Goal: Task Accomplishment & Management: Complete application form

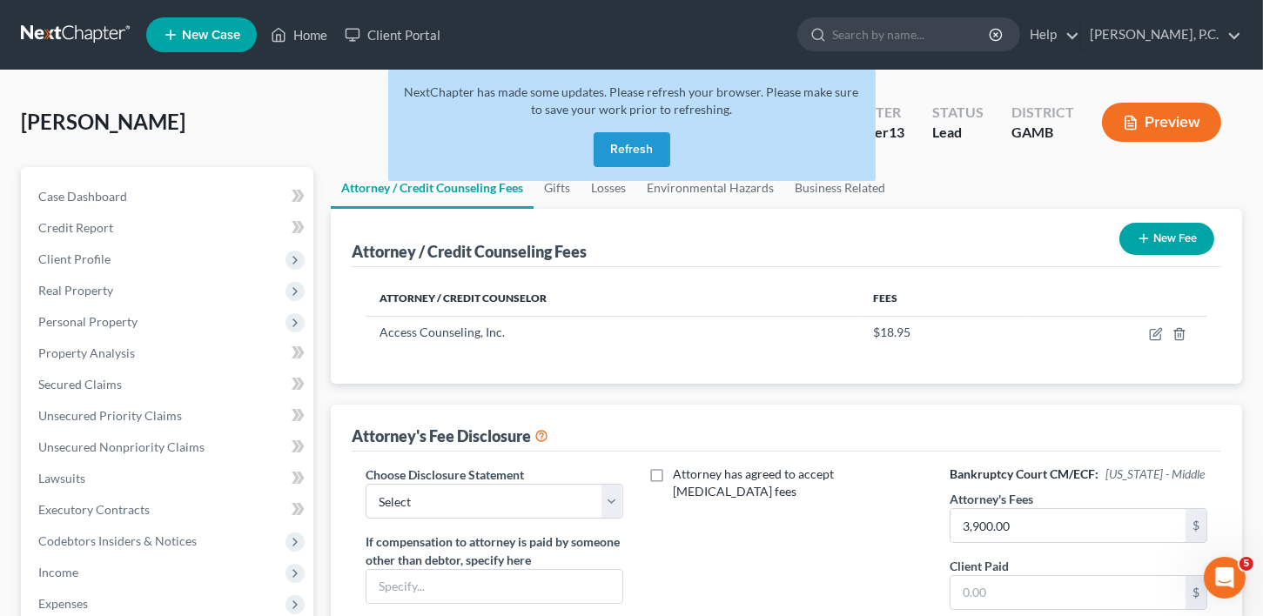
click at [633, 150] on button "Refresh" at bounding box center [632, 149] width 77 height 35
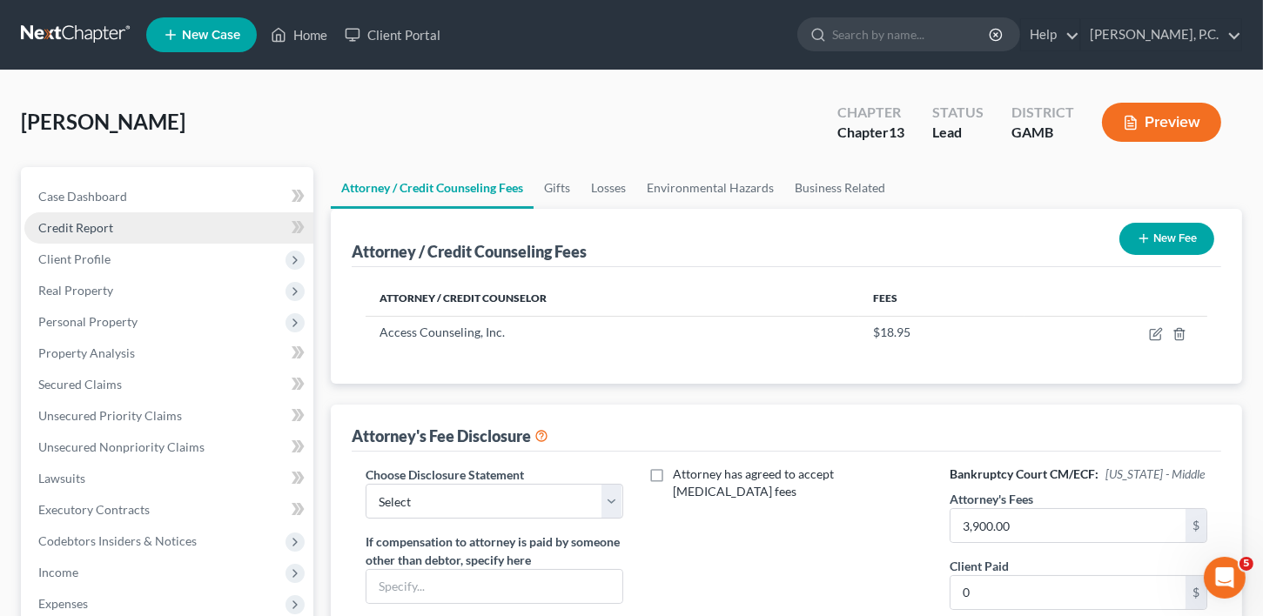
click at [84, 225] on span "Credit Report" at bounding box center [75, 227] width 75 height 15
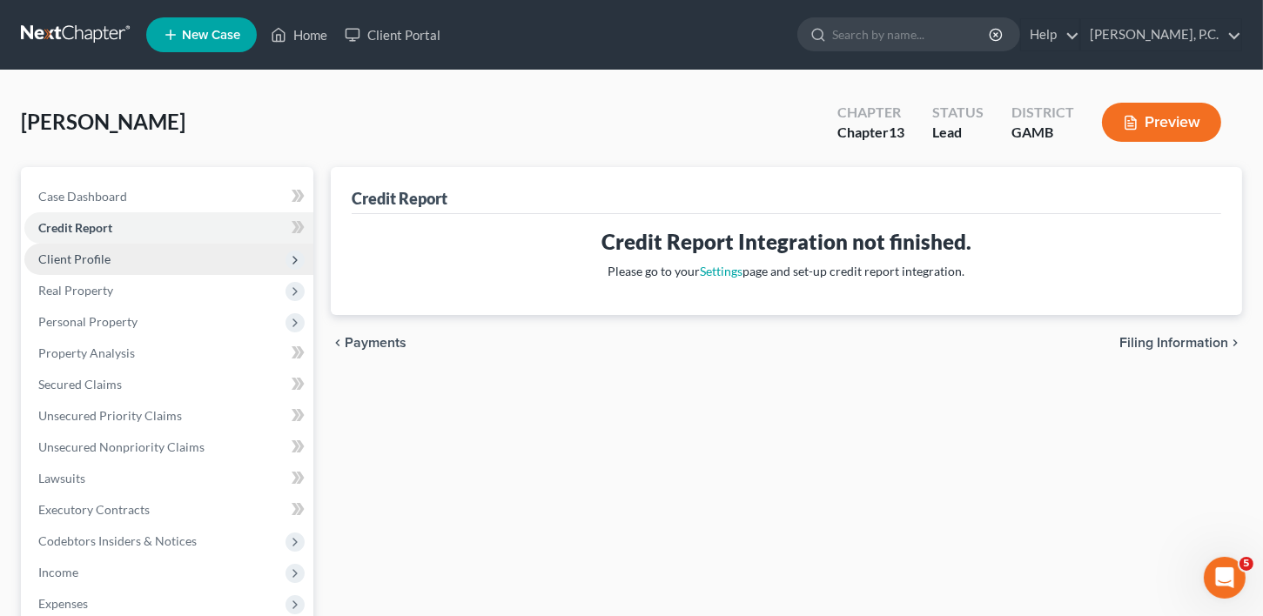
click at [80, 263] on span "Client Profile" at bounding box center [74, 259] width 72 height 15
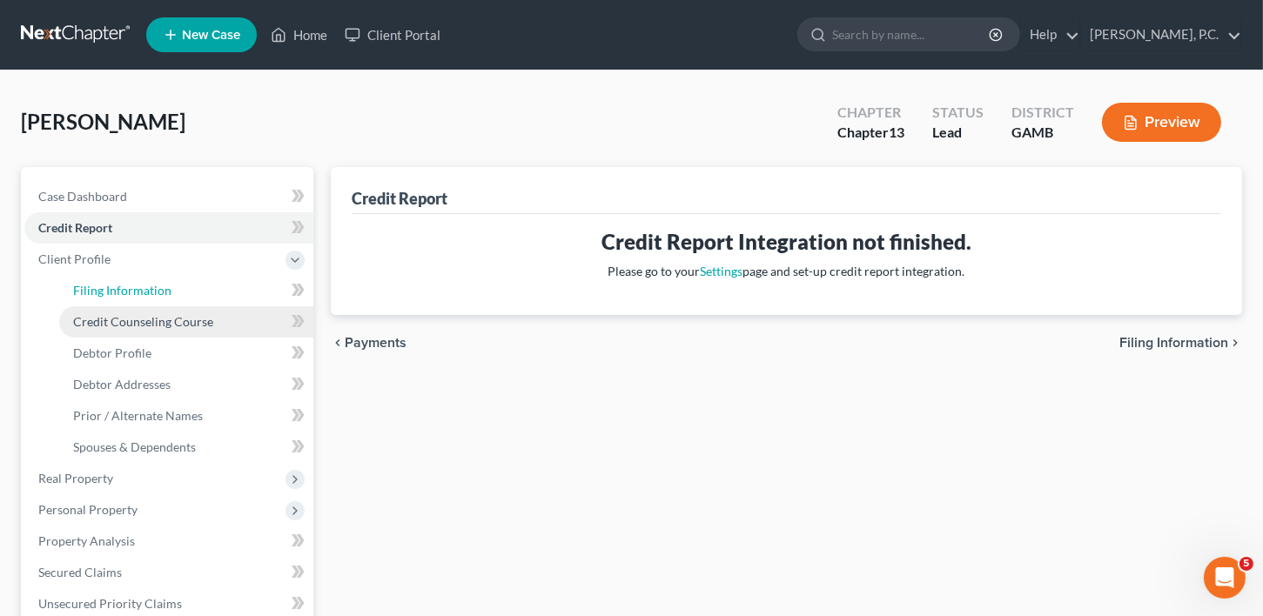
drag, startPoint x: 82, startPoint y: 298, endPoint x: 102, endPoint y: 322, distance: 31.5
click at [83, 298] on link "Filing Information" at bounding box center [186, 290] width 254 height 31
select select "1"
select select "0"
select select "3"
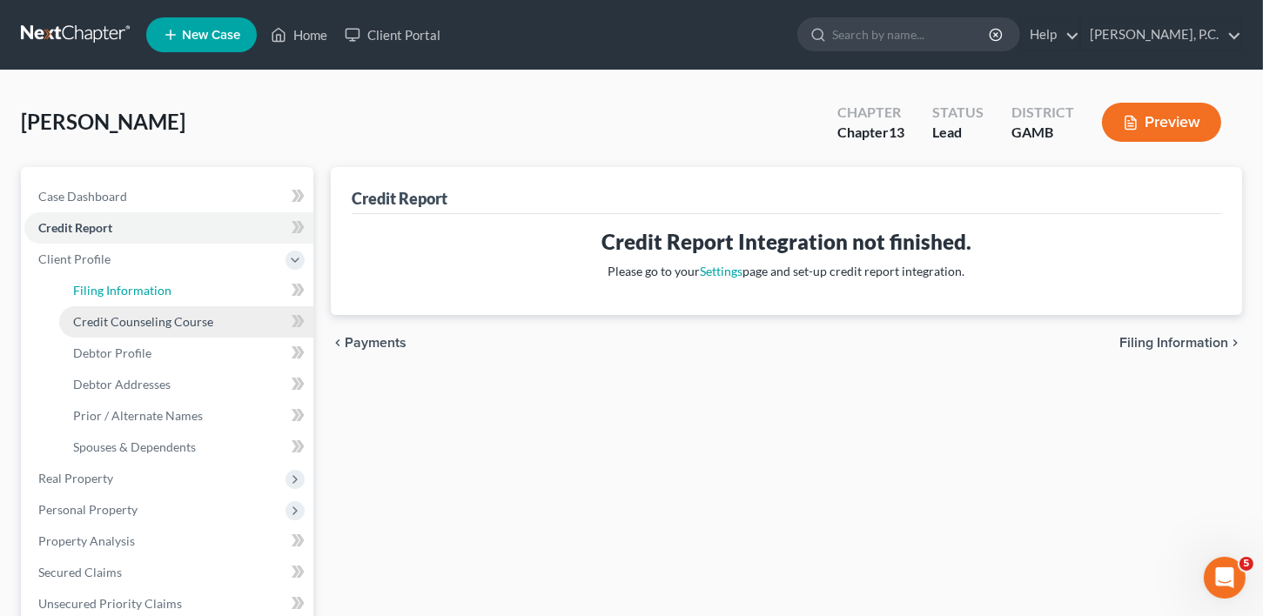
select select "10"
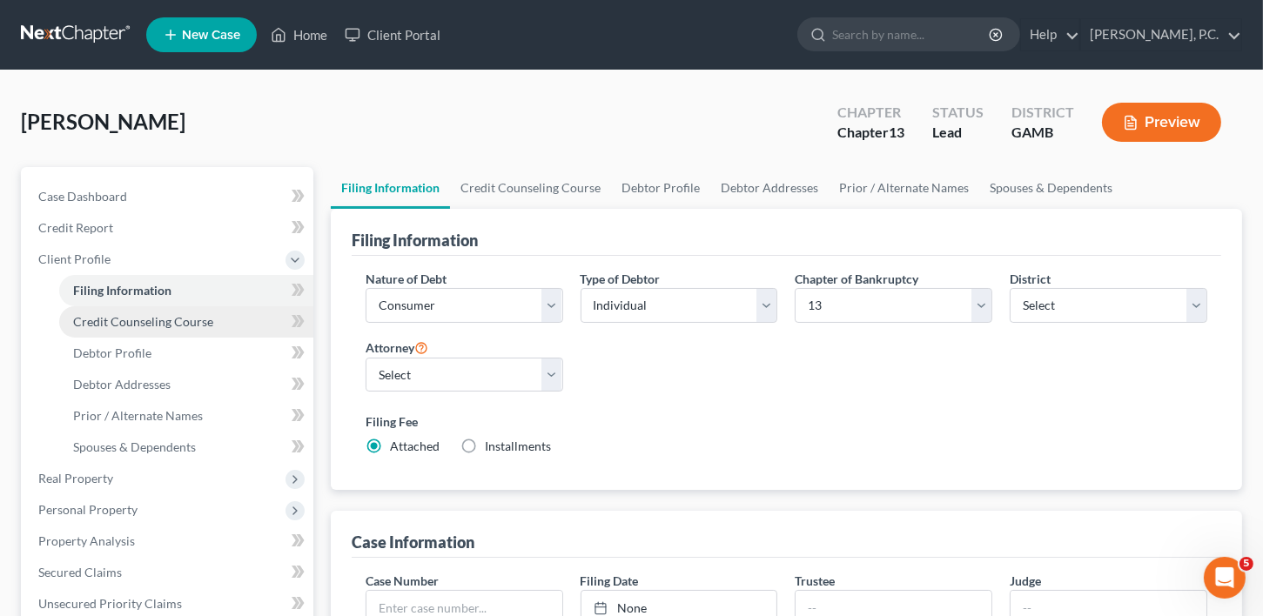
click at [109, 328] on link "Credit Counseling Course" at bounding box center [186, 321] width 254 height 31
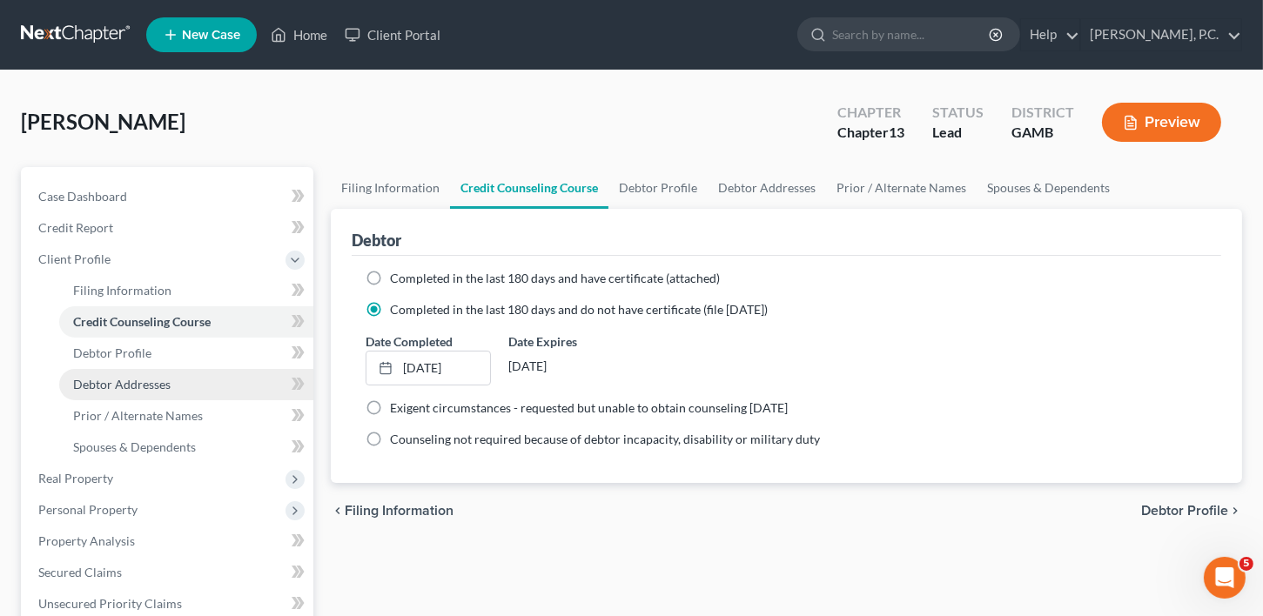
click at [106, 379] on span "Debtor Addresses" at bounding box center [121, 384] width 97 height 15
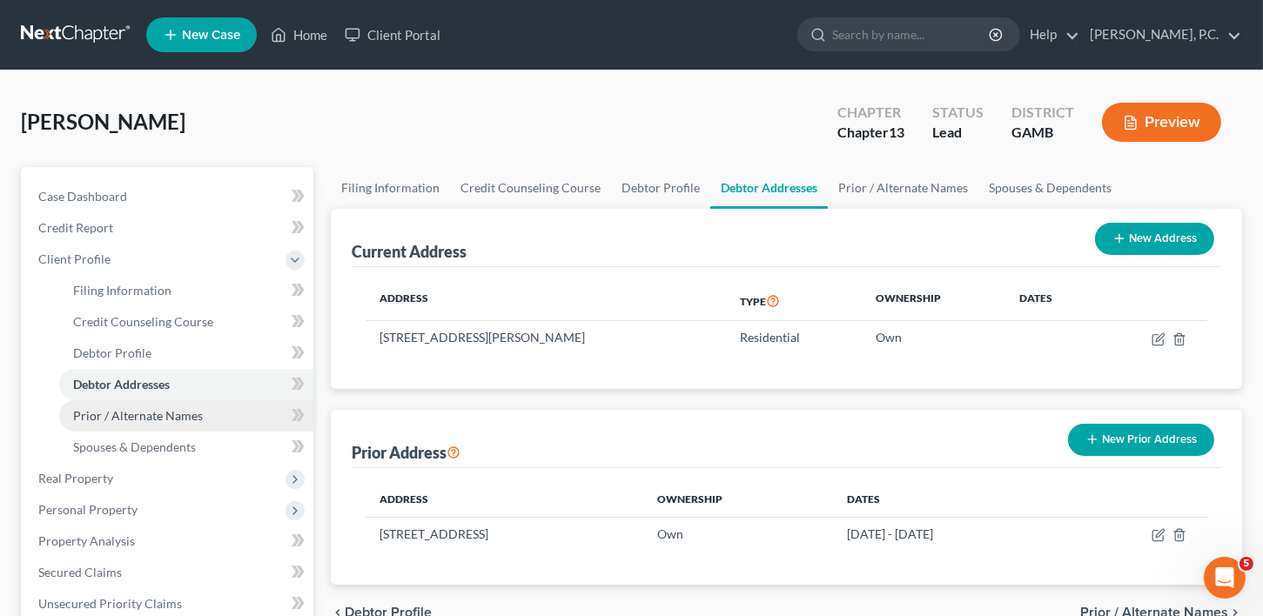
click at [104, 413] on span "Prior / Alternate Names" at bounding box center [138, 415] width 130 height 15
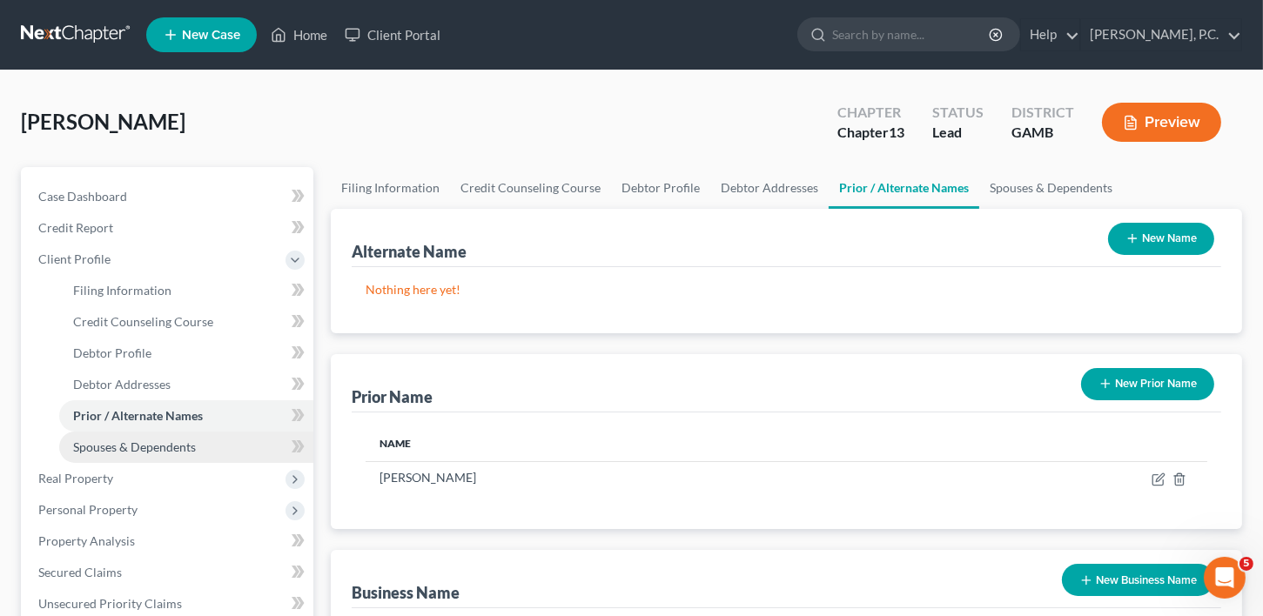
click at [106, 440] on span "Spouses & Dependents" at bounding box center [134, 447] width 123 height 15
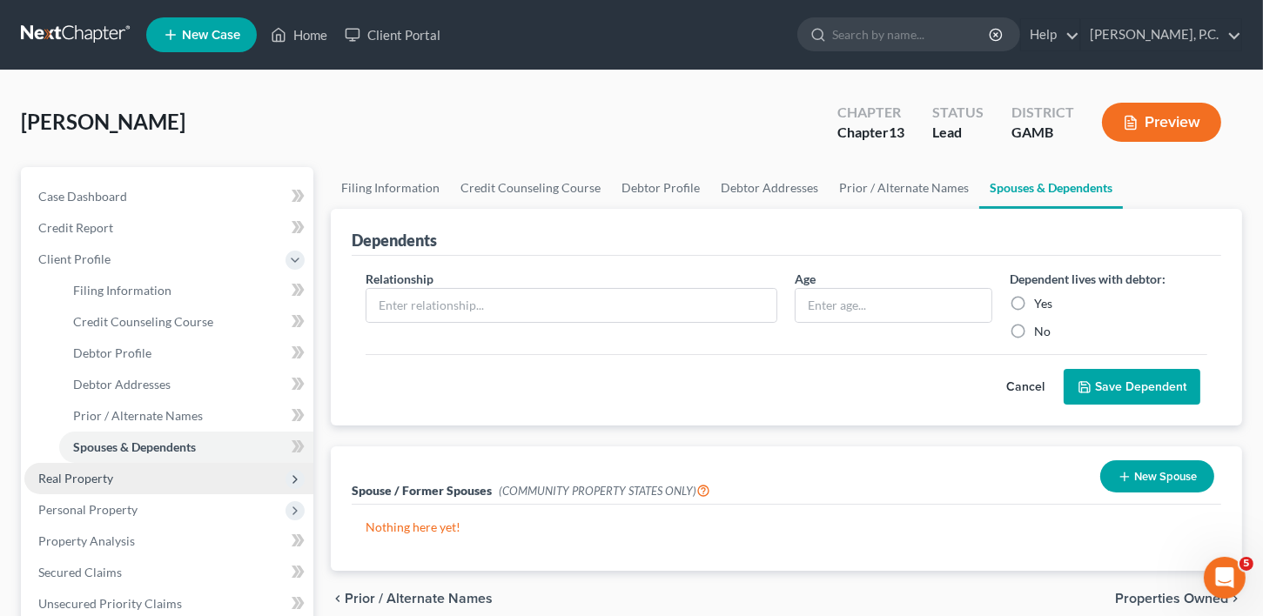
click at [92, 471] on span "Real Property" at bounding box center [75, 478] width 75 height 15
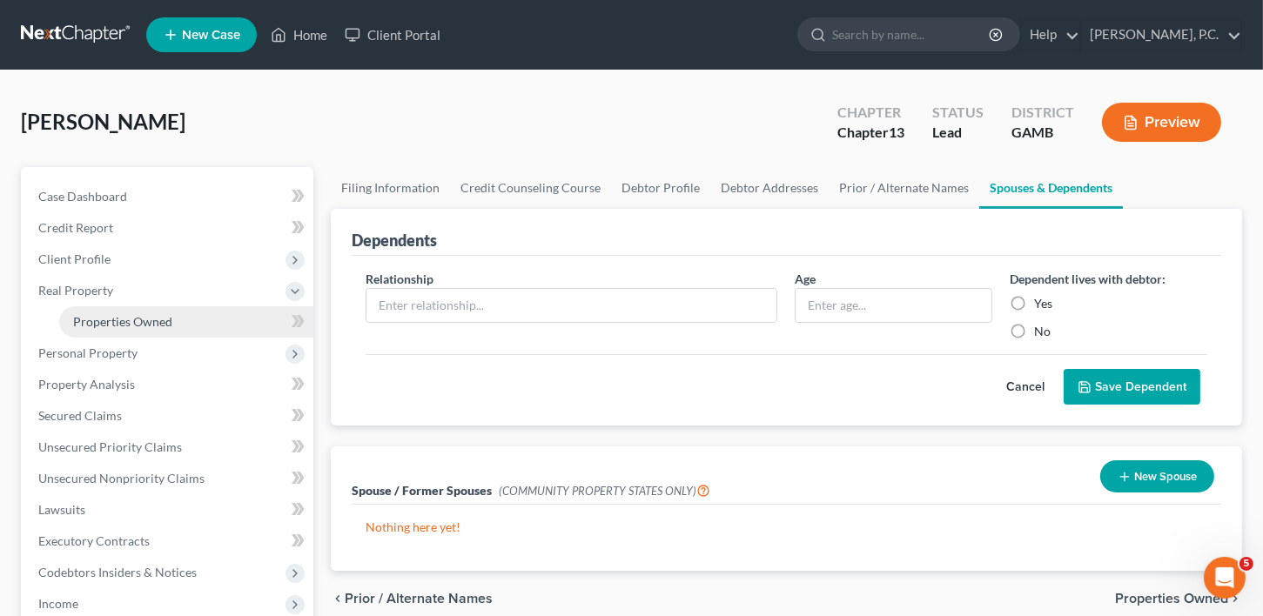
click at [96, 319] on span "Properties Owned" at bounding box center [122, 321] width 99 height 15
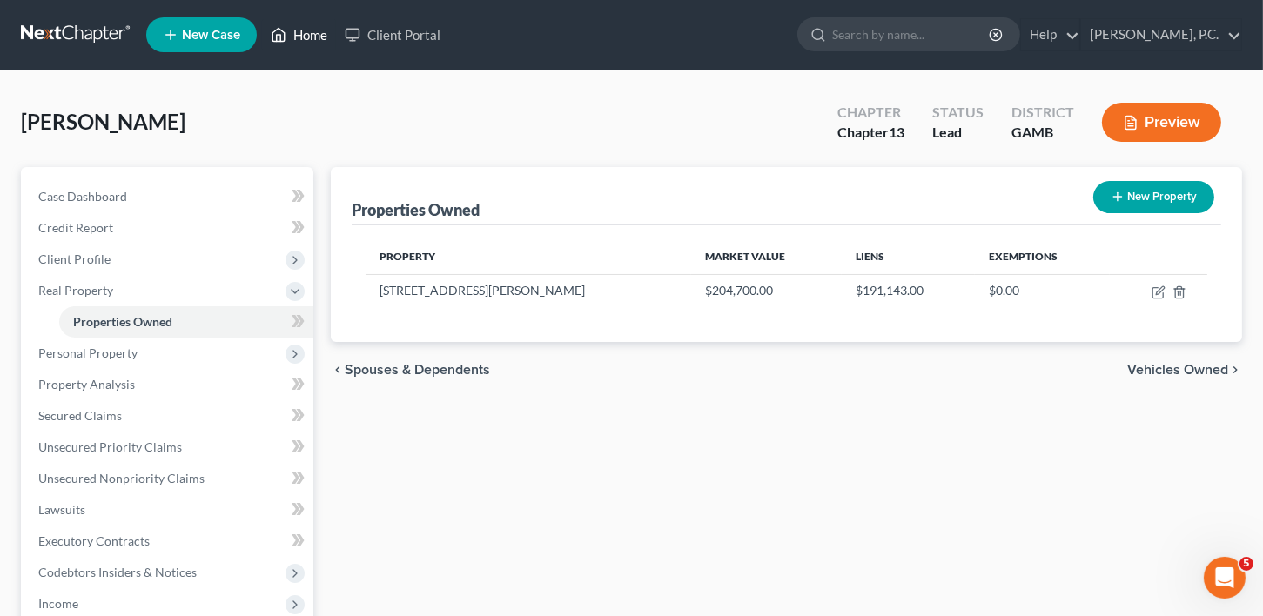
click at [316, 37] on link "Home" at bounding box center [299, 34] width 74 height 31
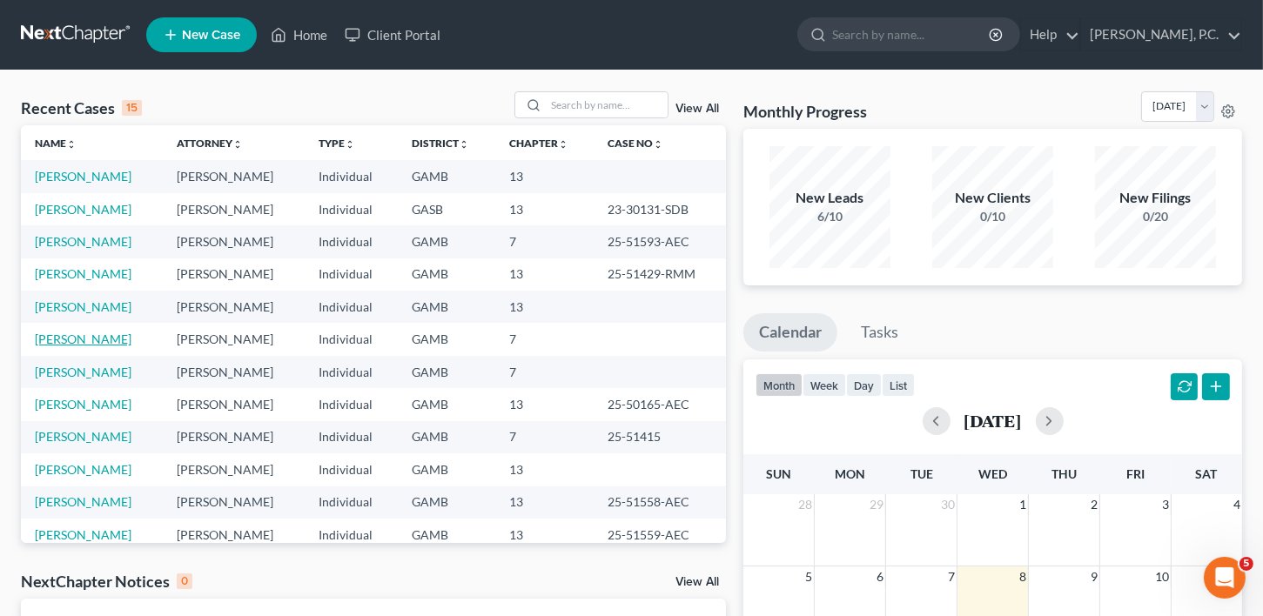
click at [81, 342] on link "[PERSON_NAME]" at bounding box center [83, 339] width 97 height 15
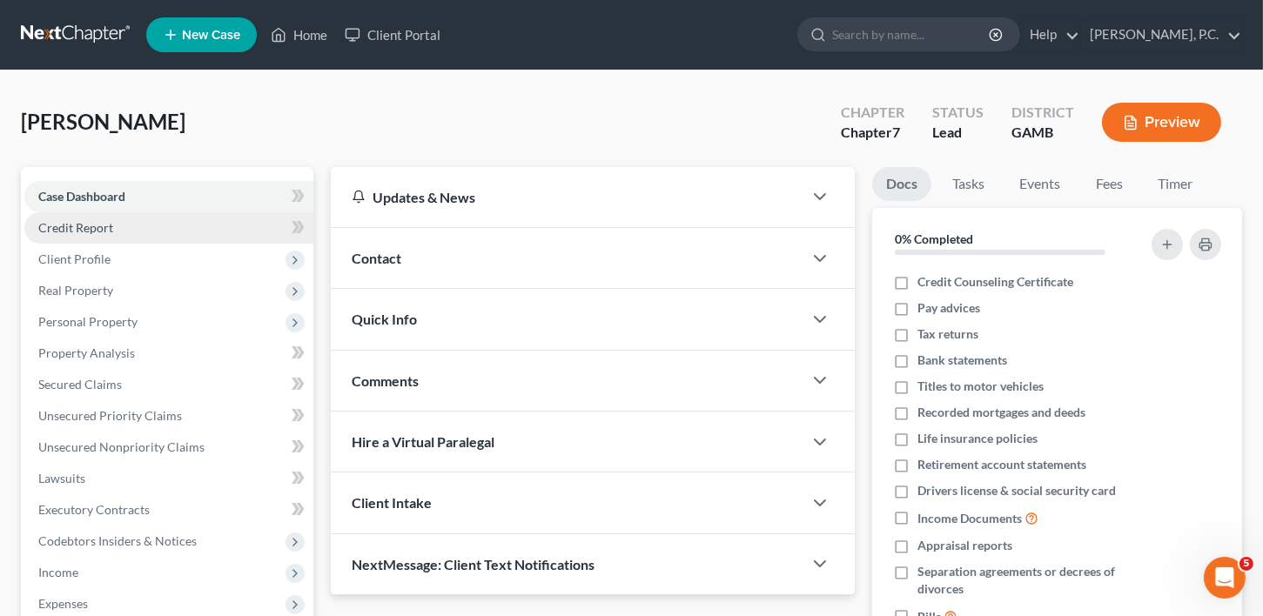
click at [57, 221] on span "Credit Report" at bounding box center [75, 227] width 75 height 15
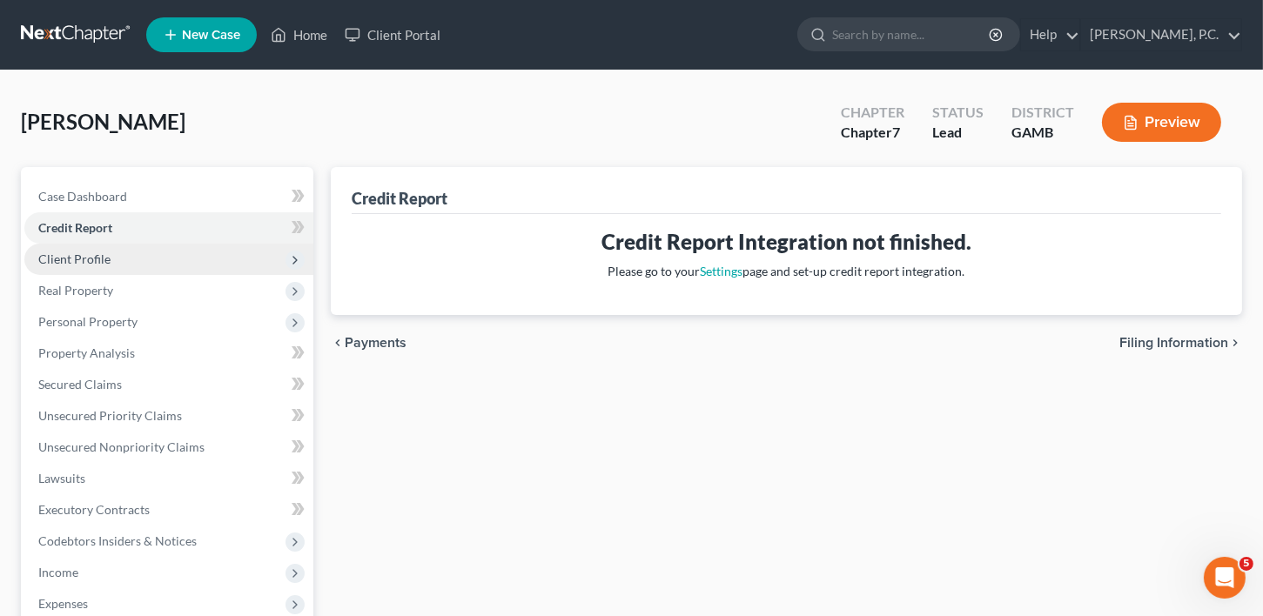
click at [84, 265] on span "Client Profile" at bounding box center [74, 259] width 72 height 15
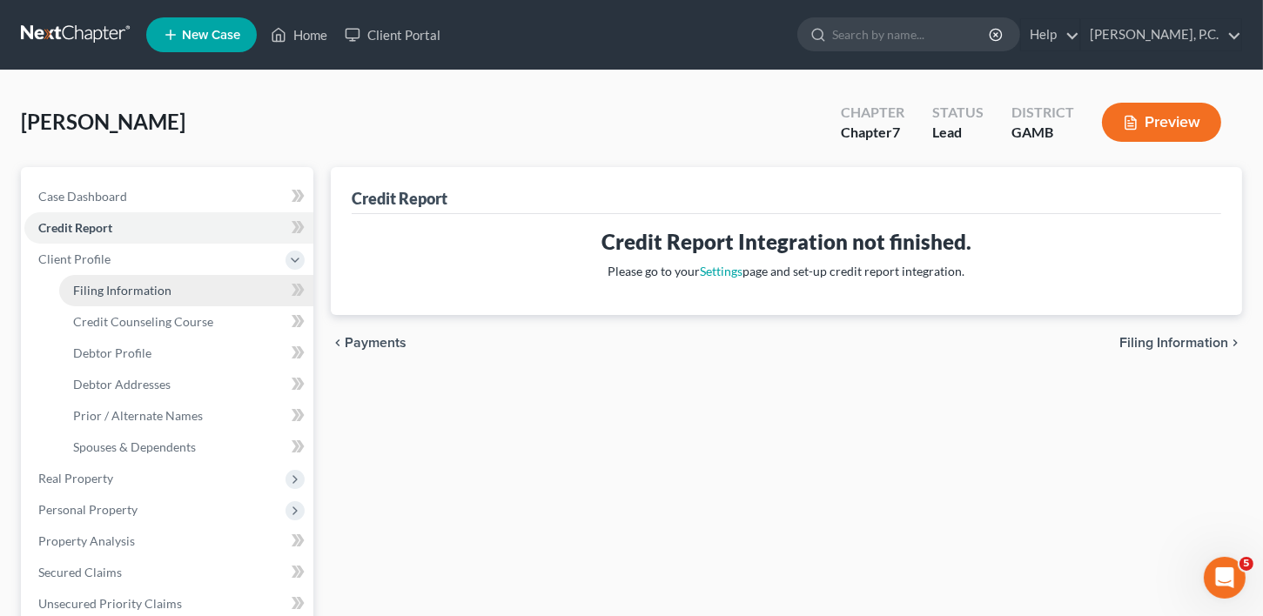
click at [97, 298] on link "Filing Information" at bounding box center [186, 290] width 254 height 31
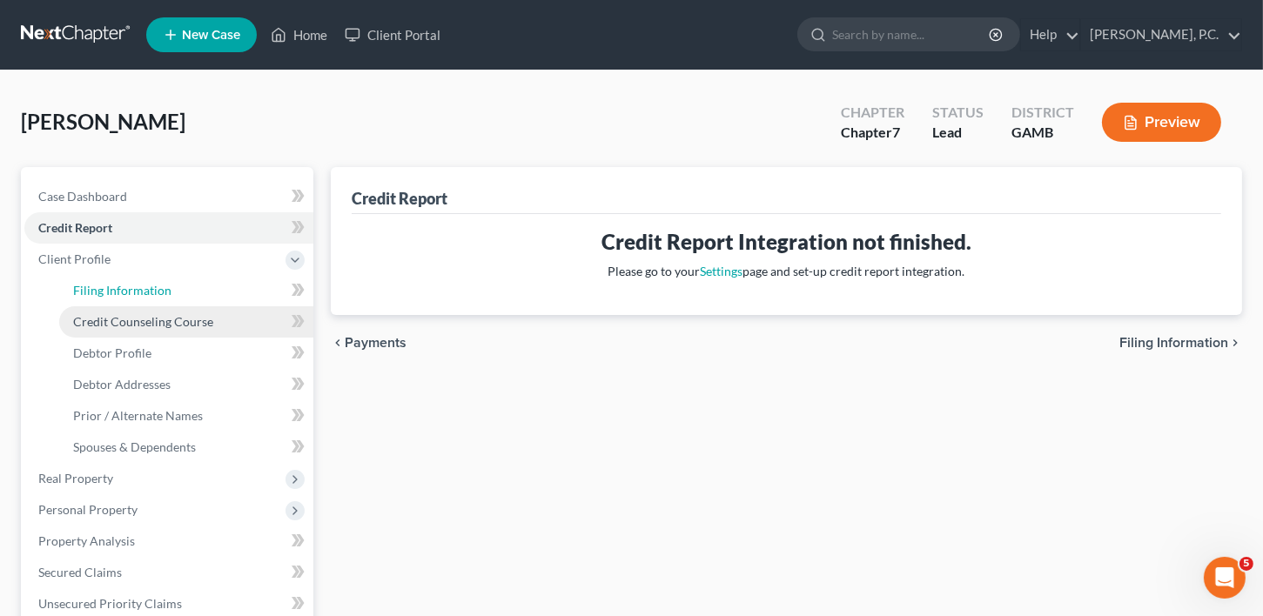
select select "1"
select select "0"
select select "18"
select select "0"
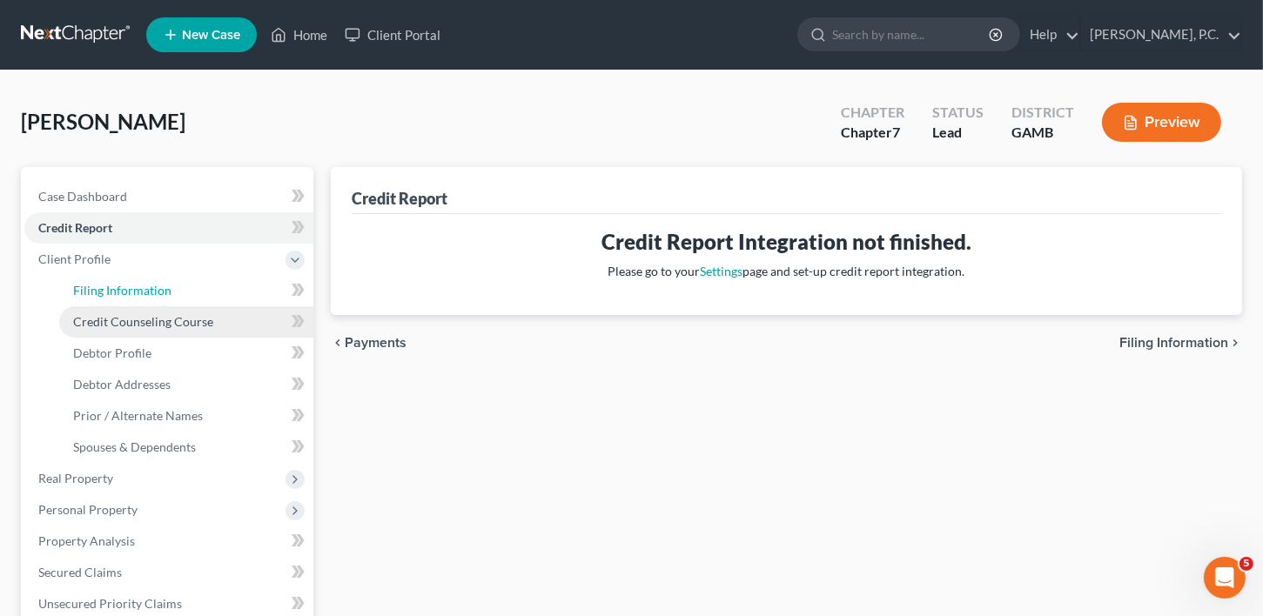
select select "10"
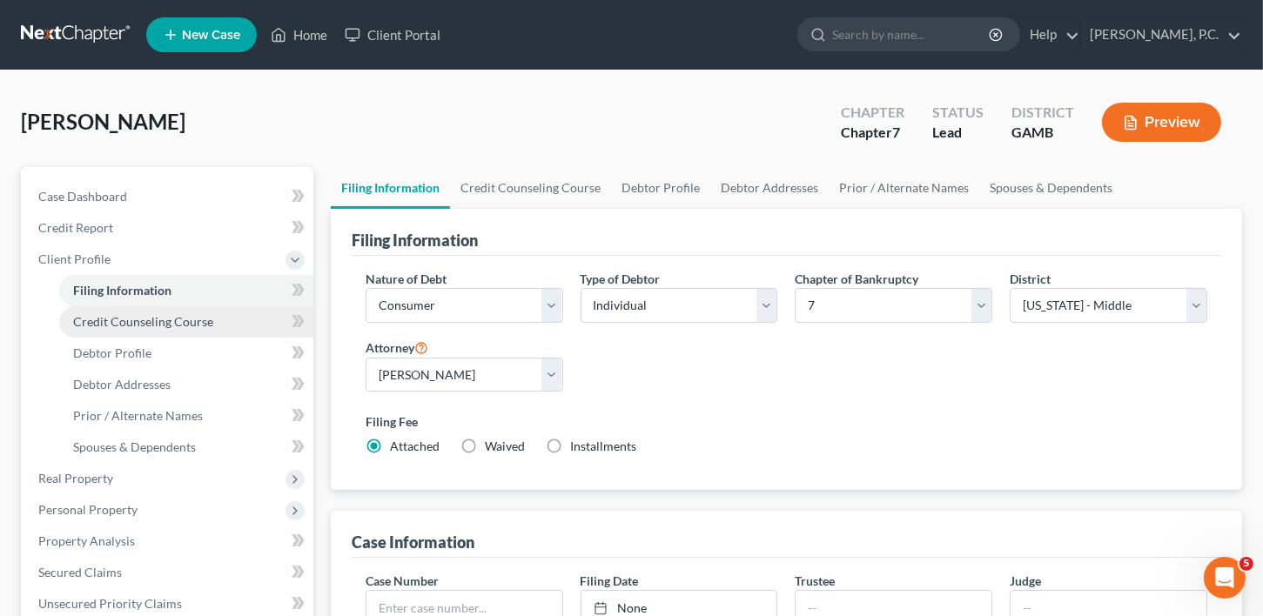
click at [123, 317] on span "Credit Counseling Course" at bounding box center [143, 321] width 140 height 15
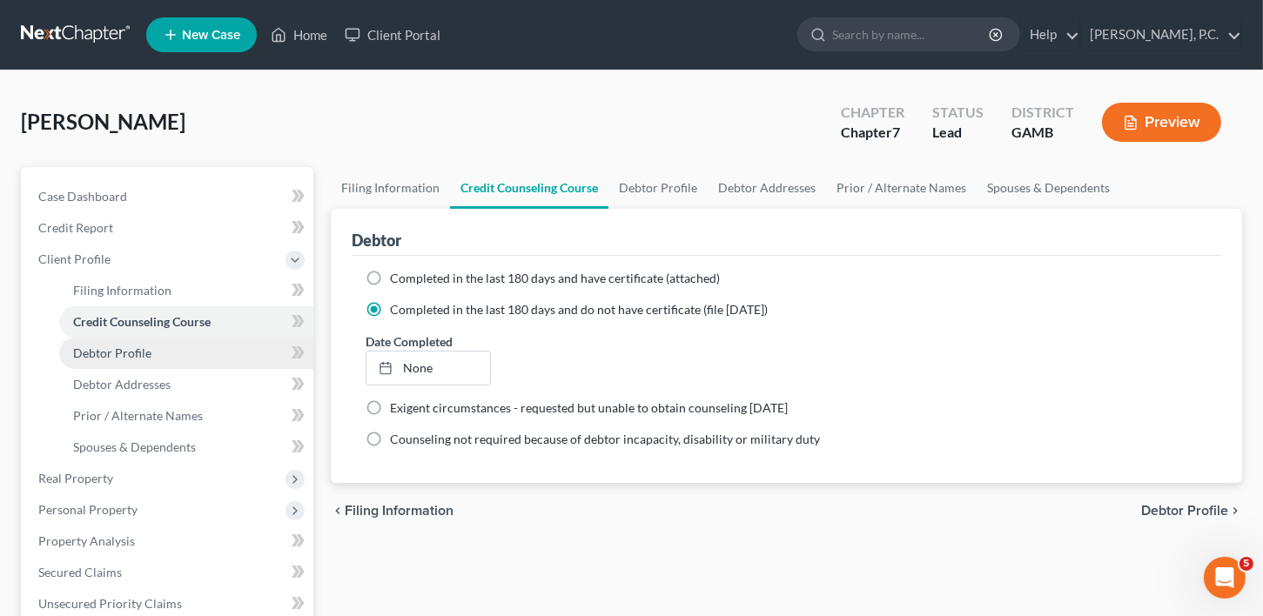
click at [120, 353] on span "Debtor Profile" at bounding box center [112, 353] width 78 height 15
select select "1"
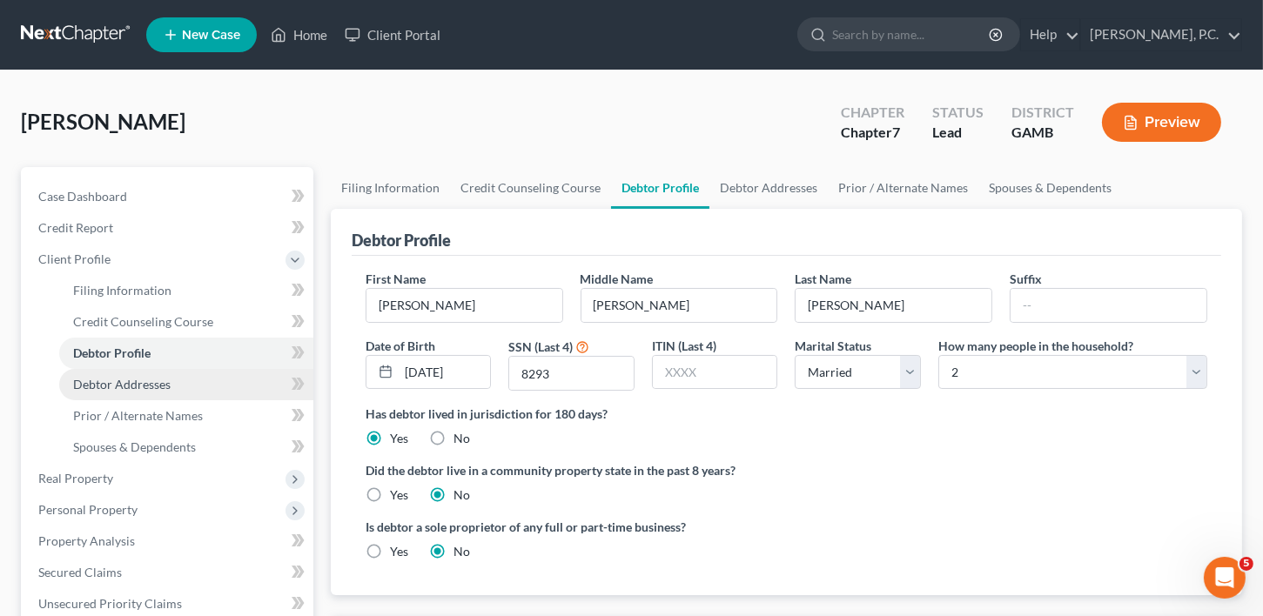
click at [141, 379] on span "Debtor Addresses" at bounding box center [121, 384] width 97 height 15
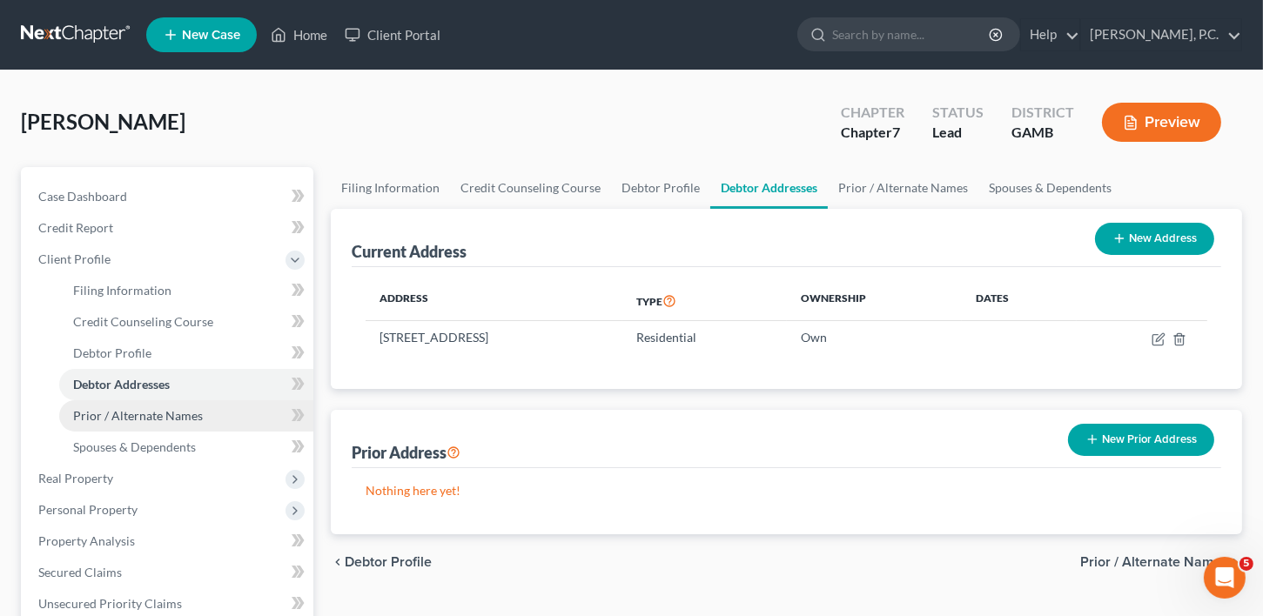
click at [137, 408] on span "Prior / Alternate Names" at bounding box center [138, 415] width 130 height 15
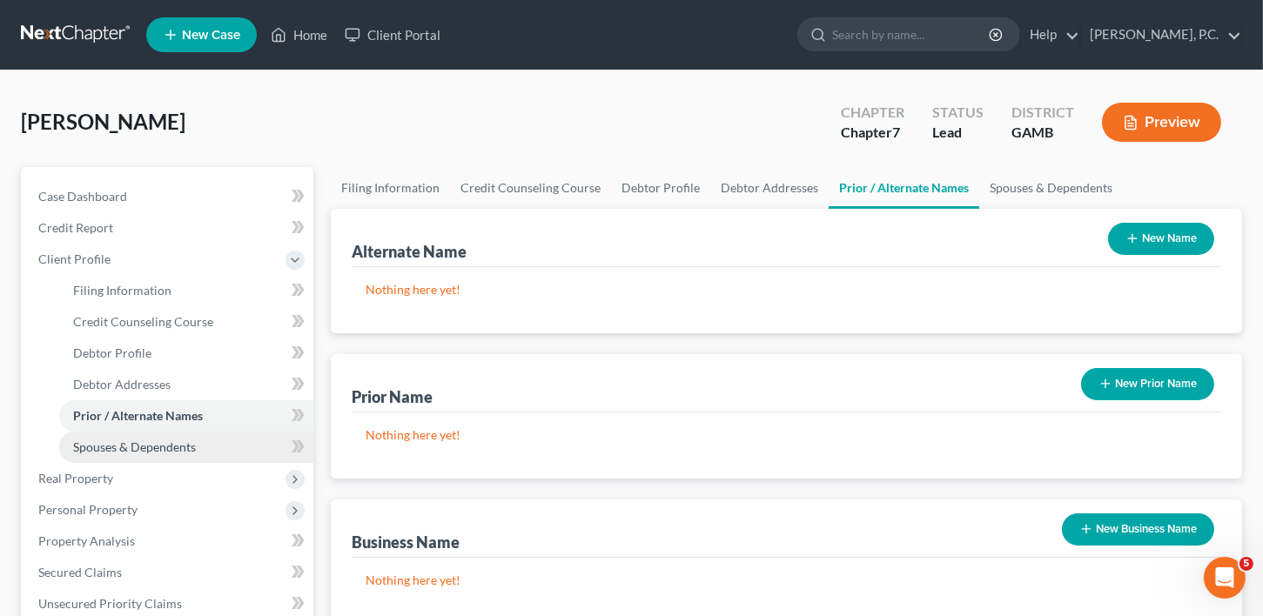
click at [118, 445] on span "Spouses & Dependents" at bounding box center [134, 447] width 123 height 15
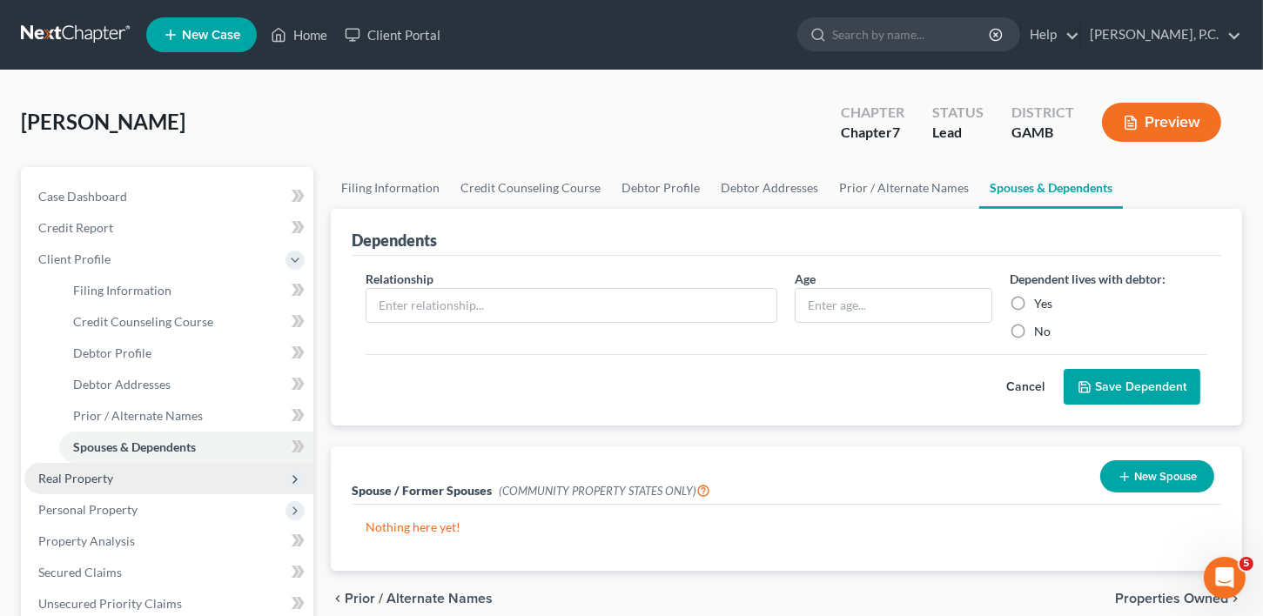
click at [76, 477] on span "Real Property" at bounding box center [75, 478] width 75 height 15
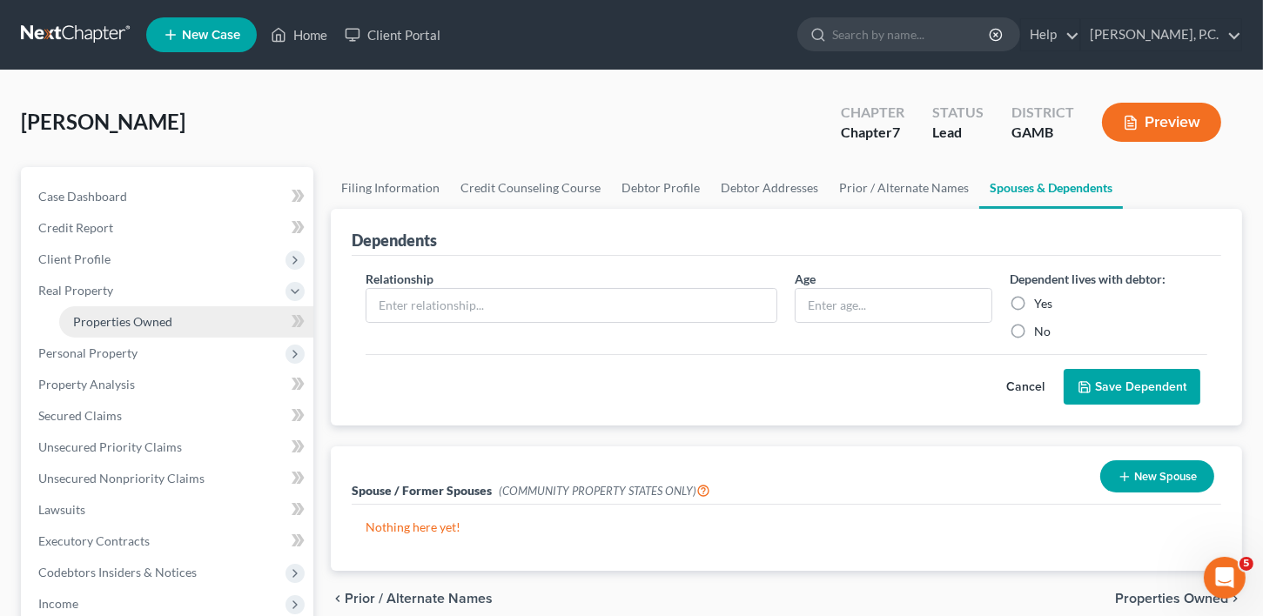
click at [102, 312] on link "Properties Owned" at bounding box center [186, 321] width 254 height 31
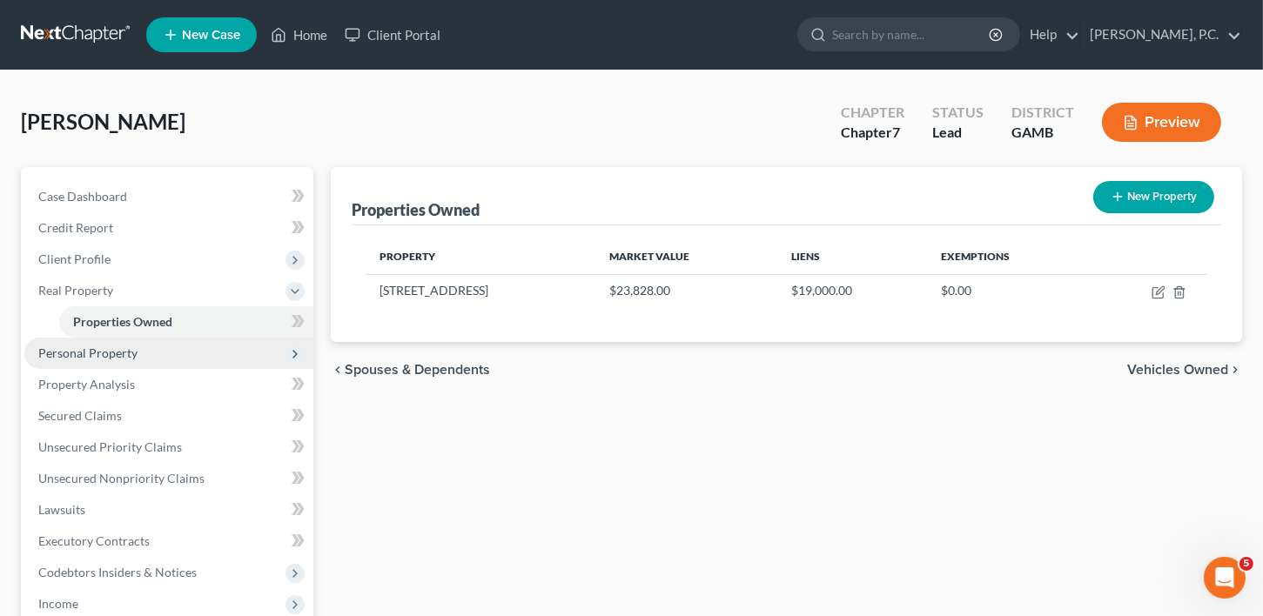
click at [97, 355] on span "Personal Property" at bounding box center [87, 353] width 99 height 15
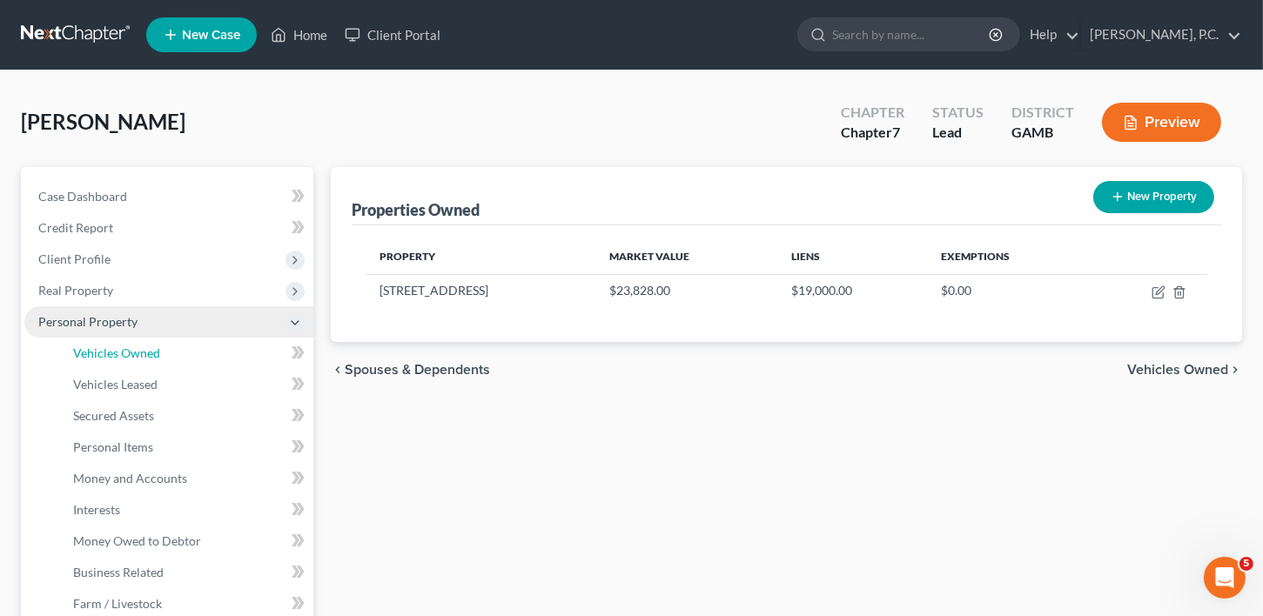
click at [97, 355] on span "Vehicles Owned" at bounding box center [116, 353] width 87 height 15
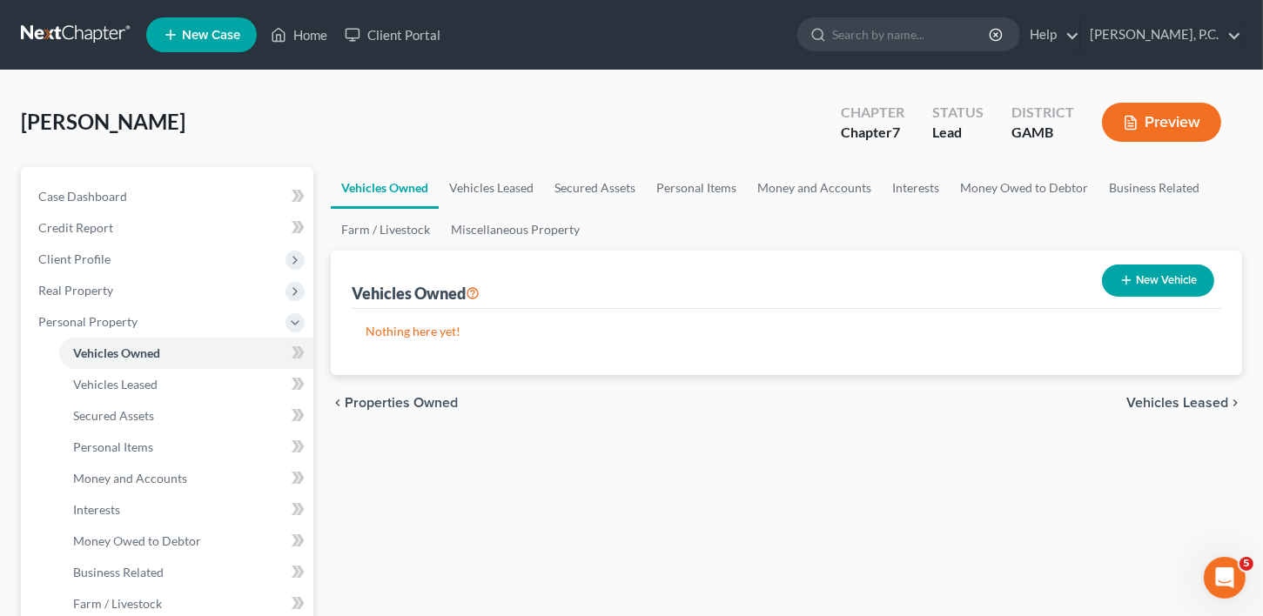
click at [1171, 274] on button "New Vehicle" at bounding box center [1158, 281] width 112 height 32
select select "0"
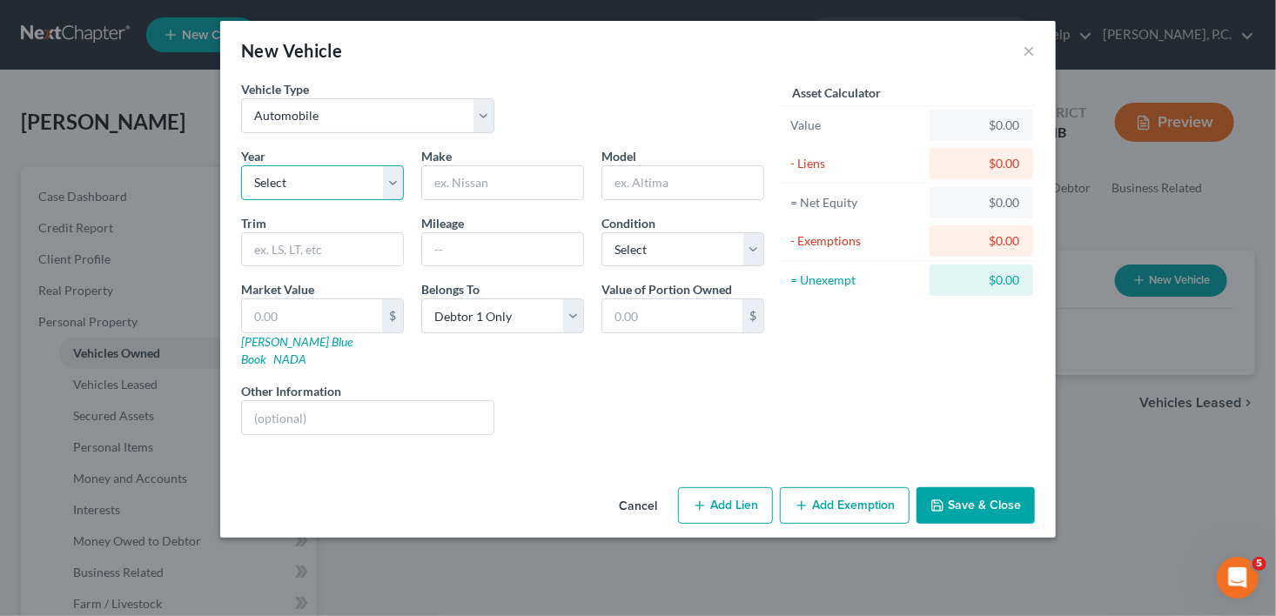
click at [403, 182] on select "Select 2026 2025 2024 2023 2022 2021 2020 2019 2018 2017 2016 2015 2014 2013 20…" at bounding box center [322, 182] width 163 height 35
select select "25"
click at [241, 165] on select "Select 2026 2025 2024 2023 2022 2021 2020 2019 2018 2017 2016 2015 2014 2013 20…" at bounding box center [322, 182] width 163 height 35
click at [449, 177] on input "text" at bounding box center [502, 182] width 161 height 33
type input "Buick"
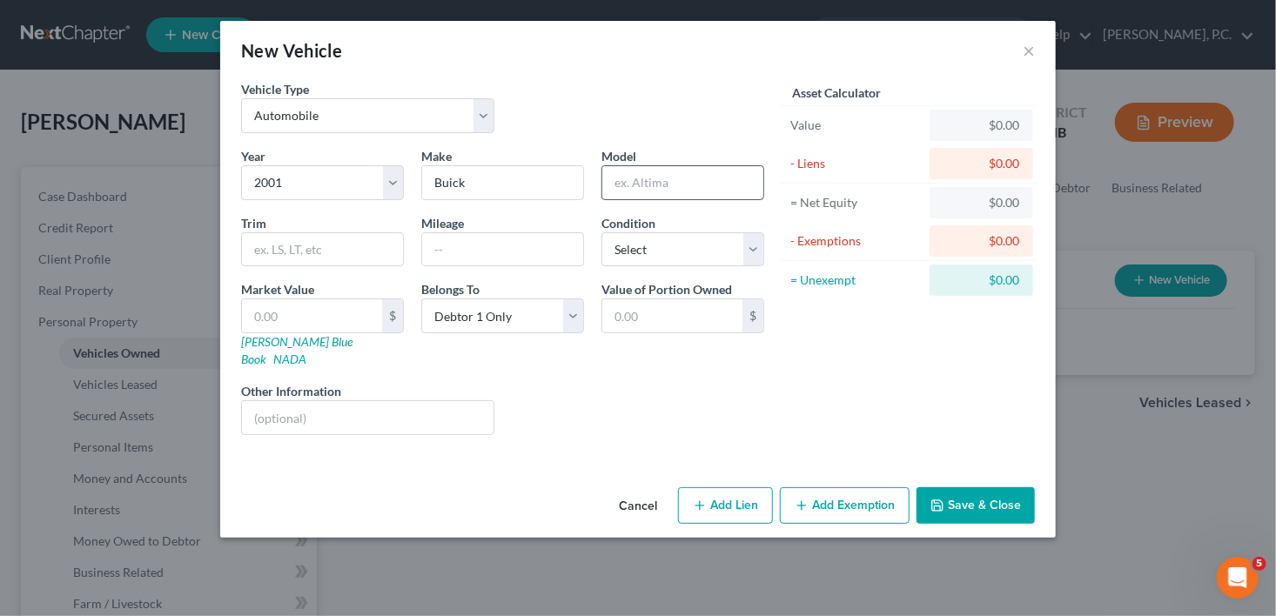
click at [632, 185] on input "text" at bounding box center [682, 182] width 161 height 33
type input "LaSabre"
click at [678, 246] on select "Select Excellent Very Good Good Fair Poor" at bounding box center [682, 249] width 163 height 35
select select "3"
click at [601, 232] on select "Select Excellent Very Good Good Fair Poor" at bounding box center [682, 249] width 163 height 35
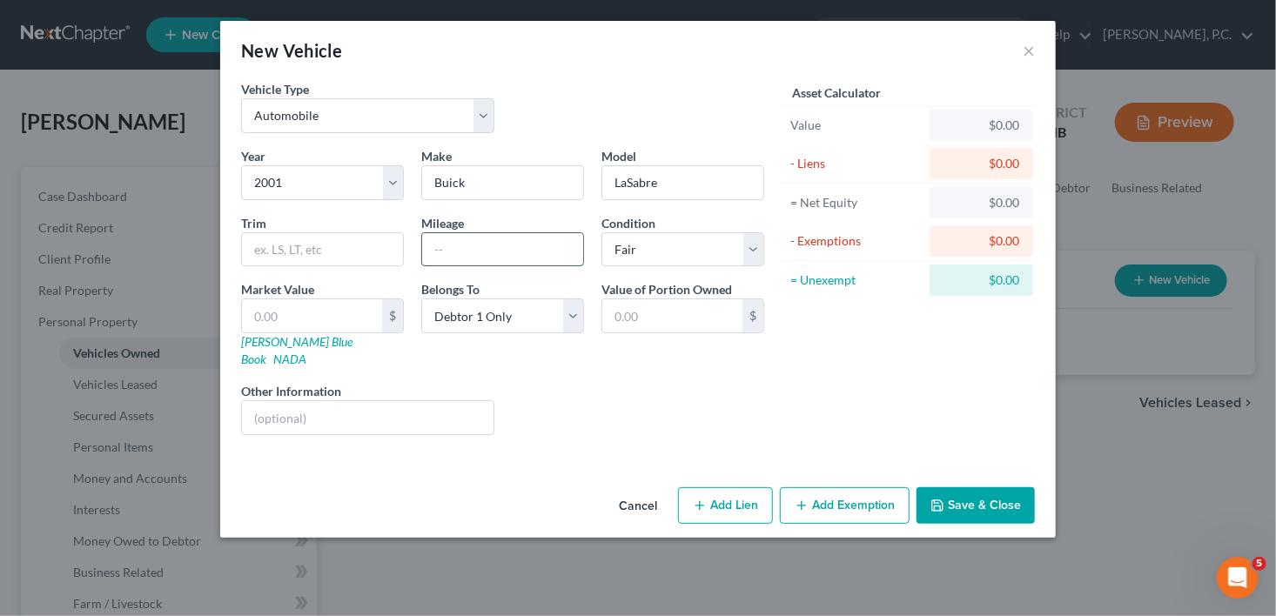
click at [455, 259] on input "text" at bounding box center [502, 249] width 161 height 33
type input "185,000"
click at [954, 487] on button "Save & Close" at bounding box center [976, 505] width 118 height 37
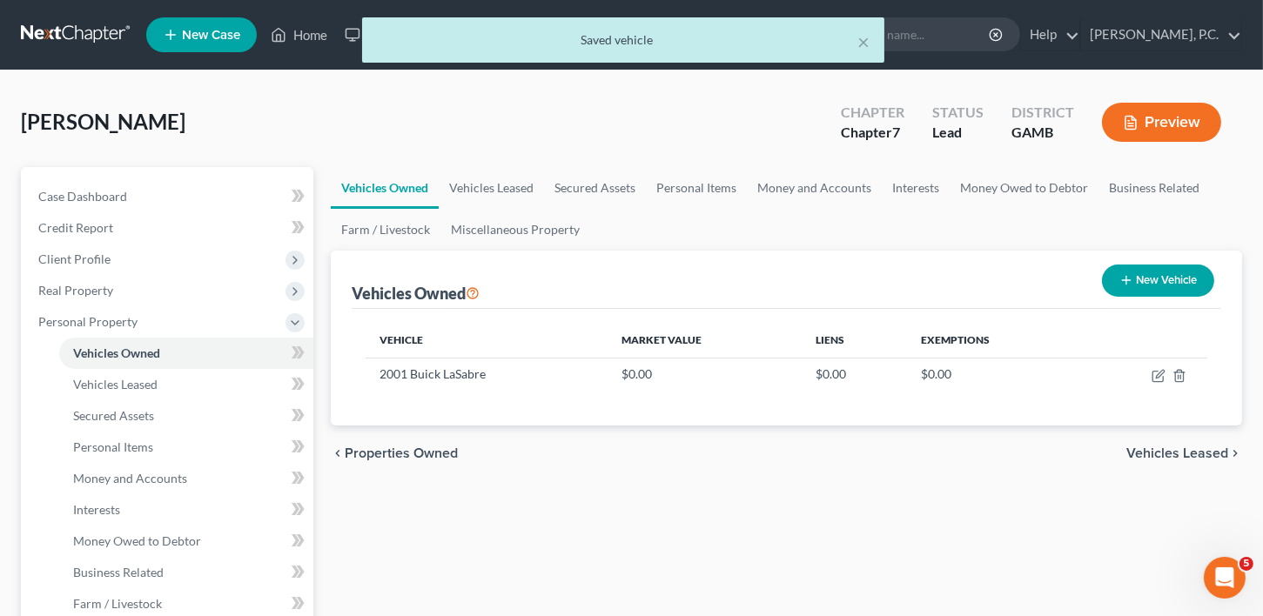
click at [1173, 447] on span "Vehicles Leased" at bounding box center [1177, 454] width 102 height 14
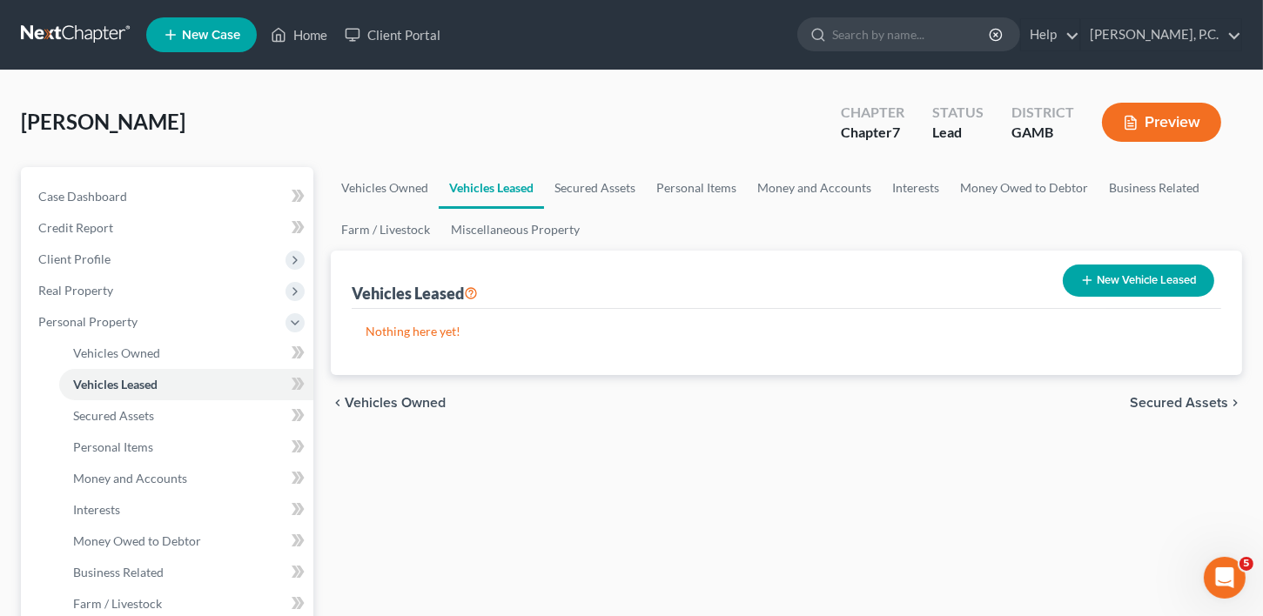
click at [1181, 396] on span "Secured Assets" at bounding box center [1179, 403] width 98 height 14
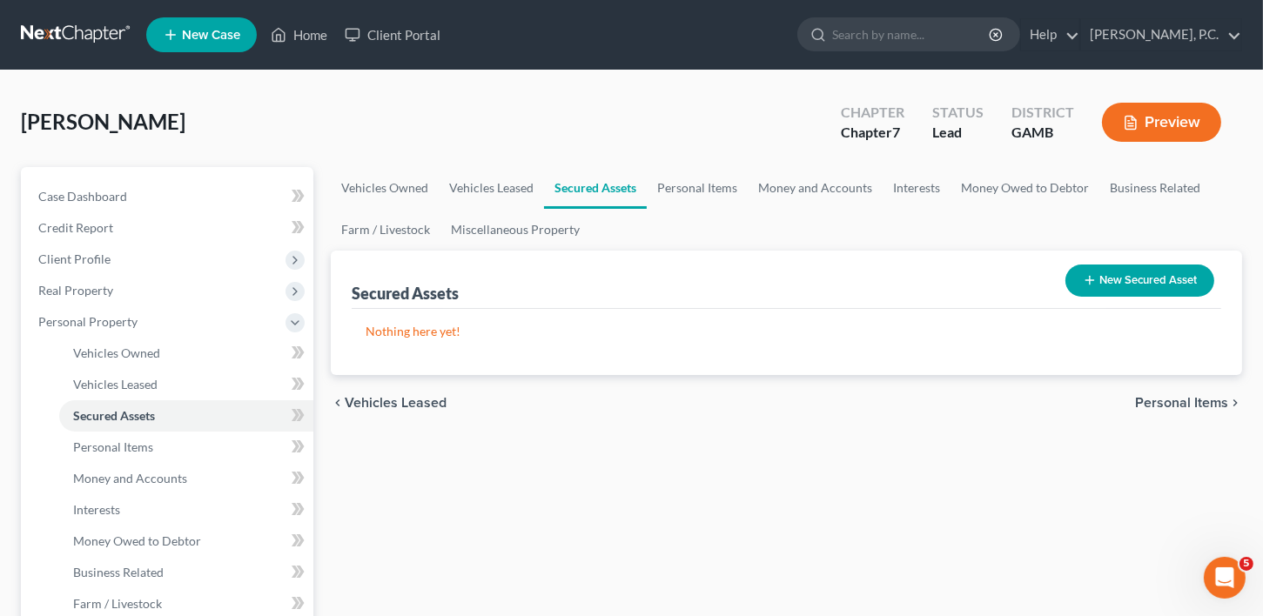
click at [1158, 400] on span "Personal Items" at bounding box center [1181, 403] width 93 height 14
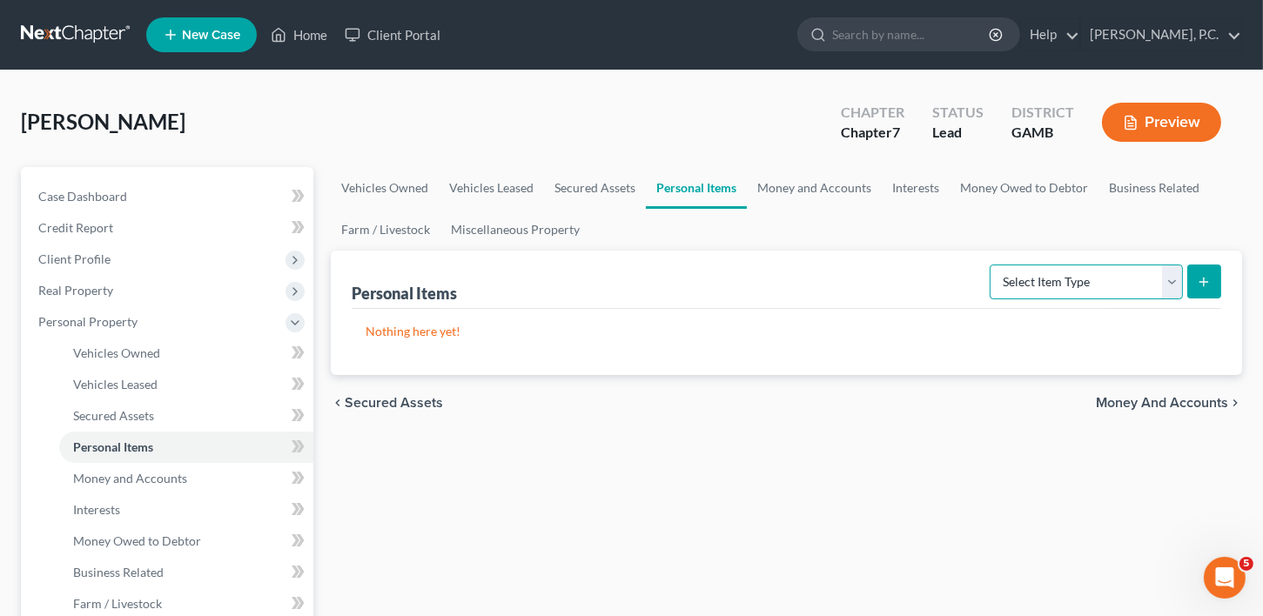
click at [1106, 283] on select "Select Item Type Clothing Collectibles Of Value Electronics Firearms Household …" at bounding box center [1086, 282] width 193 height 35
select select "clothing"
click at [991, 265] on select "Select Item Type Clothing Collectibles Of Value Electronics Firearms Household …" at bounding box center [1086, 282] width 193 height 35
click at [1201, 277] on icon "submit" at bounding box center [1204, 282] width 14 height 14
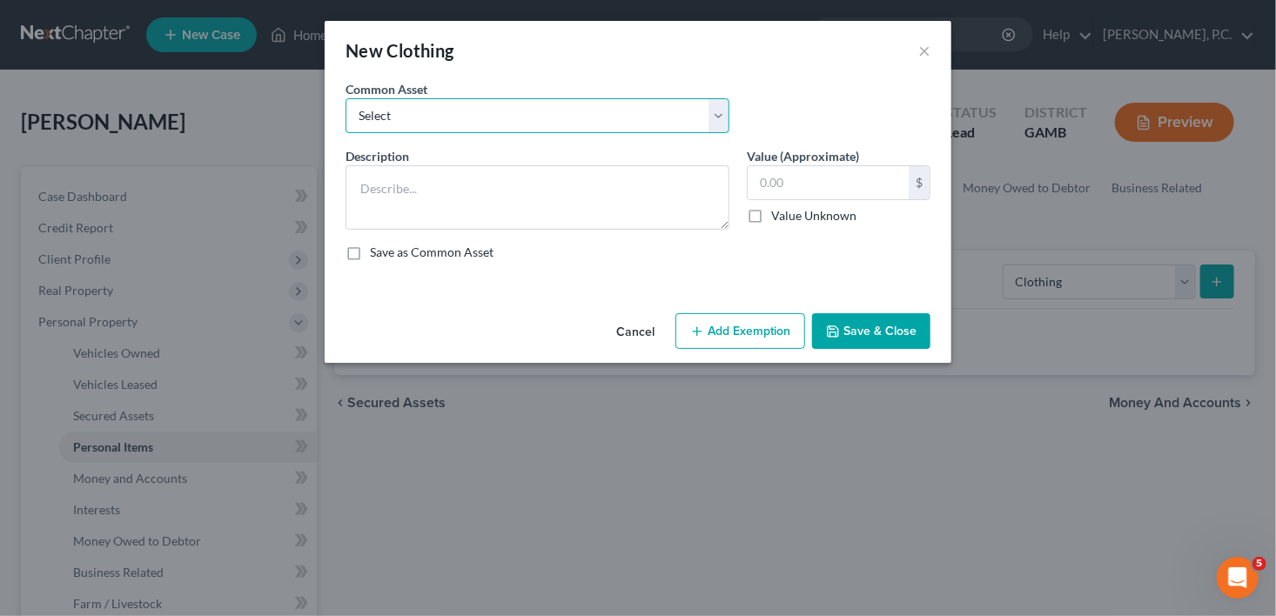
click at [387, 106] on select "Select Clothing" at bounding box center [538, 115] width 384 height 35
select select "0"
click at [346, 98] on select "Select Clothing" at bounding box center [538, 115] width 384 height 35
type textarea "Clothing"
type input "100.00"
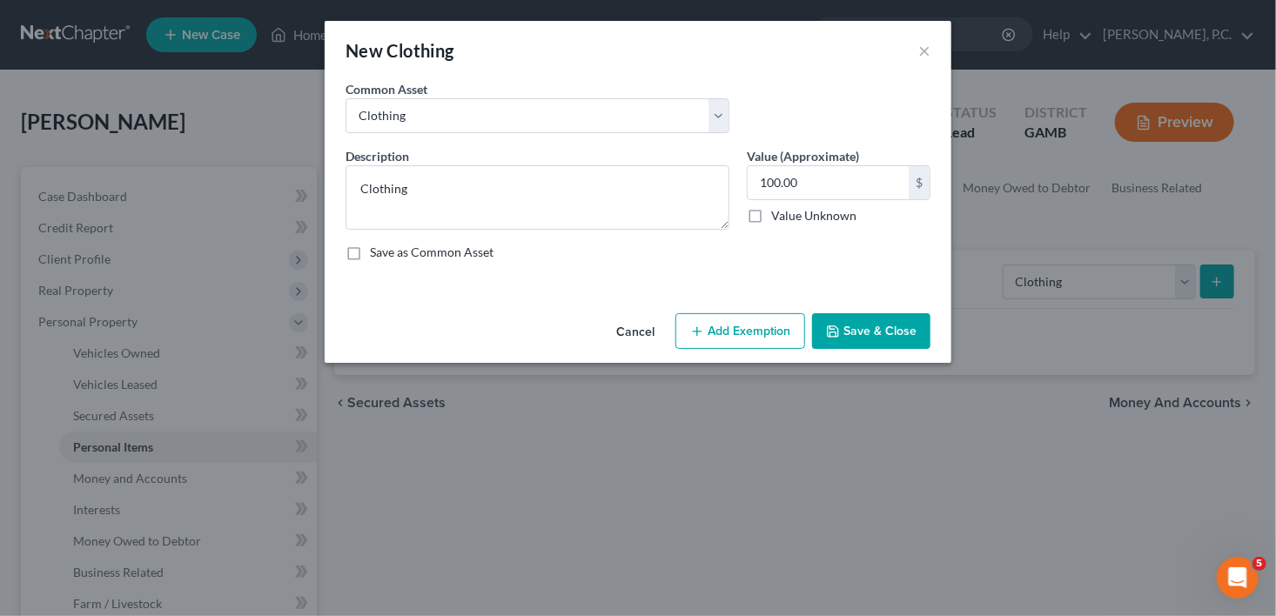
drag, startPoint x: 830, startPoint y: 319, endPoint x: 980, endPoint y: 285, distance: 153.5
click at [830, 319] on button "Save & Close" at bounding box center [871, 331] width 118 height 37
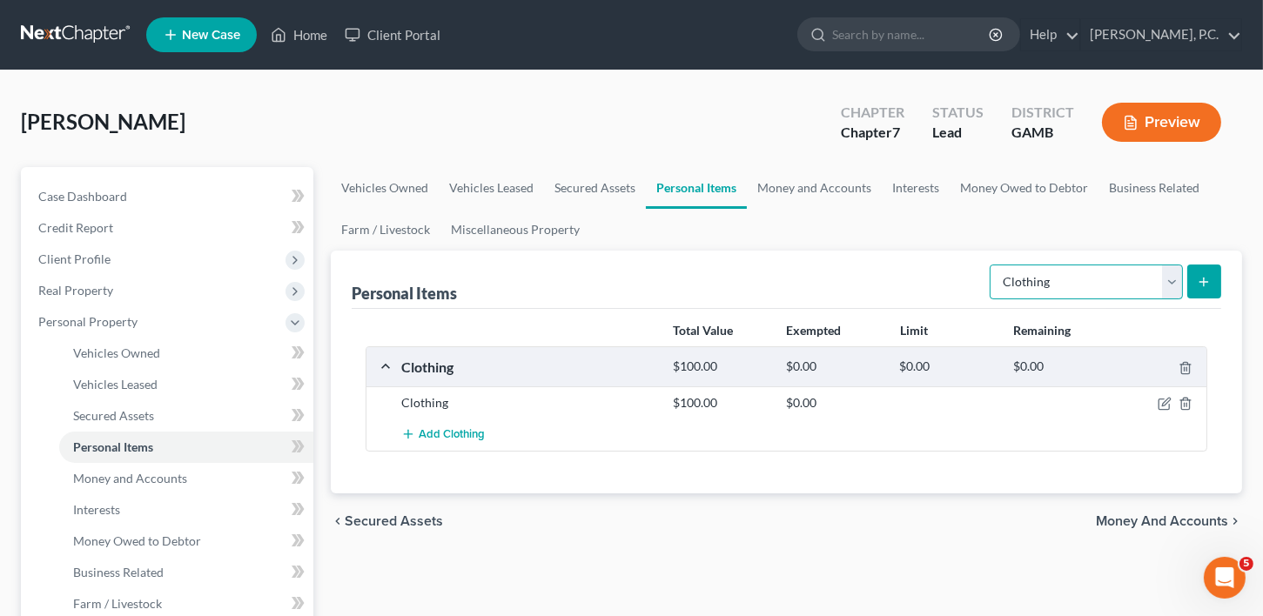
click at [1045, 275] on select "Select Item Type Clothing Collectibles Of Value Electronics Firearms Household …" at bounding box center [1086, 282] width 193 height 35
select select "household_goods"
click at [991, 265] on select "Select Item Type Clothing Collectibles Of Value Electronics Firearms Household …" at bounding box center [1086, 282] width 193 height 35
click at [1194, 291] on button "submit" at bounding box center [1204, 282] width 34 height 34
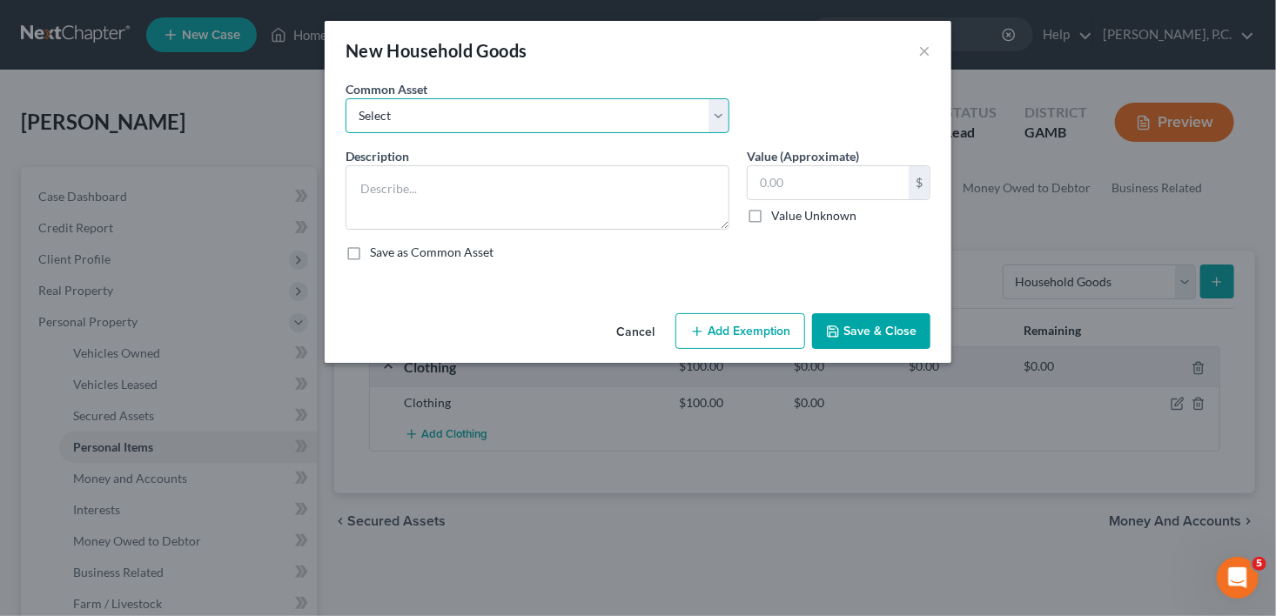
click at [447, 114] on select "Select Household goods Household goods Household goods and furniture Household …" at bounding box center [538, 115] width 384 height 35
select select "2"
click at [346, 98] on select "Select Household goods Household goods Household goods and furniture Household …" at bounding box center [538, 115] width 384 height 35
type textarea "Household goods and furniture"
type input "1,000.00"
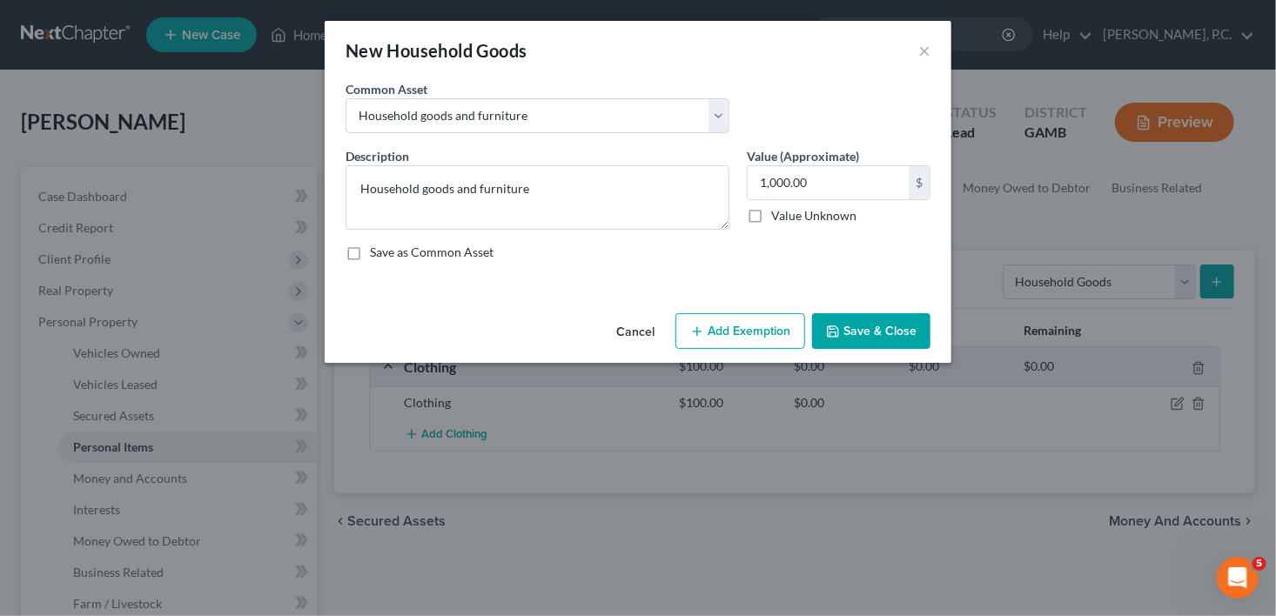
drag, startPoint x: 845, startPoint y: 336, endPoint x: 1071, endPoint y: 336, distance: 225.4
click at [847, 336] on button "Save & Close" at bounding box center [871, 331] width 118 height 37
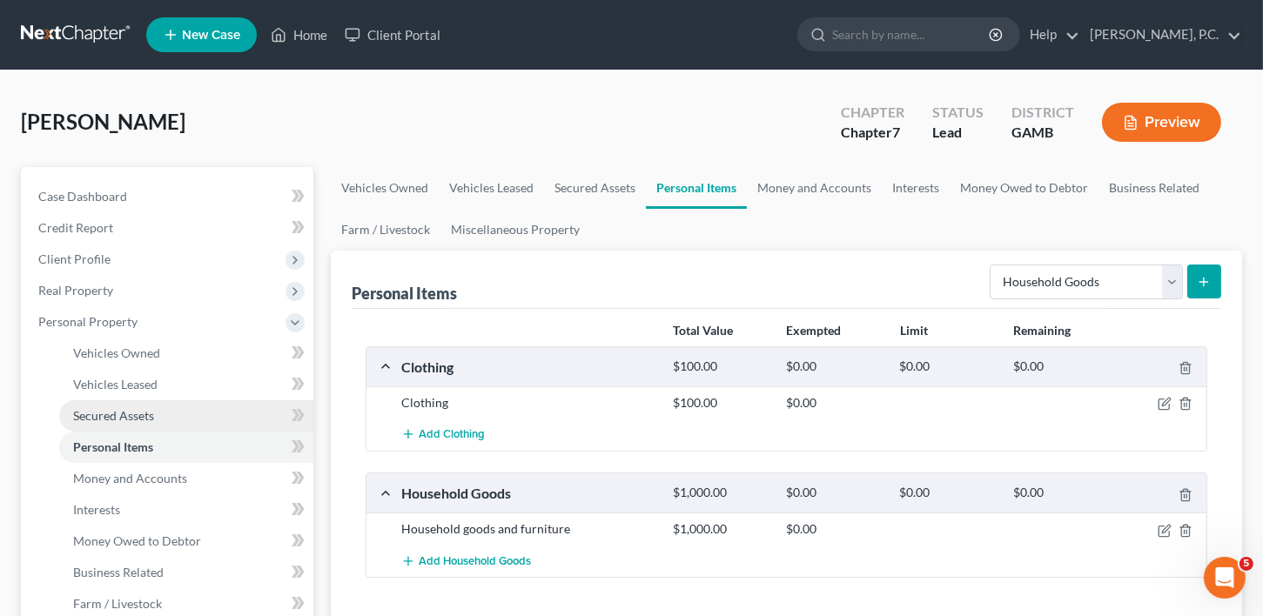
click at [87, 407] on link "Secured Assets" at bounding box center [186, 415] width 254 height 31
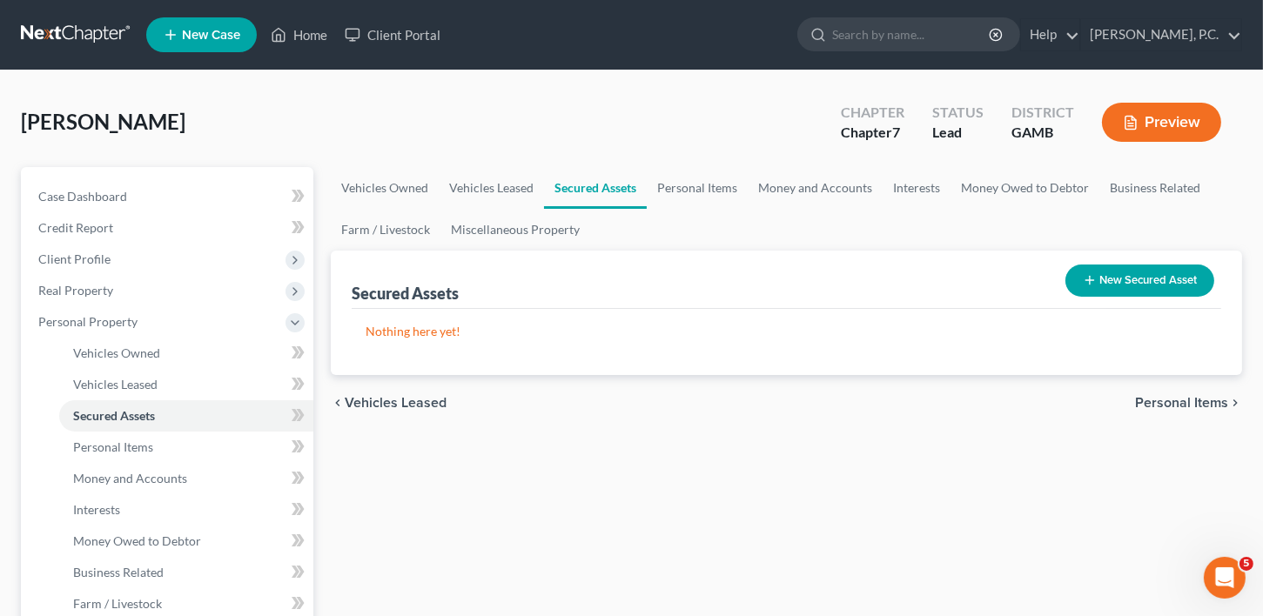
click at [1171, 281] on button "New Secured Asset" at bounding box center [1139, 281] width 149 height 32
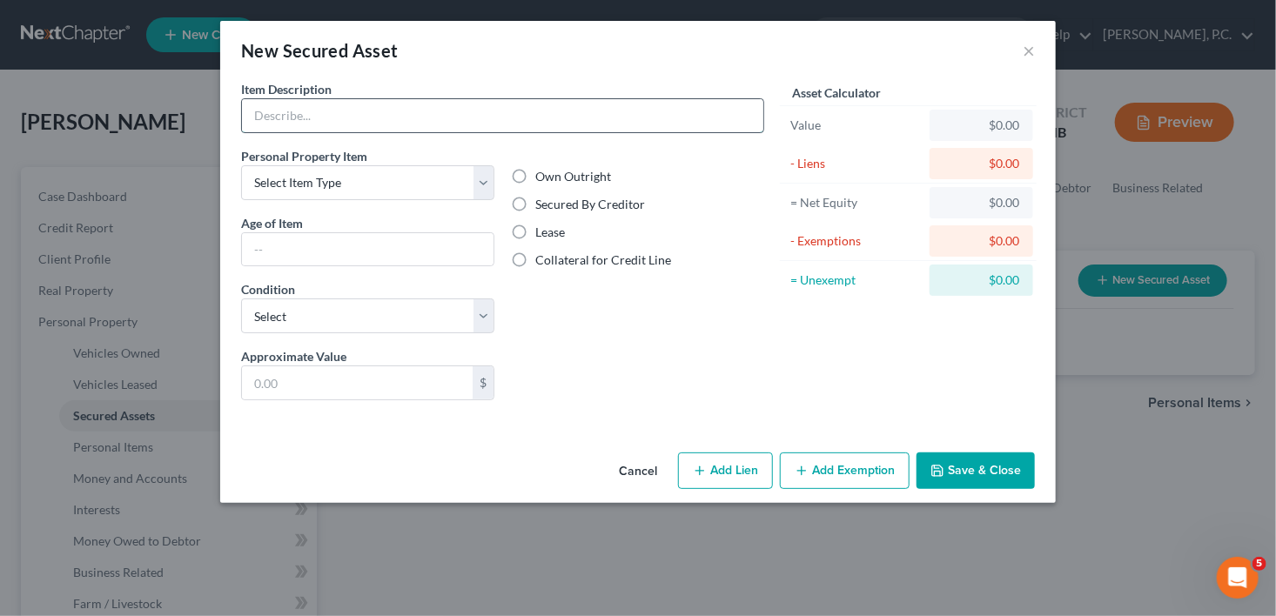
click at [307, 102] on input "text" at bounding box center [502, 115] width 521 height 33
type input "Living Room Suite"
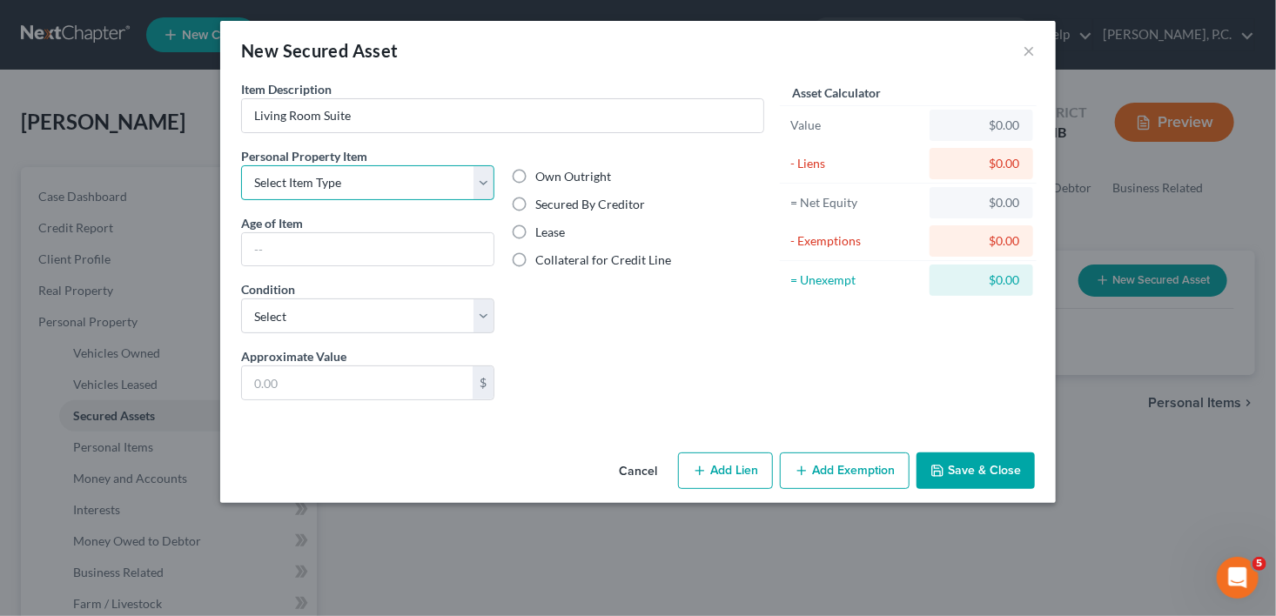
click at [250, 185] on select "Select Item Type Clothing Collectibles Of Value Electronics Firearms Household …" at bounding box center [367, 182] width 253 height 35
select select "household_goods"
click at [241, 165] on select "Select Item Type Clothing Collectibles Of Value Electronics Firearms Household …" at bounding box center [367, 182] width 253 height 35
click at [268, 243] on input "text" at bounding box center [368, 249] width 252 height 33
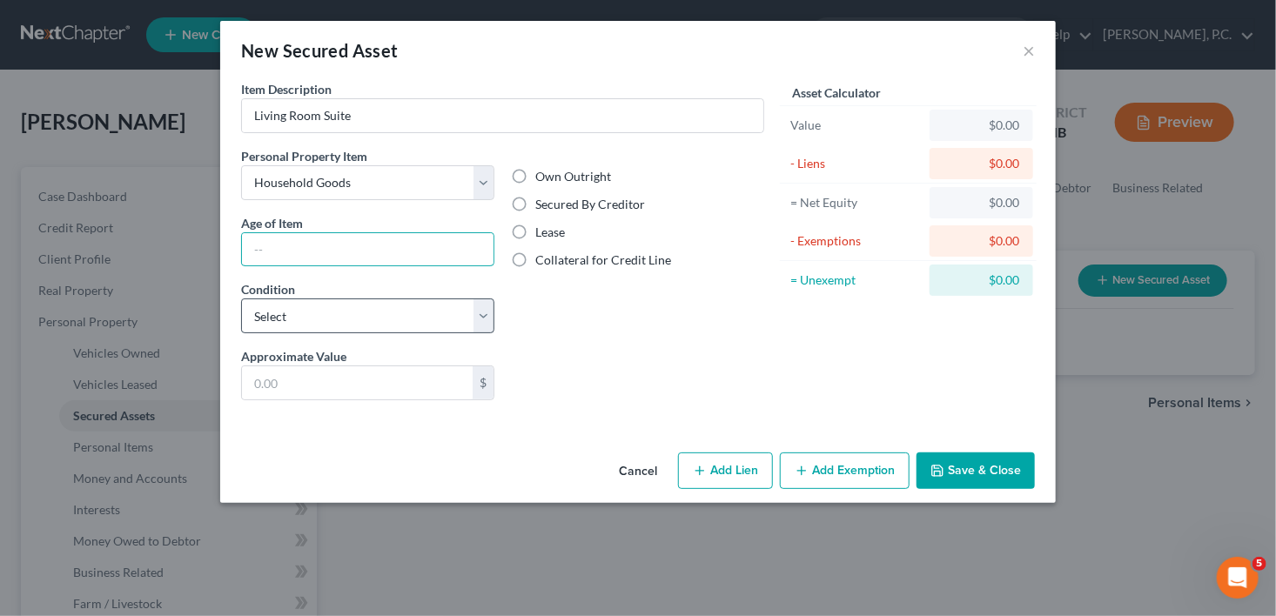
type input "3 years"
click at [283, 325] on select "Select Excellent Very Good Good Fair Poor" at bounding box center [367, 316] width 253 height 35
select select "3"
click at [241, 299] on select "Select Excellent Very Good Good Fair Poor" at bounding box center [367, 316] width 253 height 35
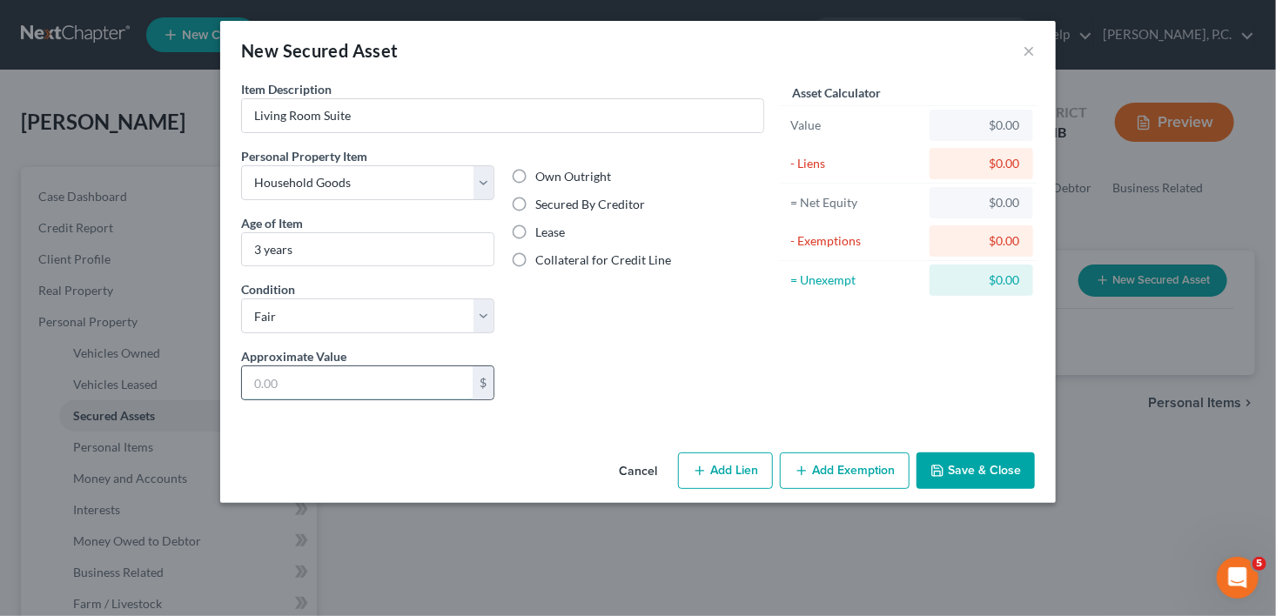
click at [258, 375] on input "text" at bounding box center [357, 382] width 231 height 33
type input "200.00"
click at [536, 205] on label "Secured By Creditor" at bounding box center [591, 204] width 110 height 17
click at [543, 205] on input "Secured By Creditor" at bounding box center [548, 201] width 11 height 11
radio input "true"
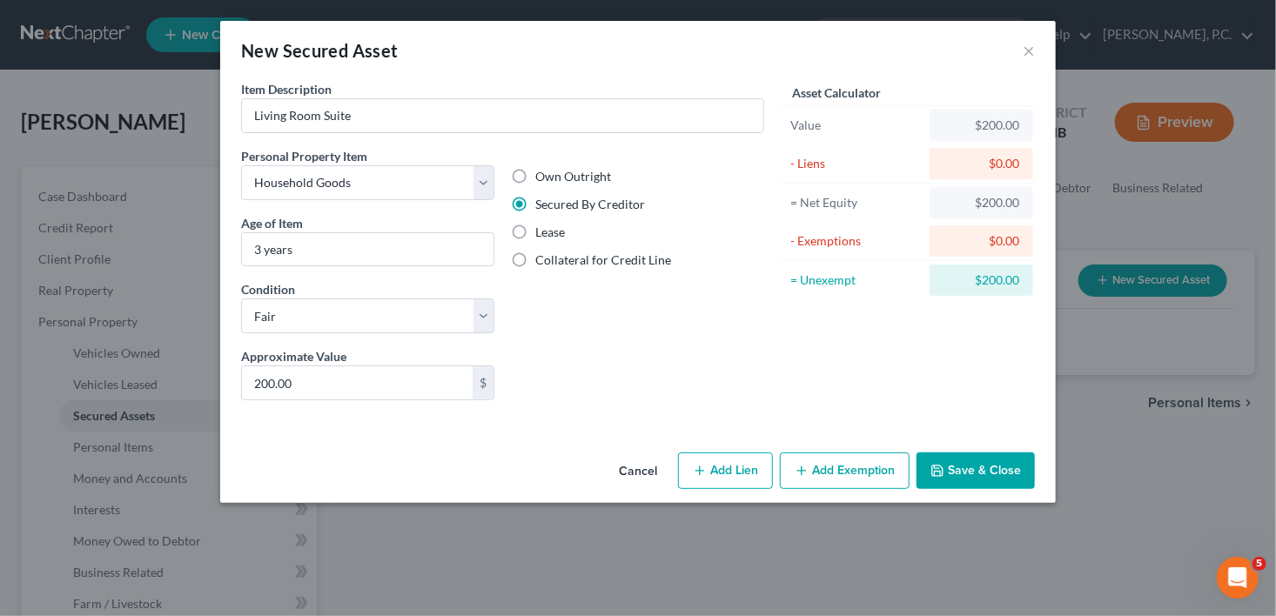
click at [717, 471] on button "Add Lien" at bounding box center [725, 471] width 95 height 37
select select "0"
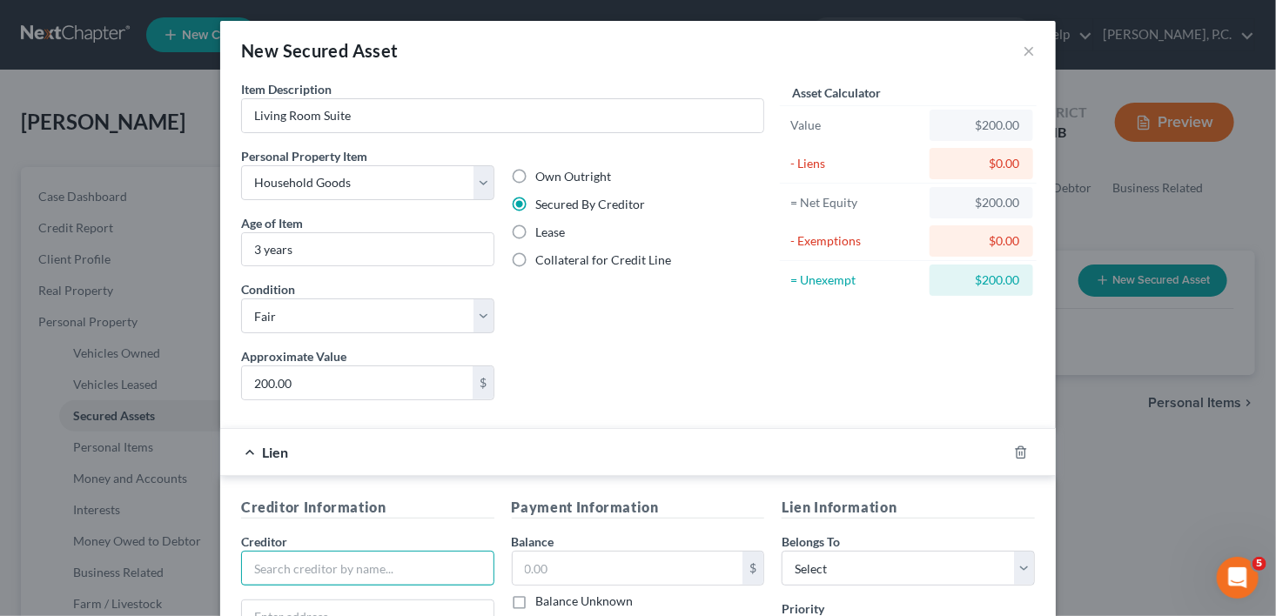
click at [337, 574] on input "text" at bounding box center [367, 568] width 253 height 35
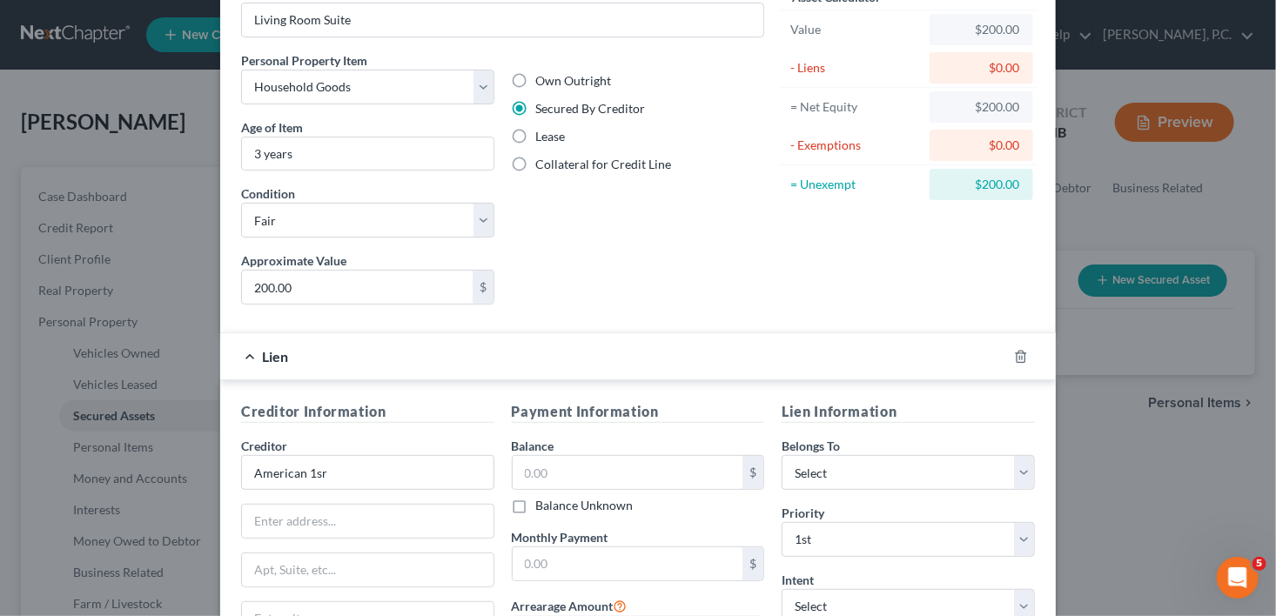
scroll to position [163, 0]
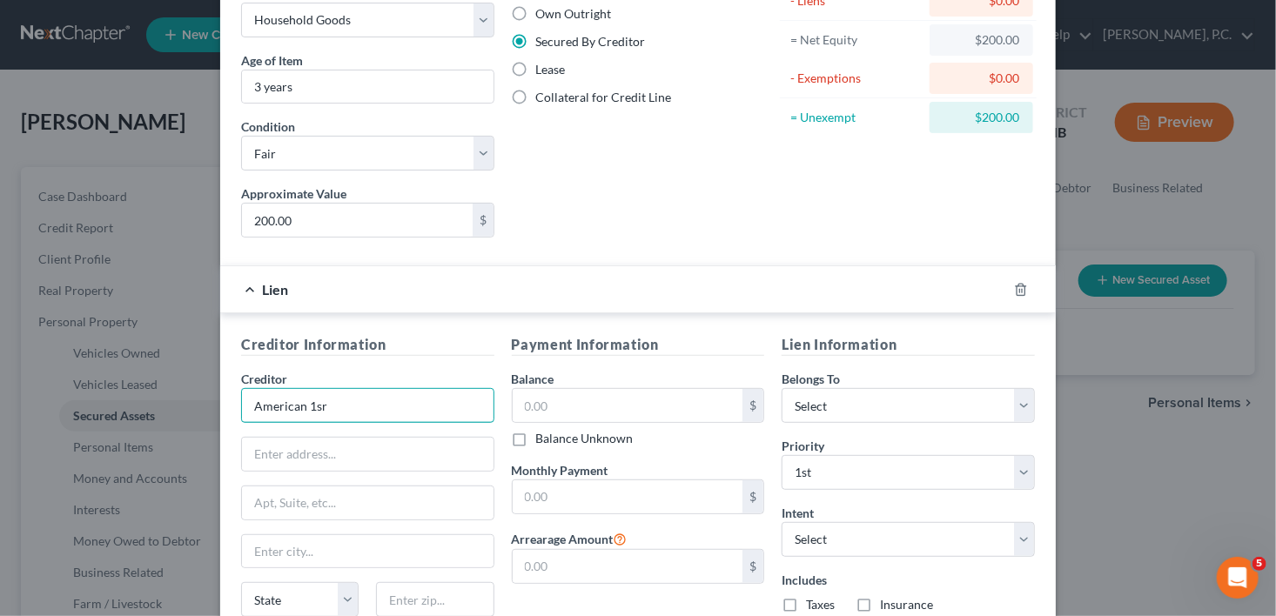
click at [328, 400] on input "American 1sr" at bounding box center [367, 405] width 253 height 35
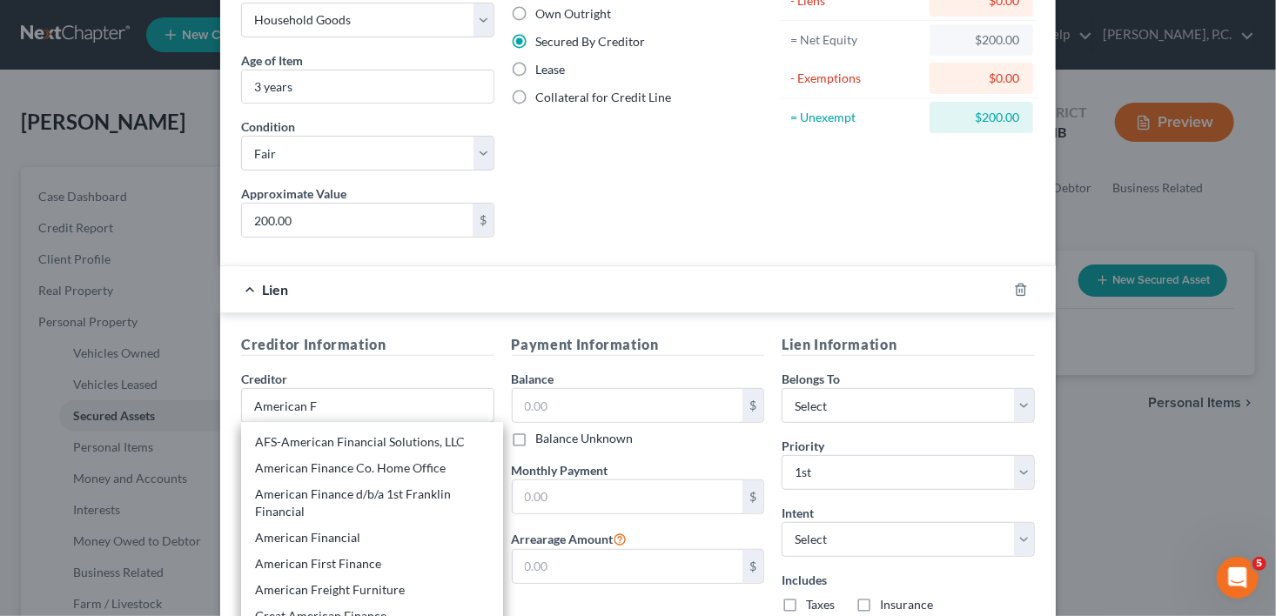
scroll to position [113, 0]
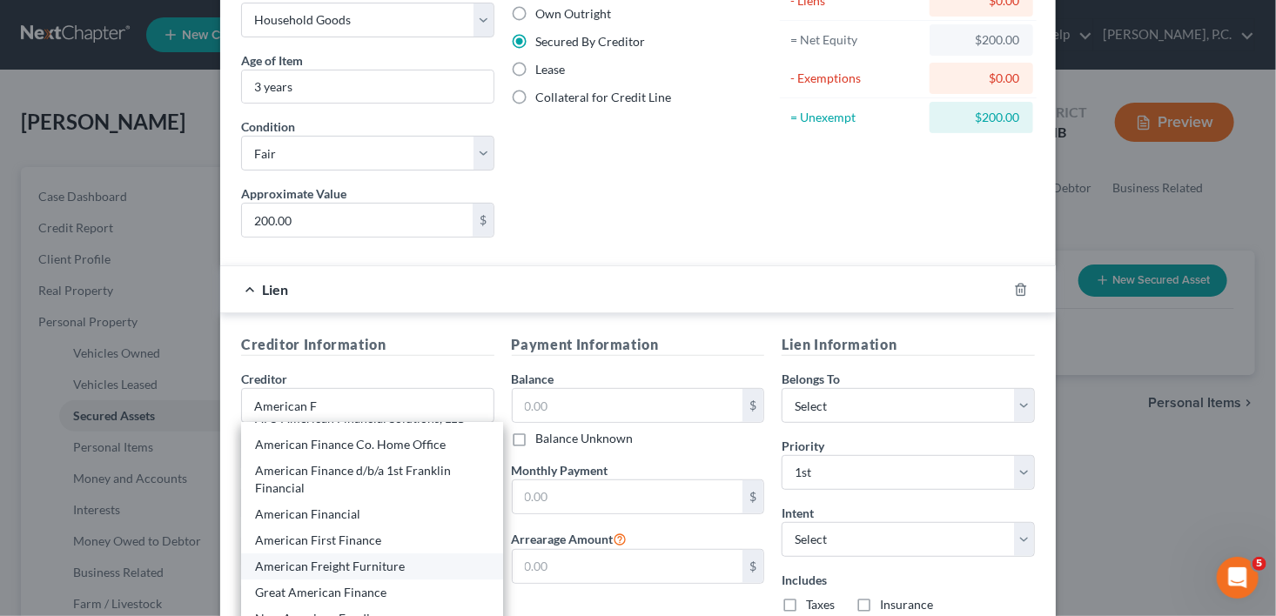
click at [333, 561] on div "American Freight Furniture" at bounding box center [372, 566] width 234 height 17
type input "American Freight Furniture"
type input "[STREET_ADDRESS][PERSON_NAME]"
type input "Macon"
select select "10"
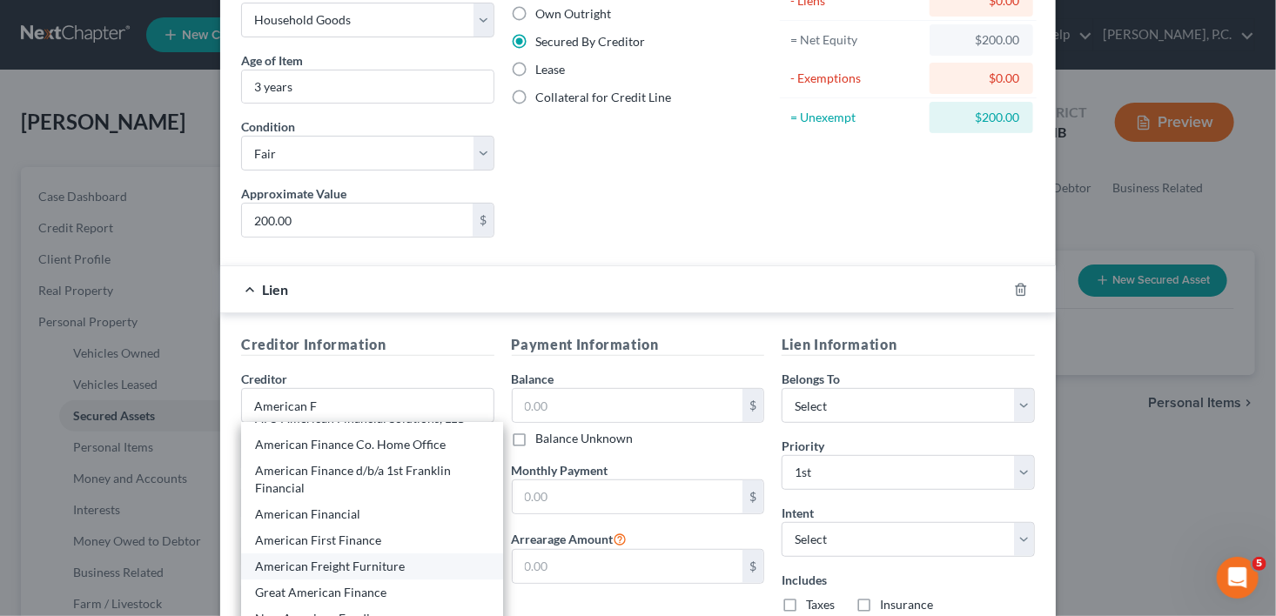
type input "31206"
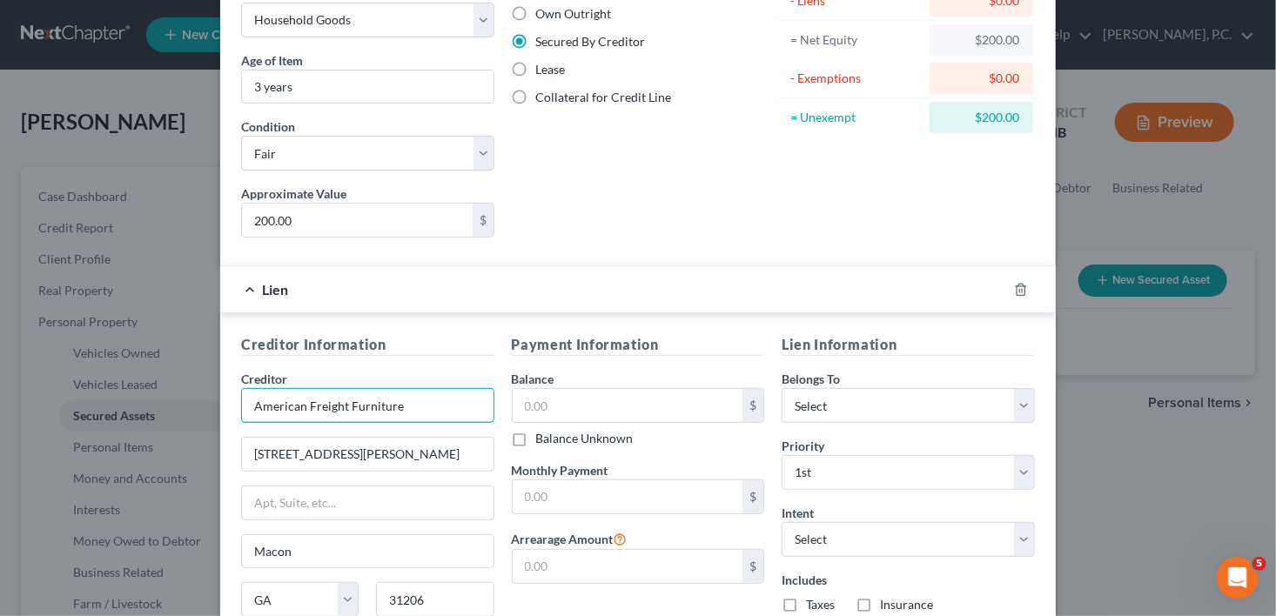
drag, startPoint x: 407, startPoint y: 401, endPoint x: 301, endPoint y: 403, distance: 105.3
click at [301, 403] on input "American Freight Furniture" at bounding box center [367, 405] width 253 height 35
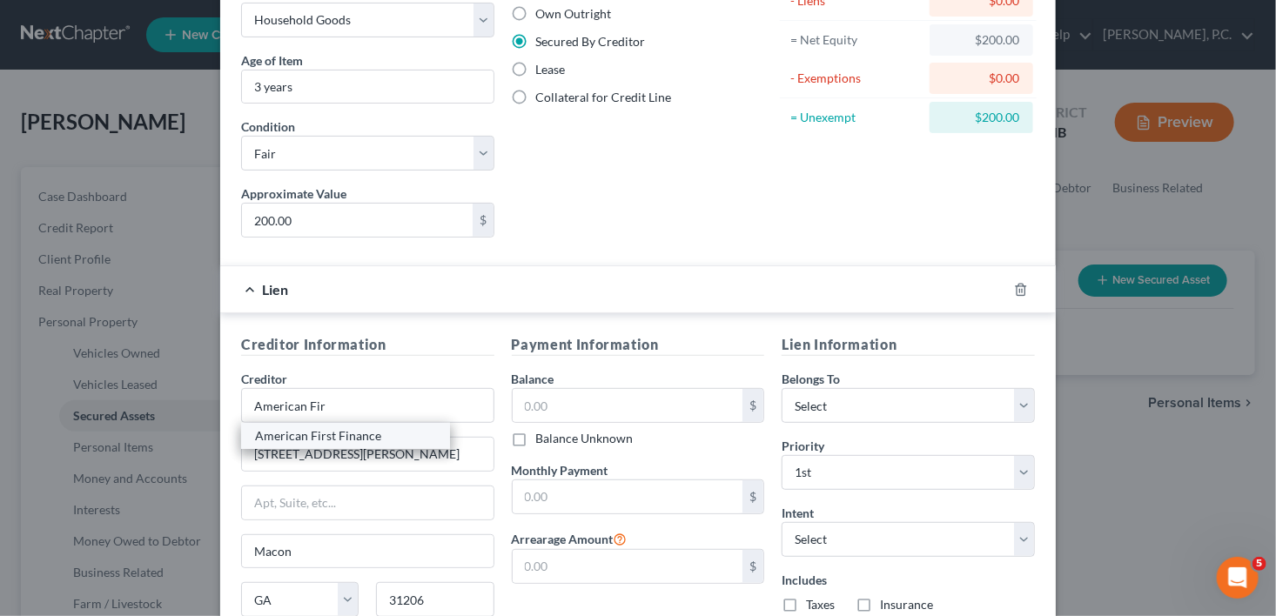
click at [350, 427] on div "American First Finance" at bounding box center [345, 435] width 181 height 17
type input "American First Finance"
type input "PO Box 565848"
type input "Wichita"
select select "17"
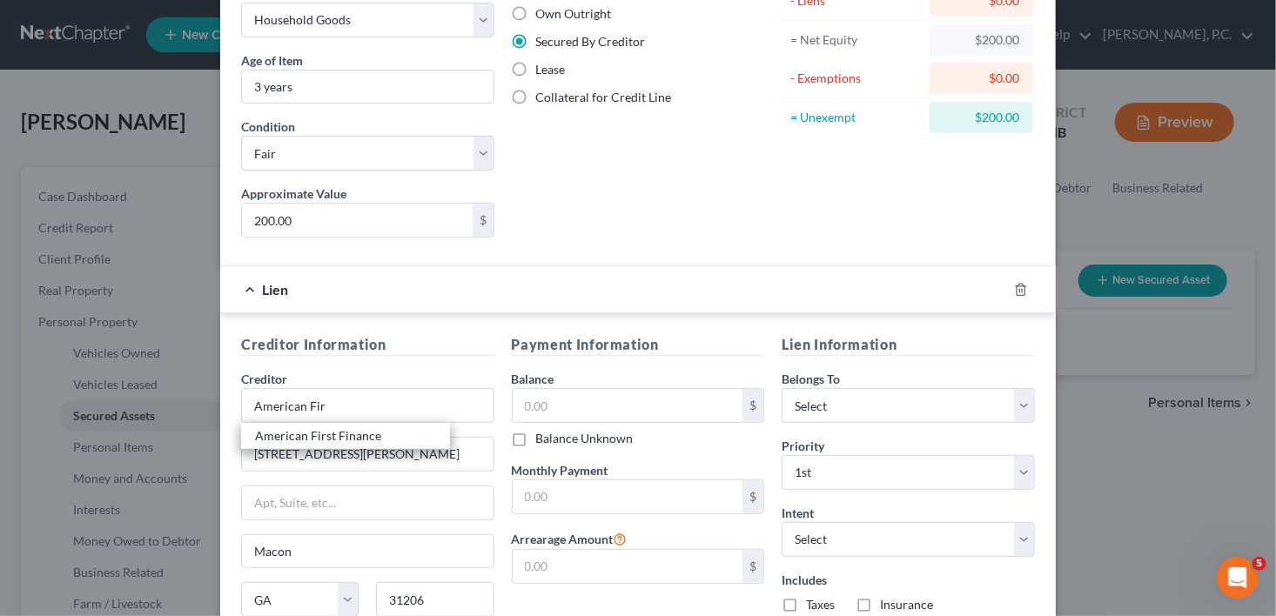
type input "67205"
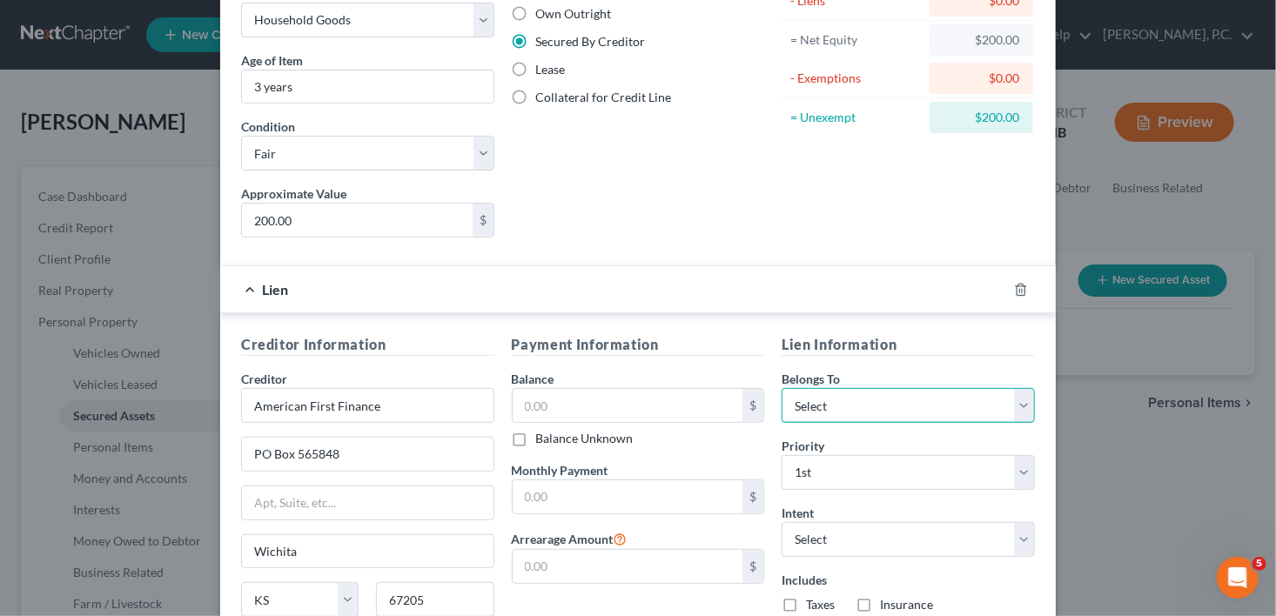
click at [812, 401] on select "Select Debtor 1 Only Debtor 2 Only Debtor 1 And Debtor 2 Only At Least One Of T…" at bounding box center [908, 405] width 253 height 35
select select "0"
click at [782, 388] on select "Select Debtor 1 Only Debtor 2 Only Debtor 1 And Debtor 2 Only At Least One Of T…" at bounding box center [908, 405] width 253 height 35
click at [803, 536] on select "Select Surrender Redeem Reaffirm Avoid Other" at bounding box center [908, 539] width 253 height 35
select select "2"
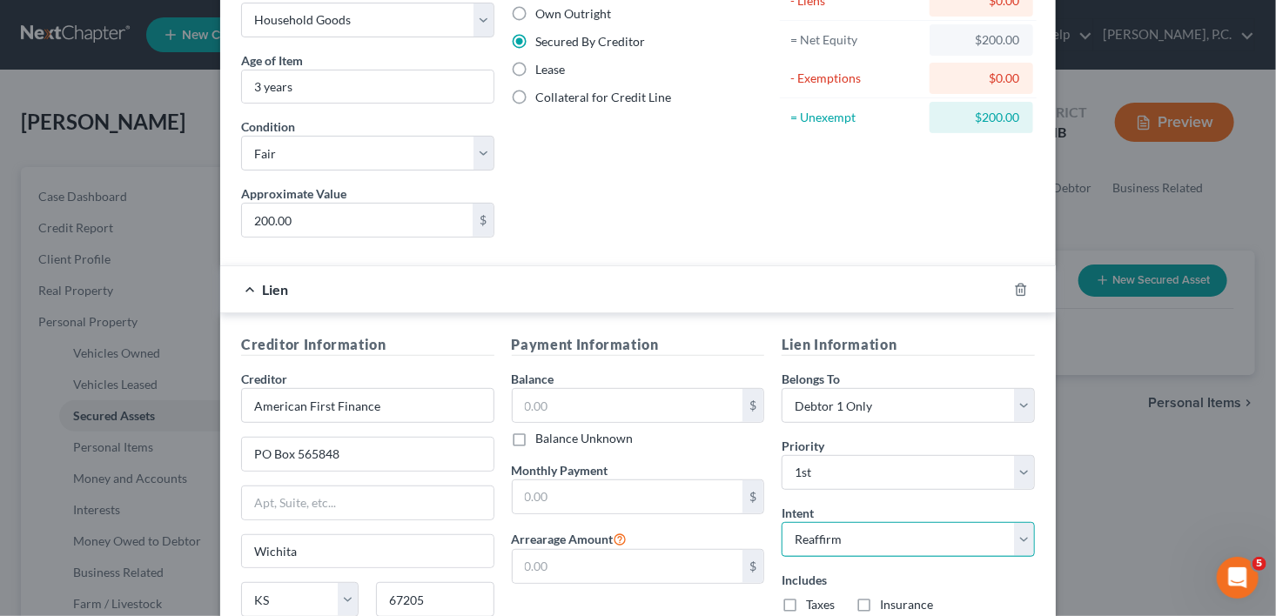
click at [782, 522] on select "Select Surrender Redeem Reaffirm Avoid Other" at bounding box center [908, 539] width 253 height 35
click at [536, 435] on label "Balance Unknown" at bounding box center [584, 438] width 97 height 17
click at [543, 435] on input "Balance Unknown" at bounding box center [548, 435] width 11 height 11
checkbox input "true"
type input "0.00"
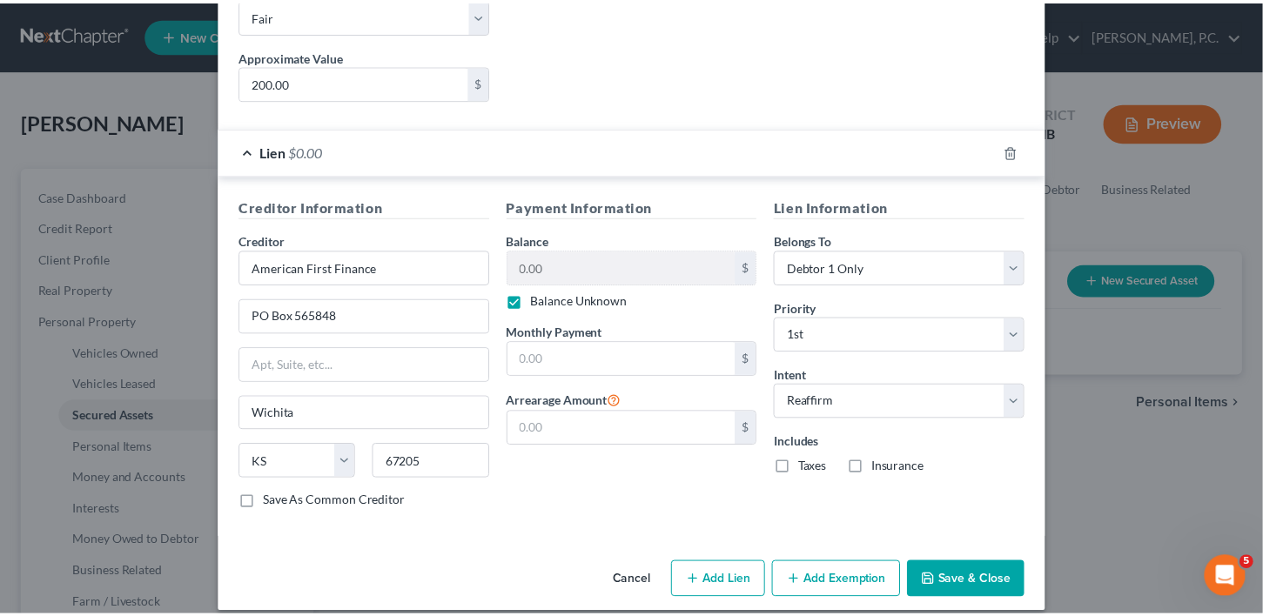
scroll to position [313, 0]
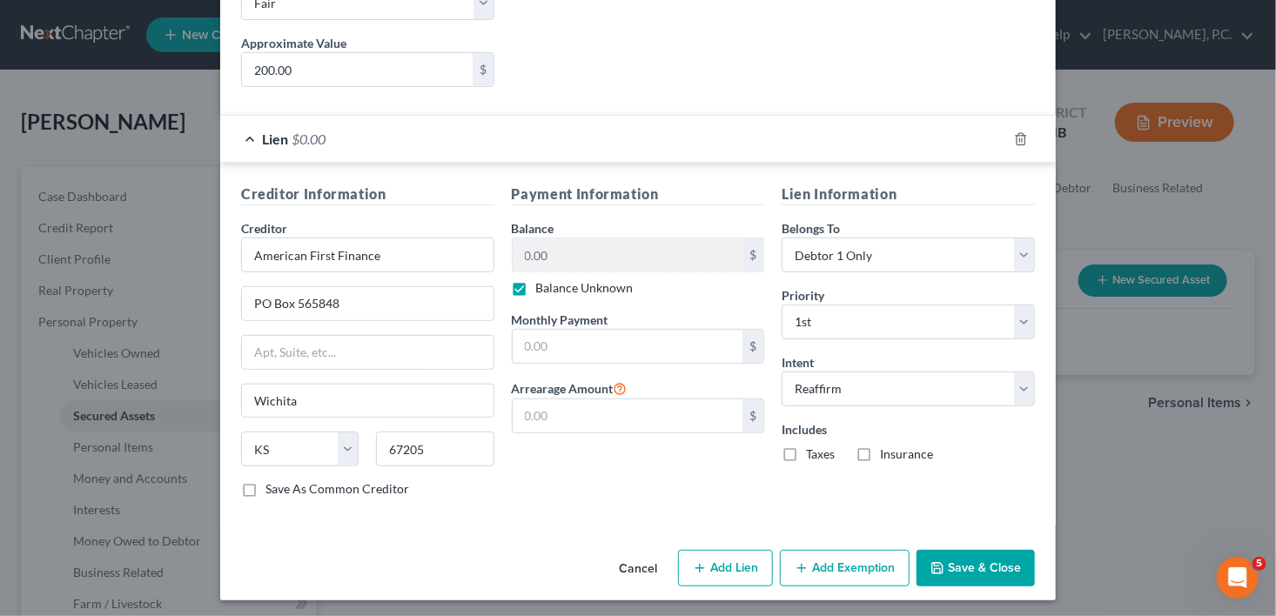
click at [933, 561] on icon "button" at bounding box center [938, 568] width 14 height 14
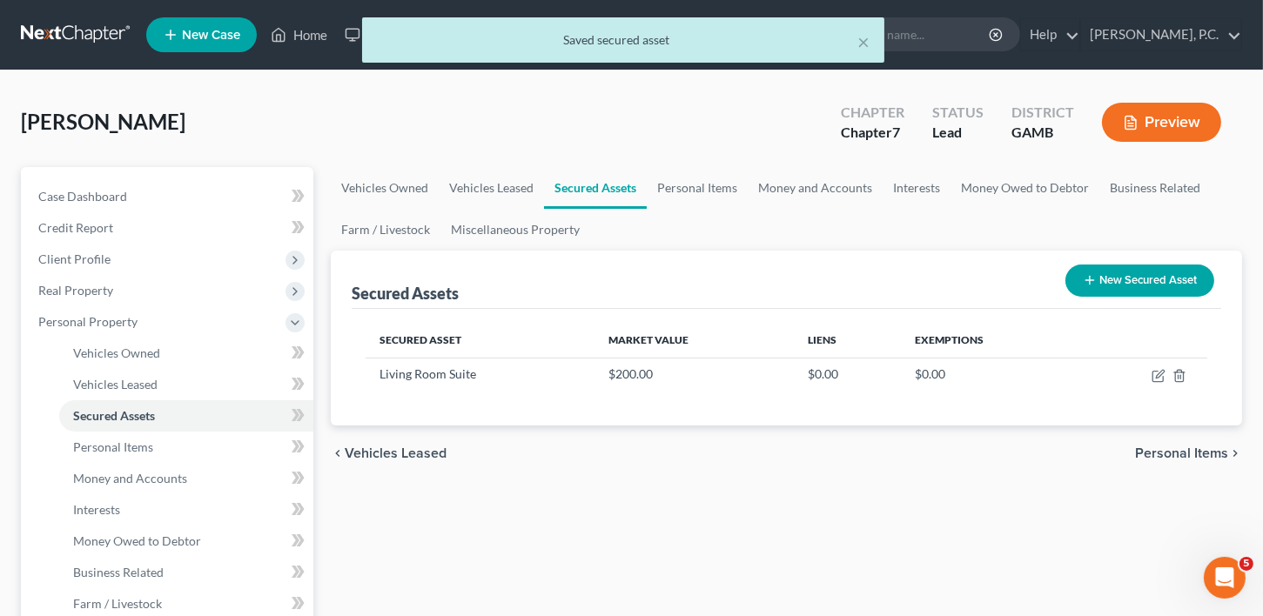
drag, startPoint x: 1179, startPoint y: 463, endPoint x: 1179, endPoint y: 452, distance: 11.3
click at [1179, 459] on div "chevron_left Vehicles Leased Personal Items chevron_right" at bounding box center [786, 454] width 911 height 56
click at [1179, 452] on span "Personal Items" at bounding box center [1181, 454] width 93 height 14
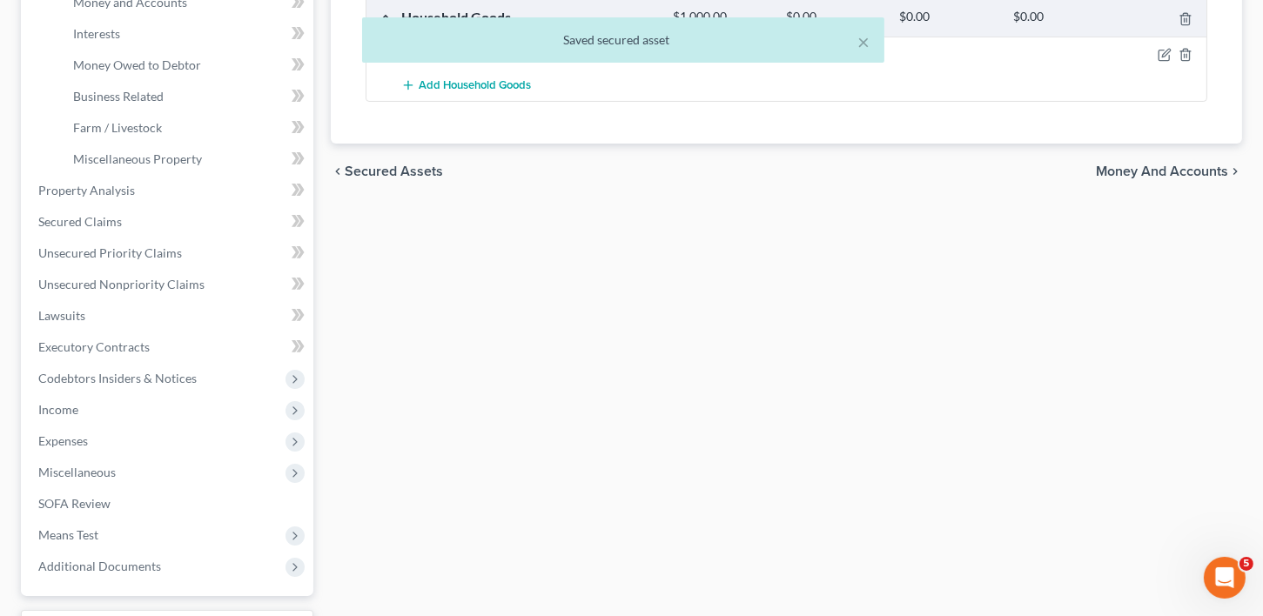
scroll to position [477, 0]
click at [1137, 171] on span "Money and Accounts" at bounding box center [1162, 171] width 132 height 14
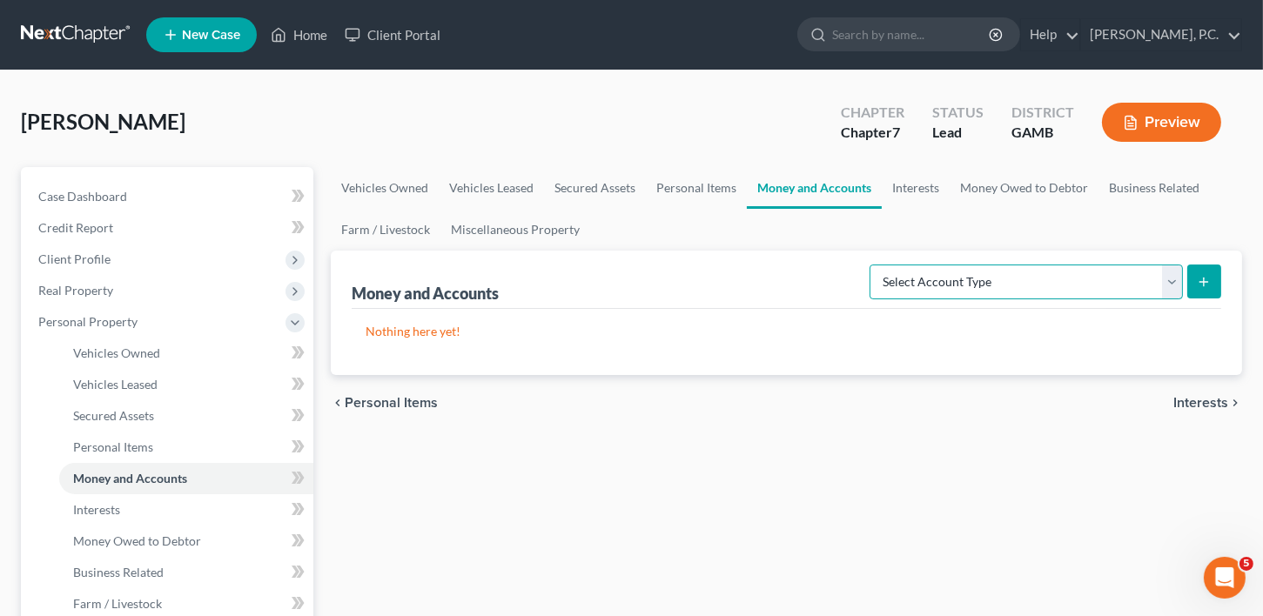
click at [1011, 280] on select "Select Account Type Brokerage Cash on Hand Certificates of Deposit Checking Acc…" at bounding box center [1026, 282] width 313 height 35
select select "checking"
click at [874, 265] on select "Select Account Type Brokerage Cash on Hand Certificates of Deposit Checking Acc…" at bounding box center [1026, 282] width 313 height 35
click at [1201, 279] on icon "submit" at bounding box center [1204, 282] width 14 height 14
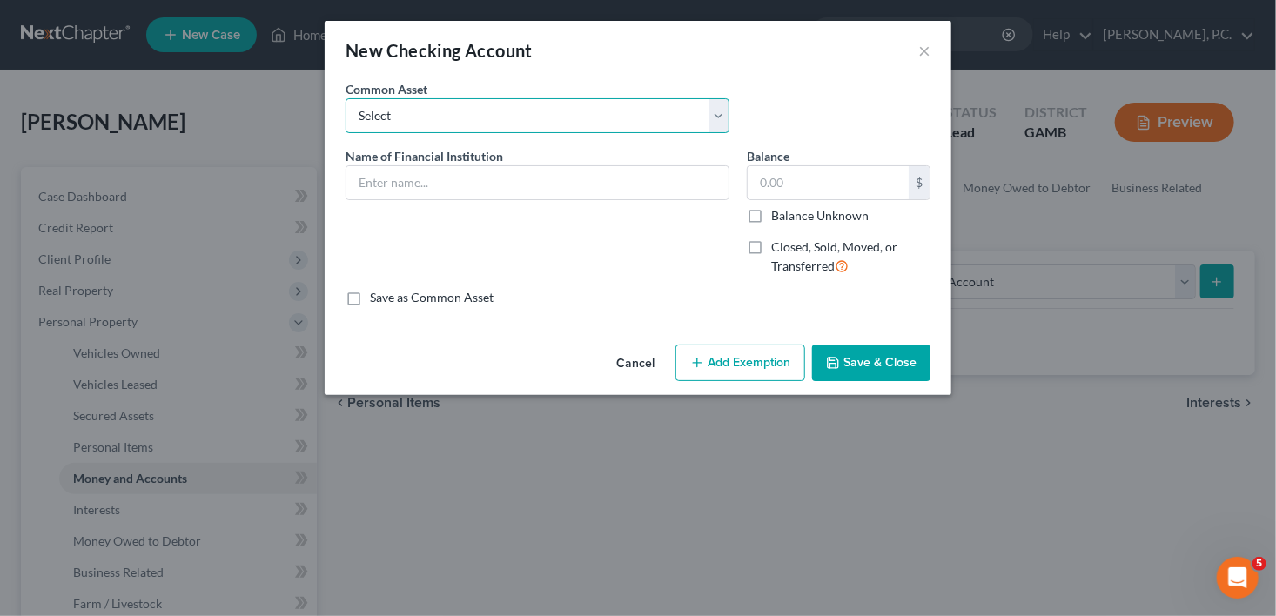
click at [395, 113] on select "Select US Bank Navy Federal Credit Union Midsouth Federal Credit Union Chime Ba…" at bounding box center [538, 115] width 384 height 35
select select "7"
click at [346, 98] on select "Select US Bank Navy Federal Credit Union Midsouth Federal Credit Union Chime Ba…" at bounding box center [538, 115] width 384 height 35
type input "Robins Financial Credit Union"
type input "150.00"
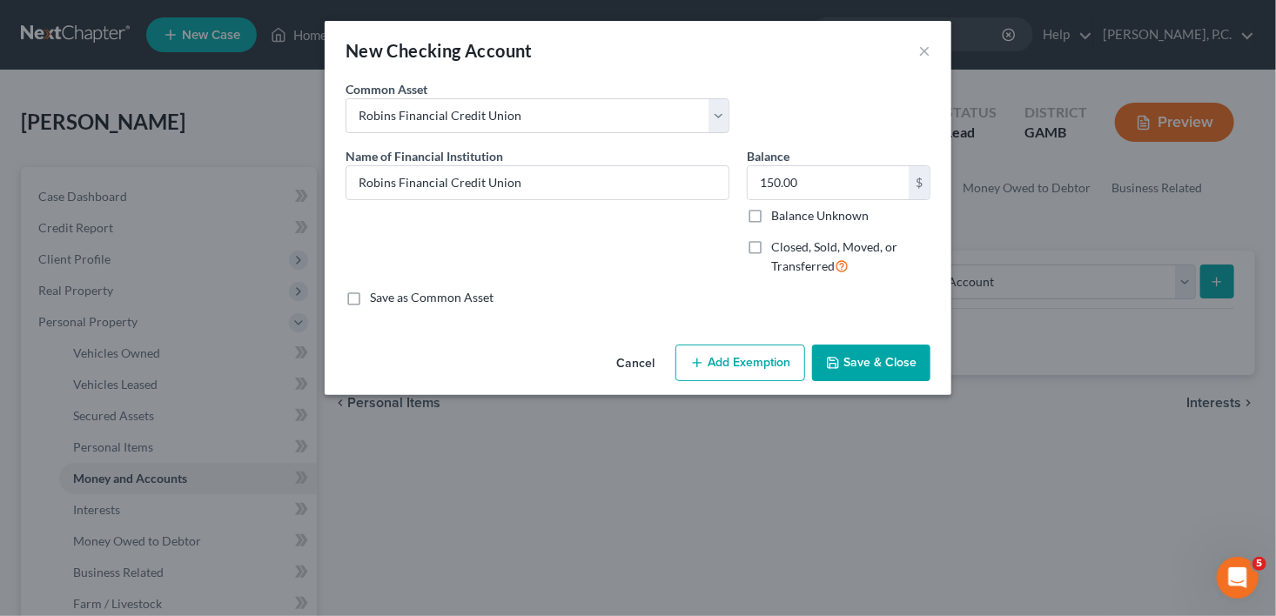
click at [881, 372] on button "Save & Close" at bounding box center [871, 363] width 118 height 37
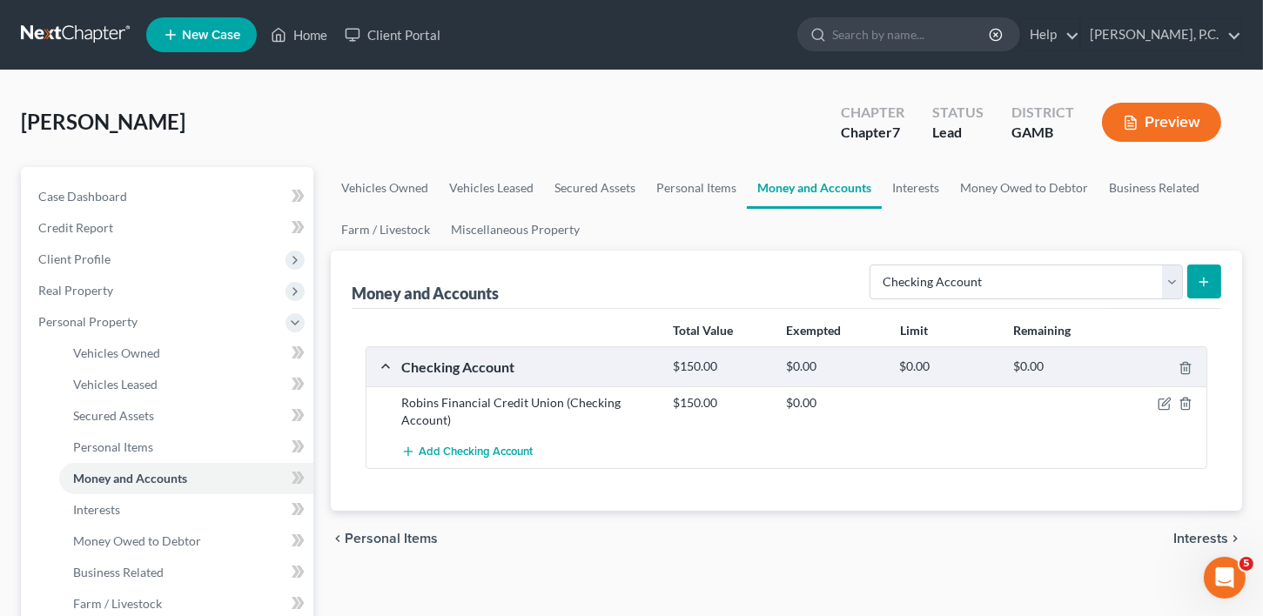
click at [1182, 532] on span "Interests" at bounding box center [1200, 539] width 55 height 14
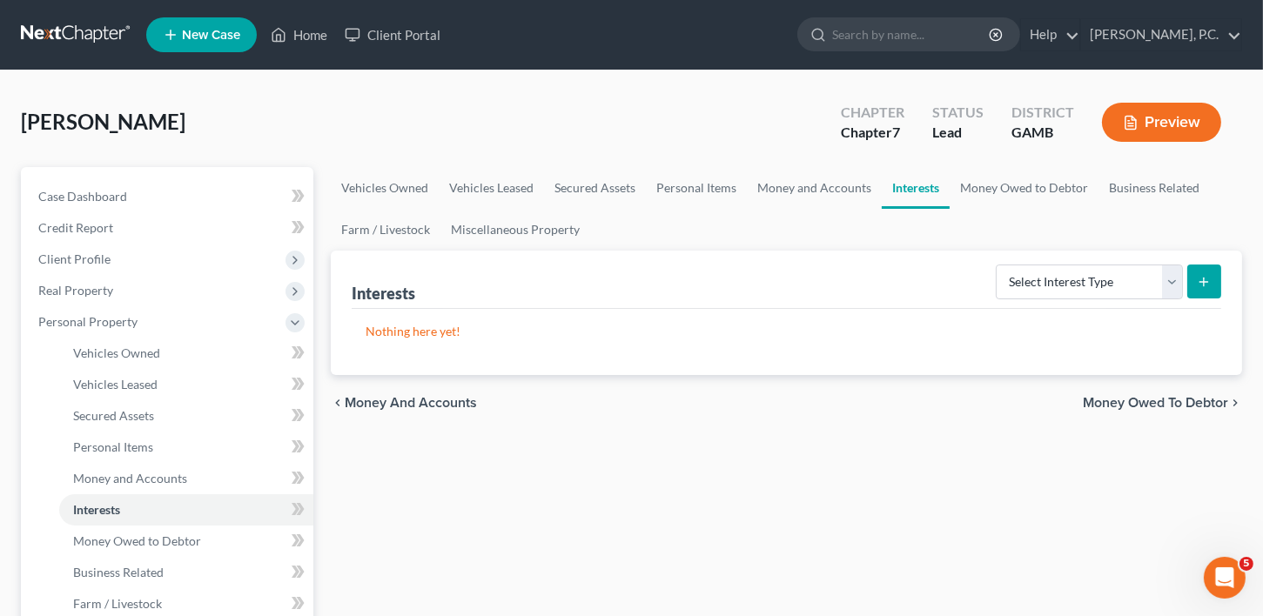
click at [1154, 398] on span "Money Owed to Debtor" at bounding box center [1155, 403] width 145 height 14
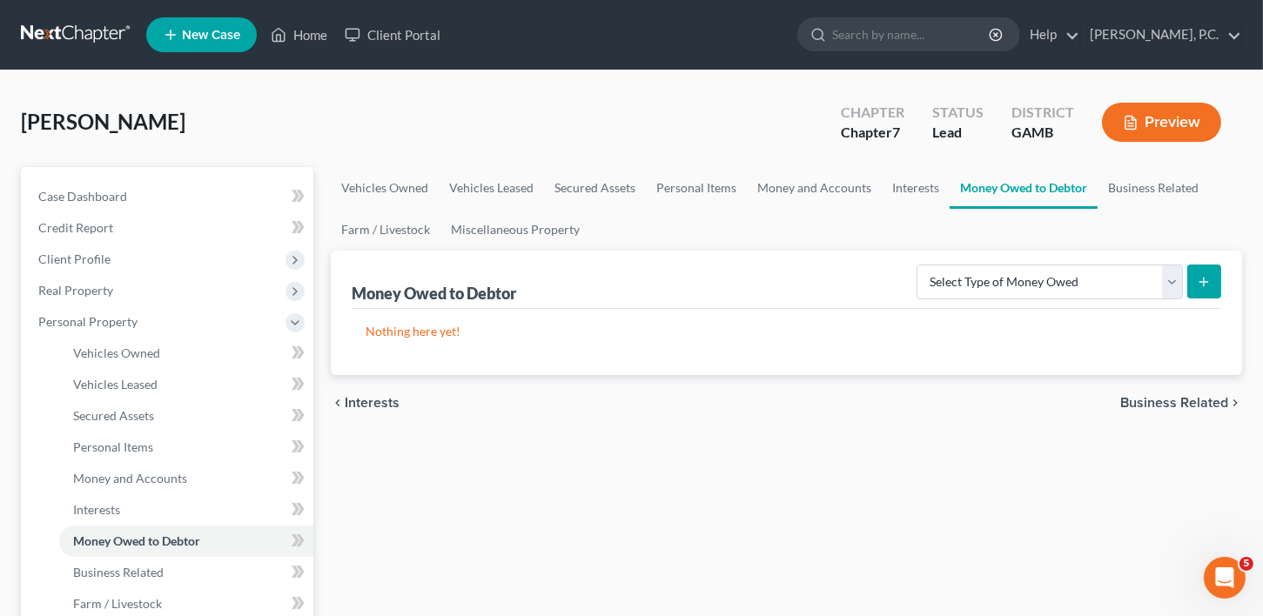
click at [1157, 402] on span "Business Related" at bounding box center [1174, 403] width 108 height 14
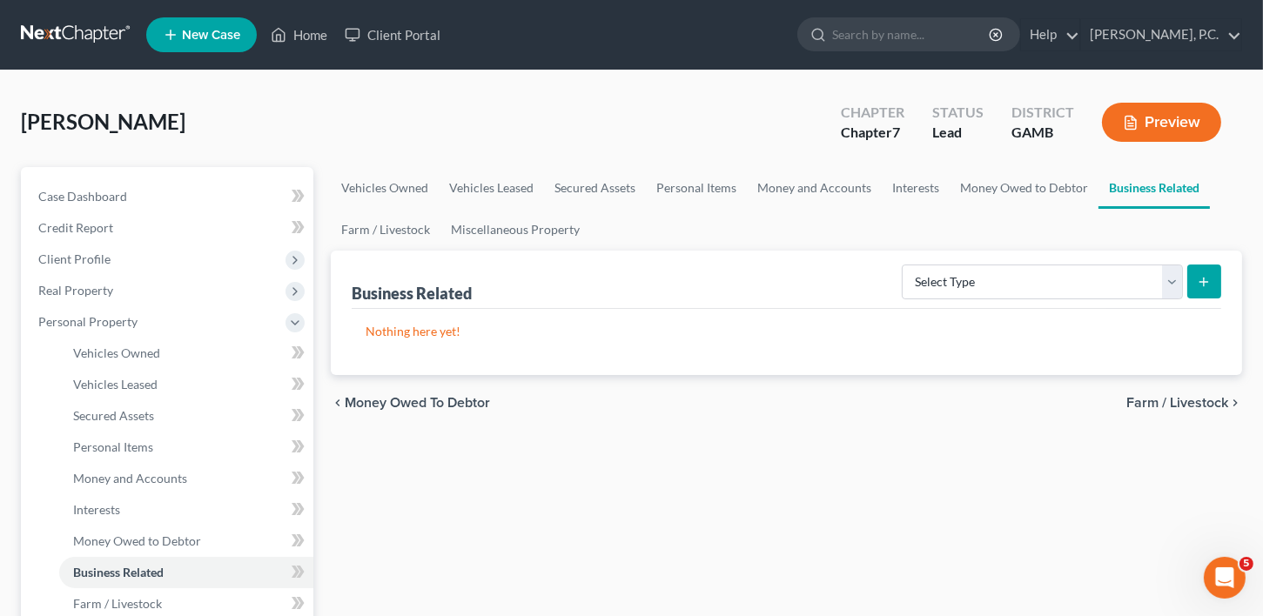
click at [1157, 407] on span "Farm / Livestock" at bounding box center [1177, 403] width 102 height 14
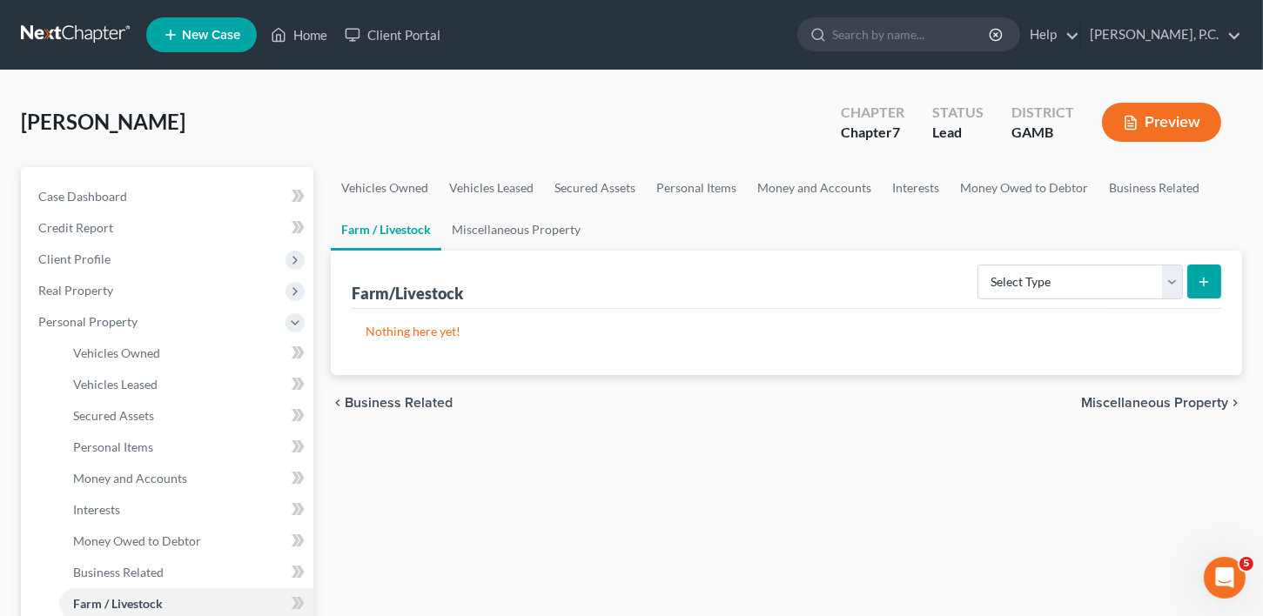
click at [1157, 407] on span "Miscellaneous Property" at bounding box center [1154, 403] width 147 height 14
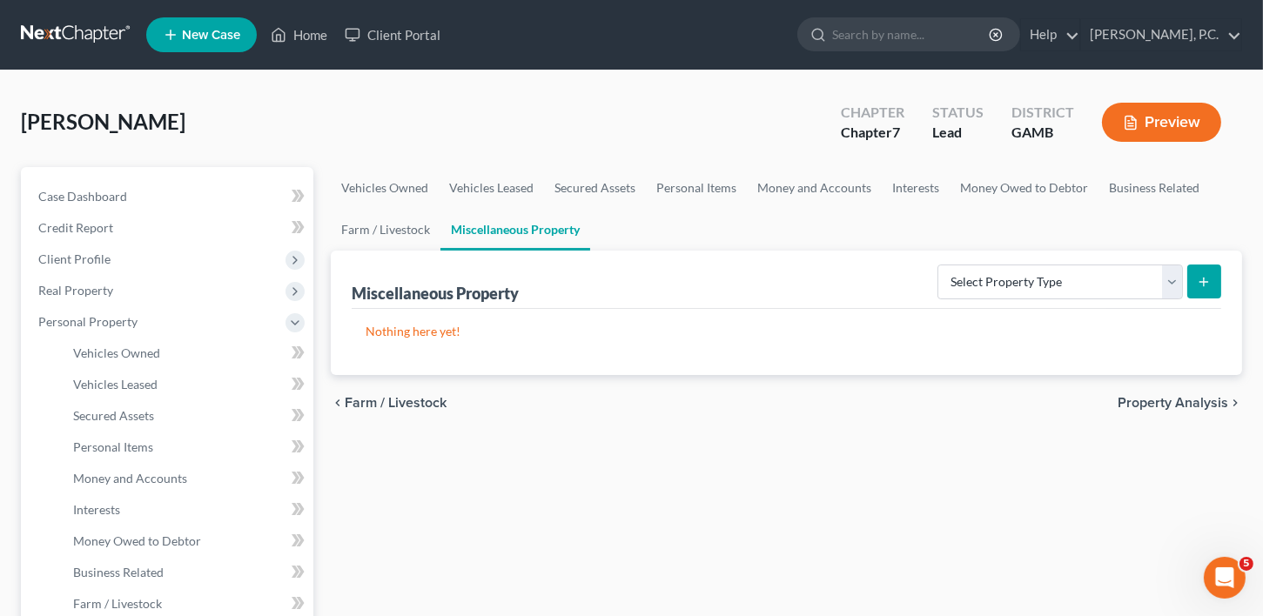
click at [1157, 407] on span "Property Analysis" at bounding box center [1173, 403] width 111 height 14
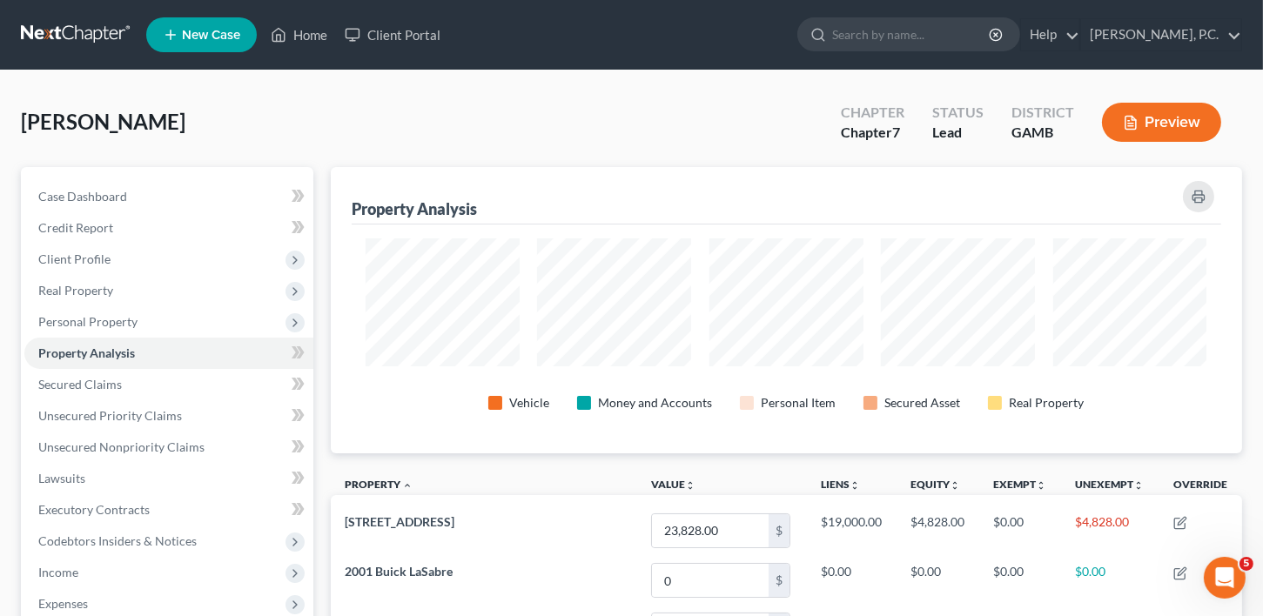
scroll to position [286, 911]
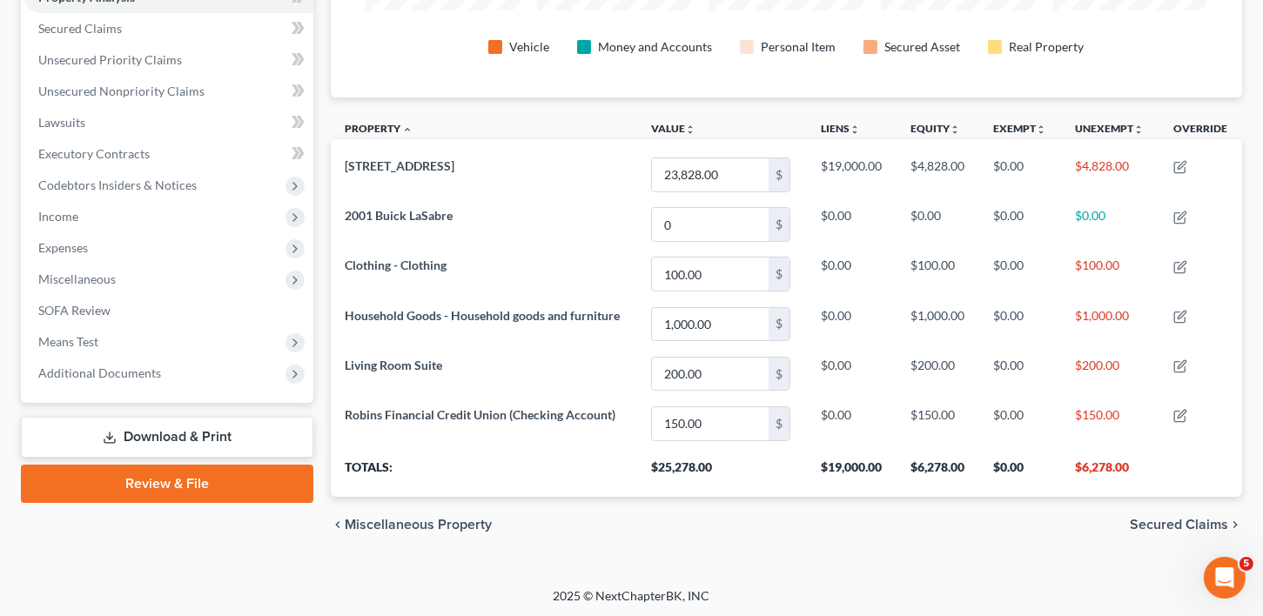
click at [1174, 518] on span "Secured Claims" at bounding box center [1179, 525] width 98 height 14
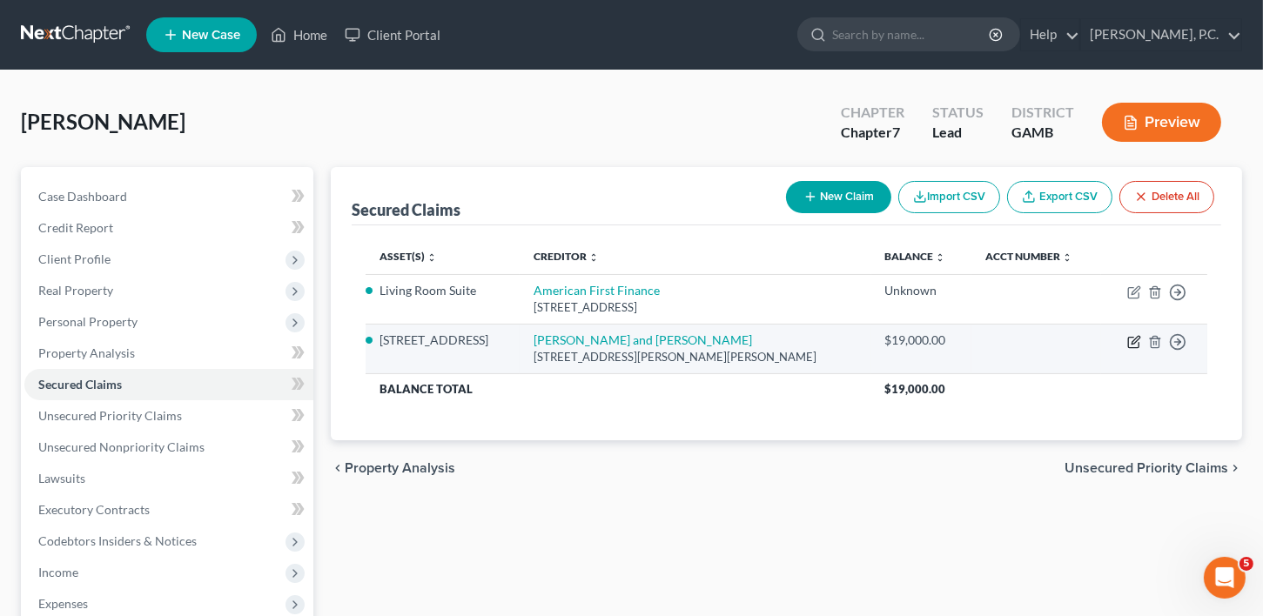
click at [1134, 339] on icon "button" at bounding box center [1134, 342] width 14 height 14
select select "10"
select select "7"
select select "2"
select select "0"
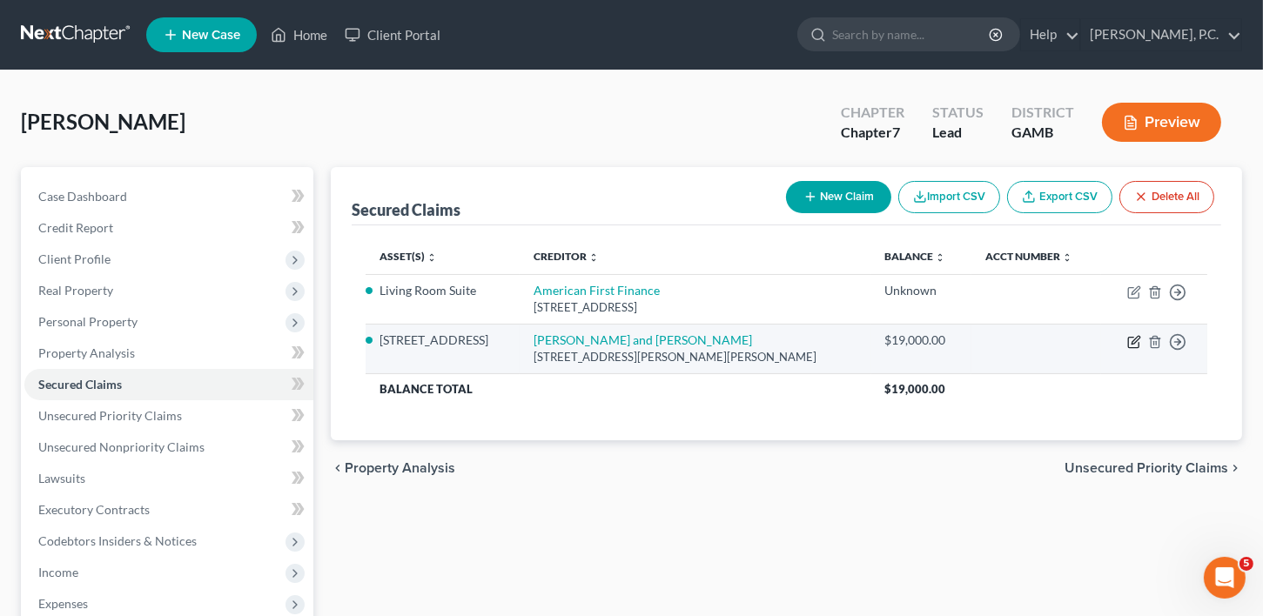
select select "0"
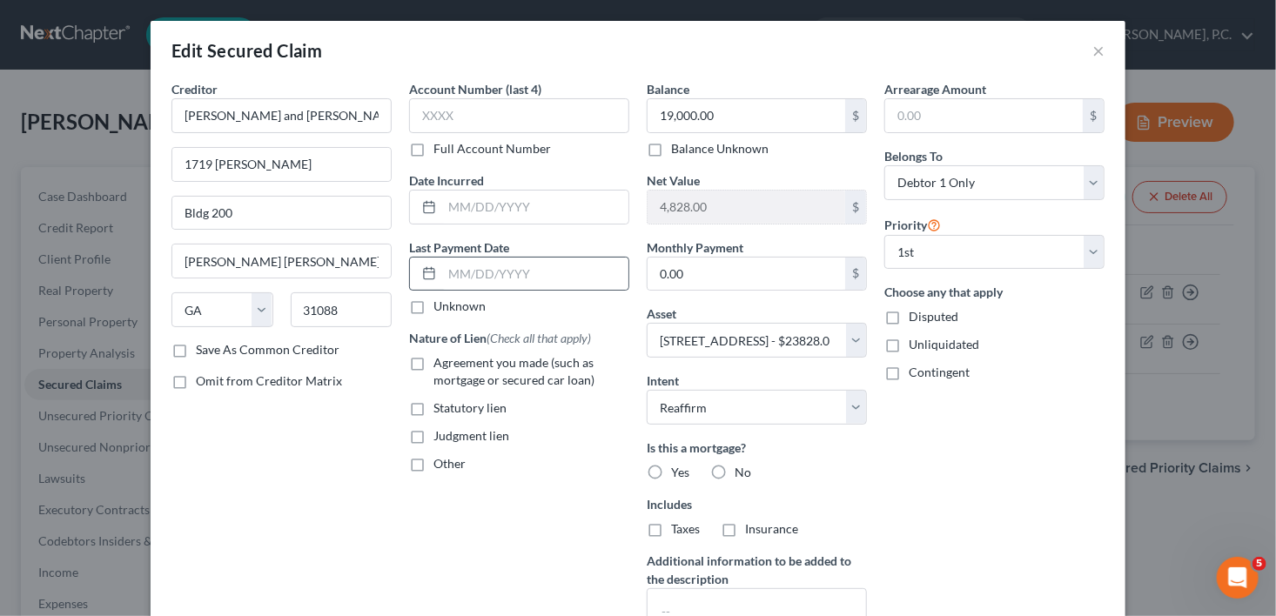
drag, startPoint x: 408, startPoint y: 359, endPoint x: 413, endPoint y: 265, distance: 93.2
click at [433, 359] on label "Agreement you made (such as mortgage or secured car loan)" at bounding box center [531, 371] width 196 height 35
click at [440, 359] on input "Agreement you made (such as mortgage or secured car loan)" at bounding box center [445, 359] width 11 height 11
checkbox input "true"
click at [432, 211] on div at bounding box center [426, 207] width 32 height 33
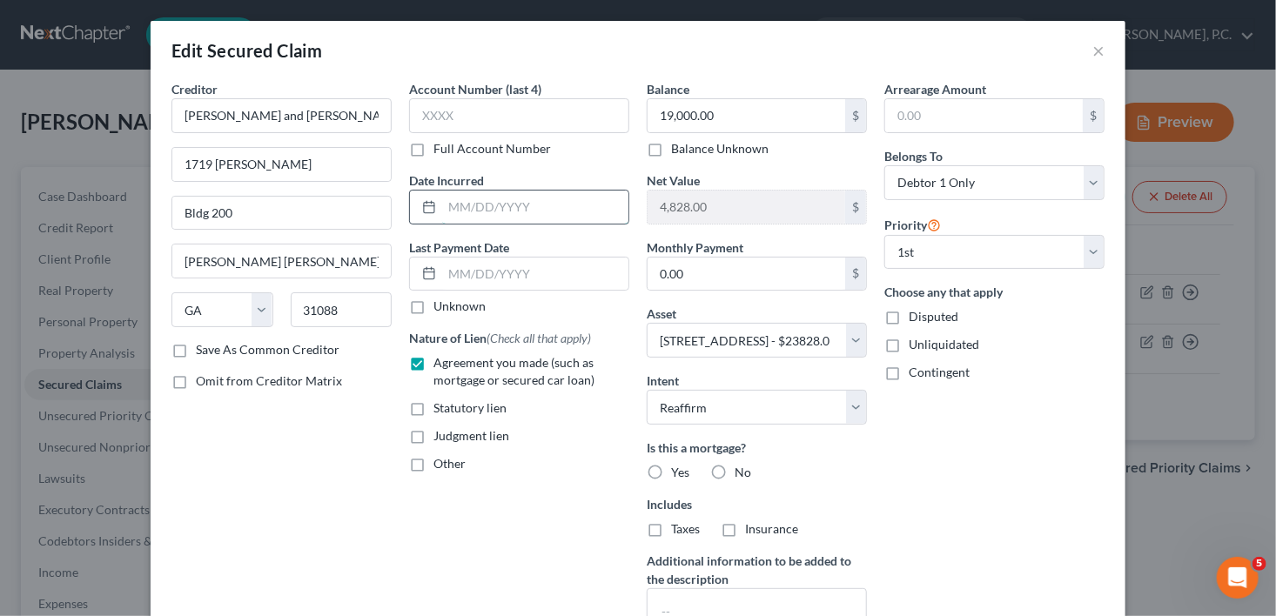
click at [442, 218] on input "text" at bounding box center [535, 207] width 186 height 33
click at [459, 206] on input "[DATE]" at bounding box center [535, 207] width 186 height 33
type input "[DATE]"
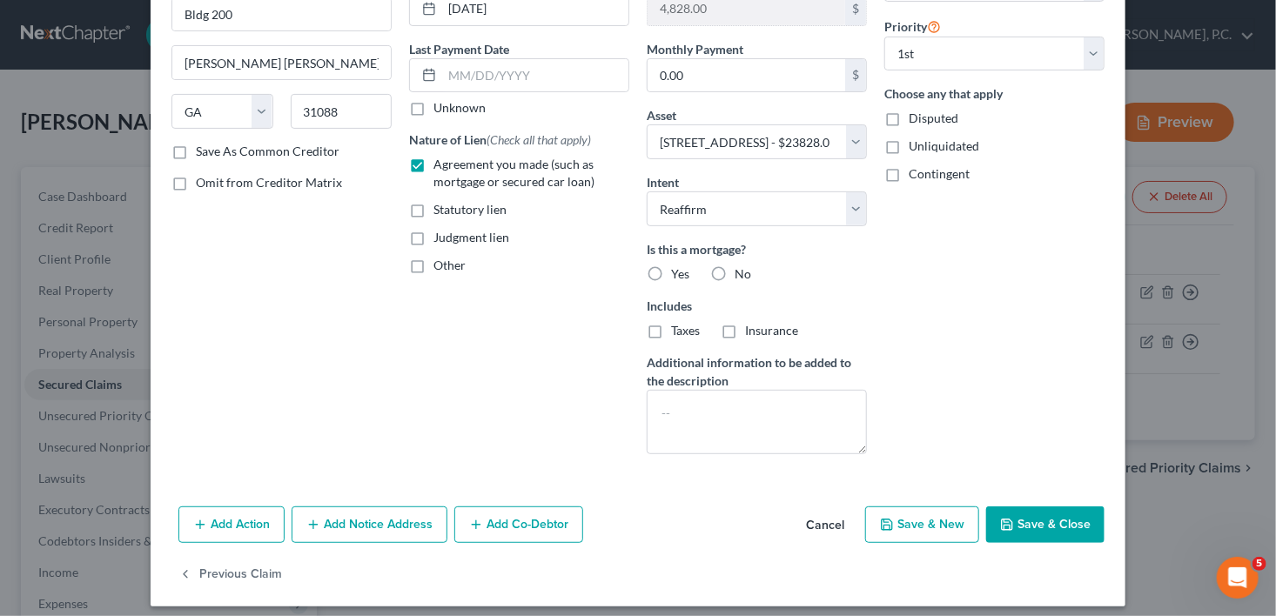
scroll to position [199, 0]
click at [671, 266] on label "Yes" at bounding box center [680, 273] width 18 height 17
click at [678, 266] on input "Yes" at bounding box center [683, 270] width 11 height 11
radio input "true"
click at [671, 328] on label "Taxes" at bounding box center [685, 329] width 29 height 17
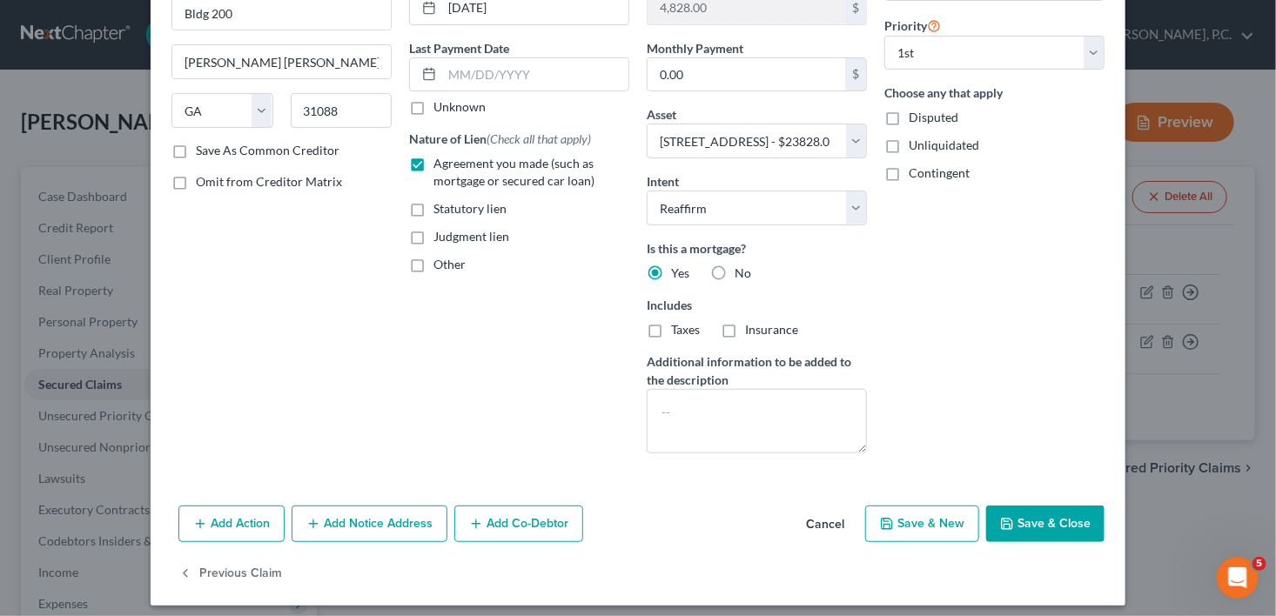
click at [678, 328] on input "Taxes" at bounding box center [683, 326] width 11 height 11
checkbox input "true"
click at [745, 333] on label "Insurance" at bounding box center [771, 329] width 53 height 17
click at [752, 333] on input "Insurance" at bounding box center [757, 326] width 11 height 11
checkbox input "true"
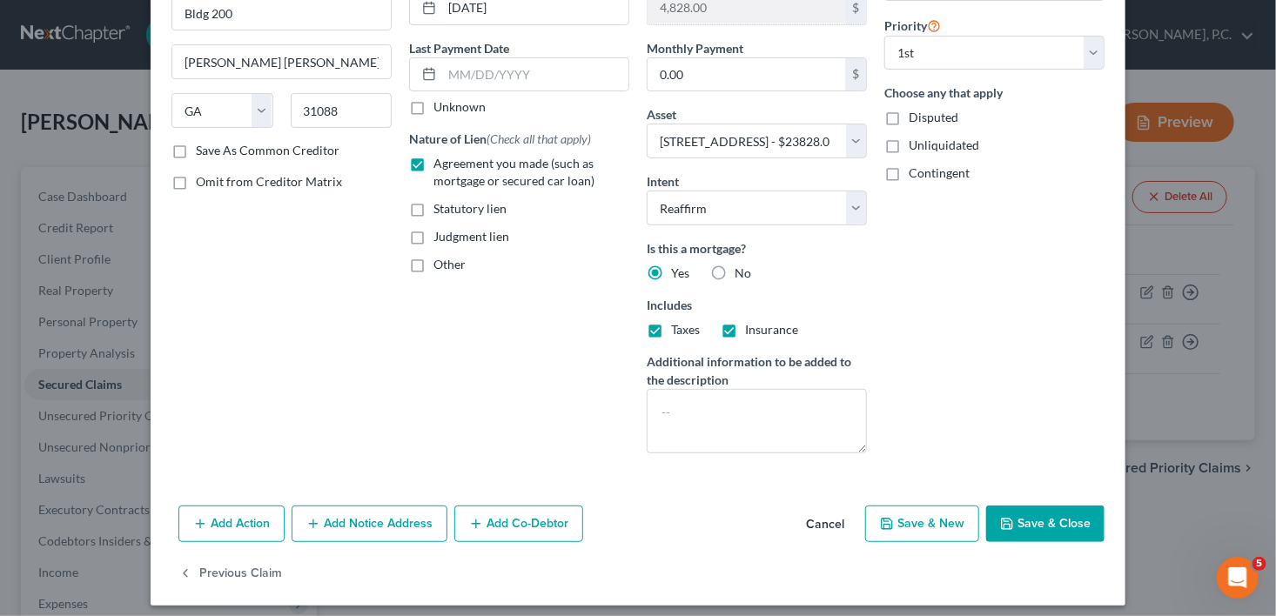
click at [1024, 519] on button "Save & Close" at bounding box center [1045, 524] width 118 height 37
select select
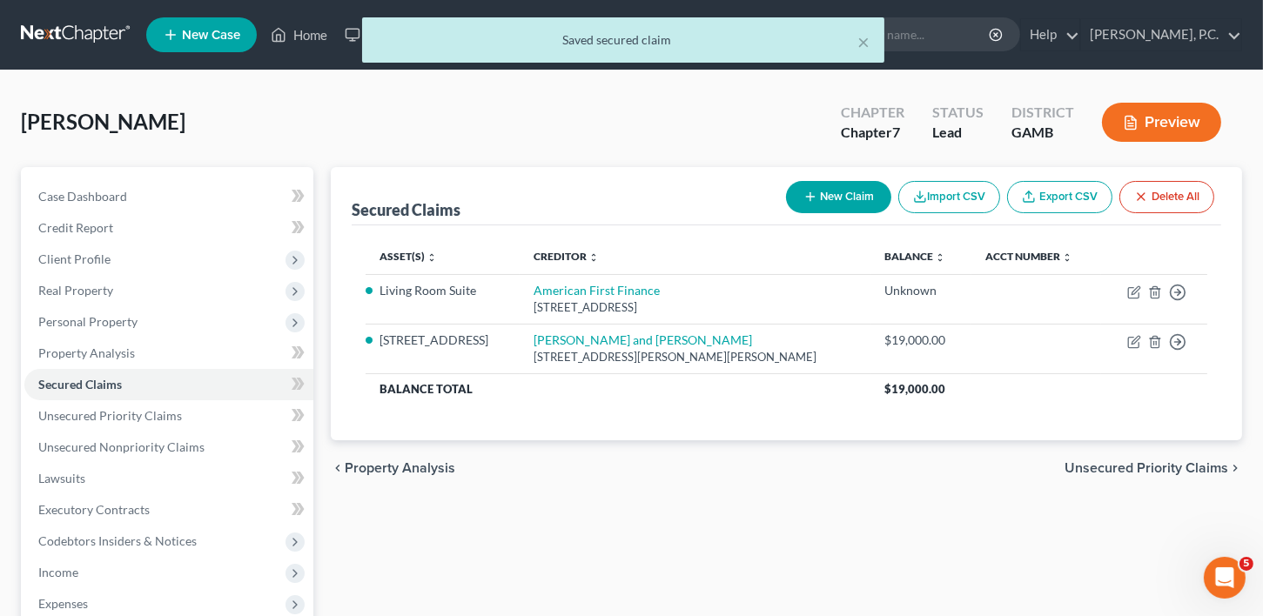
click at [1142, 461] on span "Unsecured Priority Claims" at bounding box center [1147, 468] width 164 height 14
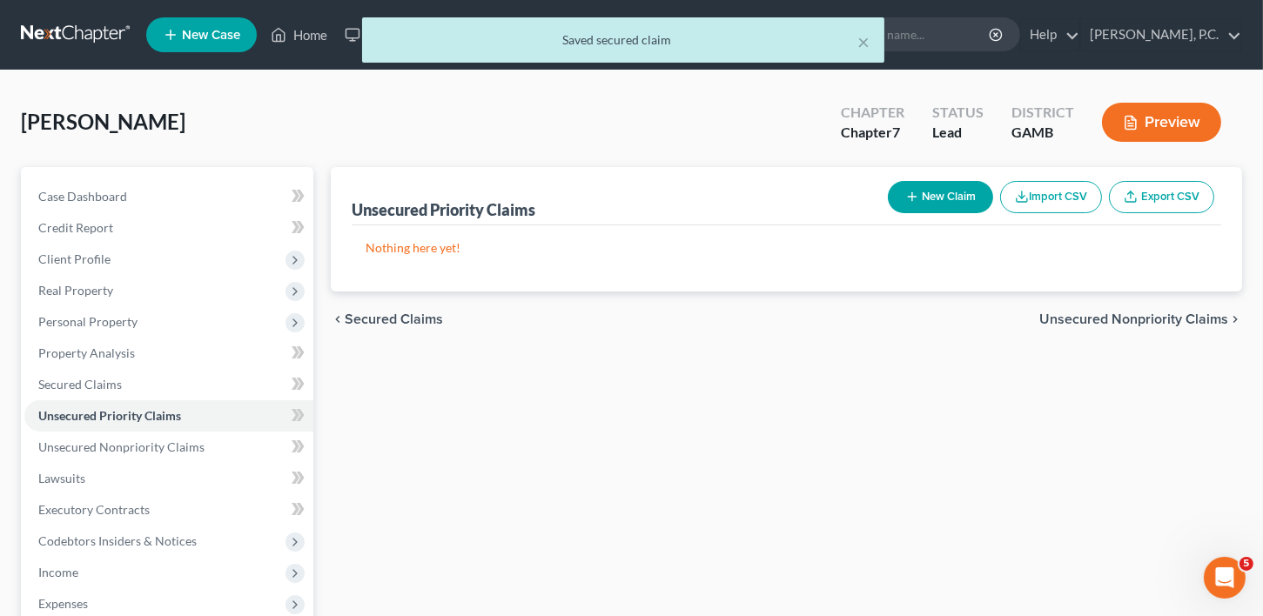
click at [1121, 314] on span "Unsecured Nonpriority Claims" at bounding box center [1133, 319] width 189 height 14
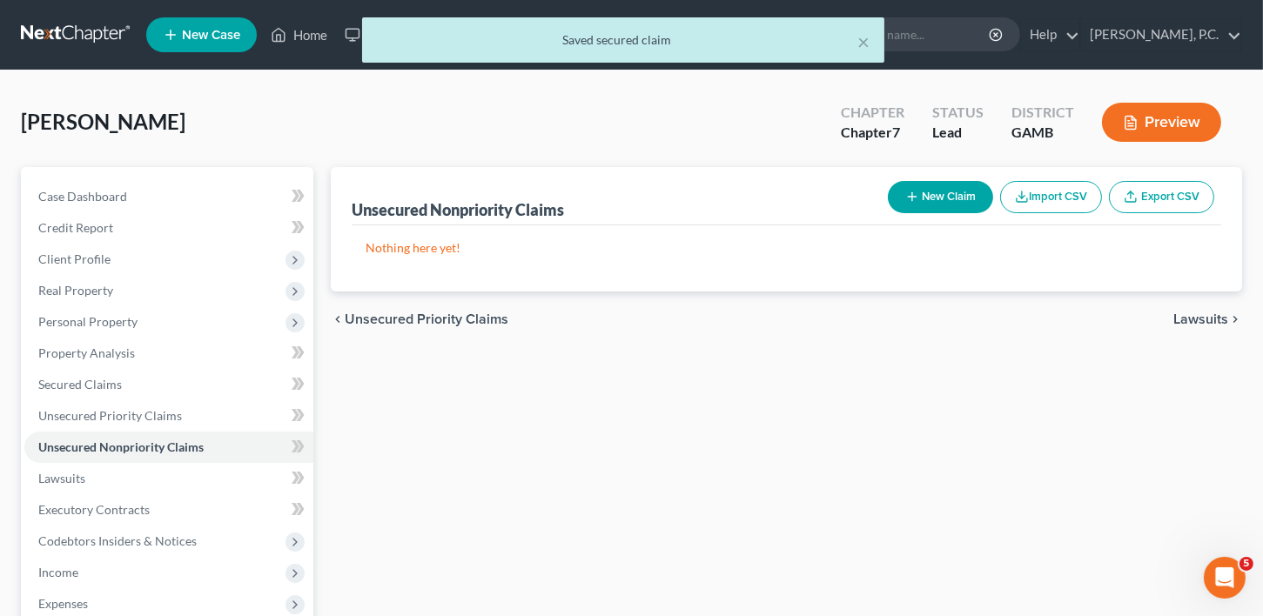
click at [944, 193] on button "New Claim" at bounding box center [940, 197] width 105 height 32
select select "0"
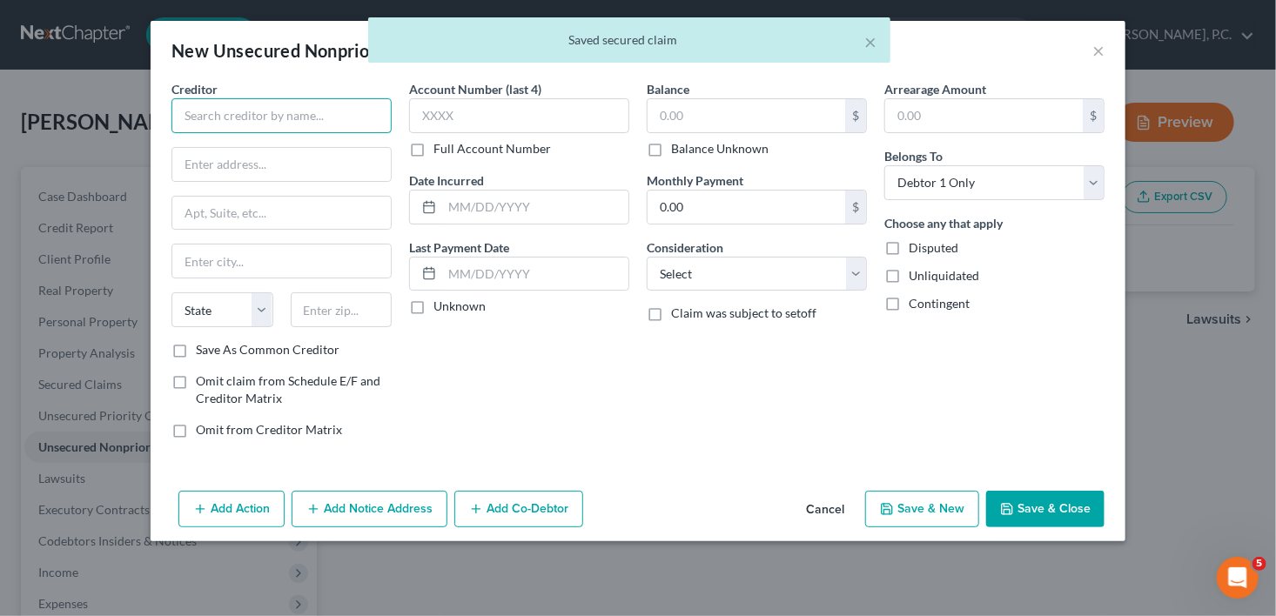
click at [244, 114] on input "text" at bounding box center [281, 115] width 220 height 35
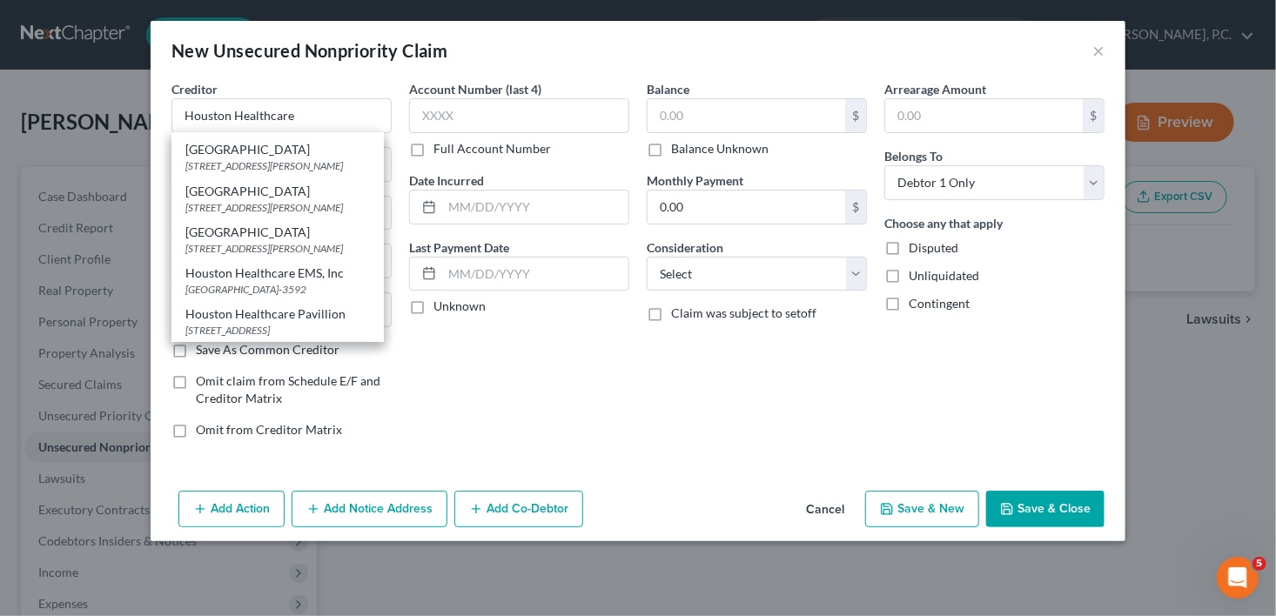
scroll to position [516, 0]
click at [261, 200] on div "[STREET_ADDRESS][PERSON_NAME]" at bounding box center [277, 207] width 185 height 15
type input "[GEOGRAPHIC_DATA]"
type input "PO Box 2886"
type input "[PERSON_NAME] [PERSON_NAME]"
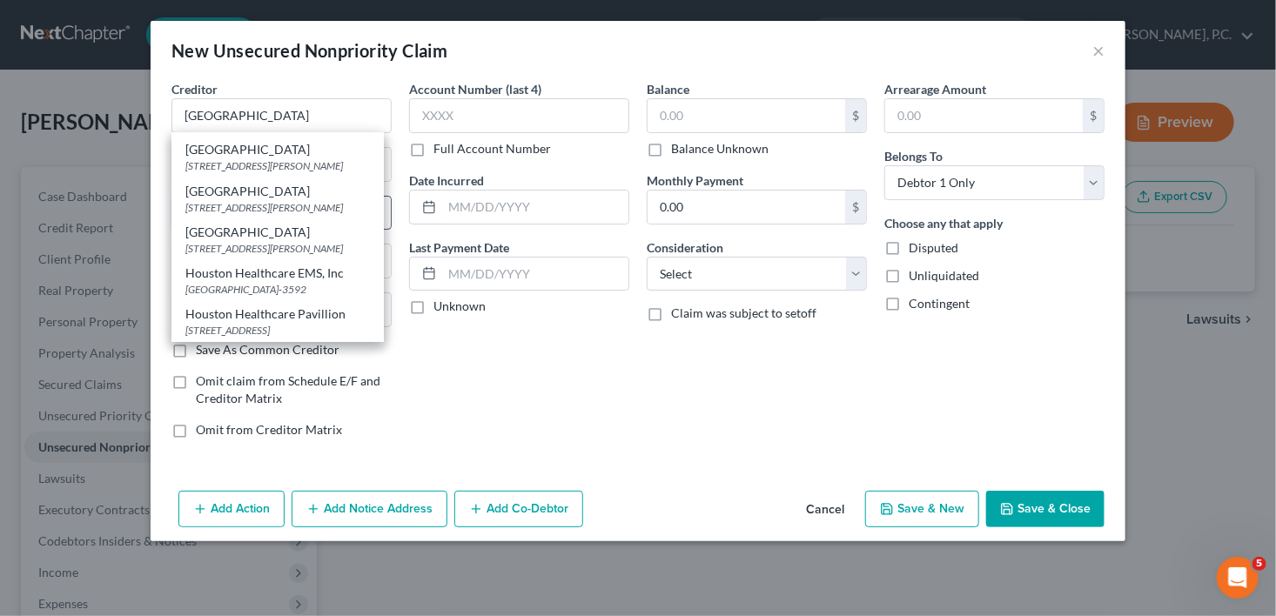
select select "10"
type input "31095"
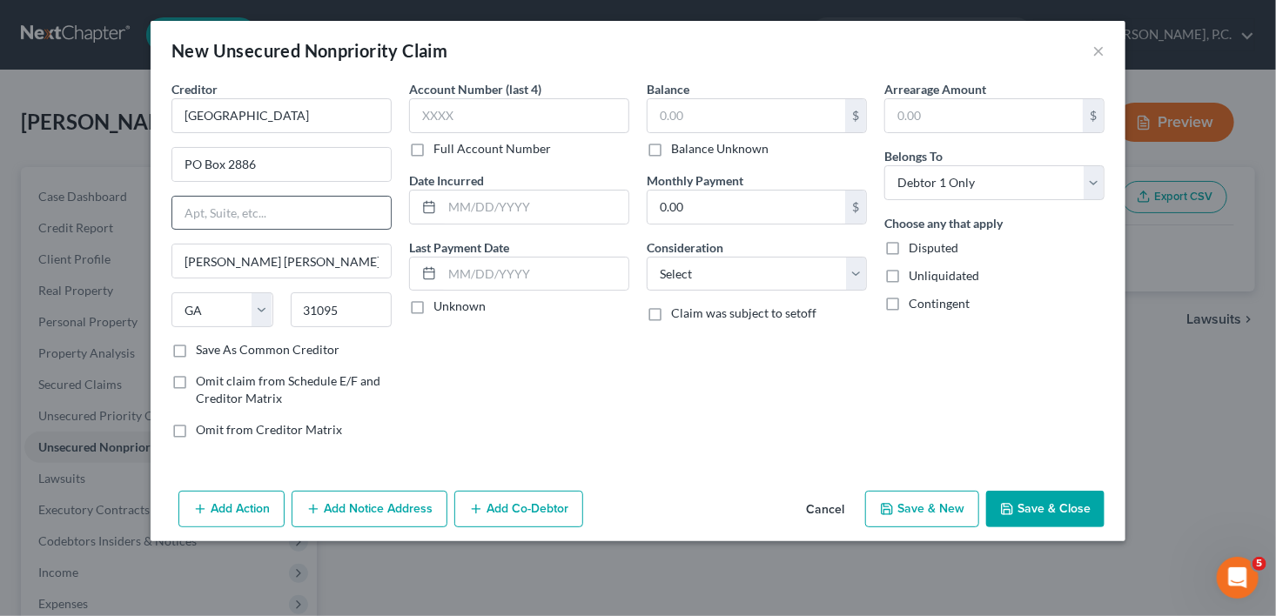
scroll to position [0, 0]
drag, startPoint x: 377, startPoint y: 509, endPoint x: 931, endPoint y: 459, distance: 556.8
click at [381, 507] on button "Add Notice Address" at bounding box center [370, 509] width 156 height 37
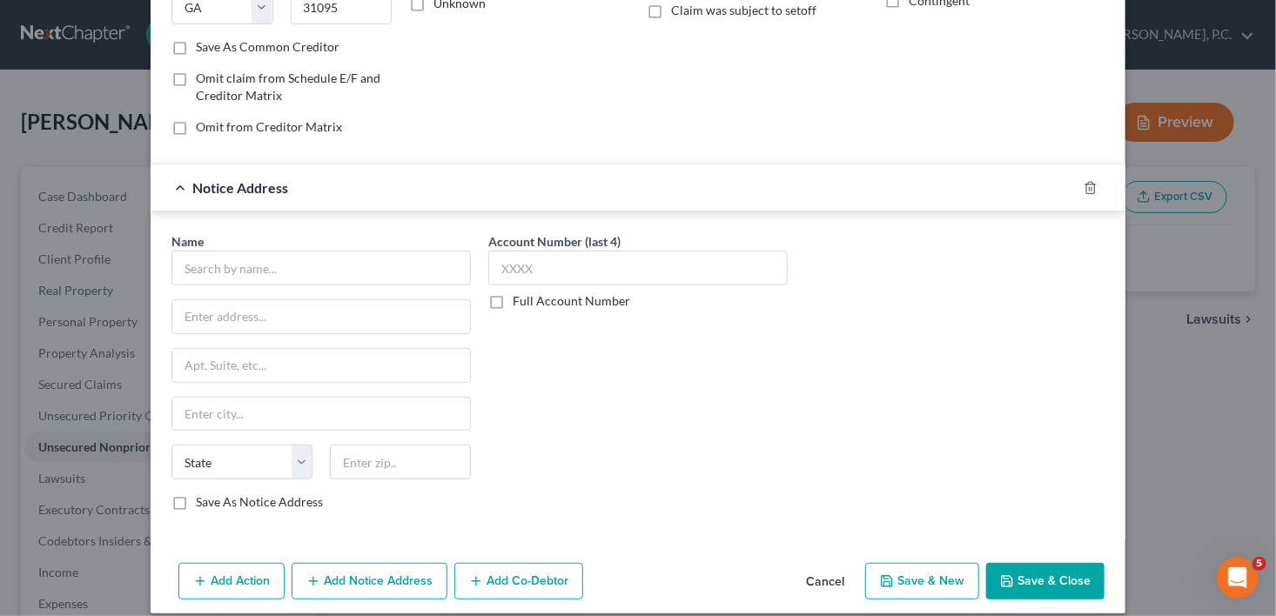
scroll to position [317, 0]
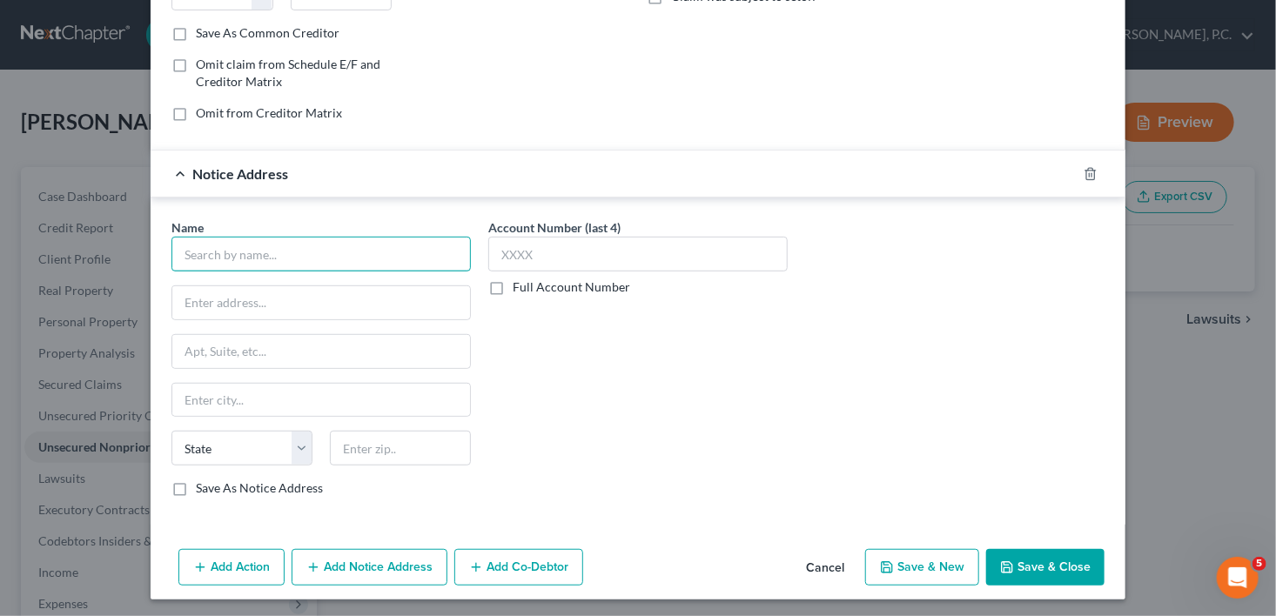
click at [233, 250] on input "text" at bounding box center [320, 254] width 299 height 35
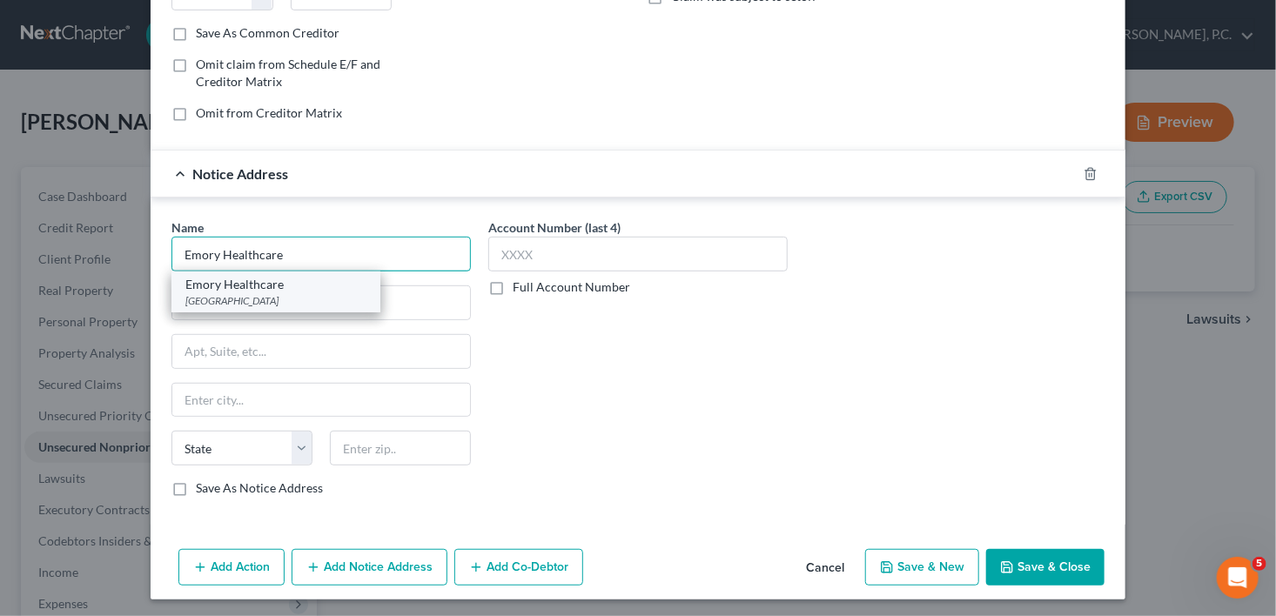
type input "Emory Healthcare"
click at [241, 293] on div "[GEOGRAPHIC_DATA]" at bounding box center [275, 300] width 181 height 15
type input "PO Box 403021"
type input "[GEOGRAPHIC_DATA]"
select select "10"
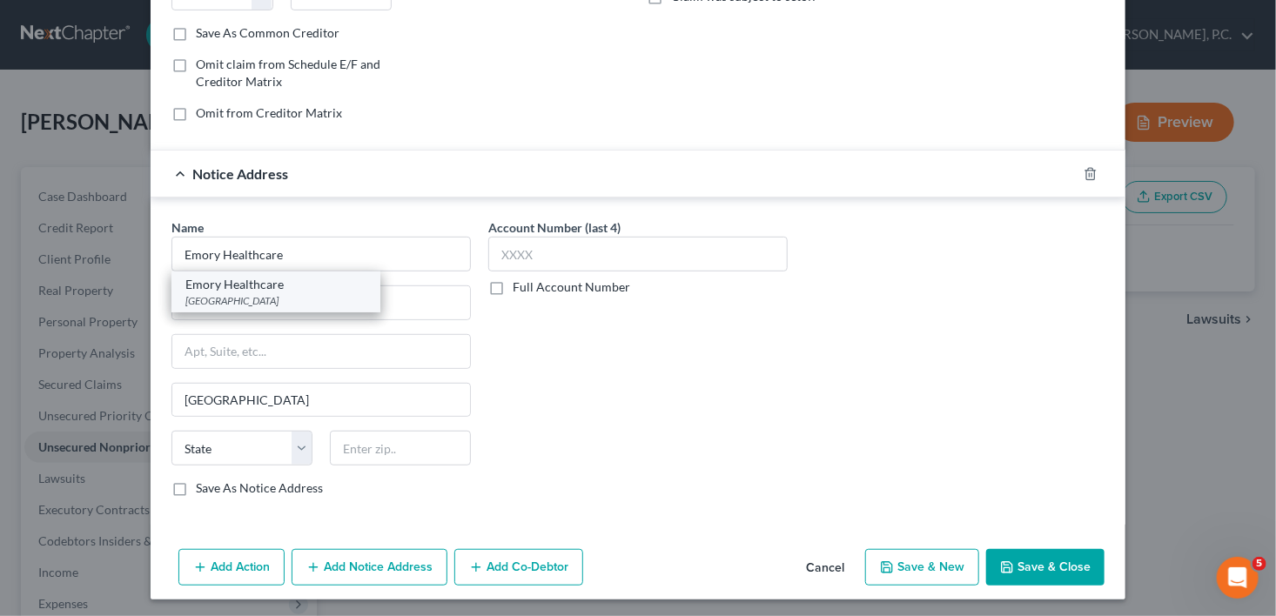
type input "30384"
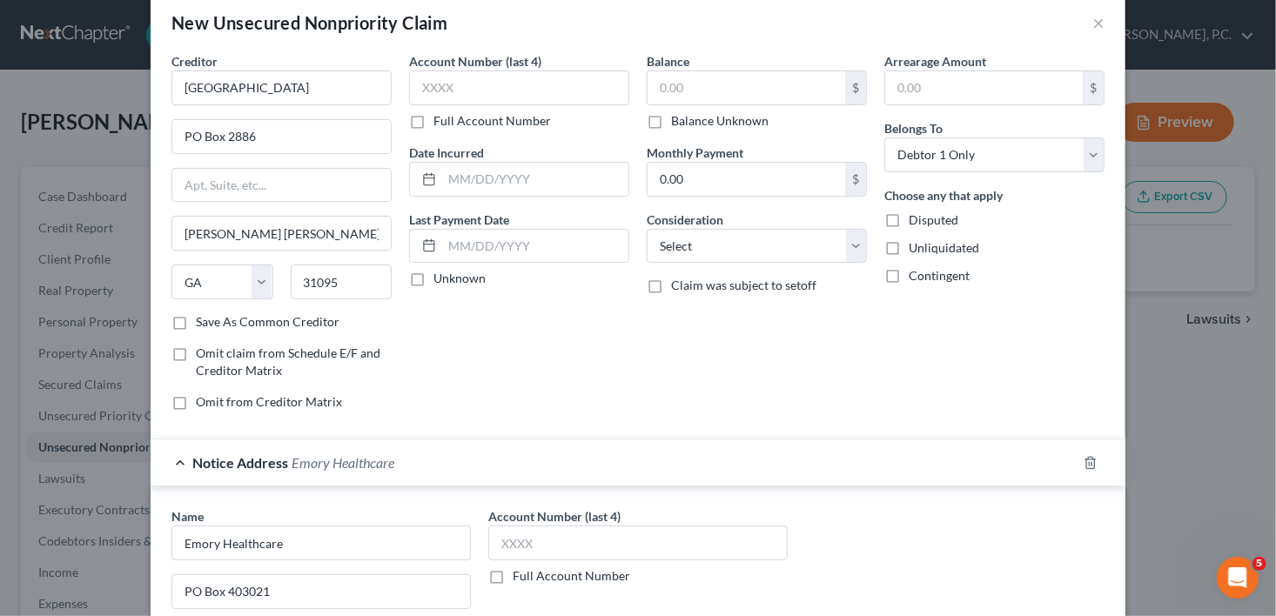
scroll to position [0, 0]
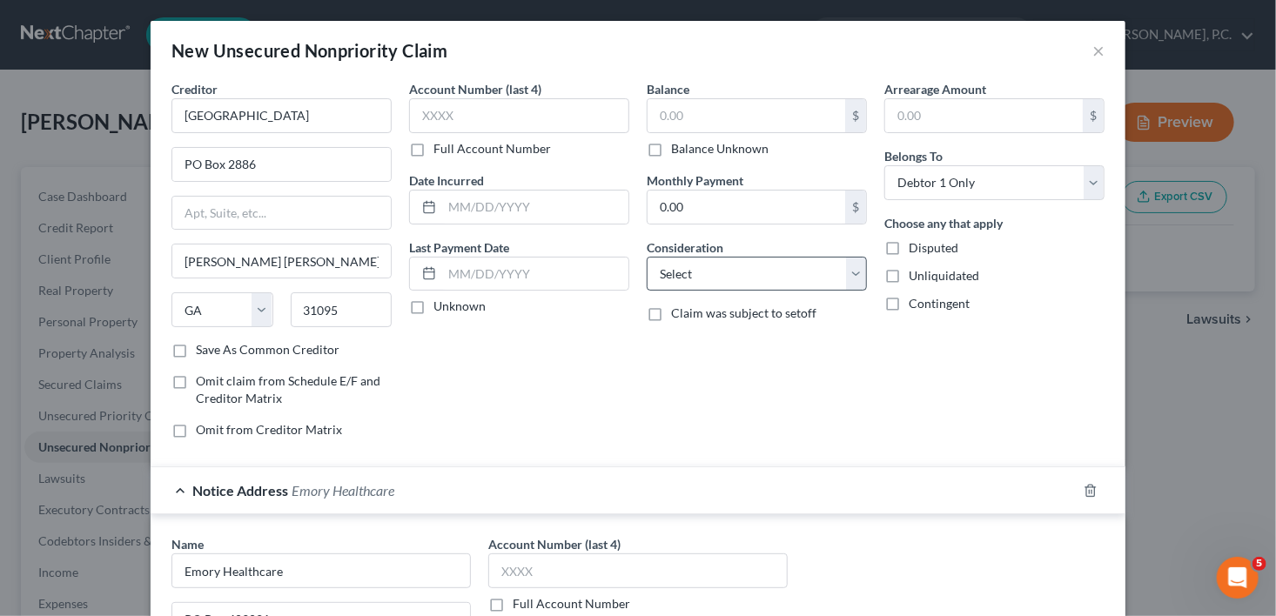
drag, startPoint x: 643, startPoint y: 149, endPoint x: 691, endPoint y: 273, distance: 133.4
click at [671, 149] on label "Balance Unknown" at bounding box center [719, 148] width 97 height 17
click at [678, 149] on input "Balance Unknown" at bounding box center [683, 145] width 11 height 11
checkbox input "true"
type input "0.00"
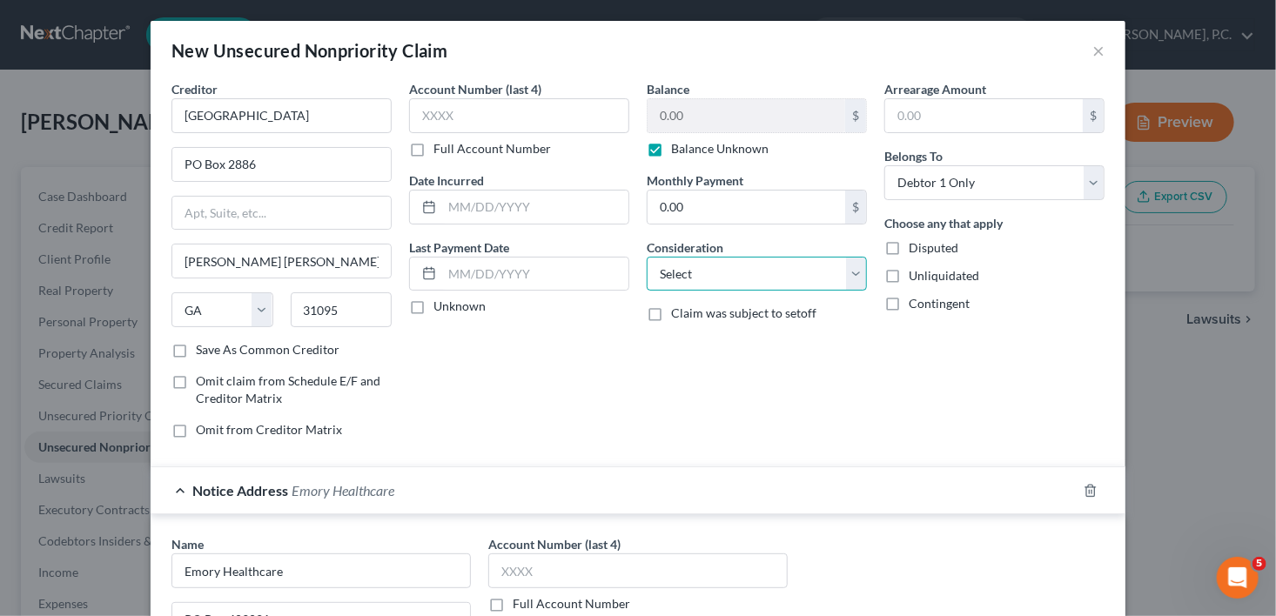
click at [693, 281] on select "Select Cable / Satellite Services Collection Agency Credit Card Debt Debt Couns…" at bounding box center [757, 274] width 220 height 35
select select "9"
click at [647, 257] on select "Select Cable / Satellite Services Collection Agency Credit Card Debt Debt Couns…" at bounding box center [757, 274] width 220 height 35
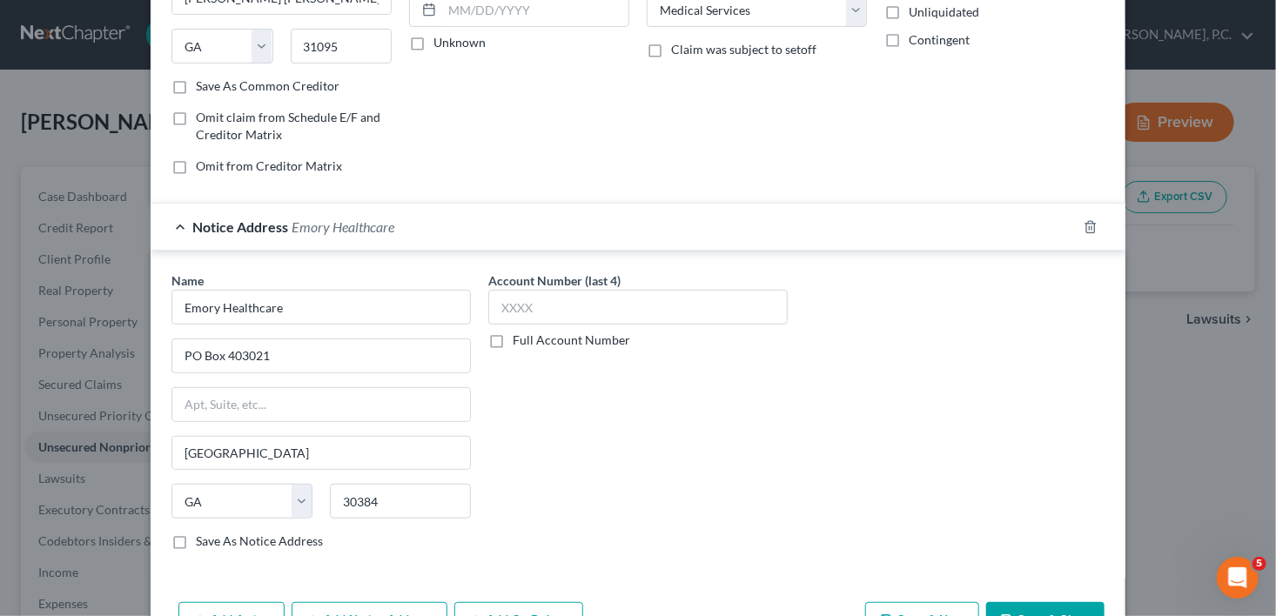
scroll to position [270, 0]
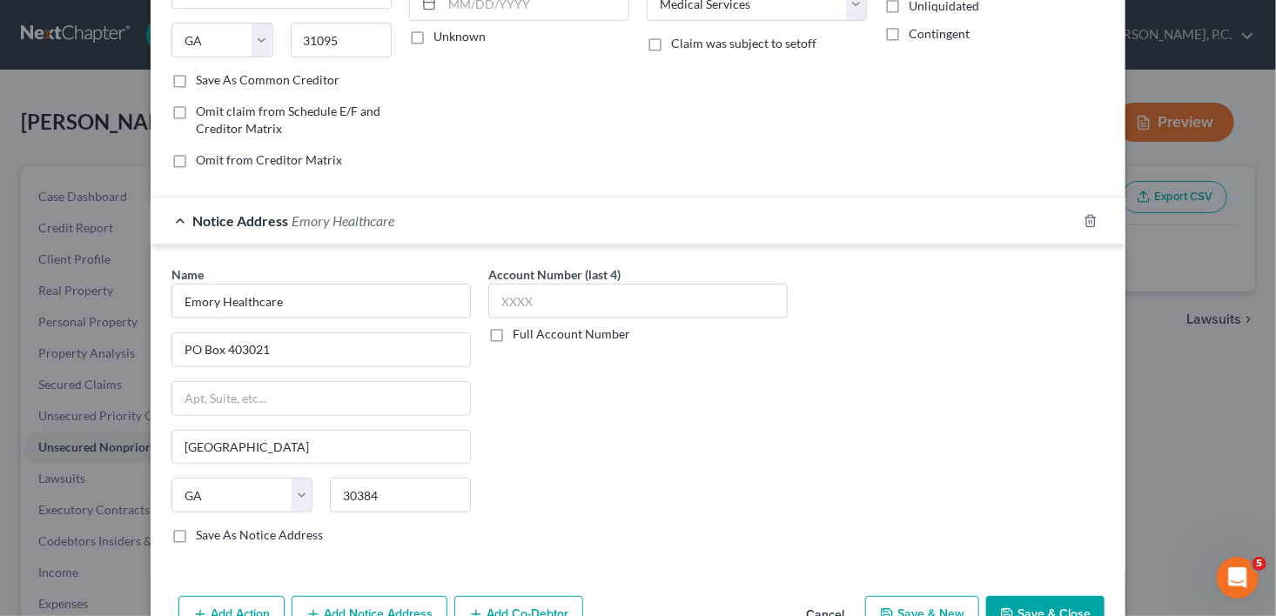
click at [1056, 601] on button "Save & Close" at bounding box center [1045, 614] width 118 height 37
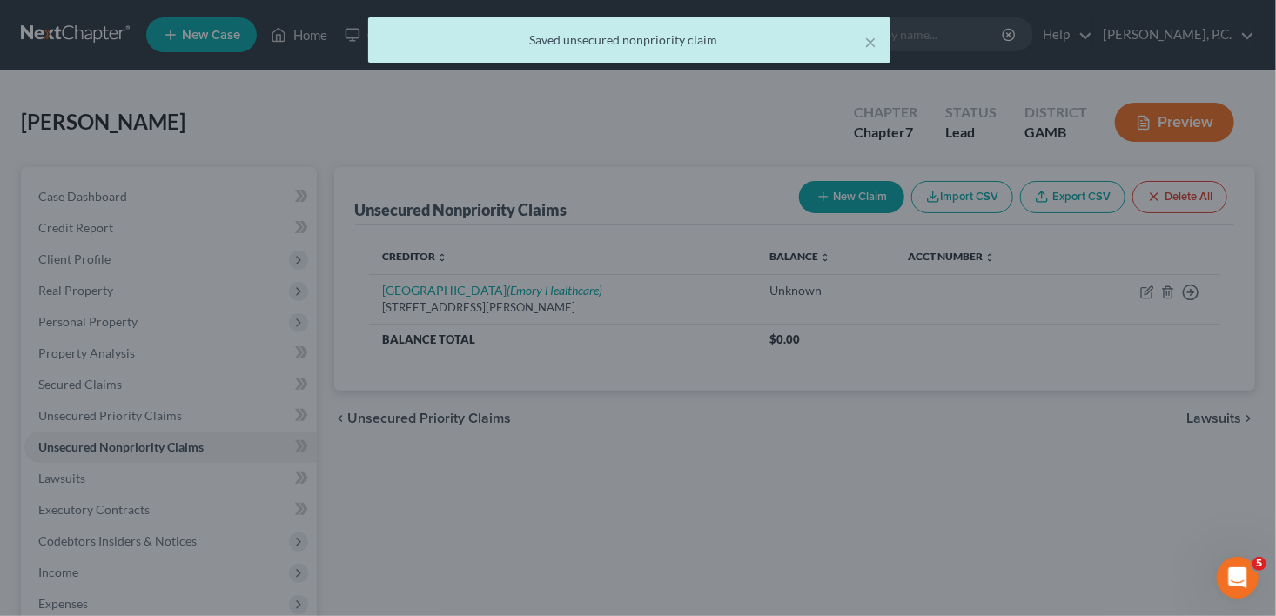
scroll to position [0, 0]
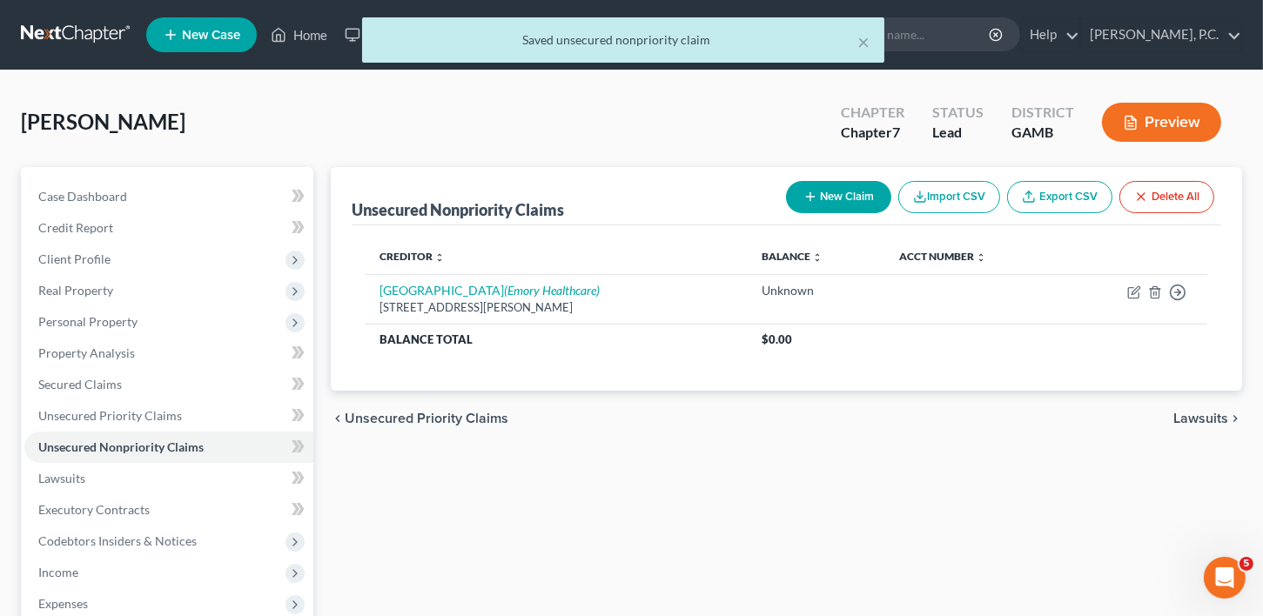
click at [830, 193] on button "New Claim" at bounding box center [838, 197] width 105 height 32
select select "0"
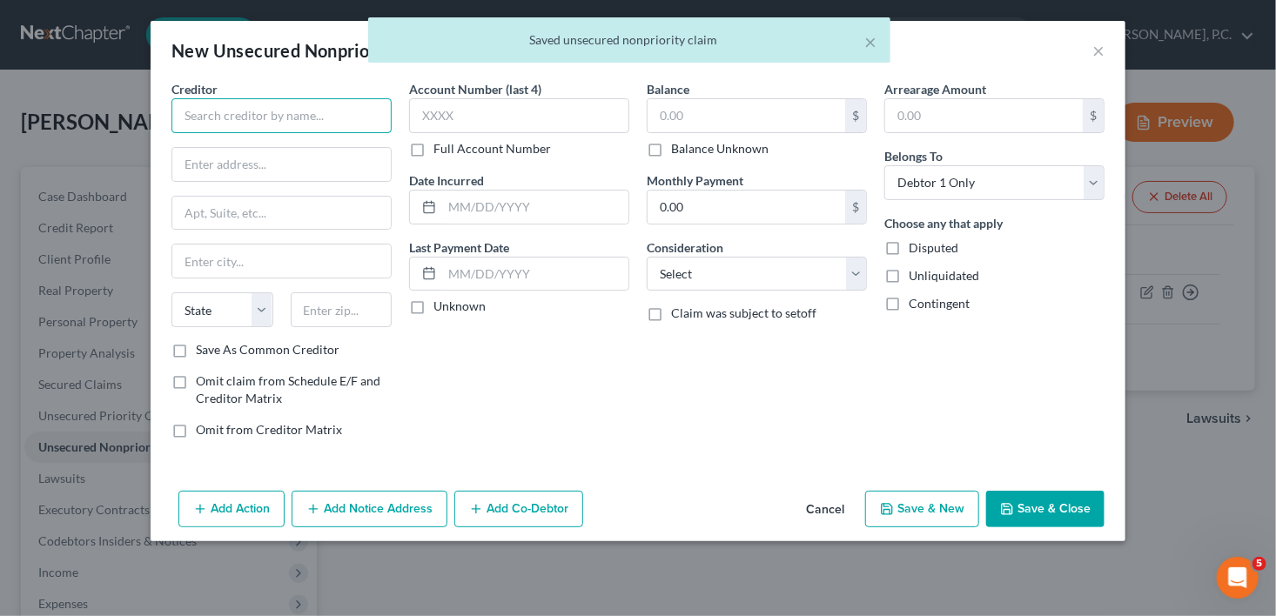
click at [253, 111] on input "text" at bounding box center [281, 115] width 220 height 35
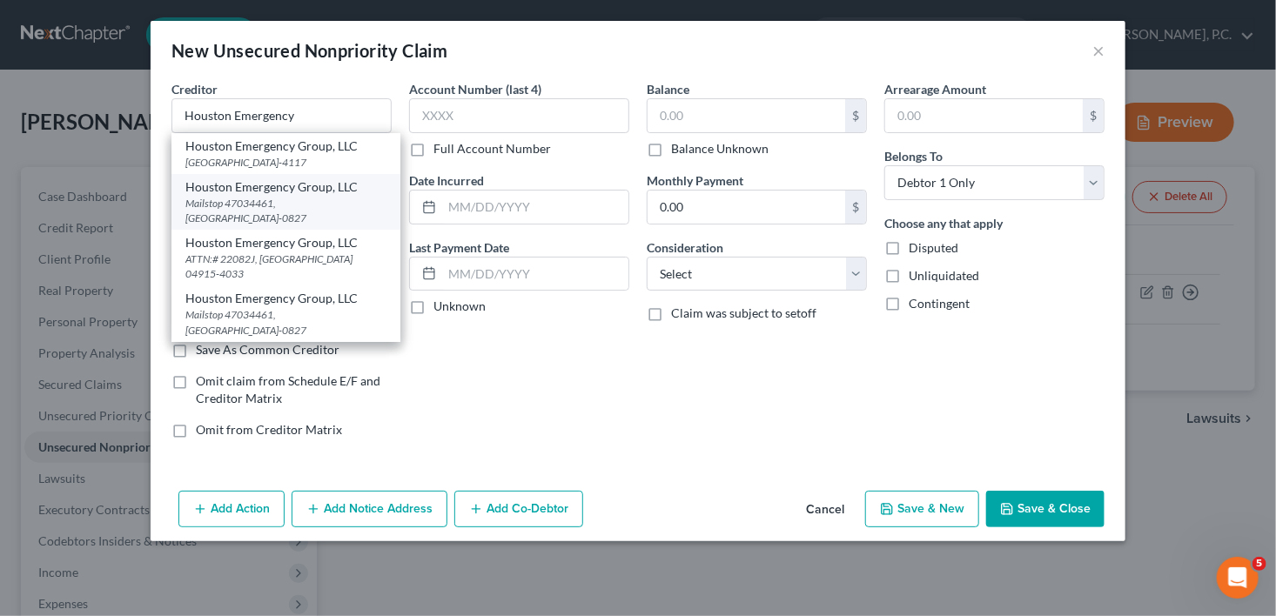
click at [276, 198] on div "Mailstop 47034461, [GEOGRAPHIC_DATA]-0827" at bounding box center [285, 211] width 201 height 30
type input "Houston Emergency Group, LLC"
type input "Mailstop 47034461"
type input "[GEOGRAPHIC_DATA]"
select select "45"
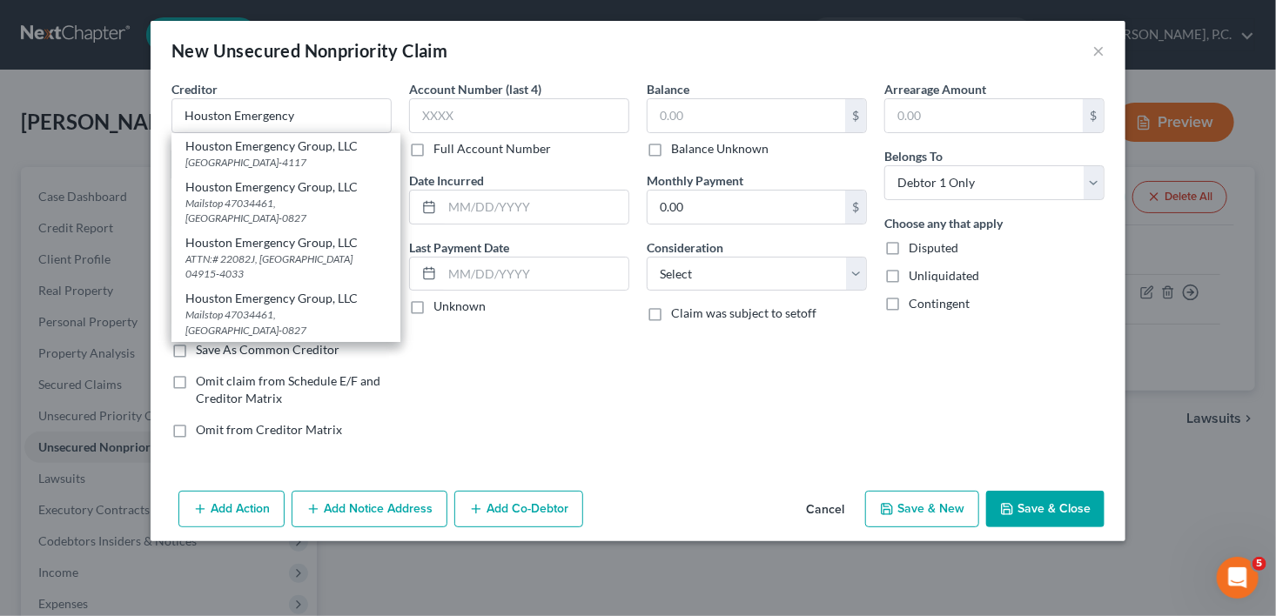
type input "75266-0827"
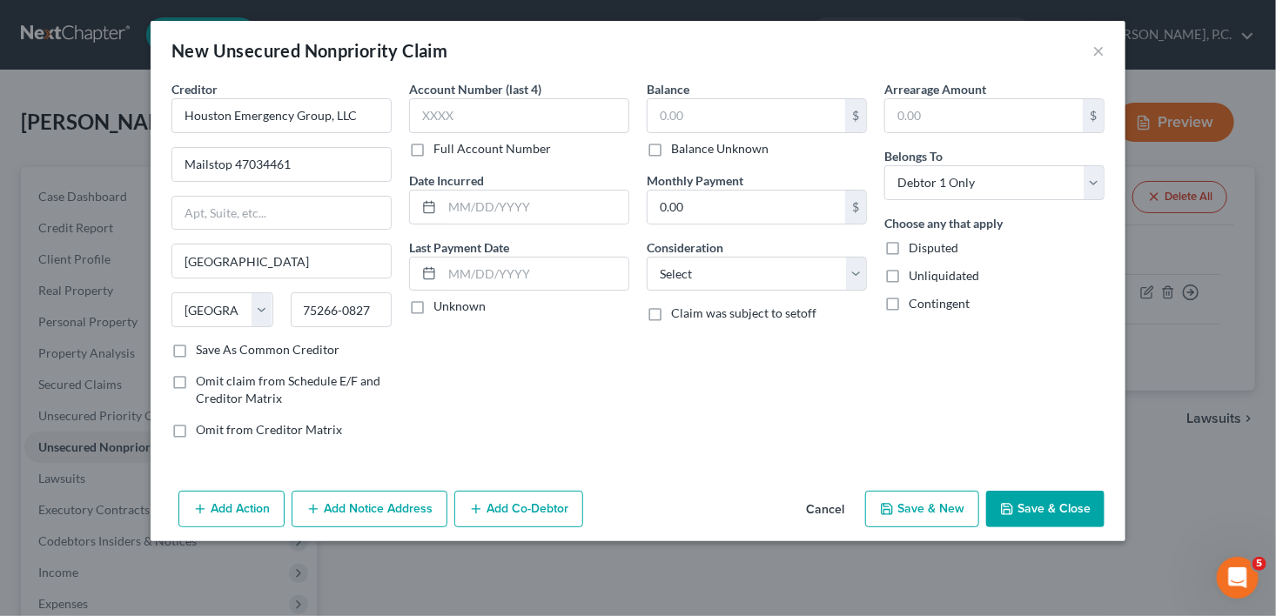
click at [671, 146] on label "Balance Unknown" at bounding box center [719, 148] width 97 height 17
click at [678, 146] on input "Balance Unknown" at bounding box center [683, 145] width 11 height 11
checkbox input "true"
type input "0.00"
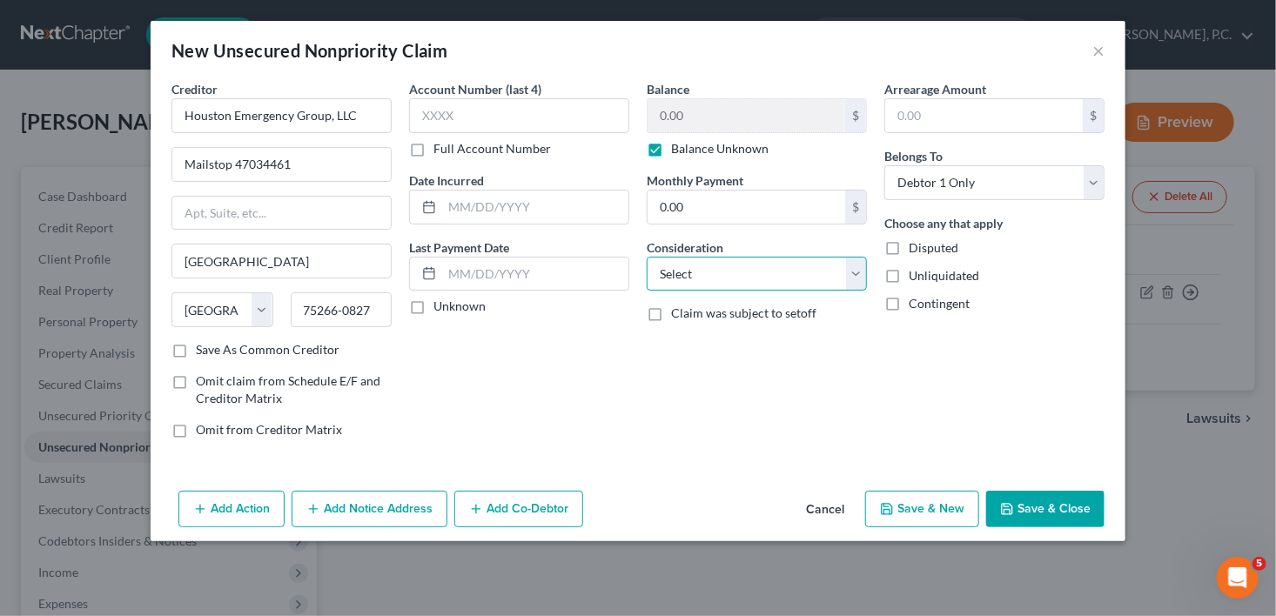
click at [695, 275] on select "Select Cable / Satellite Services Collection Agency Credit Card Debt Debt Couns…" at bounding box center [757, 274] width 220 height 35
select select "9"
click at [647, 257] on select "Select Cable / Satellite Services Collection Agency Credit Card Debt Debt Couns…" at bounding box center [757, 274] width 220 height 35
drag, startPoint x: 333, startPoint y: 510, endPoint x: 668, endPoint y: 428, distance: 344.1
click at [334, 510] on button "Add Notice Address" at bounding box center [370, 509] width 156 height 37
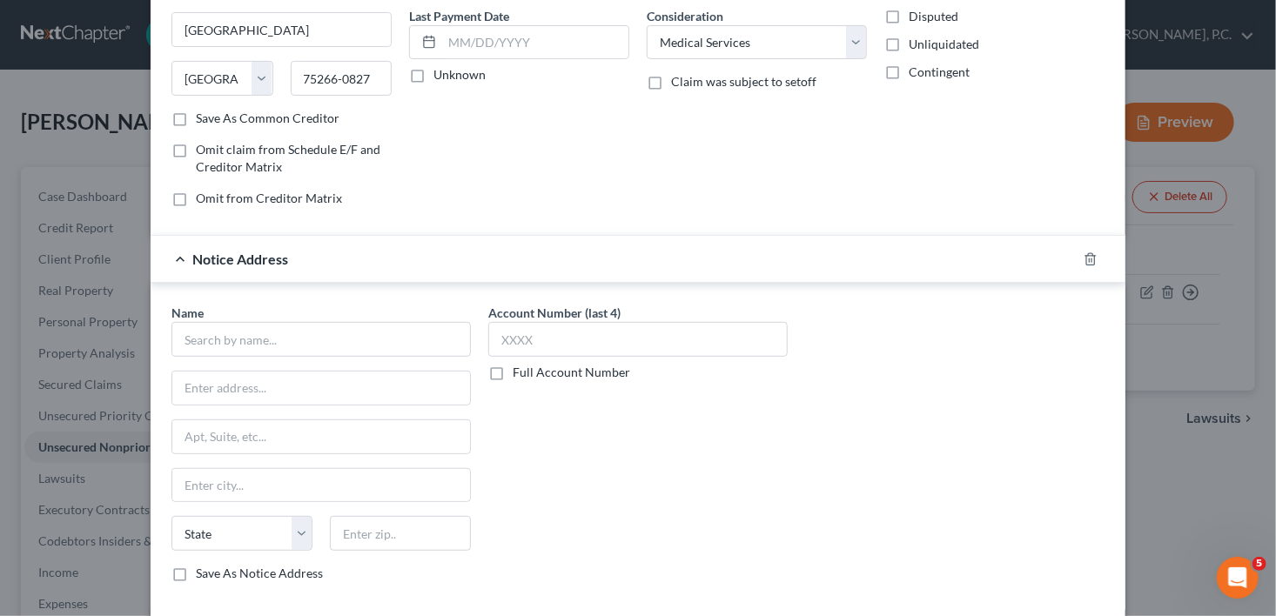
scroll to position [294, 0]
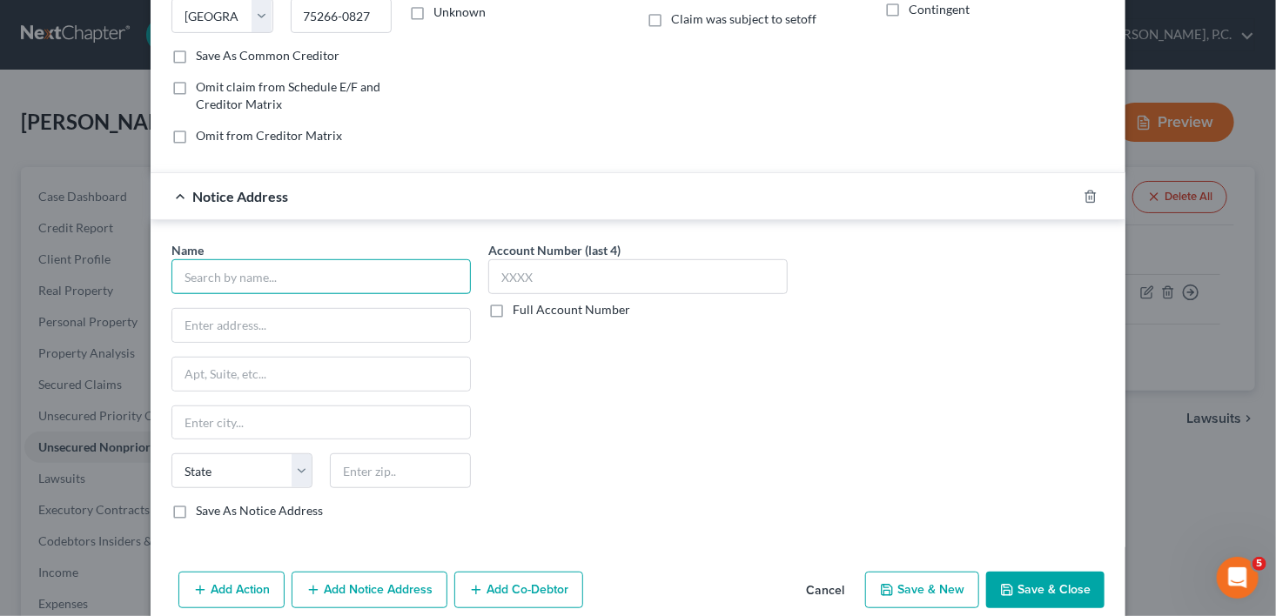
click at [291, 270] on input "text" at bounding box center [320, 276] width 299 height 35
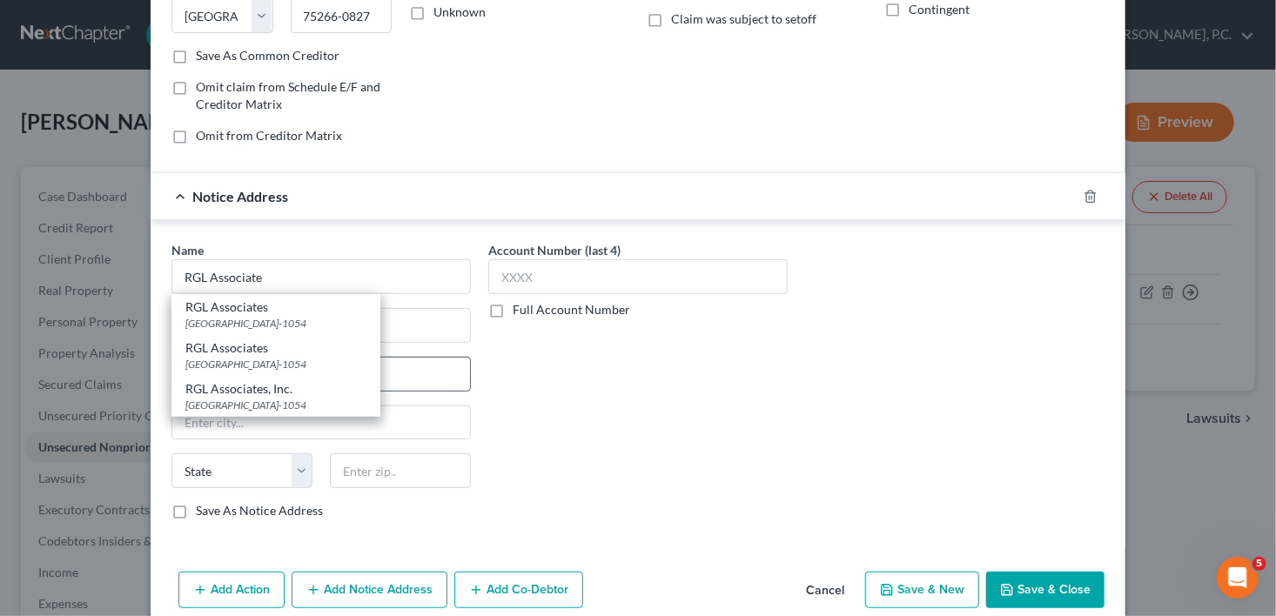
drag, startPoint x: 303, startPoint y: 358, endPoint x: 308, endPoint y: 386, distance: 29.2
click at [304, 357] on div "[GEOGRAPHIC_DATA]-1054" at bounding box center [275, 364] width 181 height 15
type input "RGL Associates"
type input "PO Box 1054"
type input "[GEOGRAPHIC_DATA]"
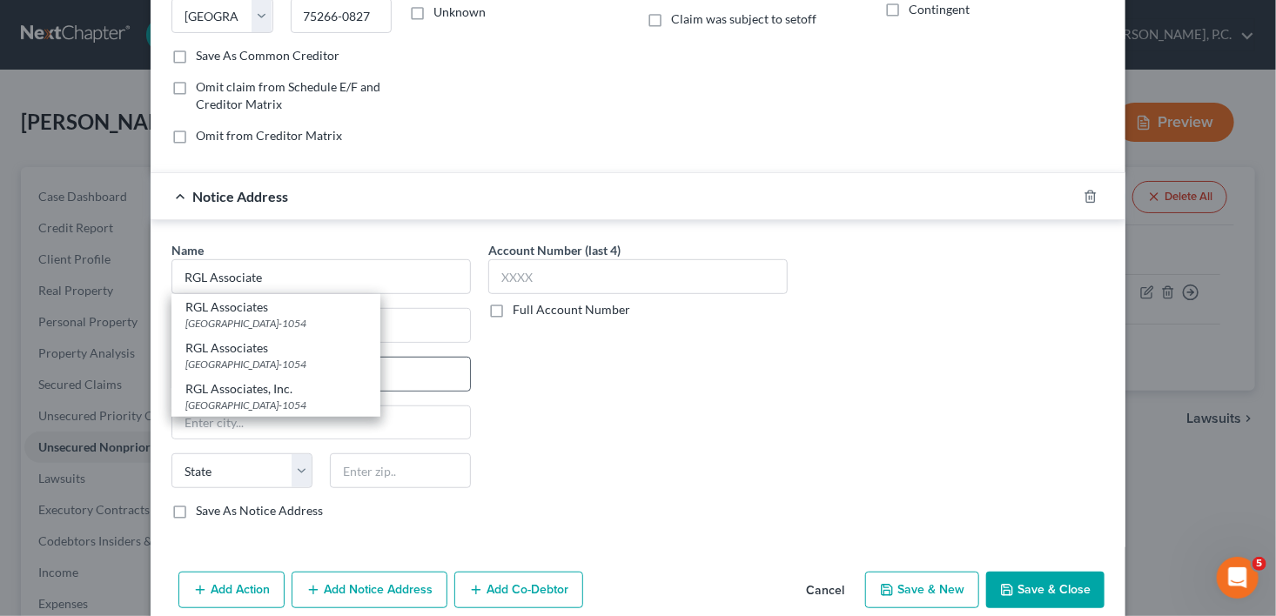
select select "10"
type input "31521-1054"
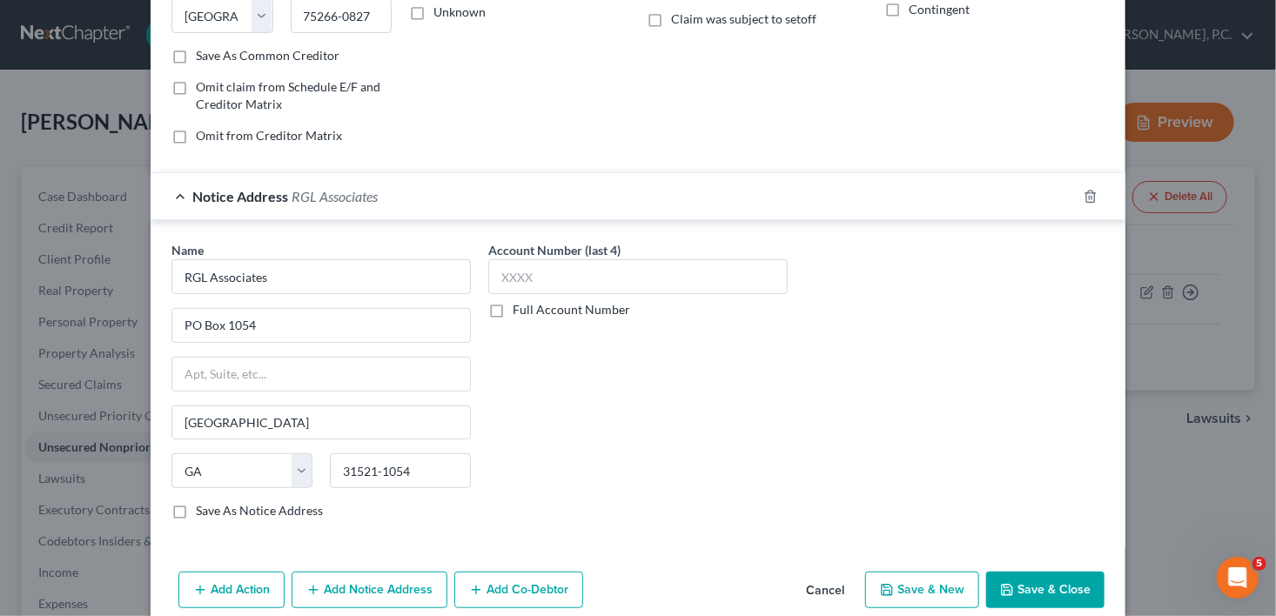
click at [308, 572] on button "Add Notice Address" at bounding box center [370, 590] width 156 height 37
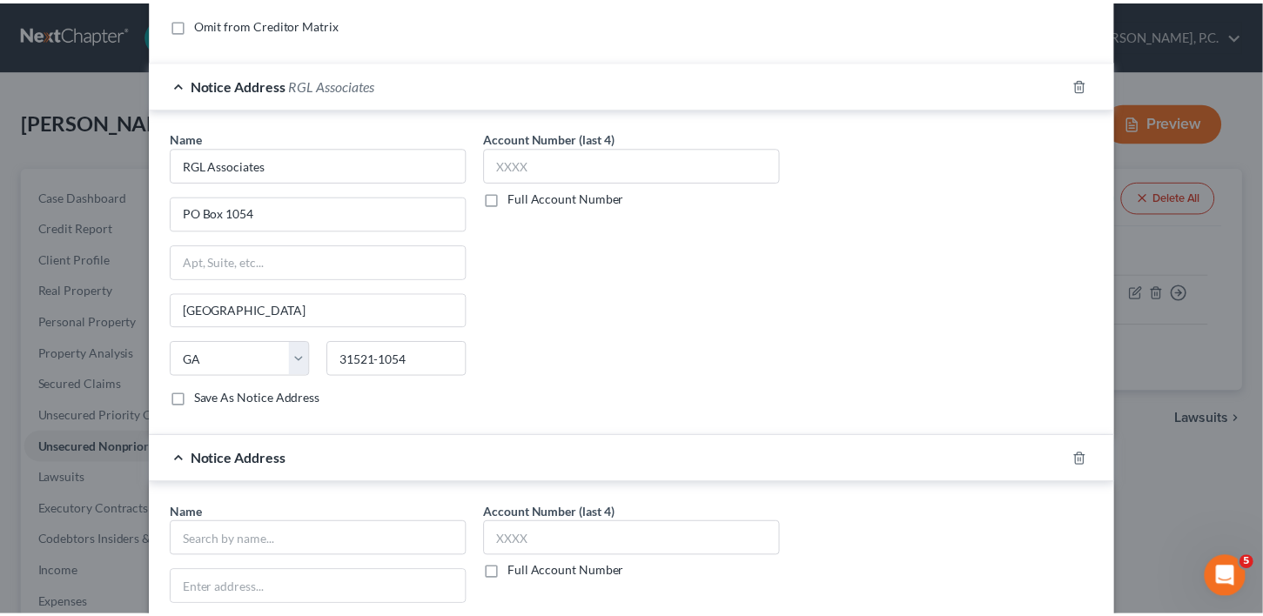
scroll to position [689, 0]
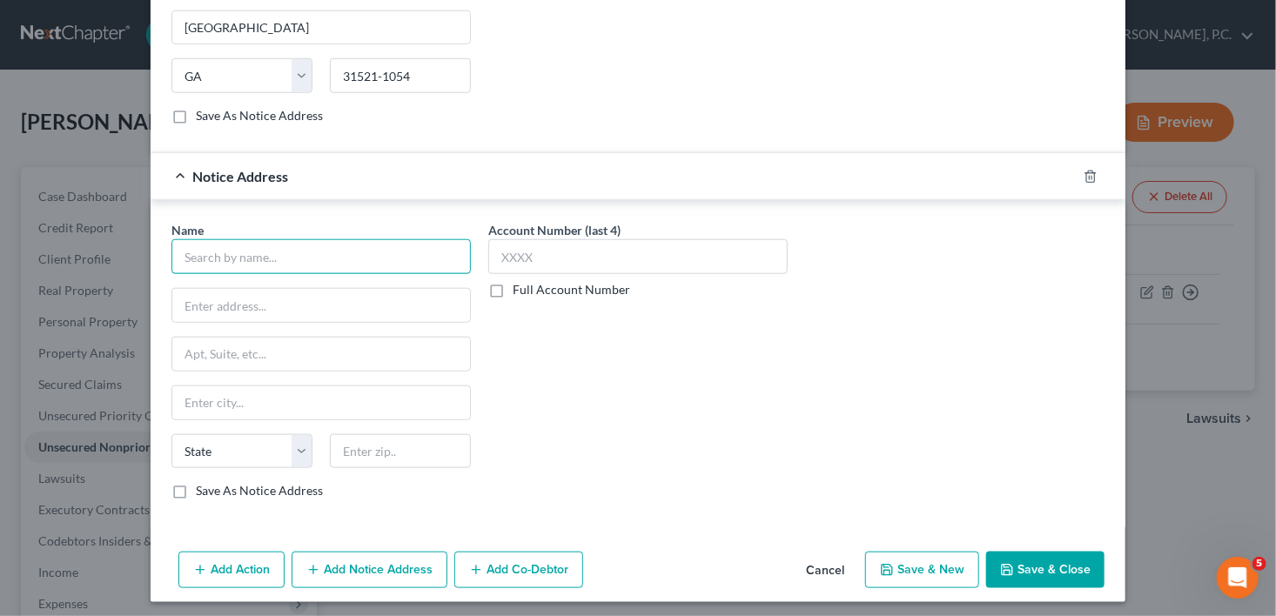
click at [258, 257] on input "text" at bounding box center [320, 256] width 299 height 35
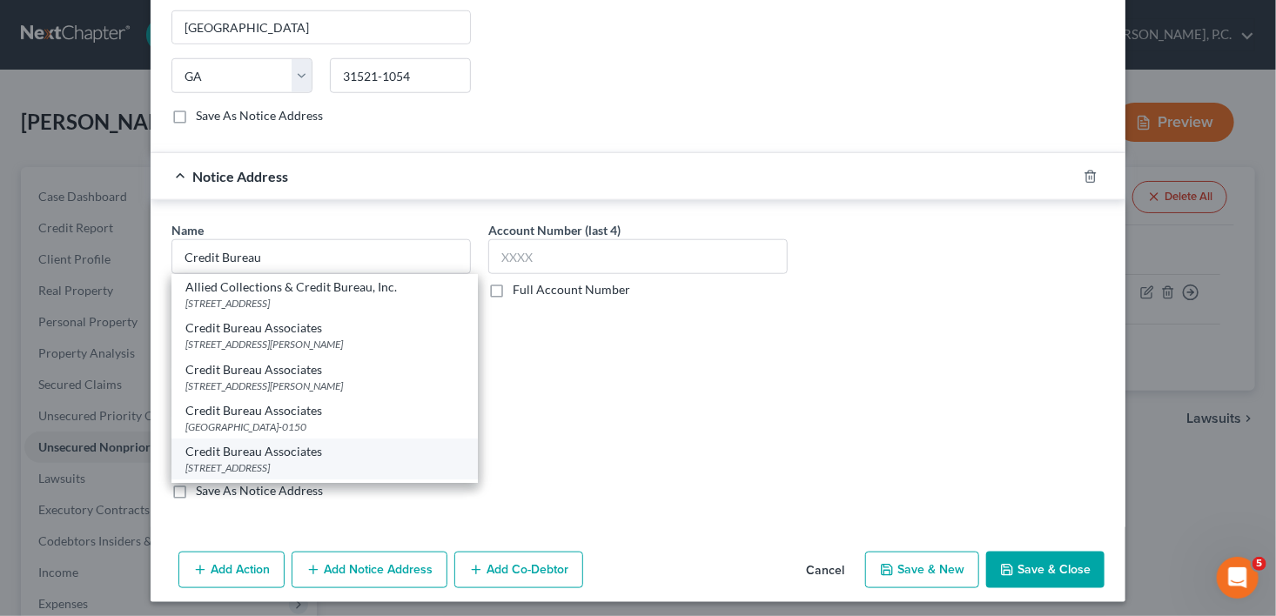
click at [287, 460] on div "[STREET_ADDRESS]" at bounding box center [324, 467] width 279 height 15
type input "Credit Bureau Associates"
type input "[STREET_ADDRESS]"
type input "Tifton"
select select "10"
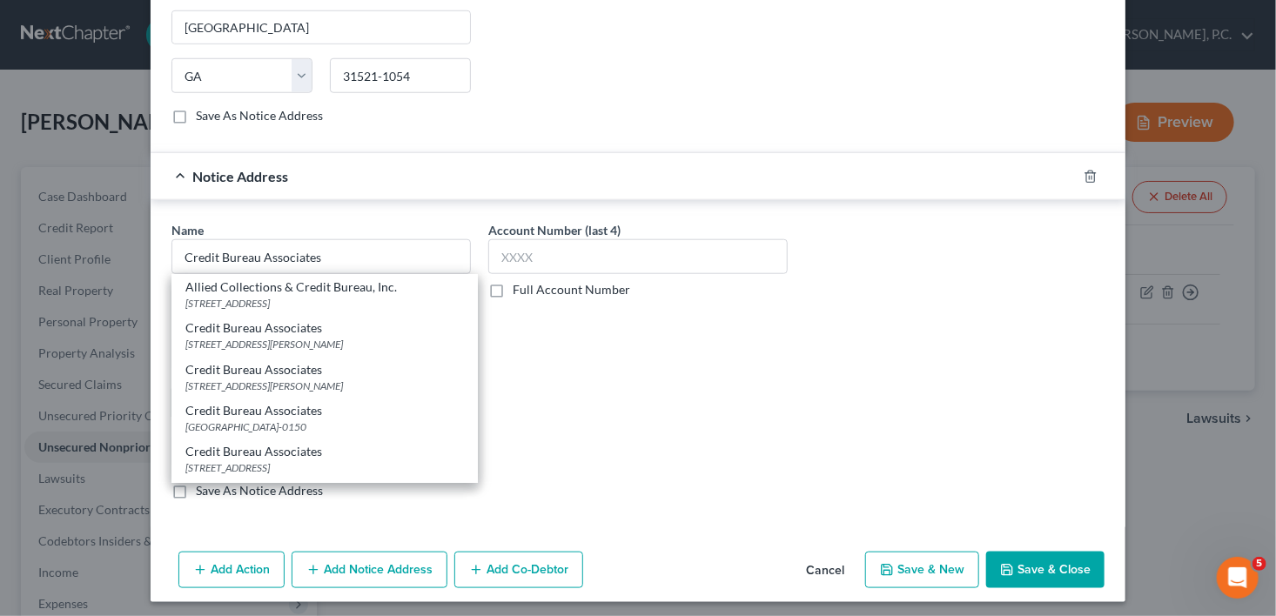
type input "31794"
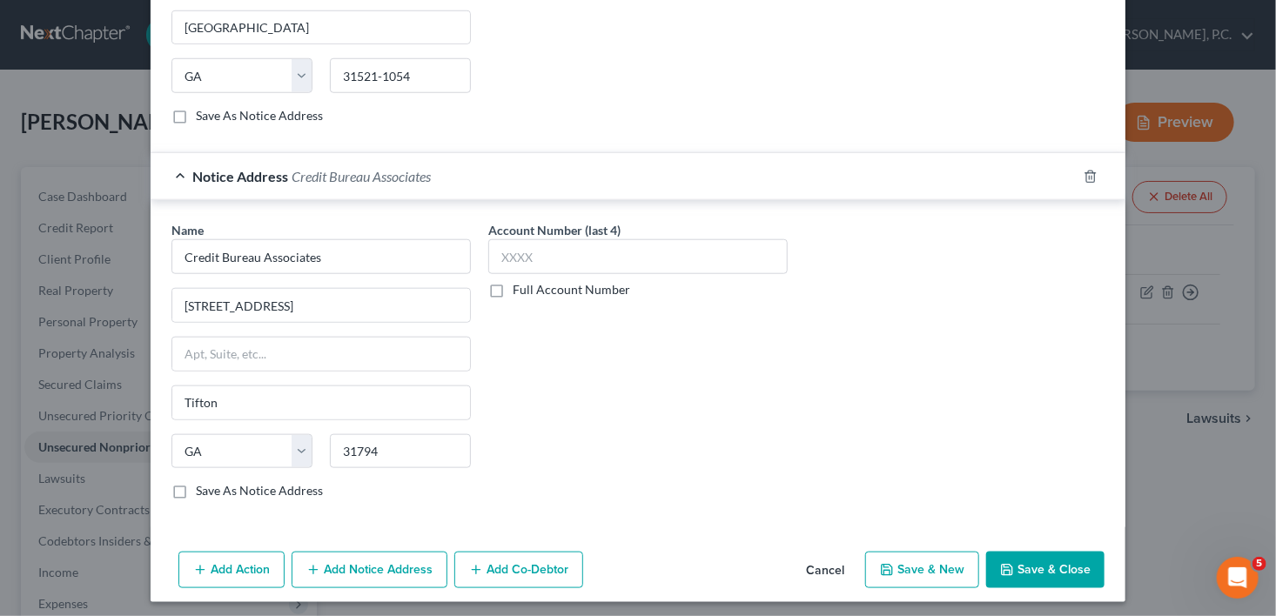
click at [1044, 561] on button "Save & Close" at bounding box center [1045, 570] width 118 height 37
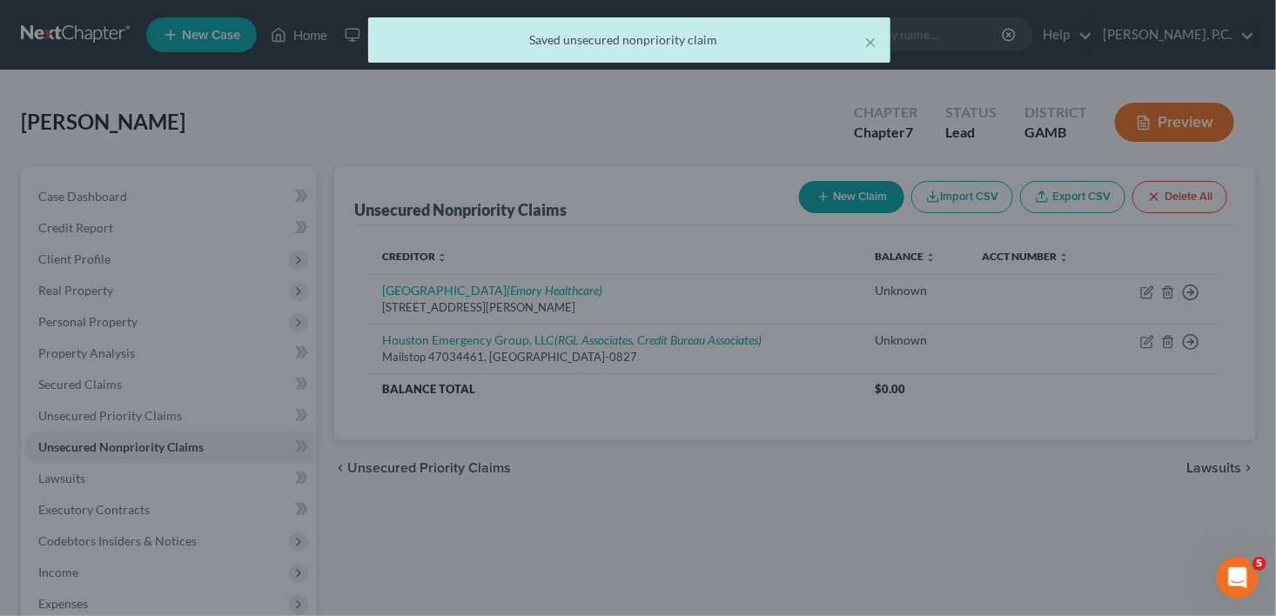
scroll to position [0, 0]
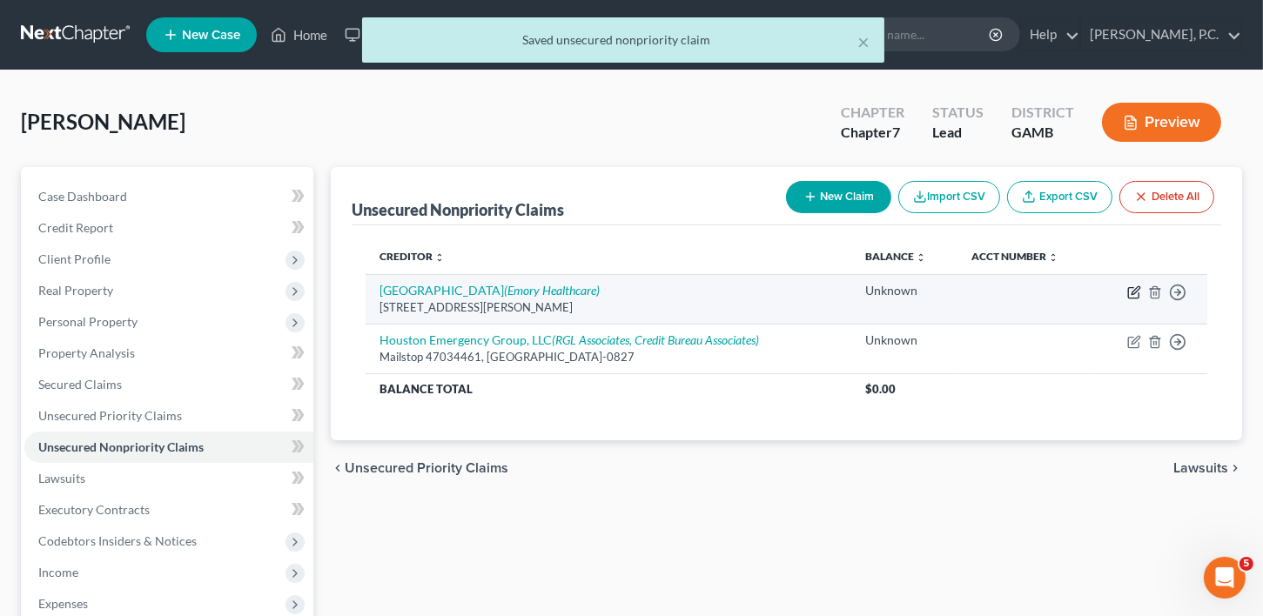
click at [1139, 289] on icon "button" at bounding box center [1134, 293] width 14 height 14
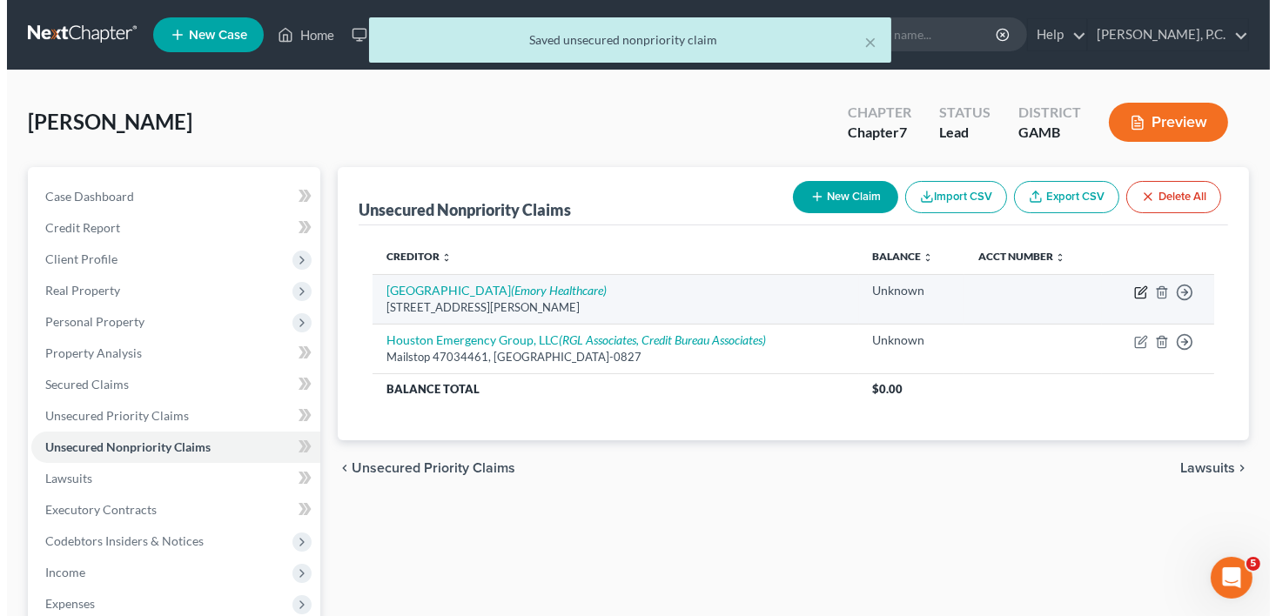
select select "10"
select select "9"
select select "0"
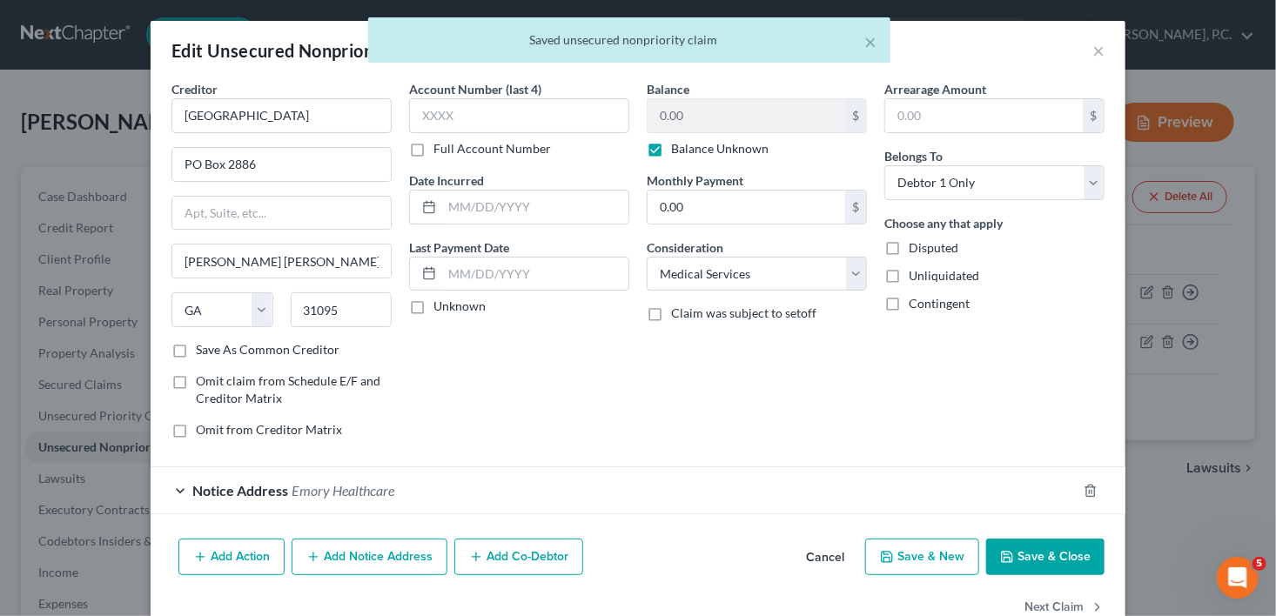
click at [347, 554] on button "Add Notice Address" at bounding box center [370, 557] width 156 height 37
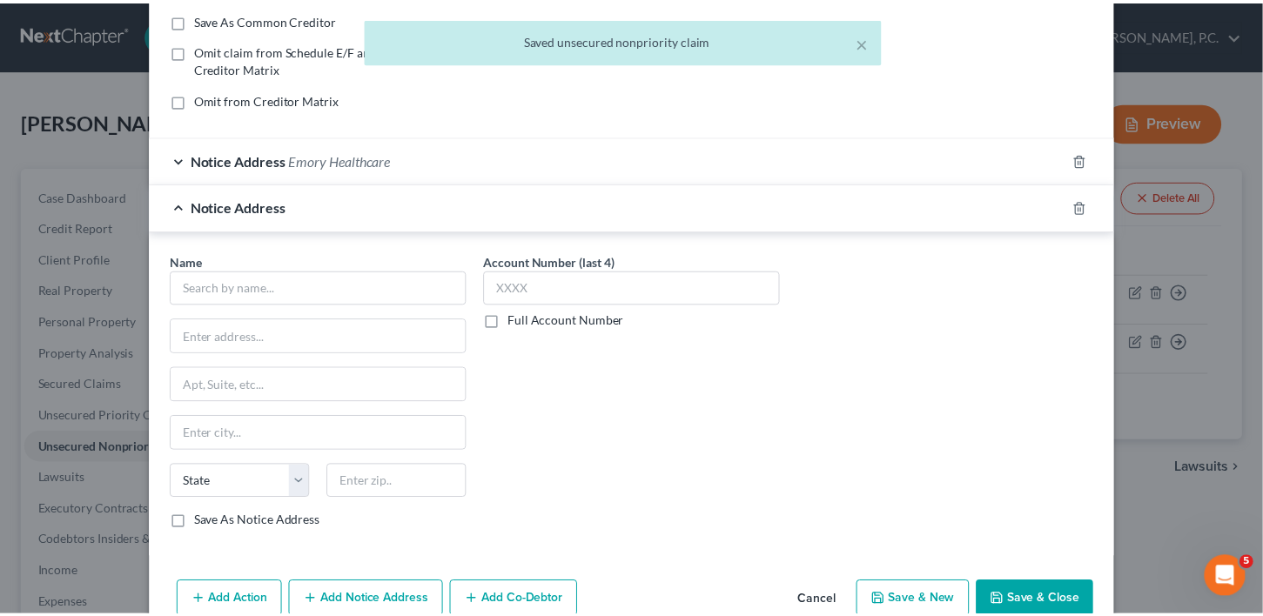
scroll to position [333, 0]
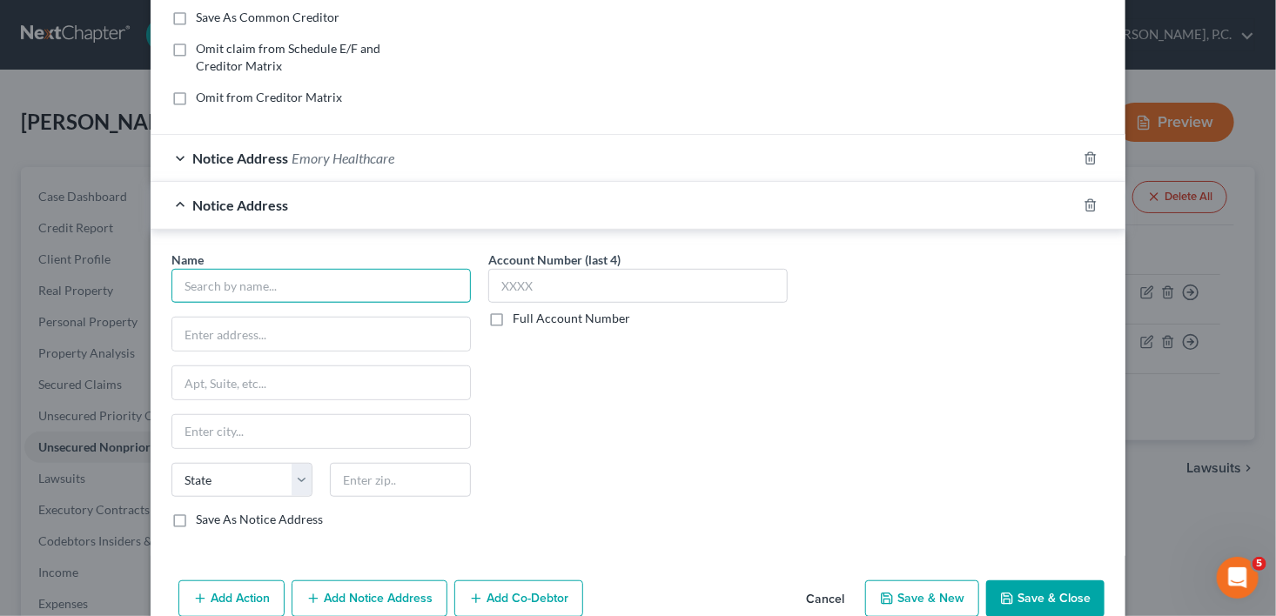
click at [264, 277] on input "text" at bounding box center [320, 286] width 299 height 35
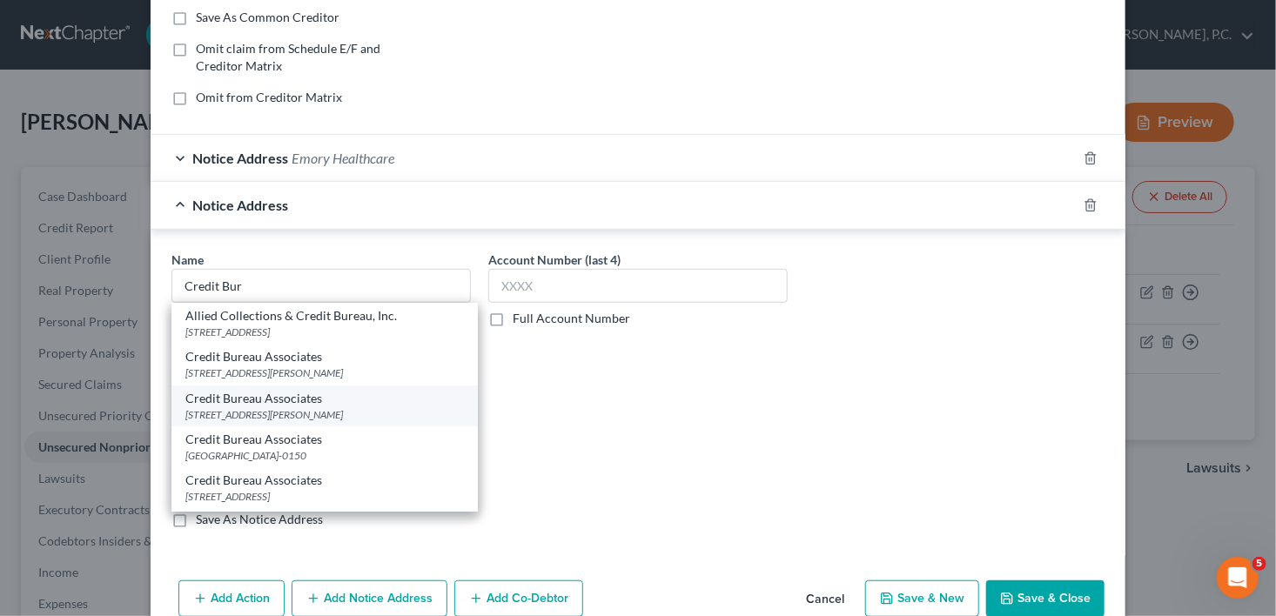
click at [279, 393] on div "Credit Bureau Associates" at bounding box center [324, 398] width 279 height 17
type input "Credit Bureau Associates"
type input "[STREET_ADDRESS][PERSON_NAME]"
type input "Macon"
select select "10"
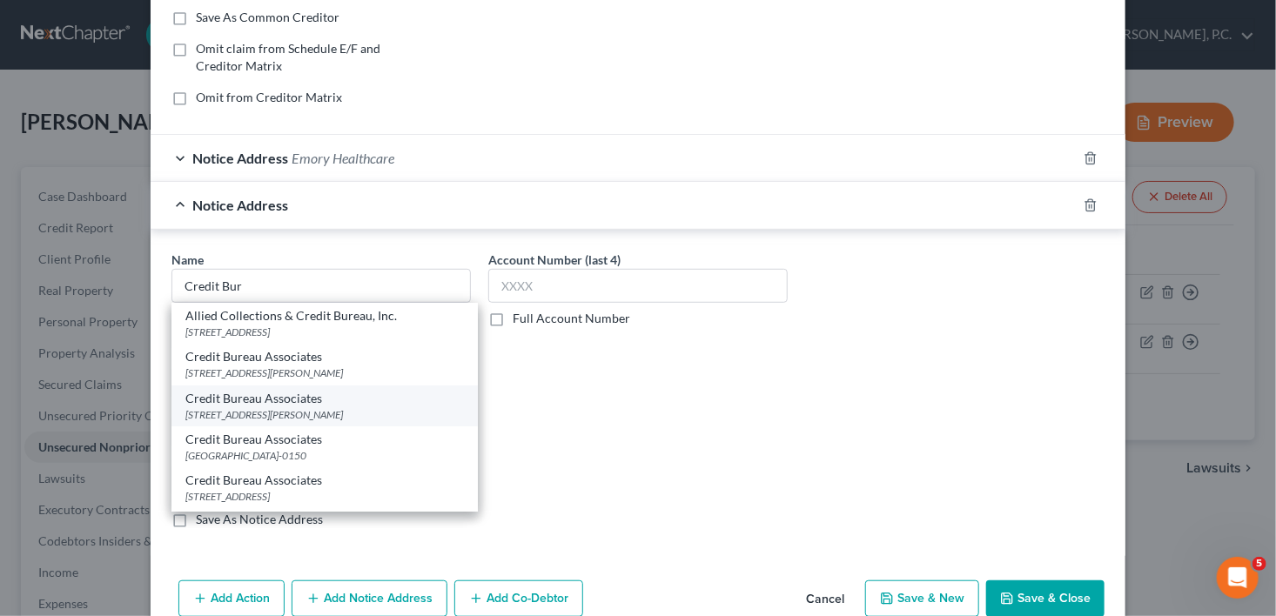
type input "31204"
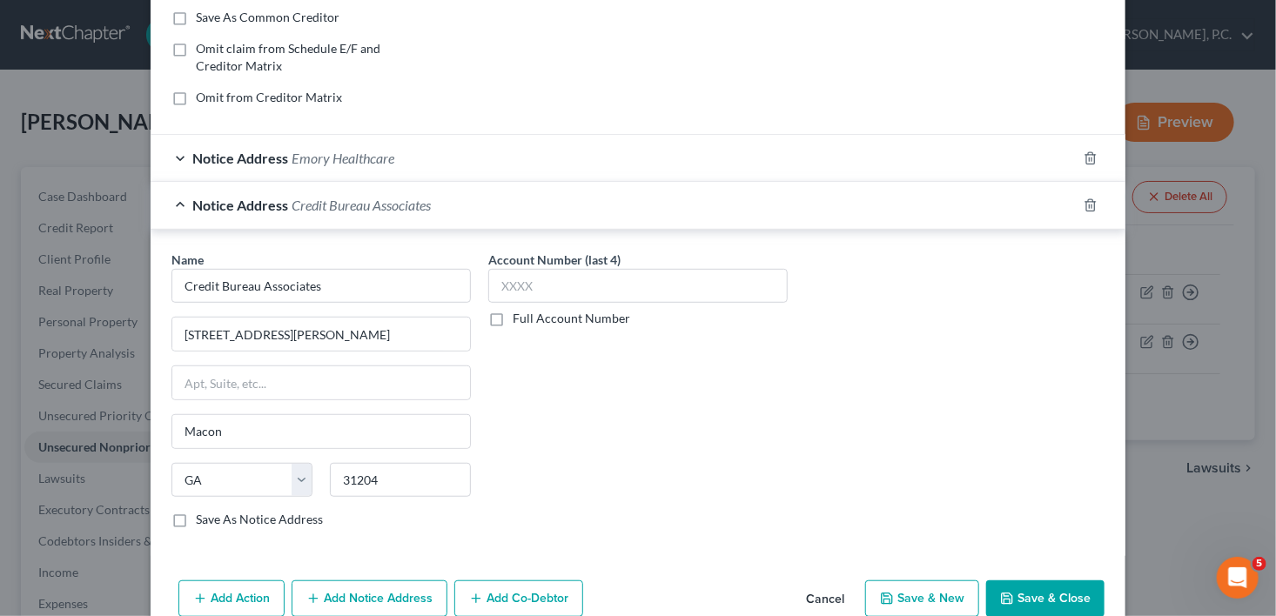
click at [1017, 602] on button "Save & Close" at bounding box center [1045, 599] width 118 height 37
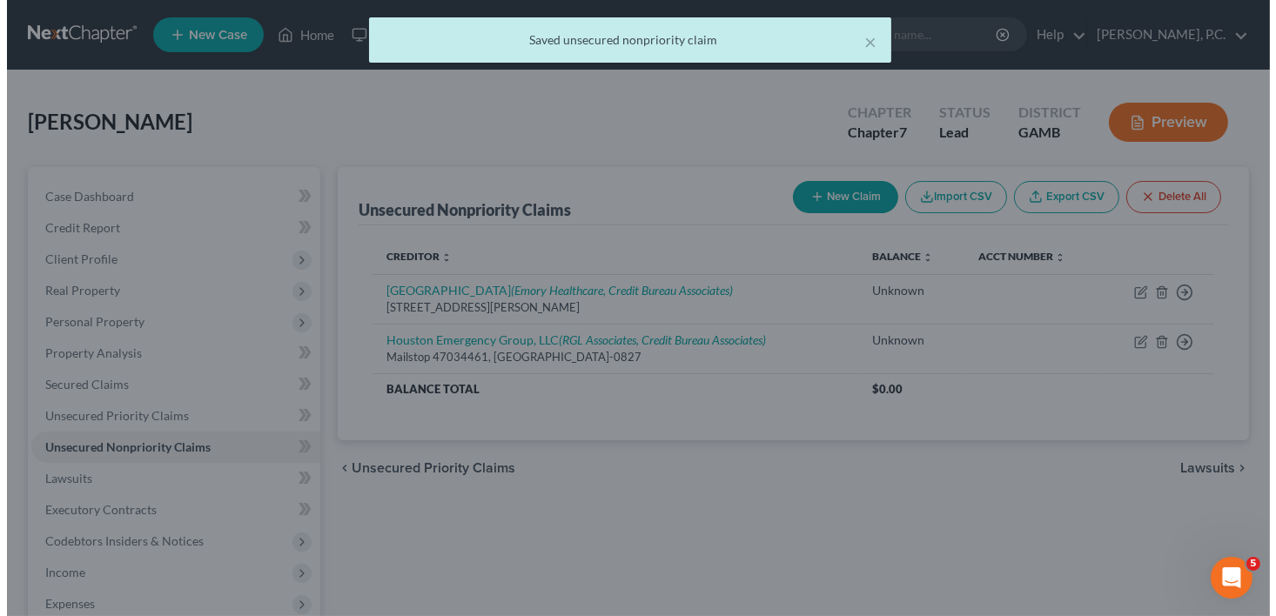
scroll to position [0, 0]
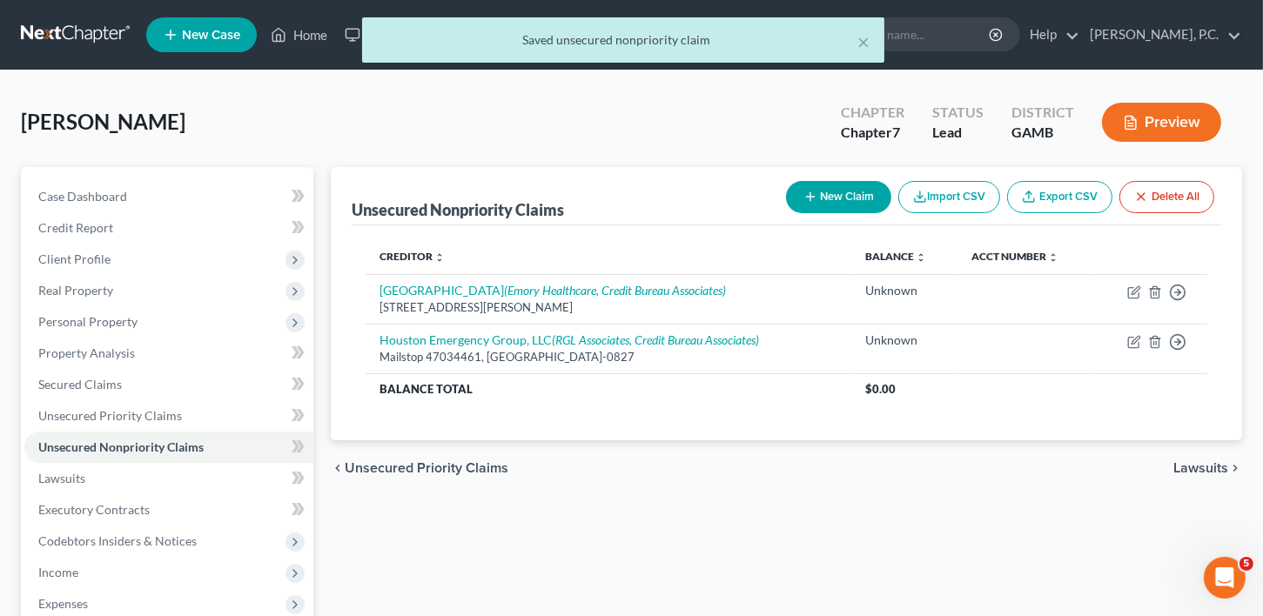
click at [837, 189] on button "New Claim" at bounding box center [838, 197] width 105 height 32
select select "0"
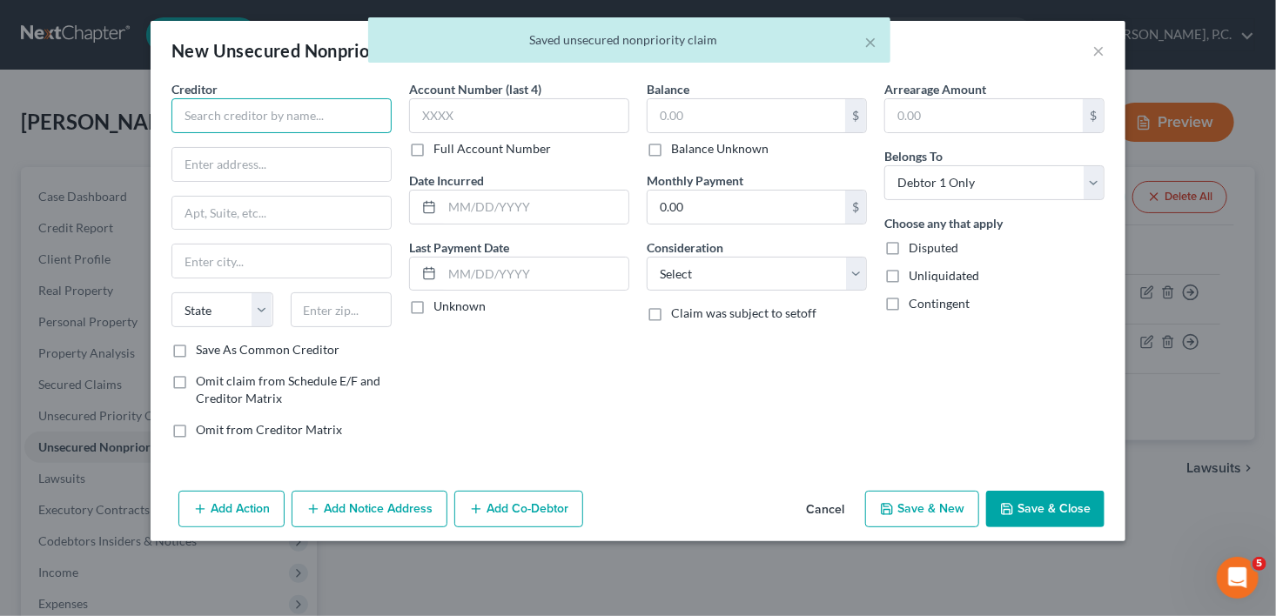
click at [202, 118] on input "text" at bounding box center [281, 115] width 220 height 35
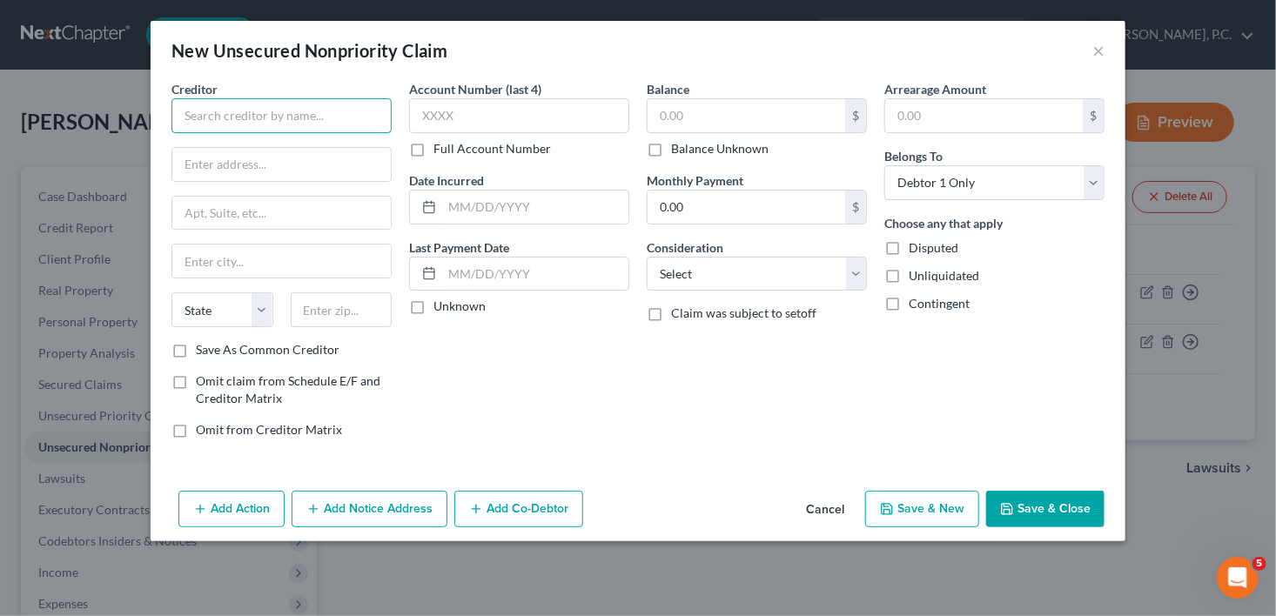
click at [241, 115] on input "text" at bounding box center [281, 115] width 220 height 35
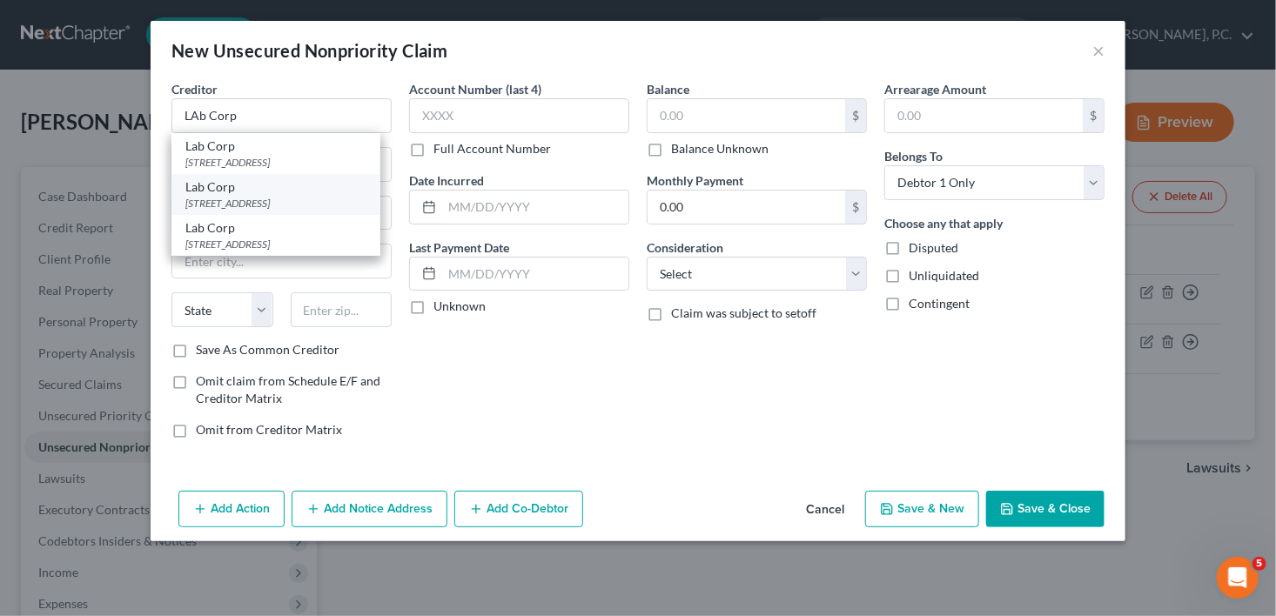
click at [293, 205] on div "[STREET_ADDRESS]" at bounding box center [275, 203] width 181 height 15
type input "Lab Corp"
type input "PO Box 2240"
type input "[GEOGRAPHIC_DATA]"
select select "28"
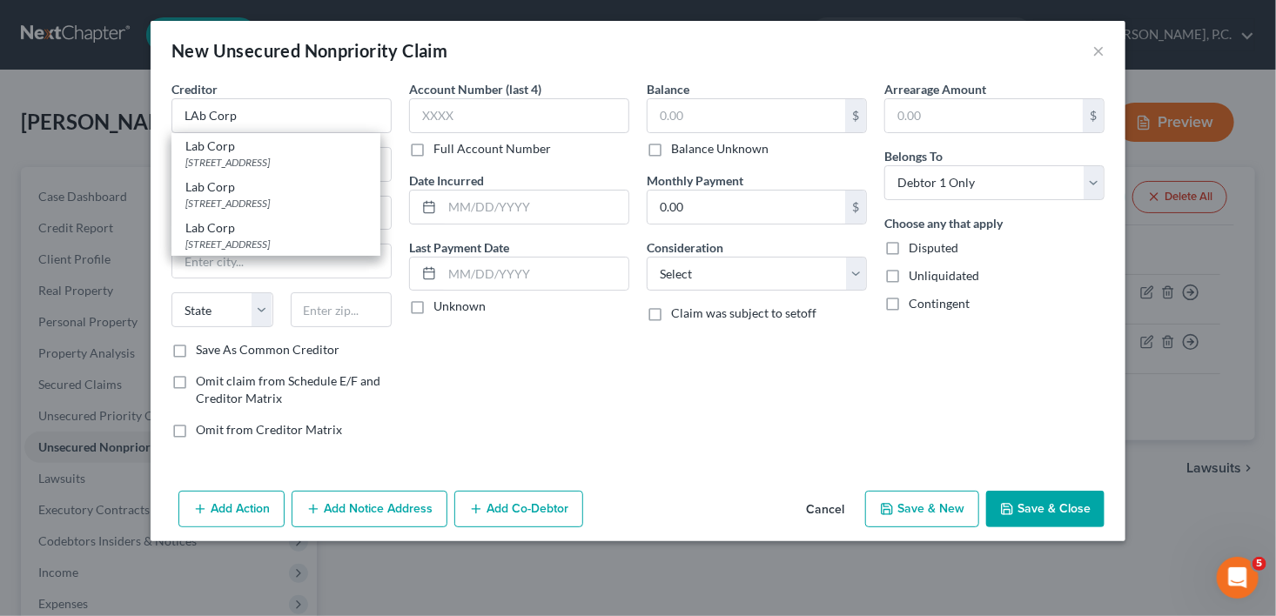
type input "27216-2240"
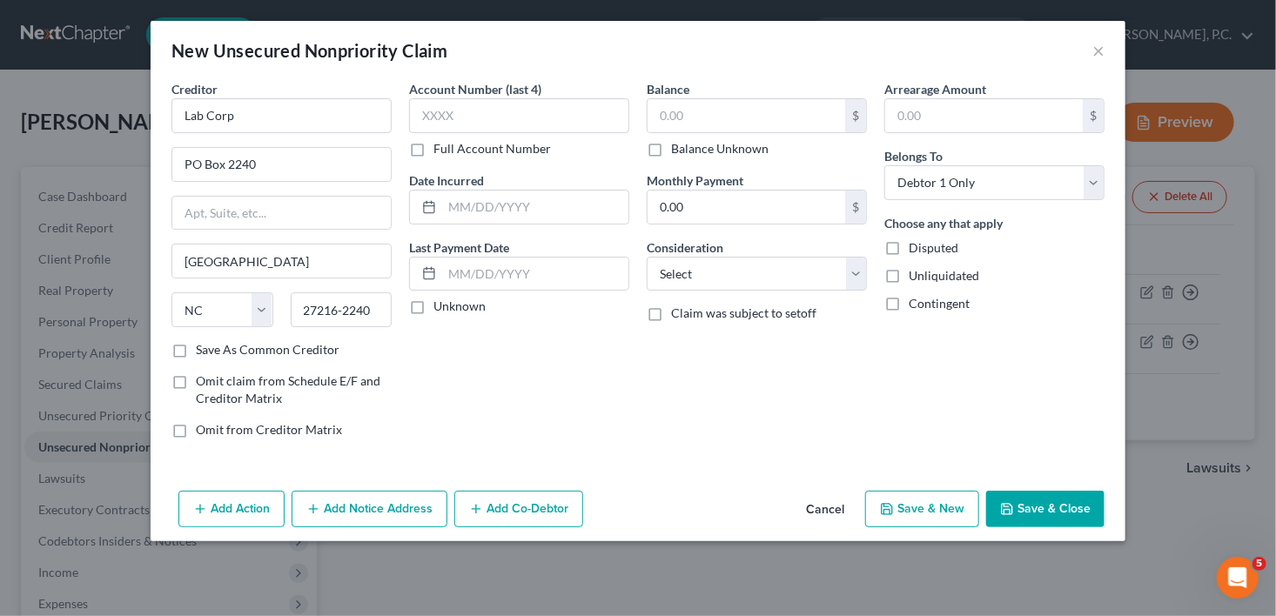
click at [671, 149] on label "Balance Unknown" at bounding box center [719, 148] width 97 height 17
click at [678, 149] on input "Balance Unknown" at bounding box center [683, 145] width 11 height 11
checkbox input "true"
type input "0.00"
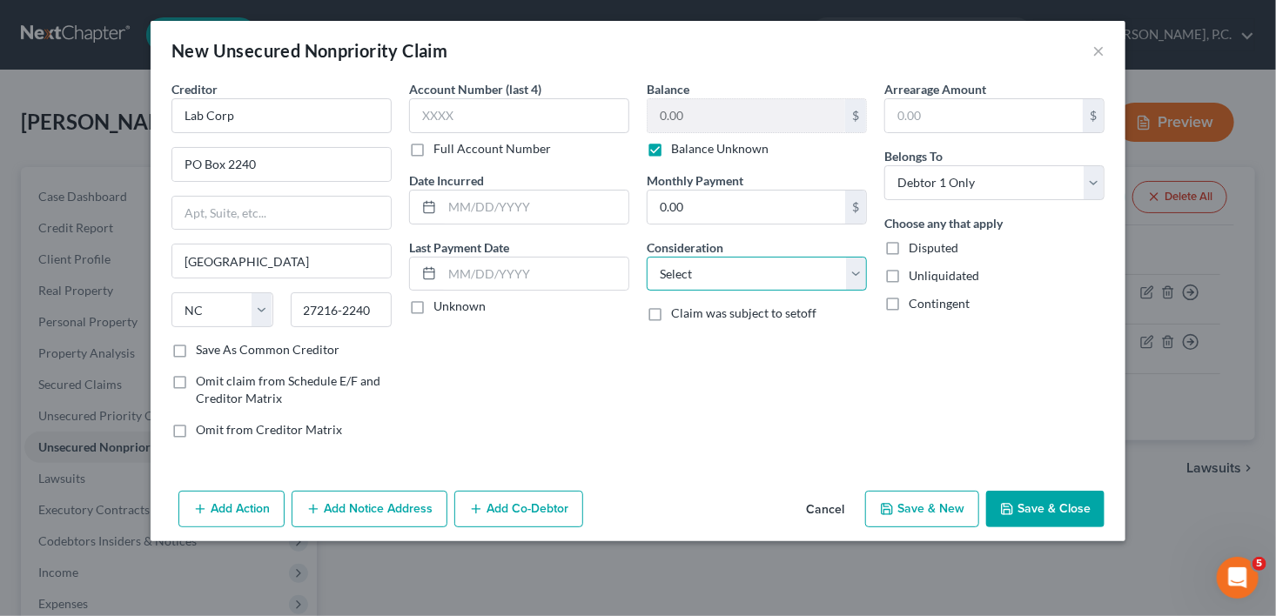
click at [685, 283] on select "Select Cable / Satellite Services Collection Agency Credit Card Debt Debt Couns…" at bounding box center [757, 274] width 220 height 35
select select "9"
click at [647, 257] on select "Select Cable / Satellite Services Collection Agency Credit Card Debt Debt Couns…" at bounding box center [757, 274] width 220 height 35
click at [912, 501] on button "Save & New" at bounding box center [922, 509] width 114 height 37
select select "0"
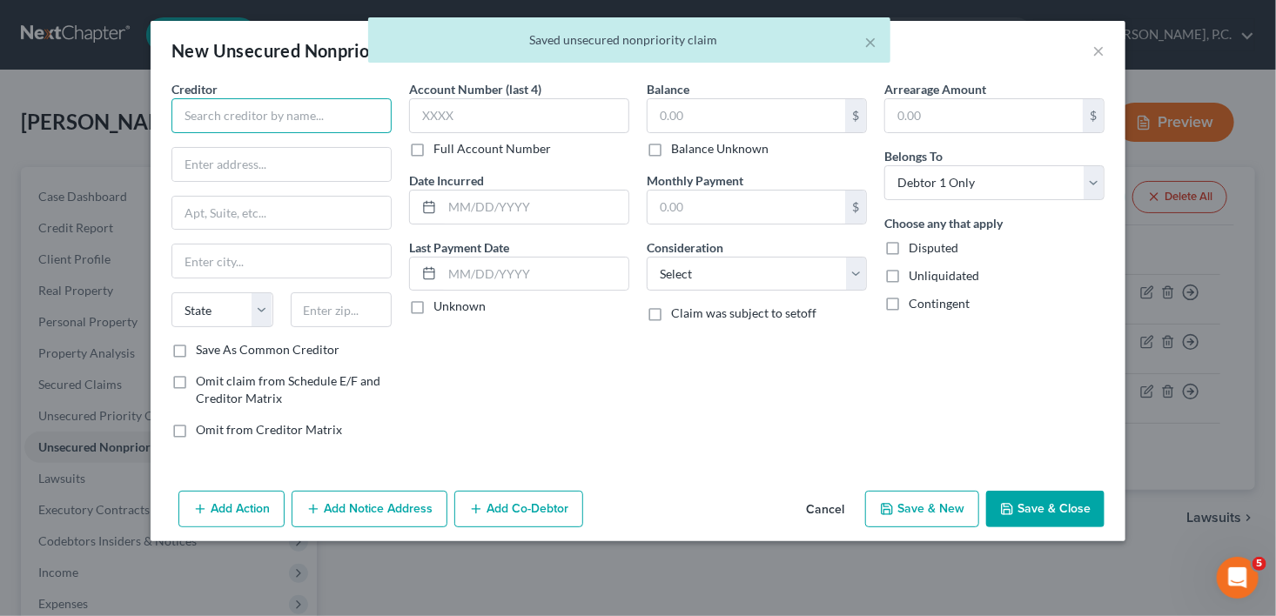
click at [245, 107] on input "text" at bounding box center [281, 115] width 220 height 35
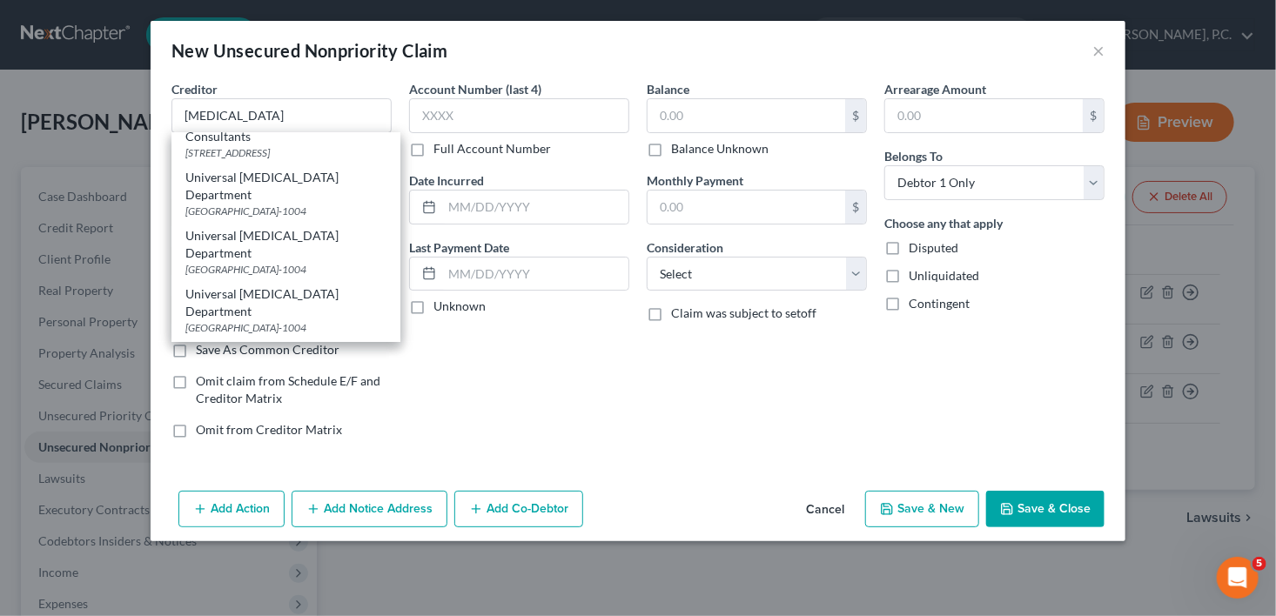
scroll to position [875, 0]
click at [280, 317] on div "[GEOGRAPHIC_DATA]-1004" at bounding box center [285, 324] width 201 height 15
type input "Universal [MEDICAL_DATA] Department"
type input "PO Box 1004"
type input "[GEOGRAPHIC_DATA]"
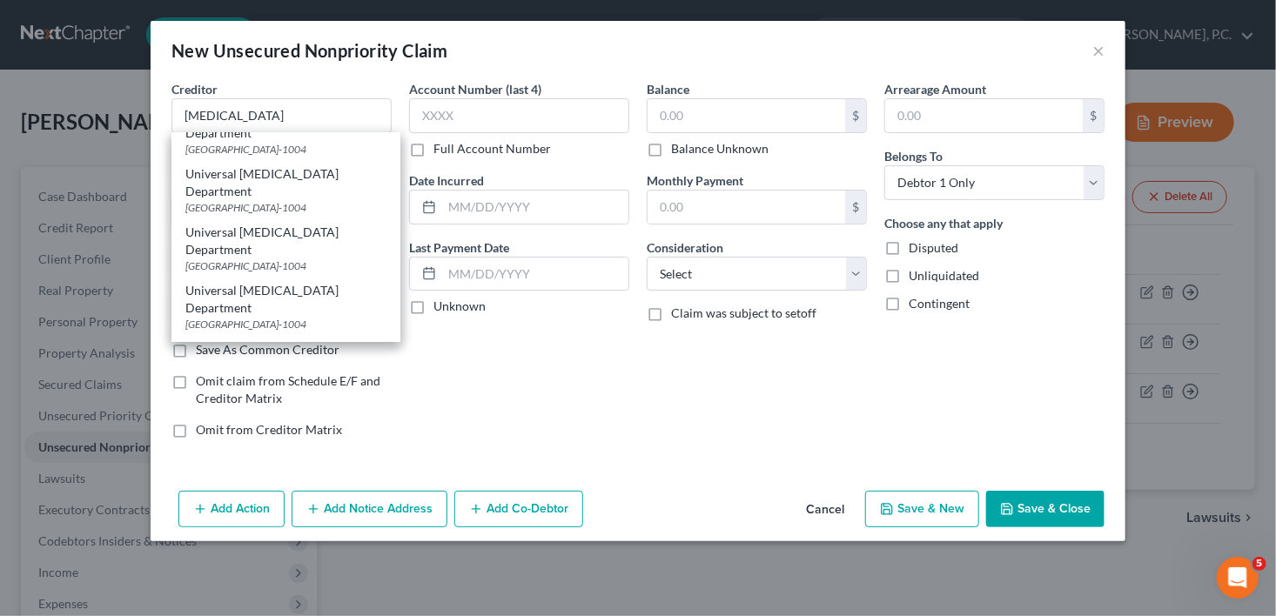
select select "15"
type input "46206-1004"
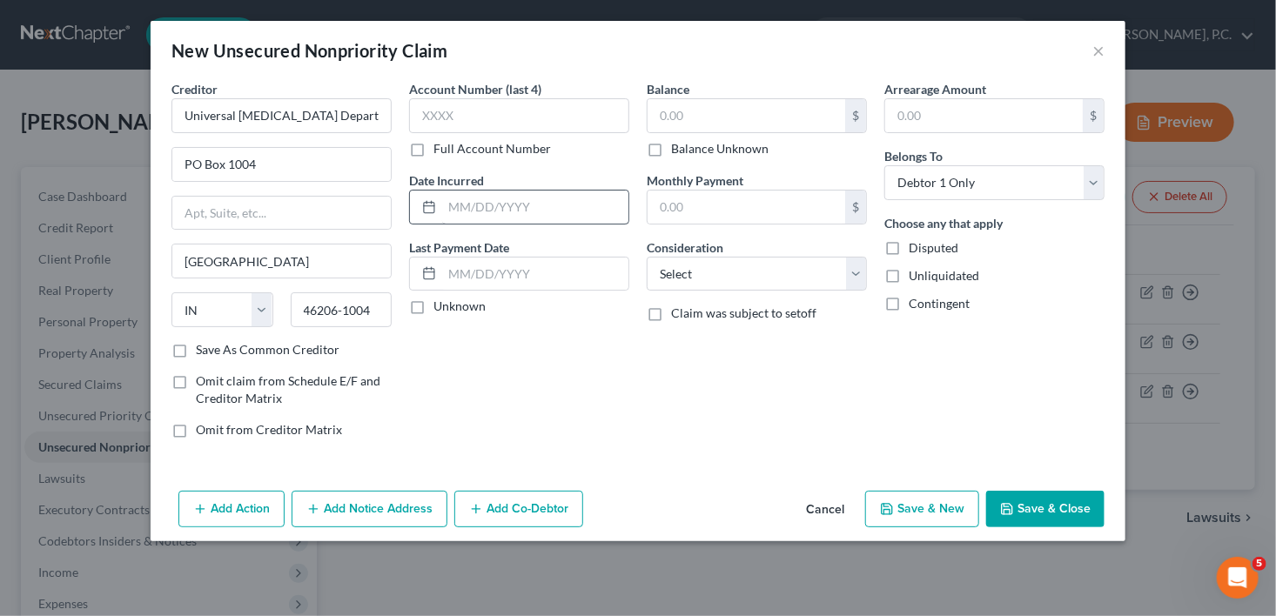
scroll to position [0, 0]
click at [660, 277] on select "Select Cable / Satellite Services Collection Agency Credit Card Debt Debt Couns…" at bounding box center [757, 274] width 220 height 35
select select "9"
click at [647, 257] on select "Select Cable / Satellite Services Collection Agency Credit Card Debt Debt Couns…" at bounding box center [757, 274] width 220 height 35
click at [671, 149] on label "Balance Unknown" at bounding box center [719, 148] width 97 height 17
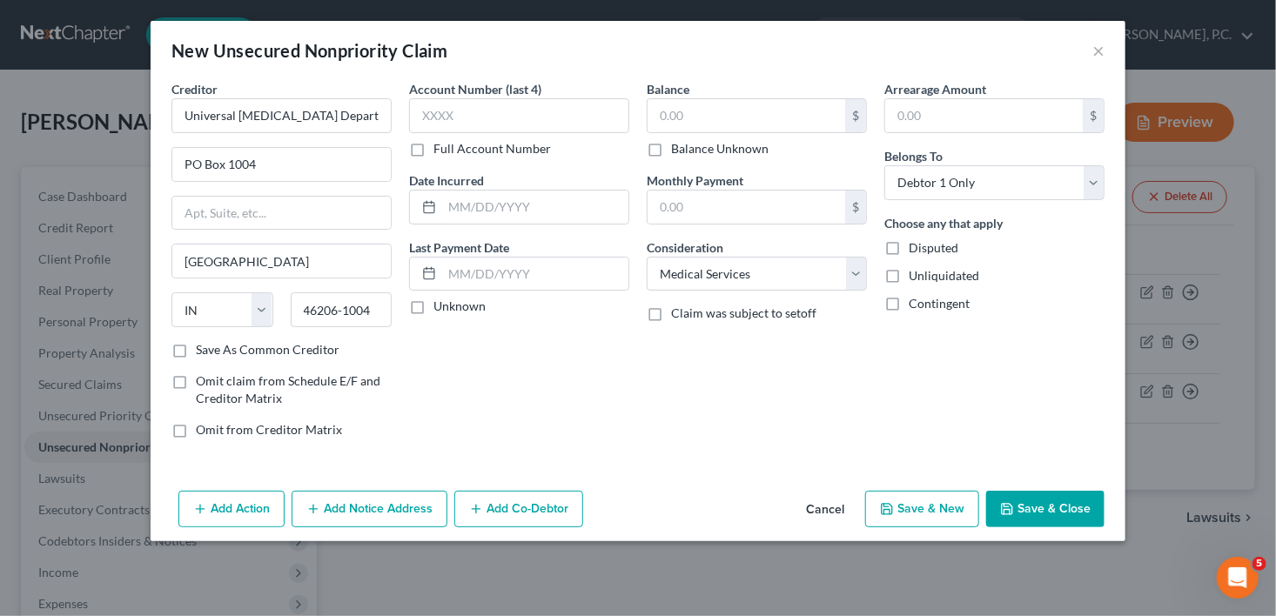
click at [678, 149] on input "Balance Unknown" at bounding box center [683, 145] width 11 height 11
checkbox input "true"
type input "0.00"
click at [917, 507] on button "Save & New" at bounding box center [922, 509] width 114 height 37
select select "0"
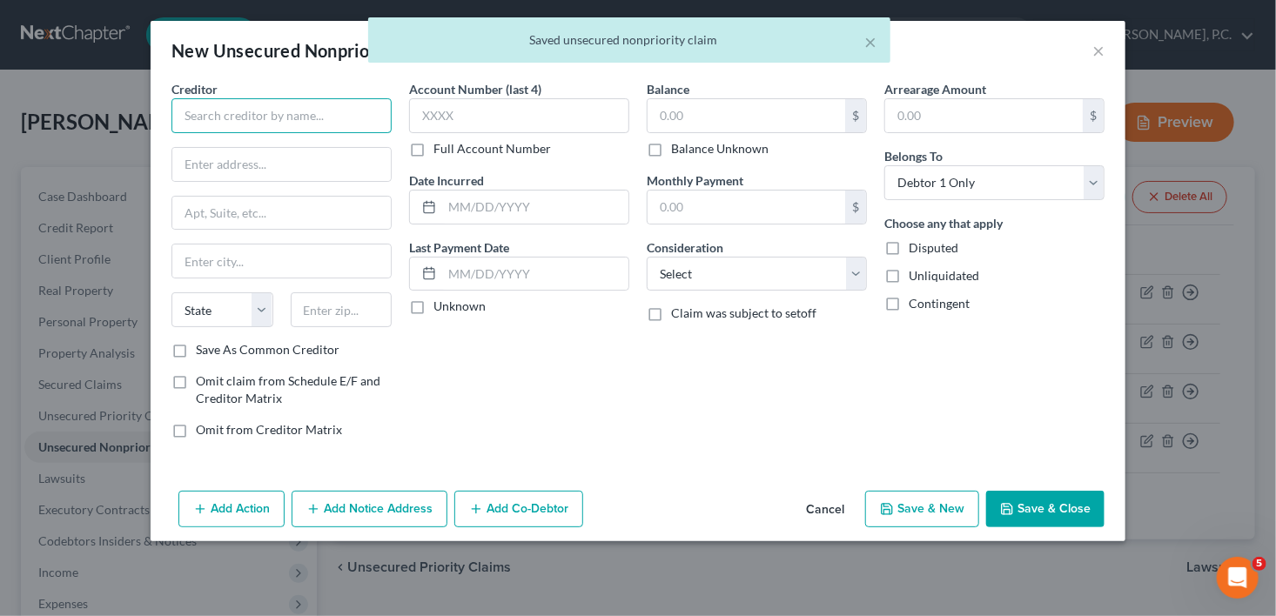
click at [265, 115] on input "text" at bounding box center [281, 115] width 220 height 35
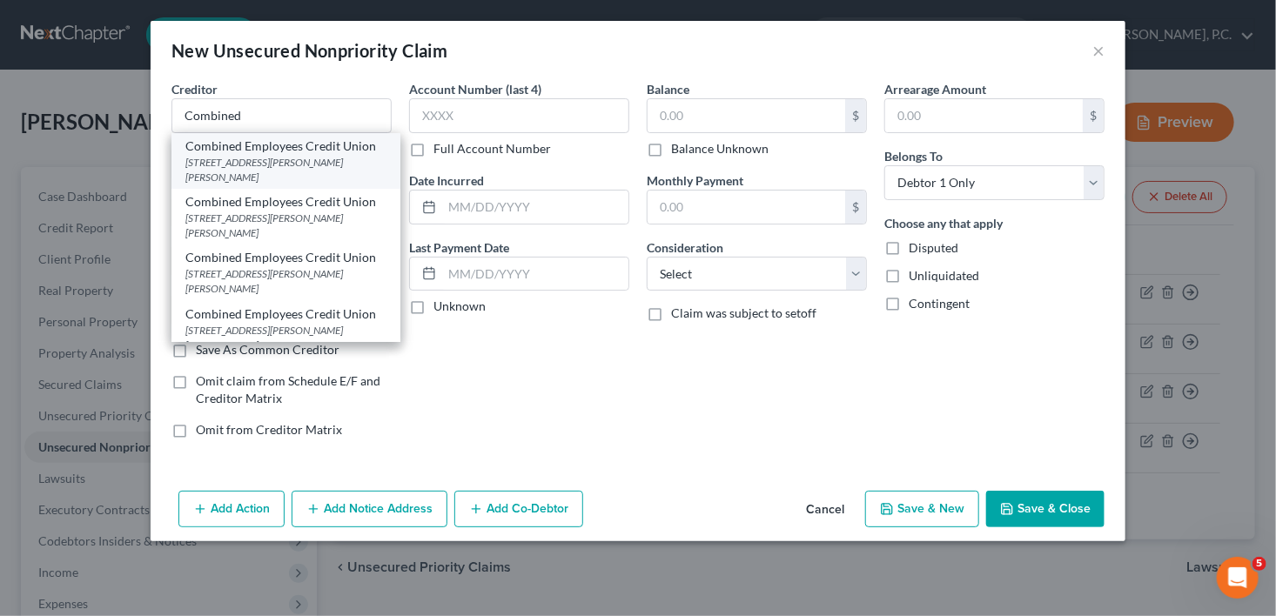
click at [288, 144] on div "Combined Employees Credit Union" at bounding box center [285, 146] width 201 height 17
type input "Combined Employees Credit Union"
type input "[STREET_ADDRESS][PERSON_NAME]"
type input "[PERSON_NAME] [PERSON_NAME]"
select select "10"
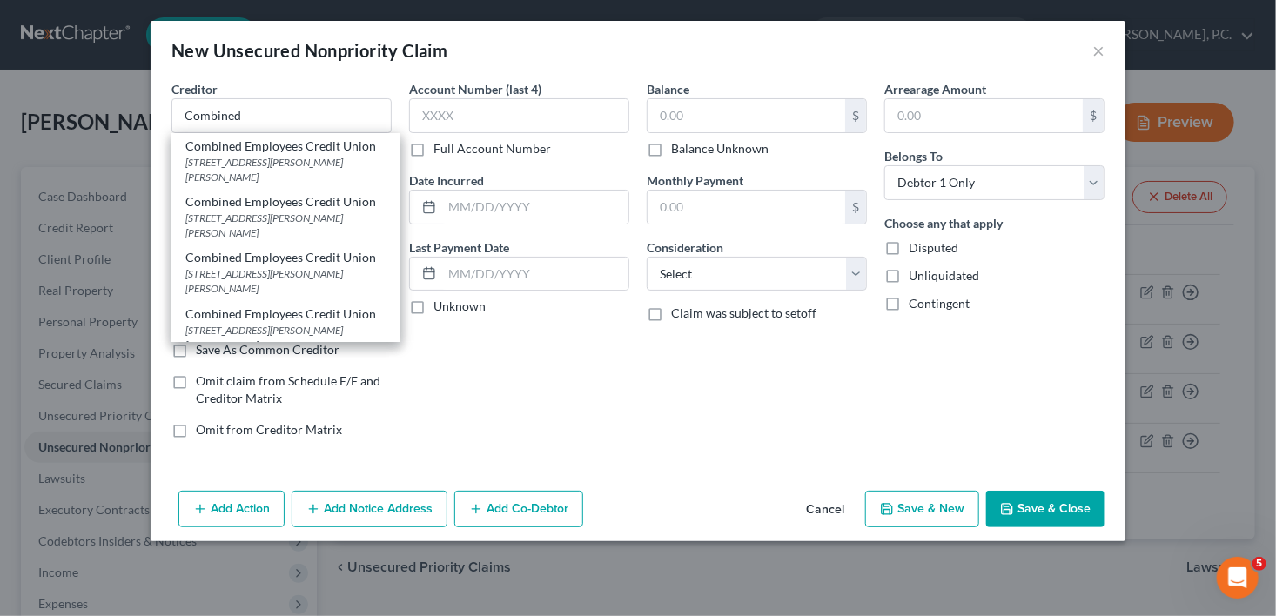
type input "31088"
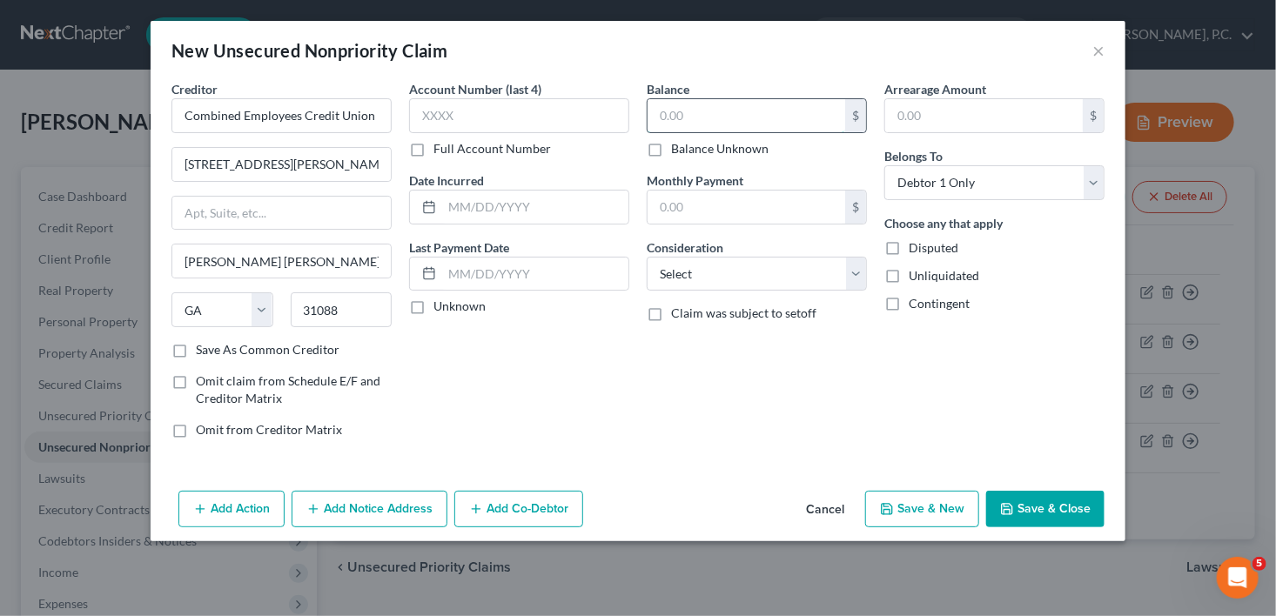
click at [668, 116] on input "text" at bounding box center [747, 115] width 198 height 33
type input "6,000.00"
click at [722, 278] on select "Select Cable / Satellite Services Collection Agency Credit Card Debt Debt Couns…" at bounding box center [757, 274] width 220 height 35
select select "10"
click at [647, 257] on select "Select Cable / Satellite Services Collection Agency Credit Card Debt Debt Couns…" at bounding box center [757, 274] width 220 height 35
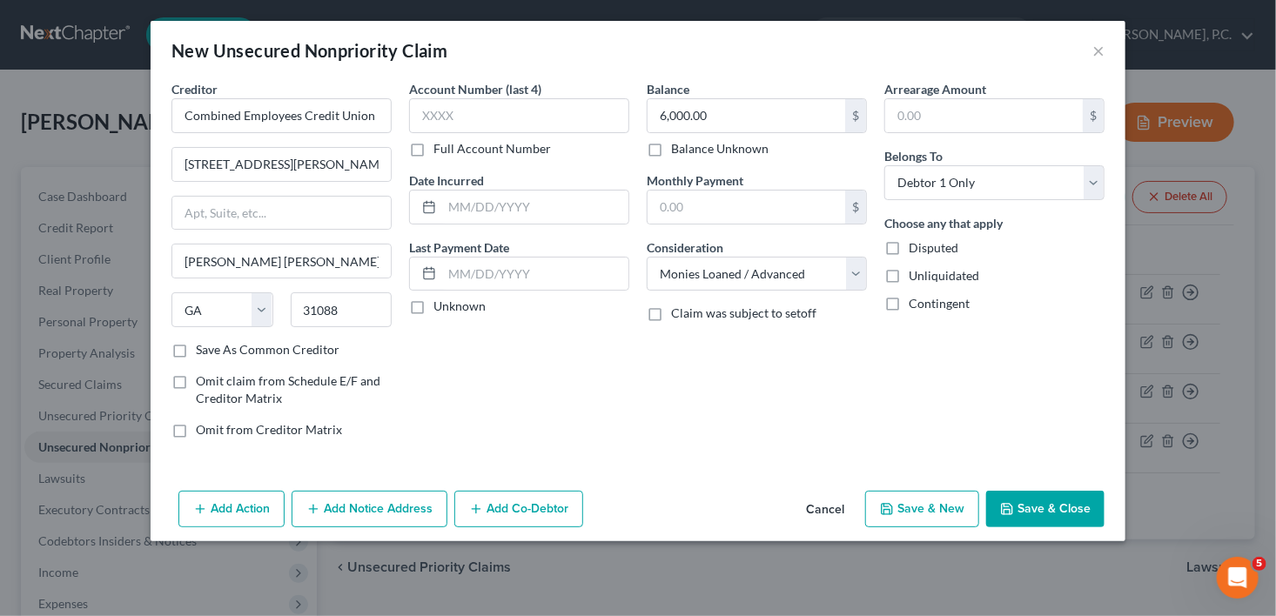
click at [917, 500] on button "Save & New" at bounding box center [922, 509] width 114 height 37
select select "0"
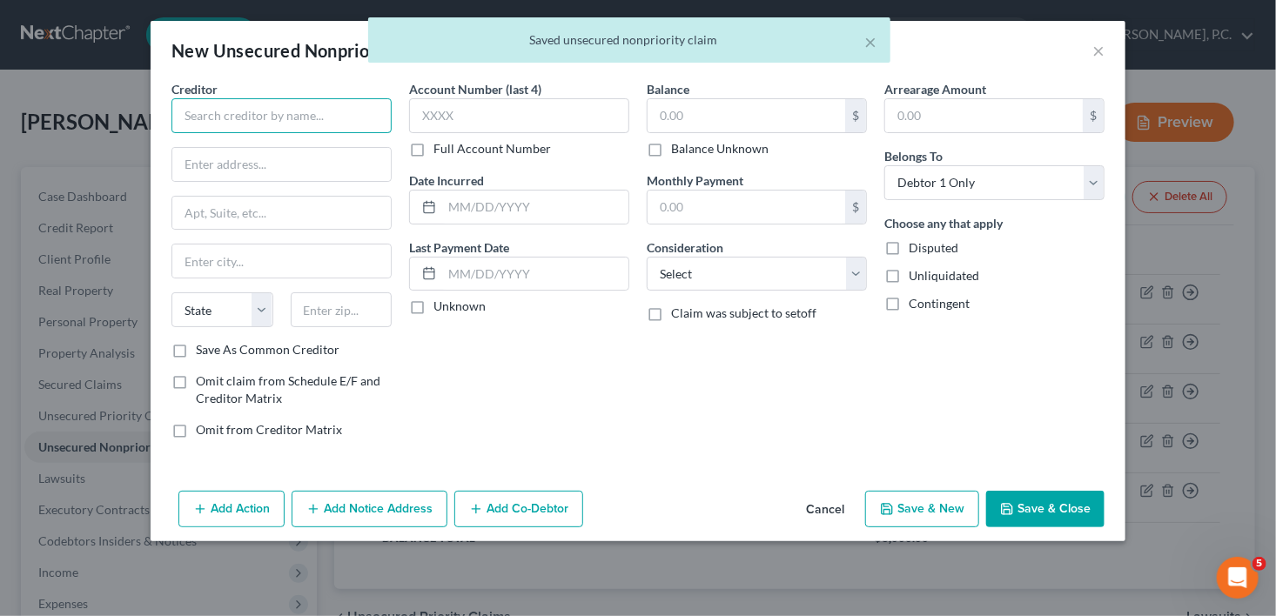
click at [248, 124] on input "text" at bounding box center [281, 115] width 220 height 35
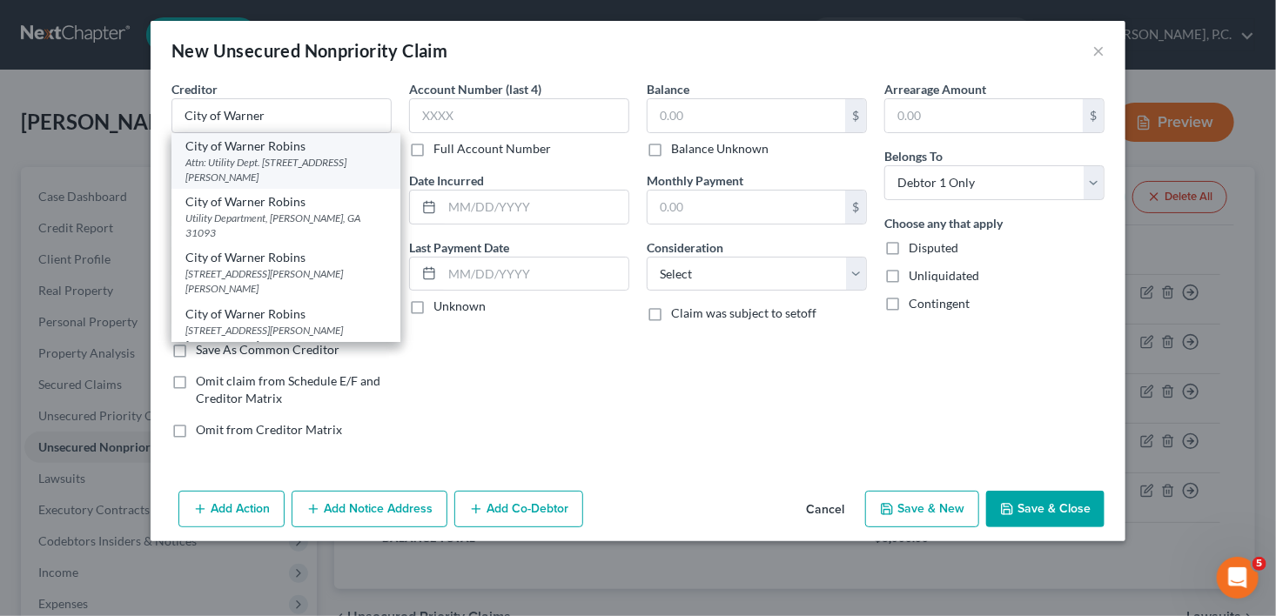
click at [319, 160] on div "Attn: Utility Dept. [STREET_ADDRESS][PERSON_NAME]" at bounding box center [285, 170] width 201 height 30
type input "City of Warner Robins"
type input "Attn: Utility Dept."
type input "[STREET_ADDRESS][PERSON_NAME]"
type input "[PERSON_NAME] [PERSON_NAME]"
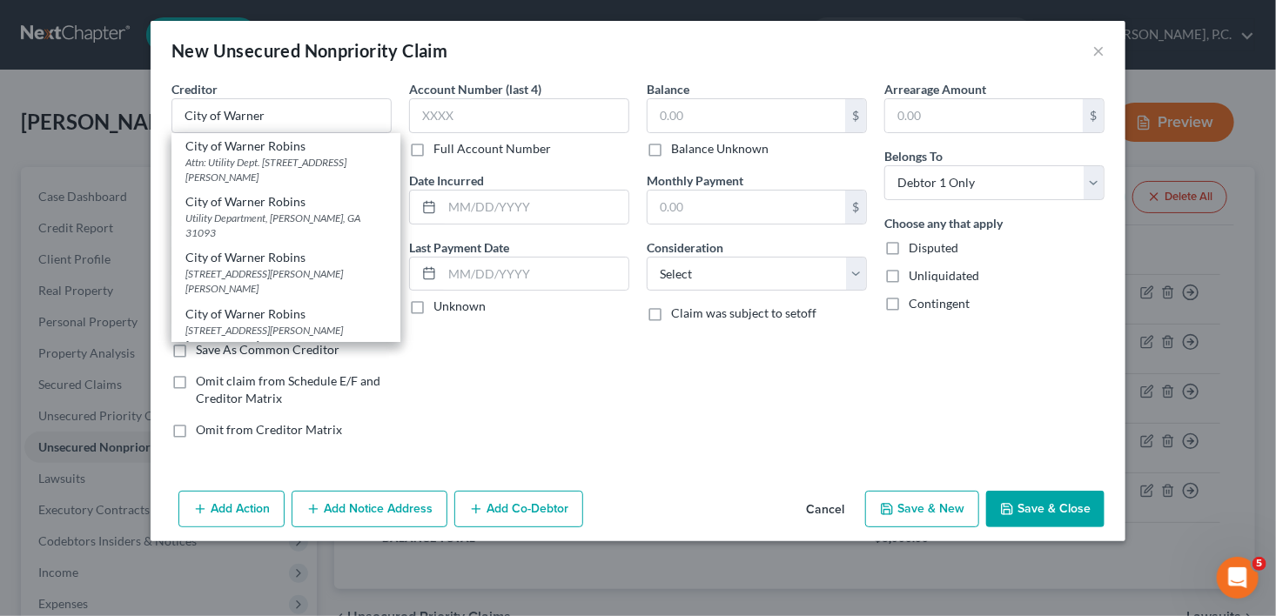
select select "10"
type input "31093"
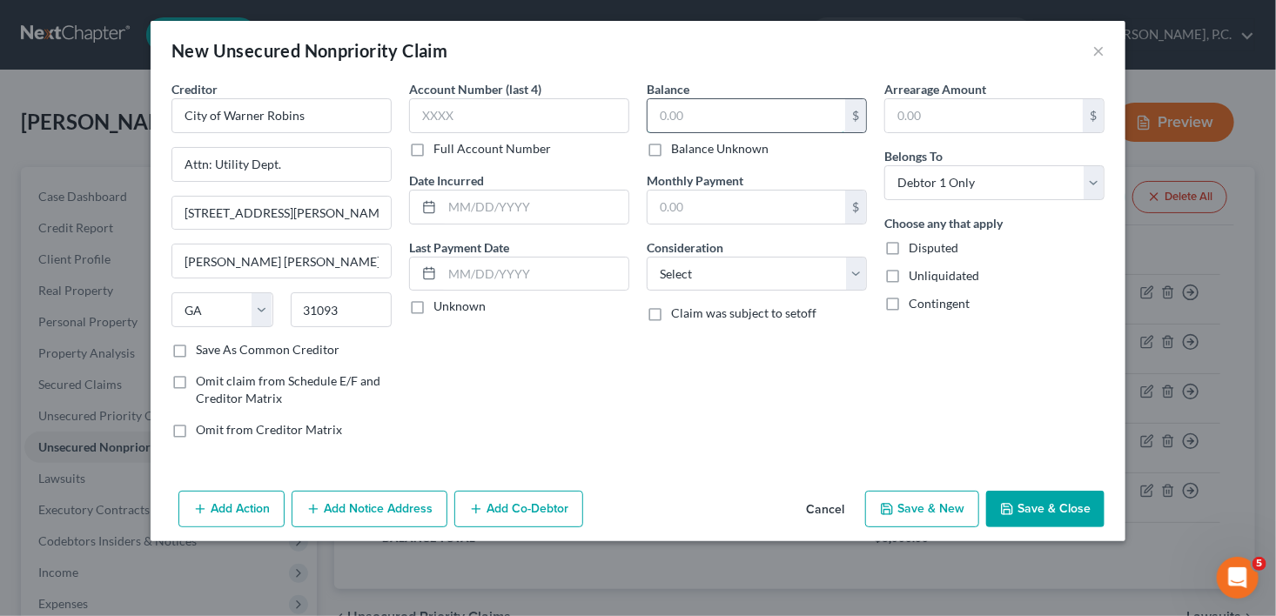
click at [674, 106] on input "text" at bounding box center [747, 115] width 198 height 33
type input "2,900.00"
click at [687, 252] on label "Consideration" at bounding box center [685, 248] width 77 height 18
click at [685, 257] on select "Select Cable / Satellite Services Collection Agency Credit Card Debt Debt Couns…" at bounding box center [757, 274] width 220 height 35
select select "20"
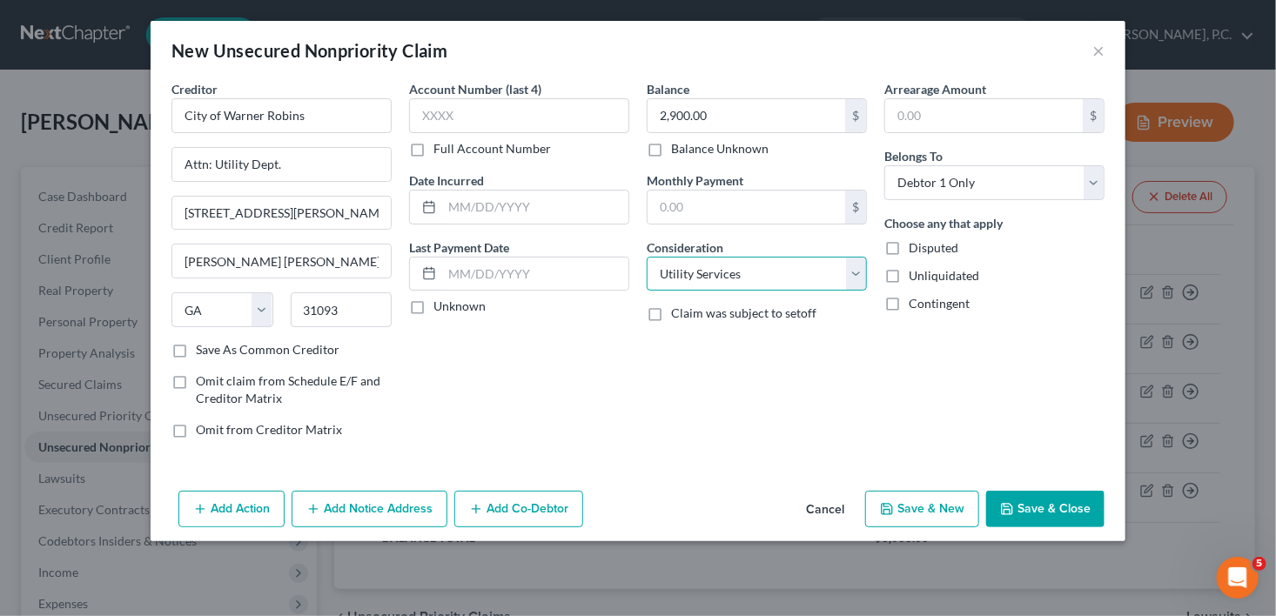
click at [647, 257] on select "Select Cable / Satellite Services Collection Agency Credit Card Debt Debt Couns…" at bounding box center [757, 274] width 220 height 35
click at [919, 511] on button "Save & New" at bounding box center [922, 509] width 114 height 37
select select "0"
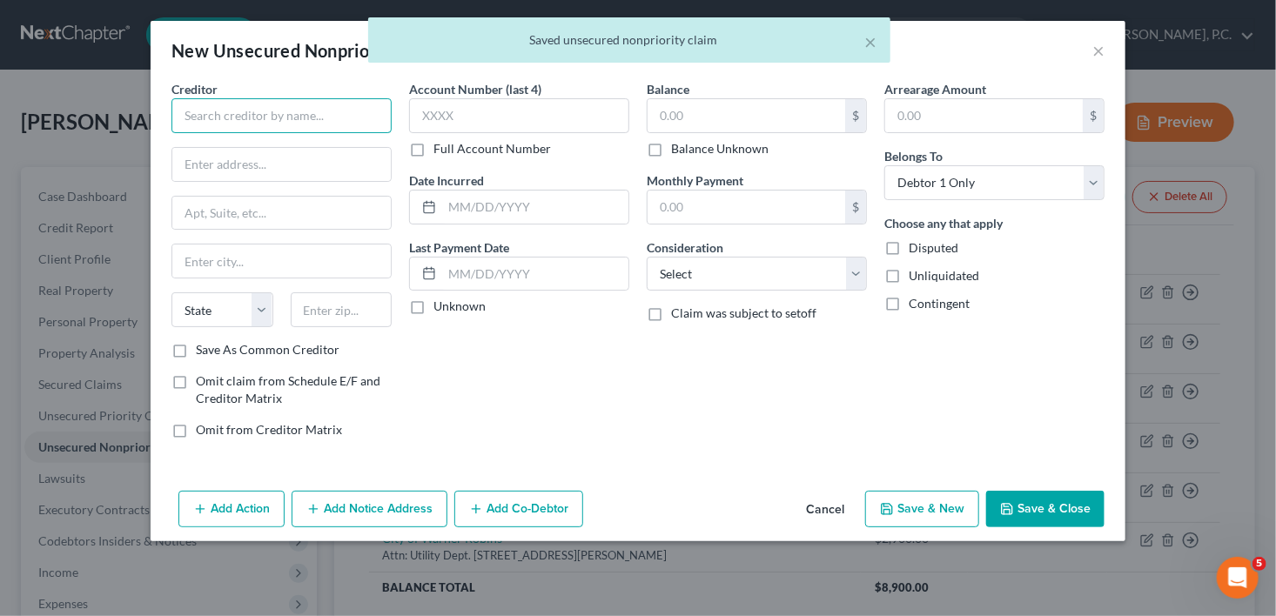
click at [216, 123] on input "text" at bounding box center [281, 115] width 220 height 35
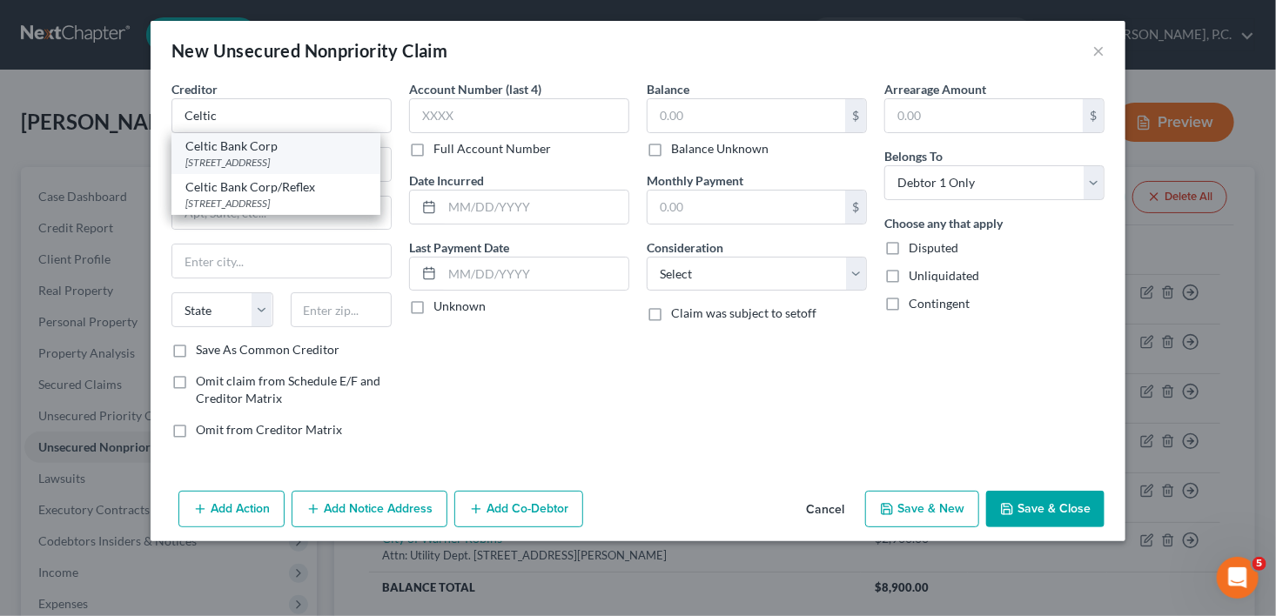
click at [252, 167] on div "[STREET_ADDRESS]" at bounding box center [275, 162] width 181 height 15
type input "Celtic Bank Corp"
type input "[STREET_ADDRESS]"
type input "[GEOGRAPHIC_DATA]"
select select "46"
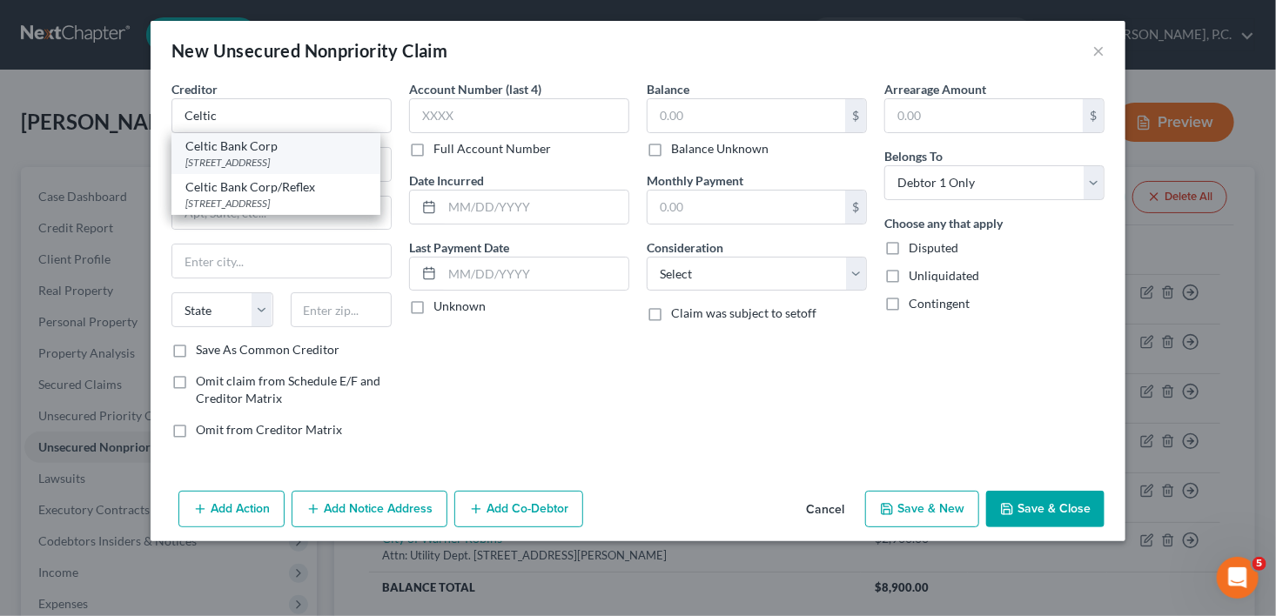
type input "84111-5314"
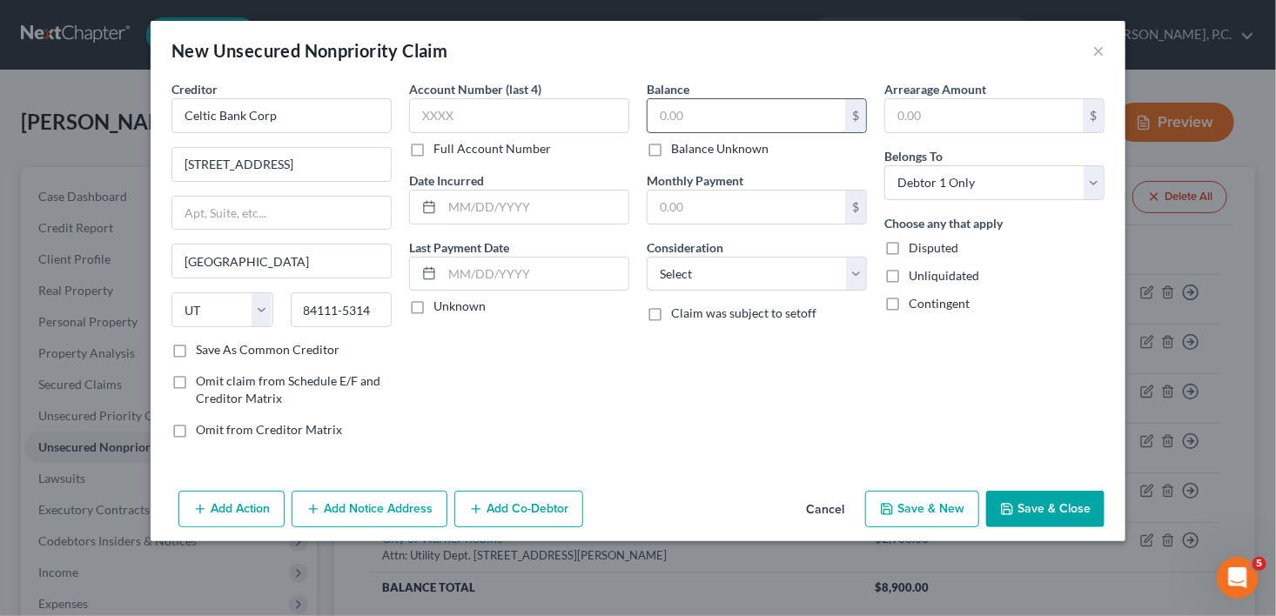
click at [662, 124] on input "text" at bounding box center [747, 115] width 198 height 33
type input "656.00"
click at [682, 283] on select "Select Cable / Satellite Services Collection Agency Credit Card Debt Debt Couns…" at bounding box center [757, 274] width 220 height 35
select select "2"
click at [647, 257] on select "Select Cable / Satellite Services Collection Agency Credit Card Debt Debt Couns…" at bounding box center [757, 274] width 220 height 35
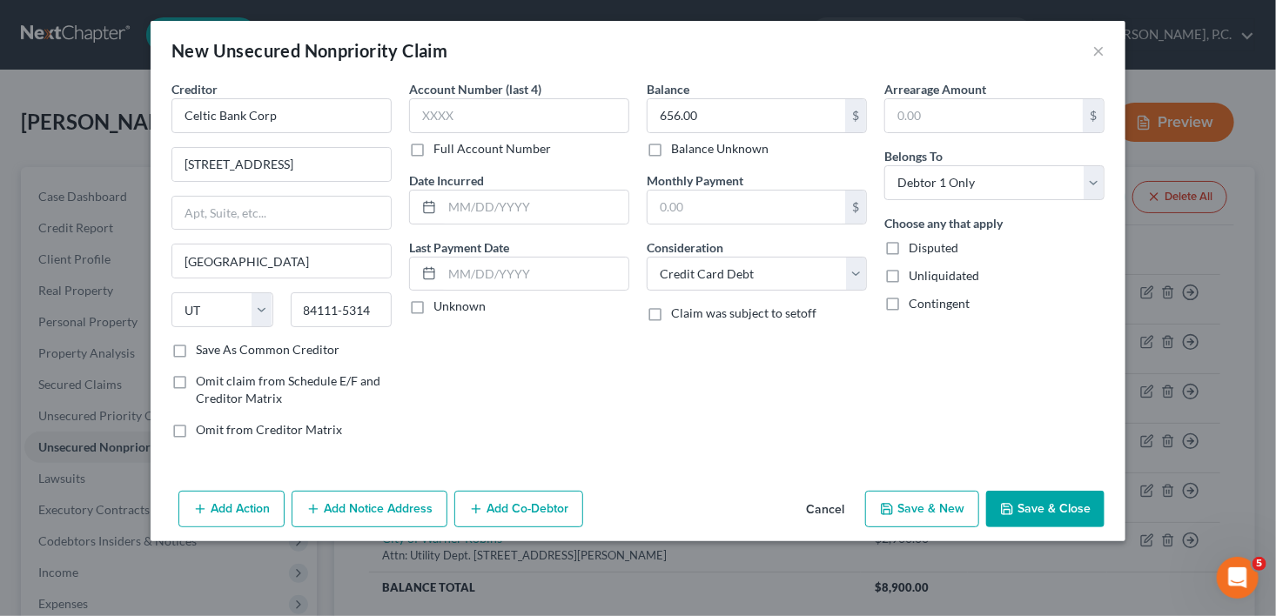
click at [905, 527] on div "Add Action Add Notice Address Add Co-Debtor Cancel Save & New Save & Close" at bounding box center [638, 512] width 975 height 57
click at [886, 511] on icon "button" at bounding box center [887, 509] width 14 height 14
select select "0"
type input "0.00"
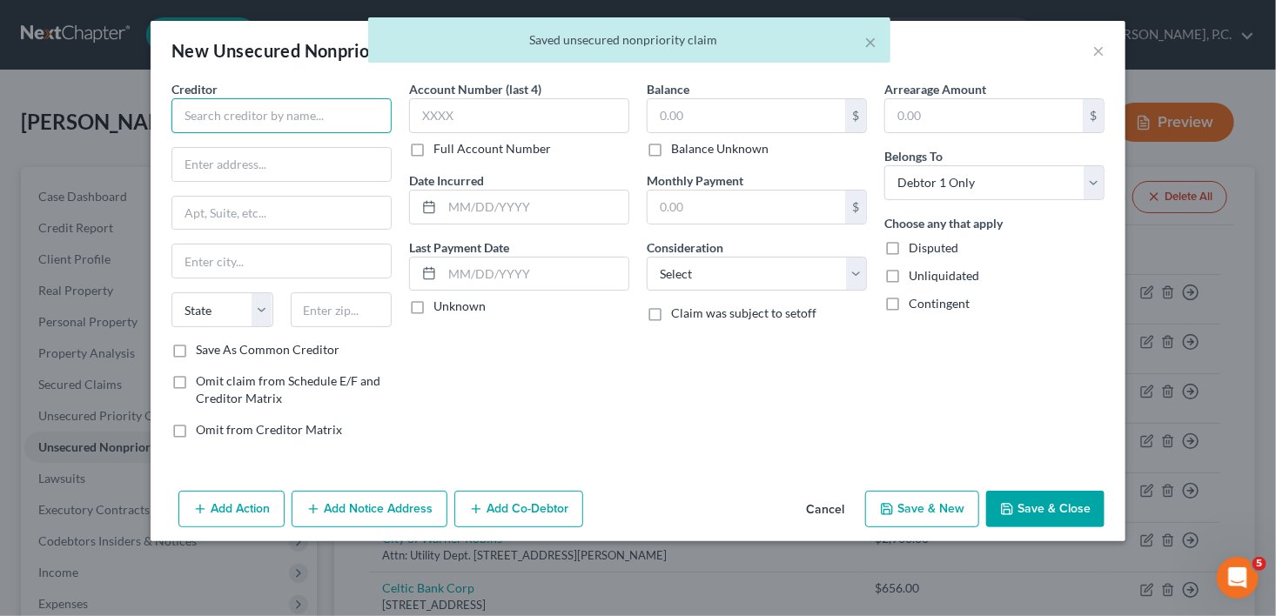
click at [192, 126] on input "text" at bounding box center [281, 115] width 220 height 35
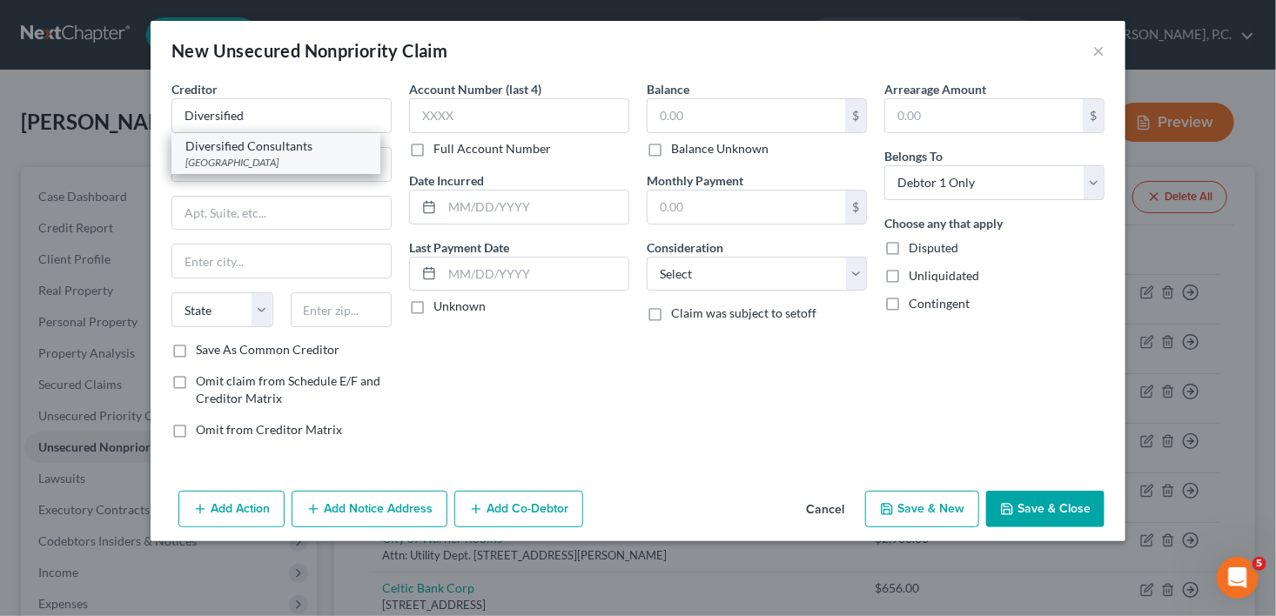
click at [246, 158] on div "[GEOGRAPHIC_DATA]" at bounding box center [275, 162] width 181 height 15
type input "Diversified Consultants"
type input "PO Box 551268"
type input "[GEOGRAPHIC_DATA]"
select select "9"
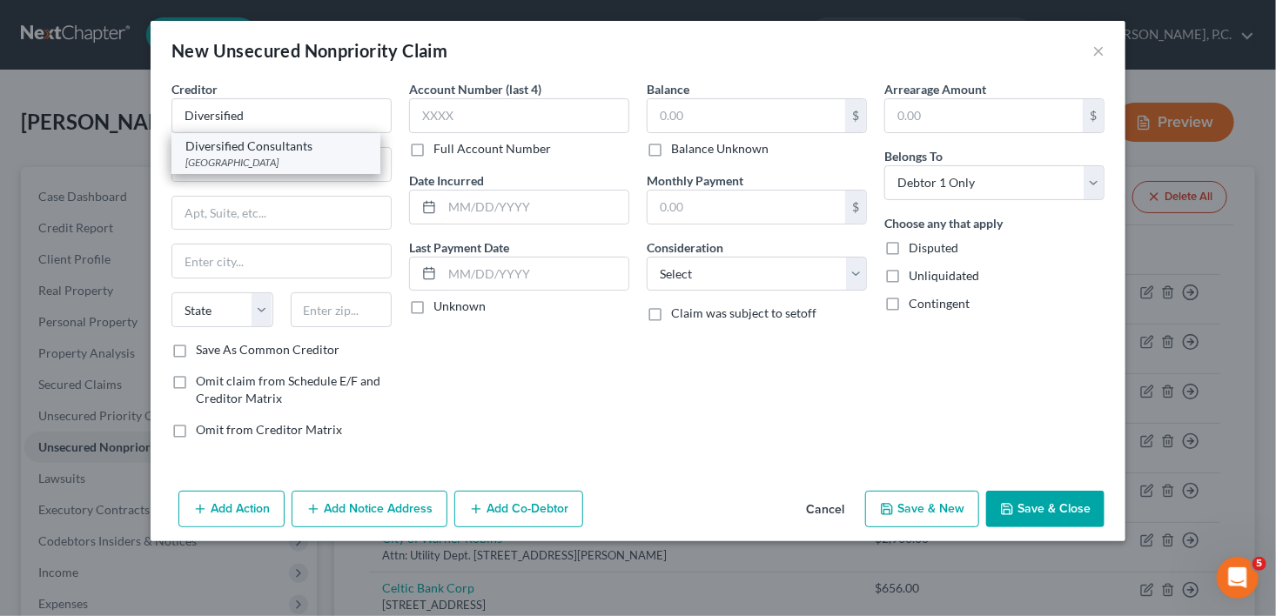
type input "32255"
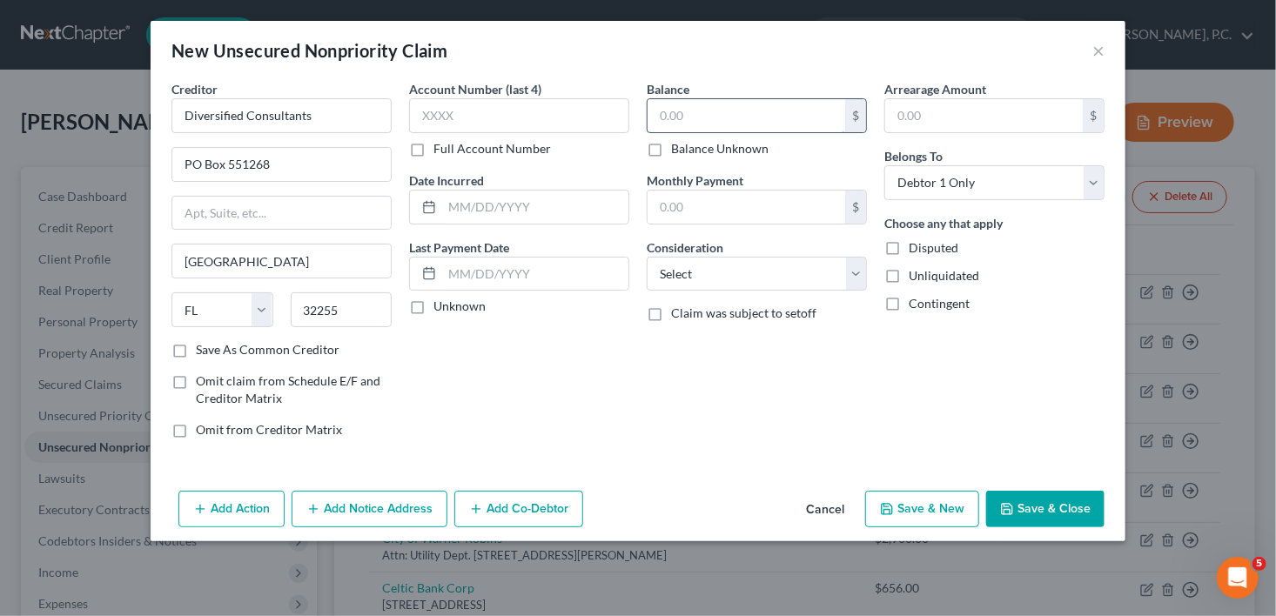
click at [648, 120] on input "text" at bounding box center [747, 115] width 198 height 33
type input "450.00"
click at [688, 280] on select "Select Cable / Satellite Services Collection Agency Credit Card Debt Debt Couns…" at bounding box center [757, 274] width 220 height 35
select select "1"
click at [647, 257] on select "Select Cable / Satellite Services Collection Agency Credit Card Debt Debt Couns…" at bounding box center [757, 274] width 220 height 35
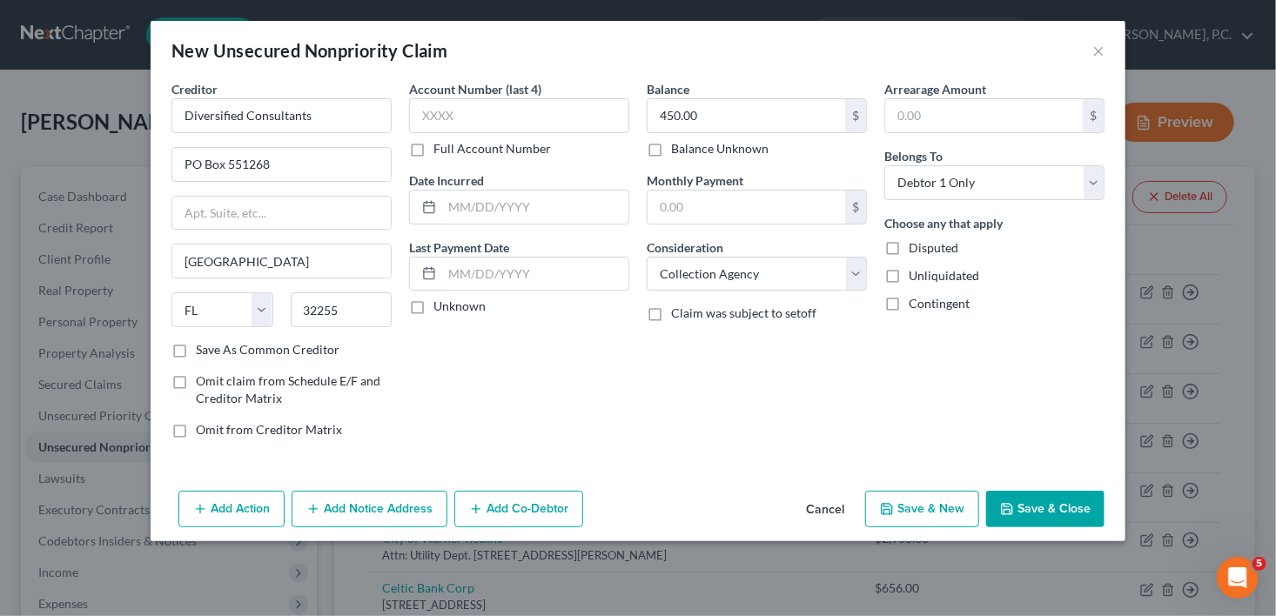
click at [404, 507] on button "Add Notice Address" at bounding box center [370, 509] width 156 height 37
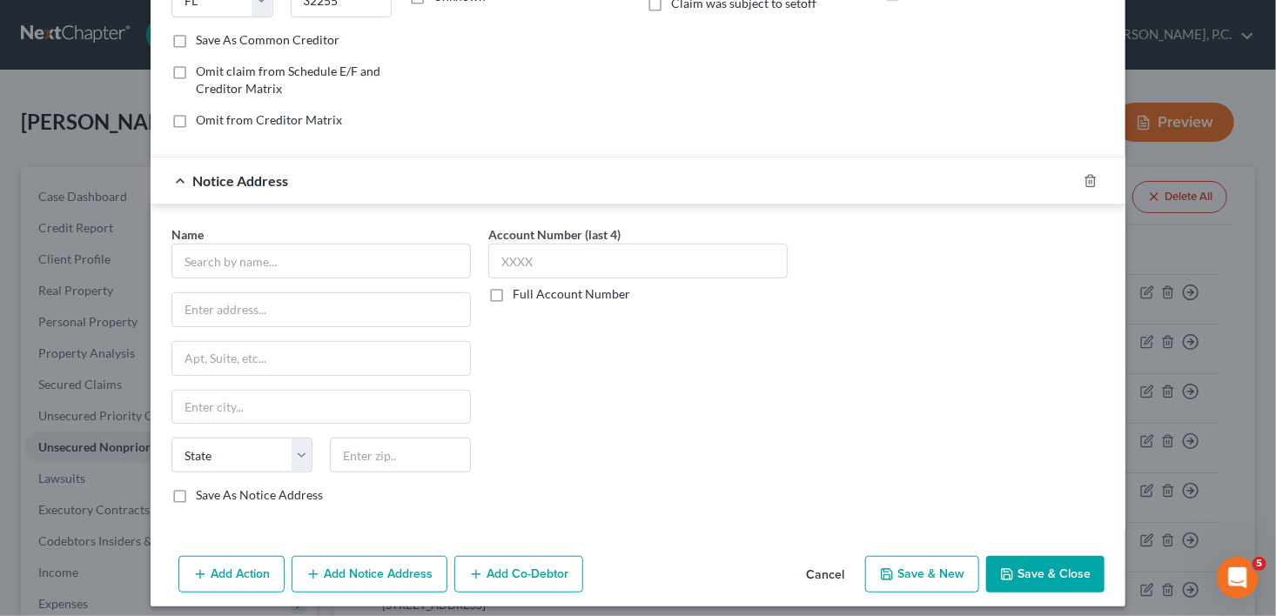
scroll to position [312, 0]
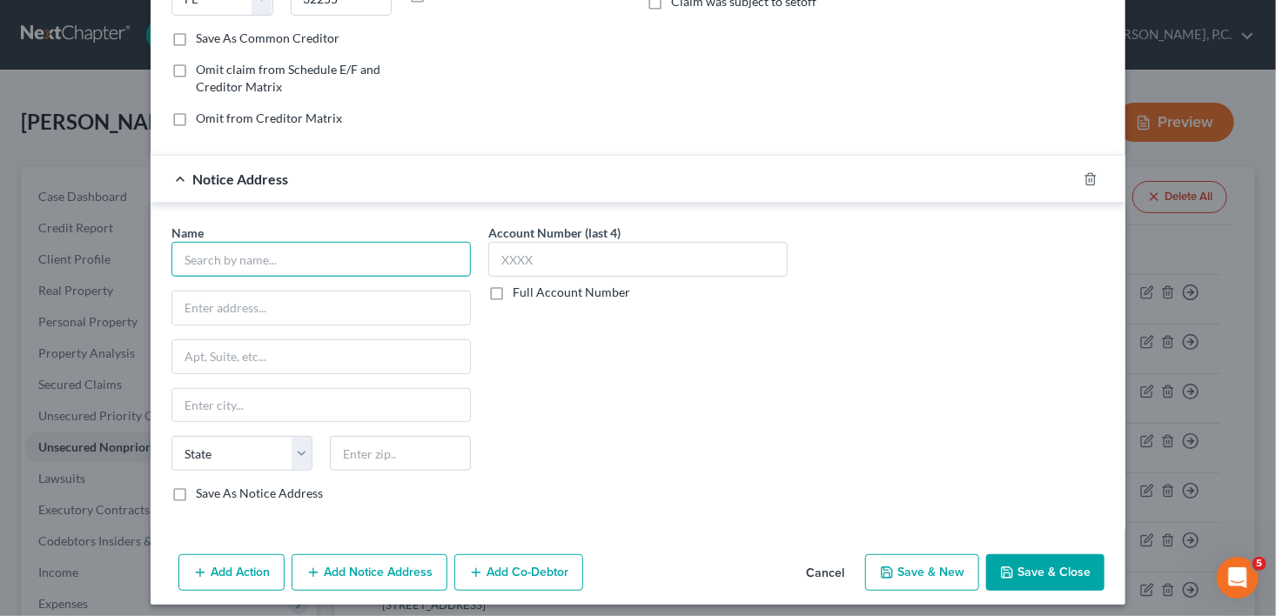
click at [262, 256] on input "text" at bounding box center [320, 259] width 299 height 35
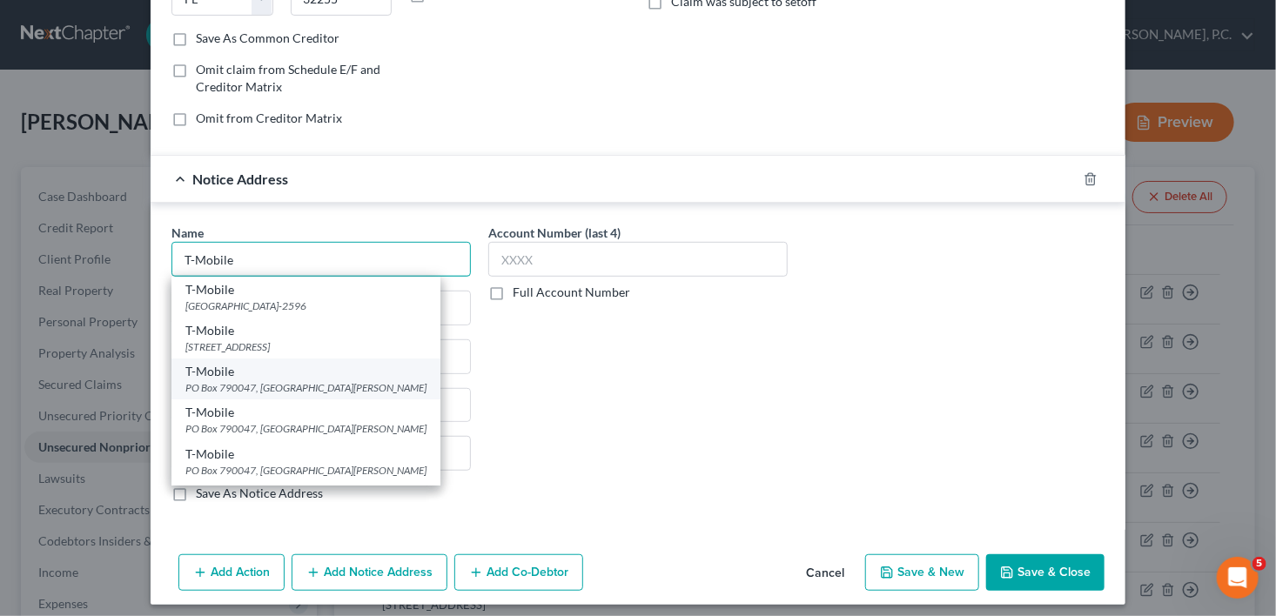
type input "T-Mobile"
click at [285, 389] on div "PO Box 790047, [GEOGRAPHIC_DATA][PERSON_NAME]" at bounding box center [305, 387] width 241 height 15
type input "PO Box 790047"
type input "[GEOGRAPHIC_DATA][PERSON_NAME]"
select select "26"
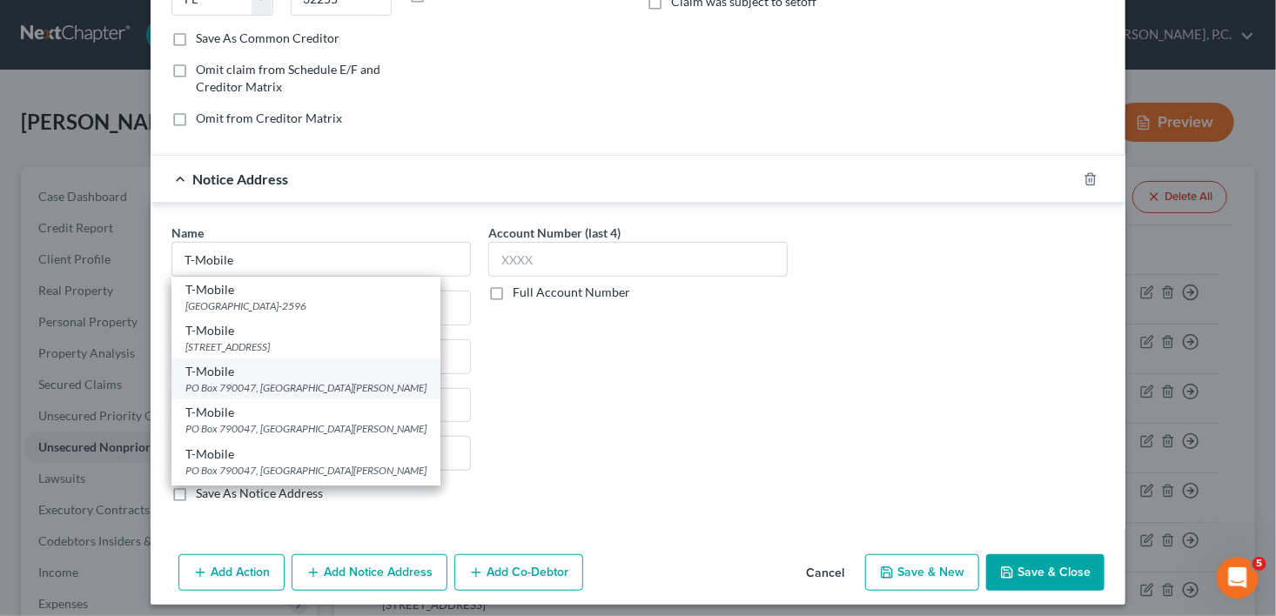
type input "63179"
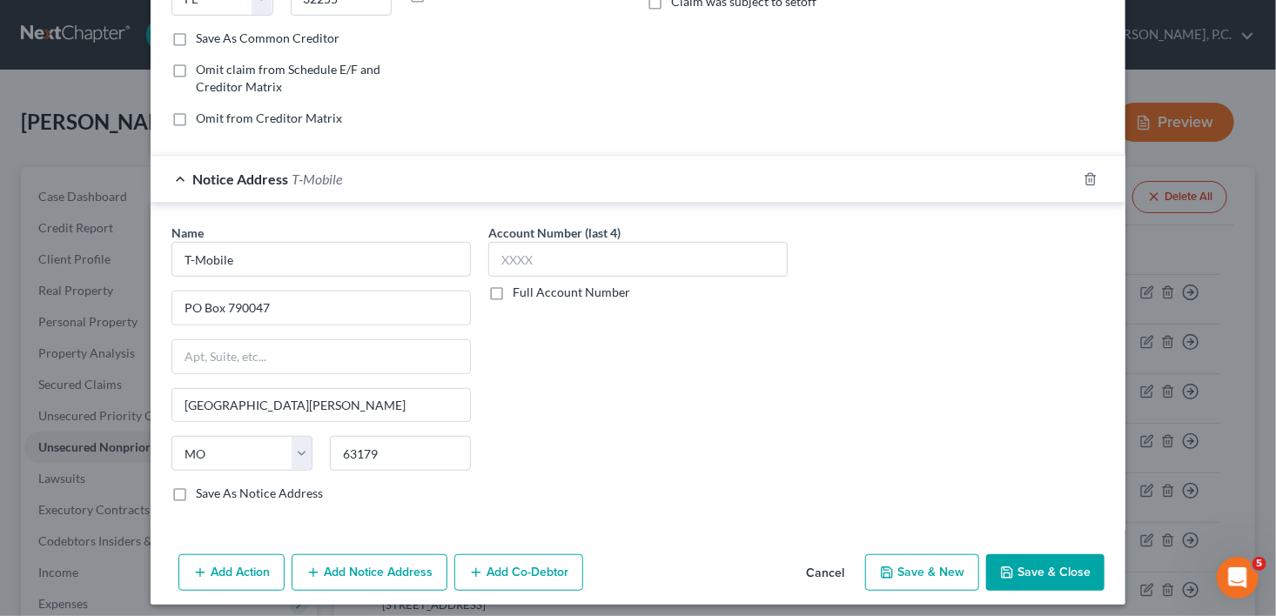
click at [1054, 569] on button "Save & Close" at bounding box center [1045, 572] width 118 height 37
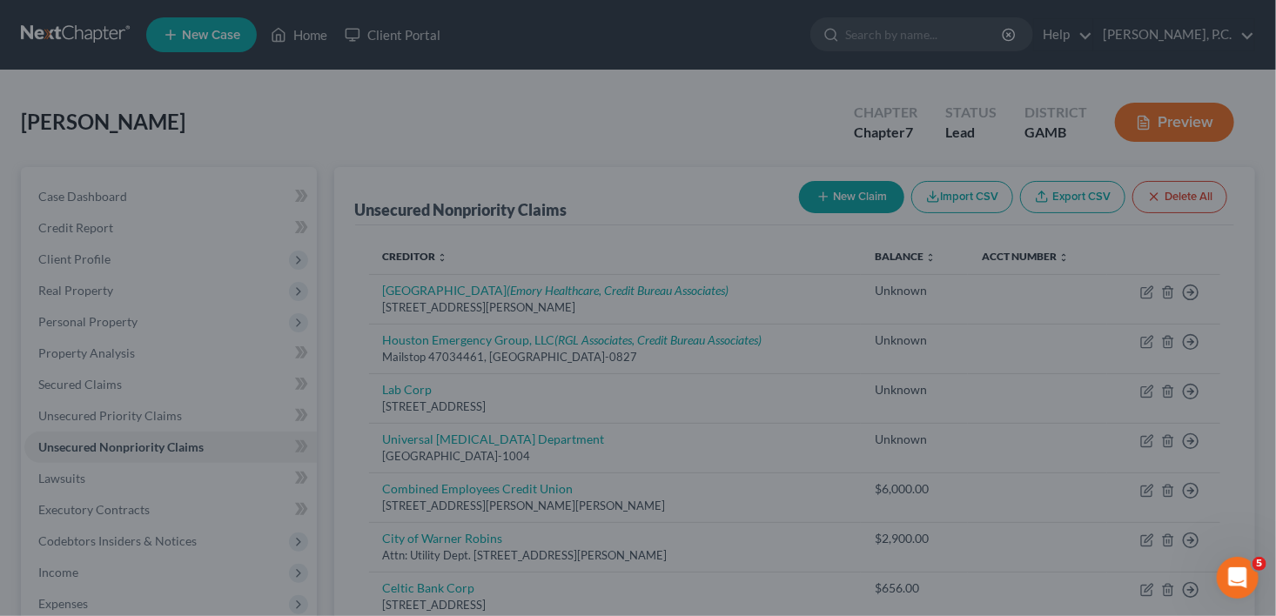
type input "0.00"
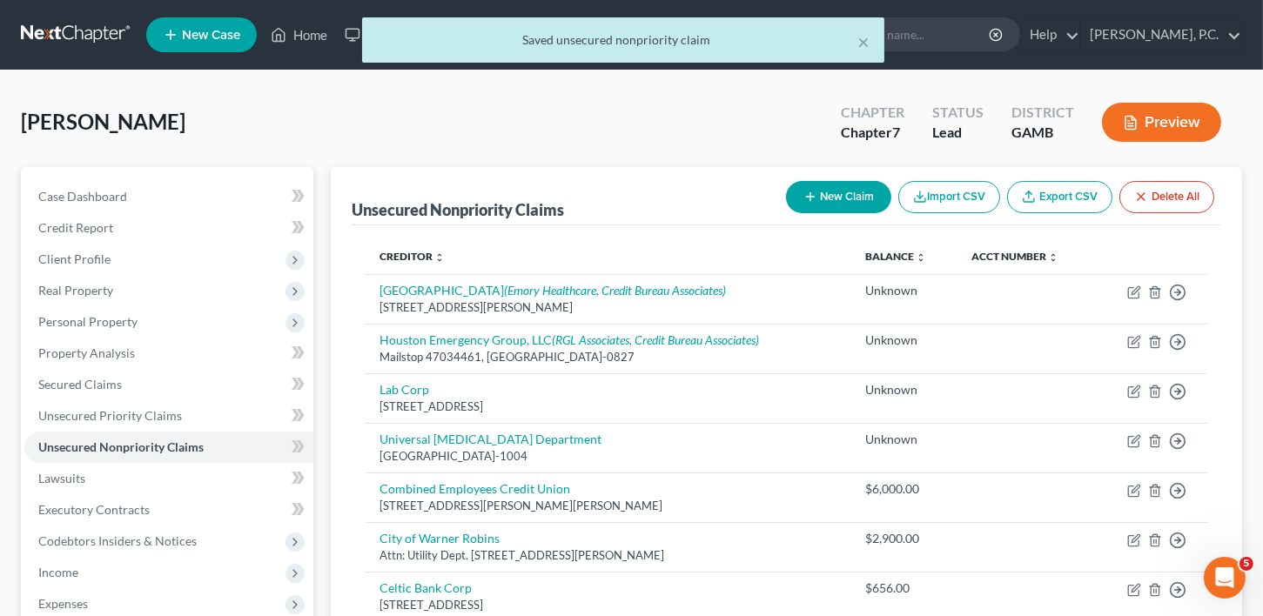
click at [856, 196] on button "New Claim" at bounding box center [838, 197] width 105 height 32
select select "0"
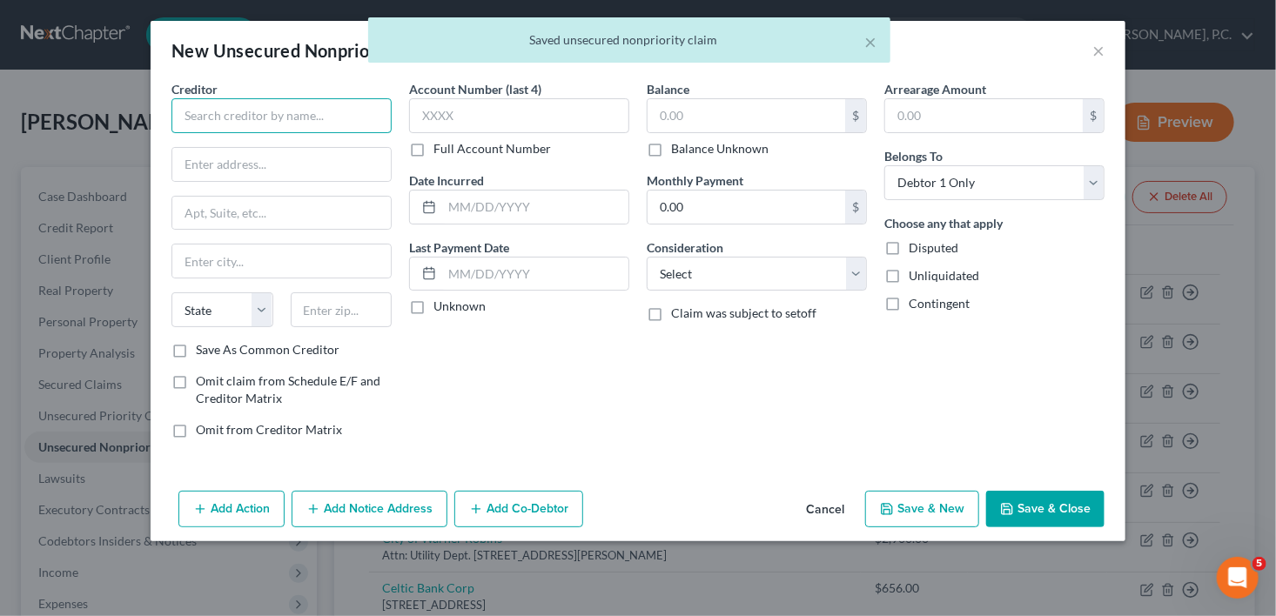
click at [187, 118] on input "text" at bounding box center [281, 115] width 220 height 35
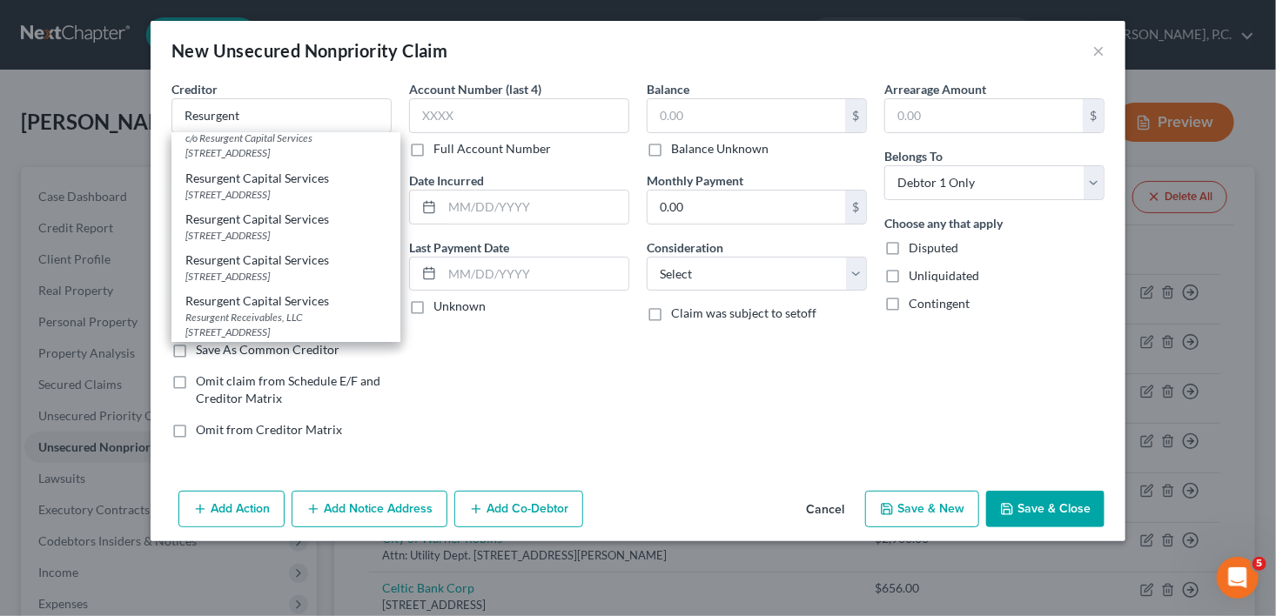
scroll to position [242, 0]
click at [225, 263] on div "Resurgent Capital Services" at bounding box center [285, 258] width 201 height 17
type input "Resurgent Capital Services"
type input "PO Box 1927"
type input "[GEOGRAPHIC_DATA]"
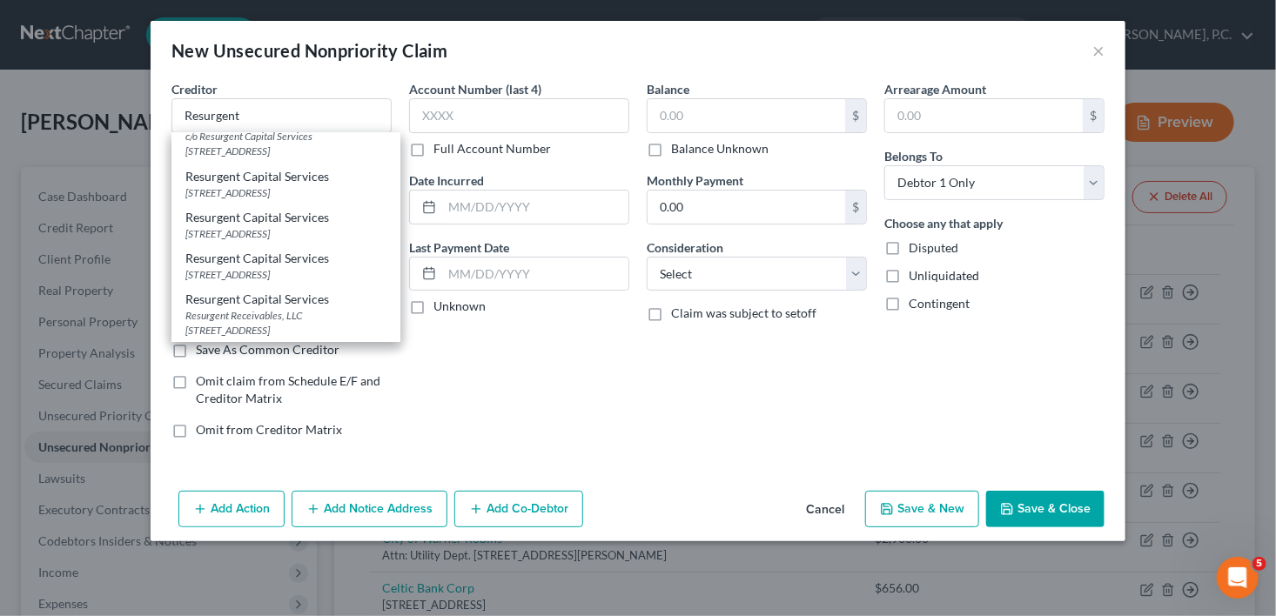
select select "42"
type input "29602"
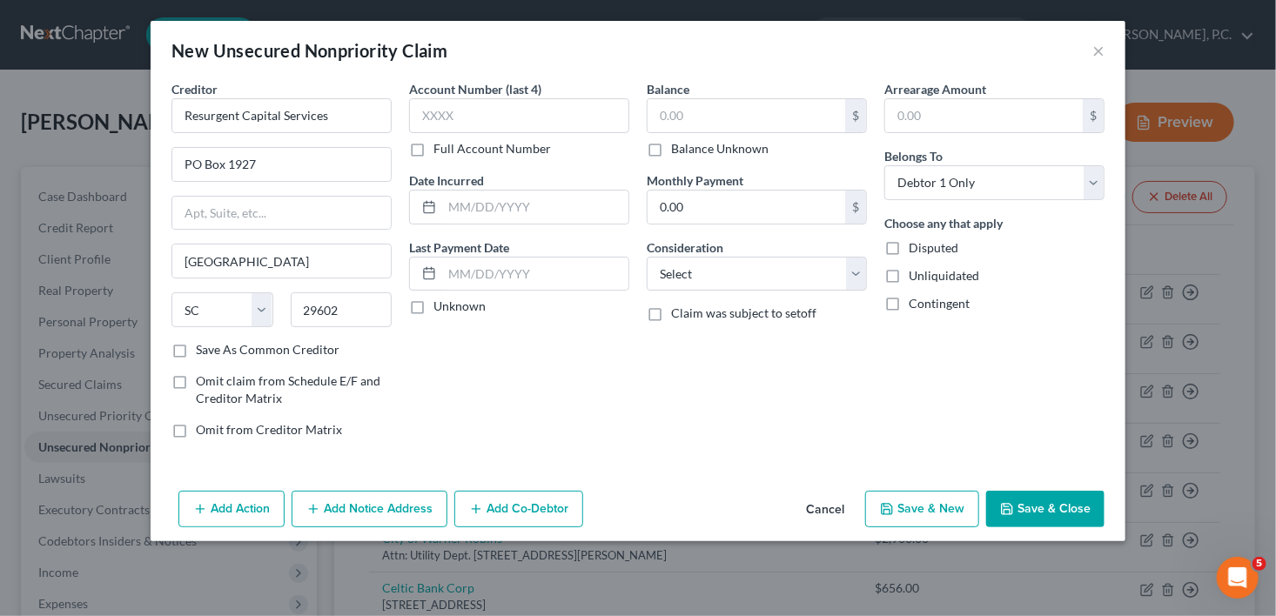
scroll to position [0, 0]
click at [684, 124] on input "text" at bounding box center [747, 115] width 198 height 33
type input "734.00"
click at [713, 281] on select "Select Cable / Satellite Services Collection Agency Credit Card Debt Debt Couns…" at bounding box center [757, 274] width 220 height 35
select select "1"
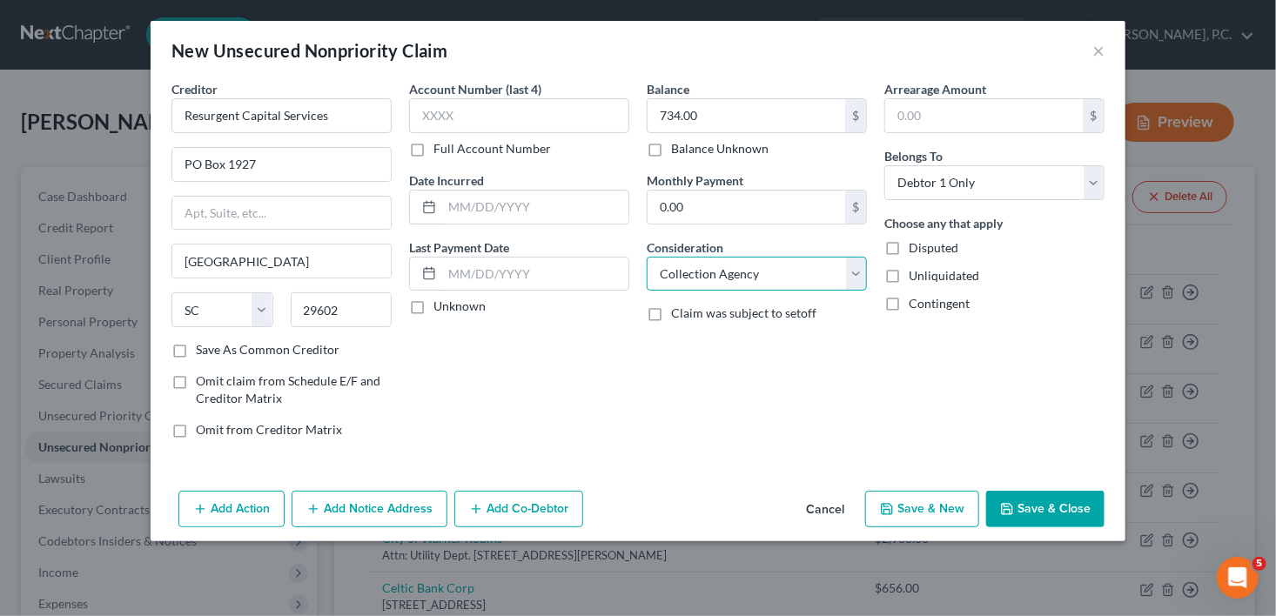
click at [647, 257] on select "Select Cable / Satellite Services Collection Agency Credit Card Debt Debt Couns…" at bounding box center [757, 274] width 220 height 35
click at [943, 510] on button "Save & New" at bounding box center [922, 509] width 114 height 37
select select "0"
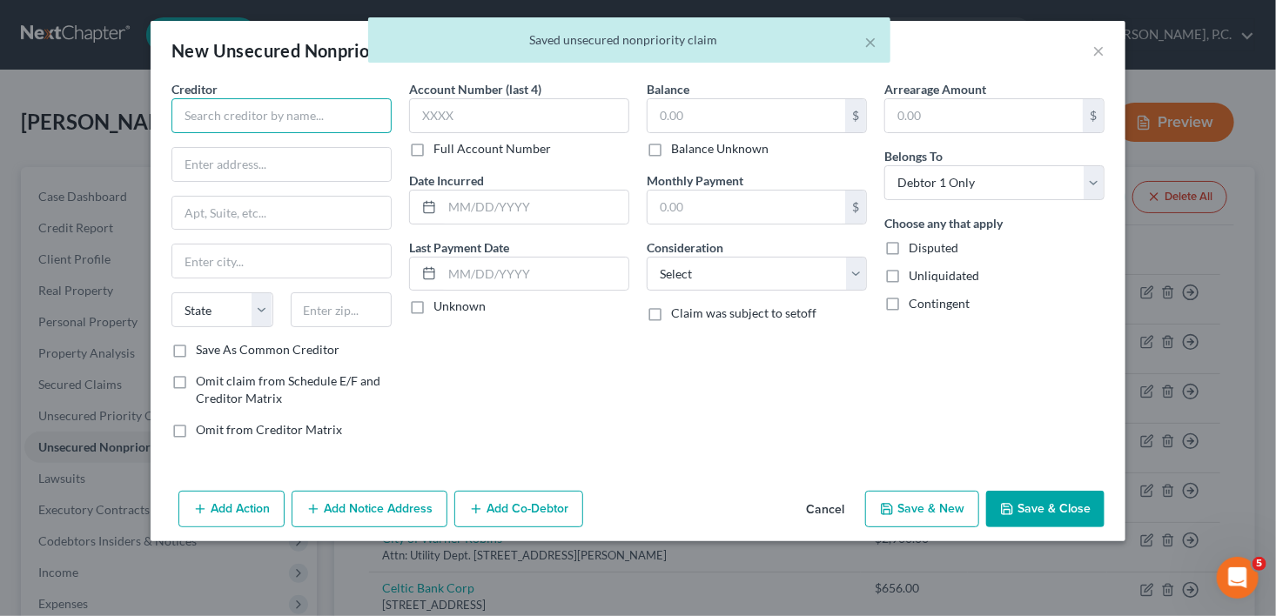
click at [289, 118] on input "text" at bounding box center [281, 115] width 220 height 35
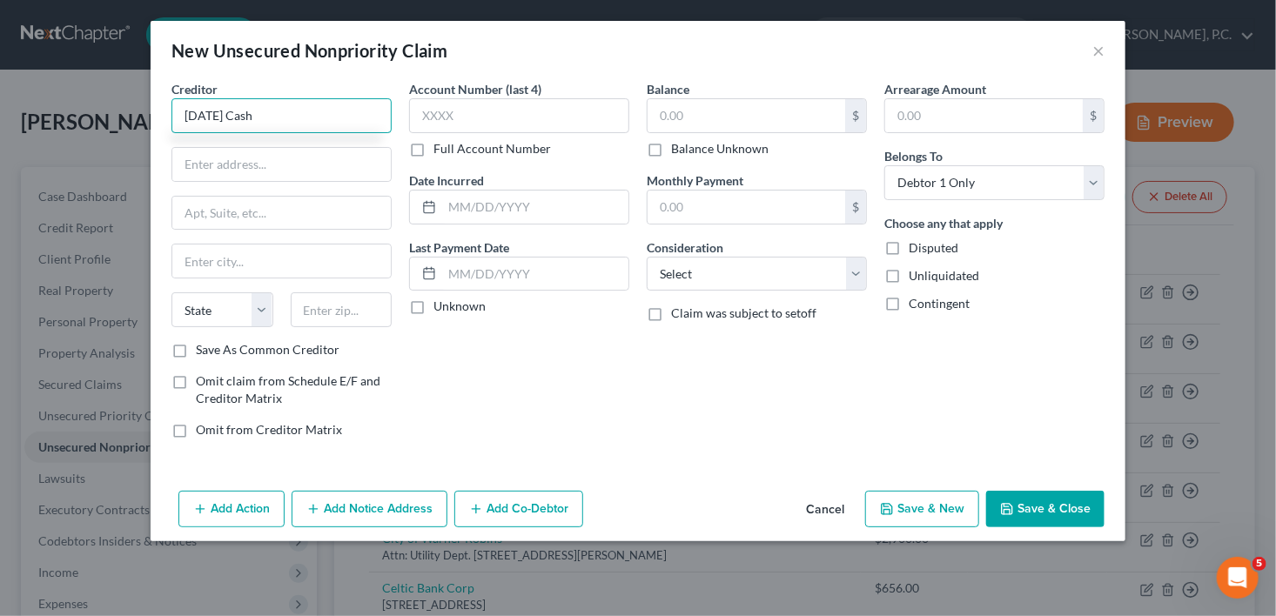
type input "[DATE] Cash"
click at [237, 160] on input "text" at bounding box center [281, 164] width 218 height 33
paste input "[DATE] Cash, P.O. [STREET_ADDRESS]"
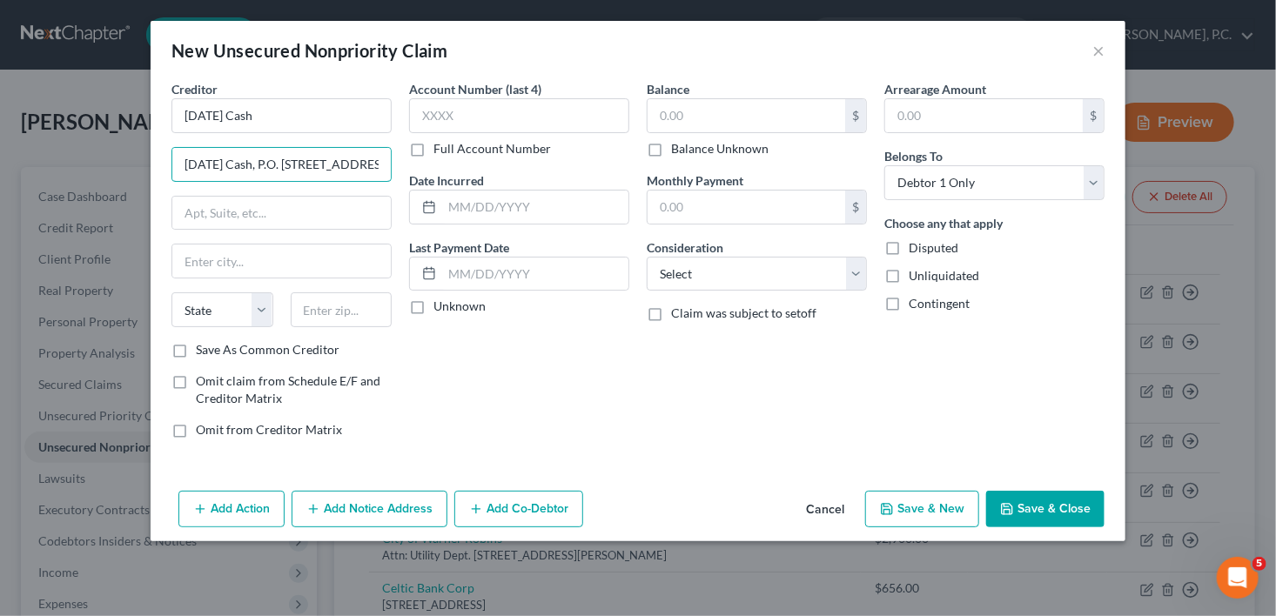
drag, startPoint x: 201, startPoint y: 164, endPoint x: 151, endPoint y: 160, distance: 49.7
click at [151, 161] on div "Creditor * [DATE] Cash [DATE] Cash, P.O. [GEOGRAPHIC_DATA] State [US_STATE] AK …" at bounding box center [638, 282] width 975 height 404
type input "P.O. [STREET_ADDRESS]"
click at [351, 323] on input "text" at bounding box center [342, 309] width 102 height 35
type input "54135"
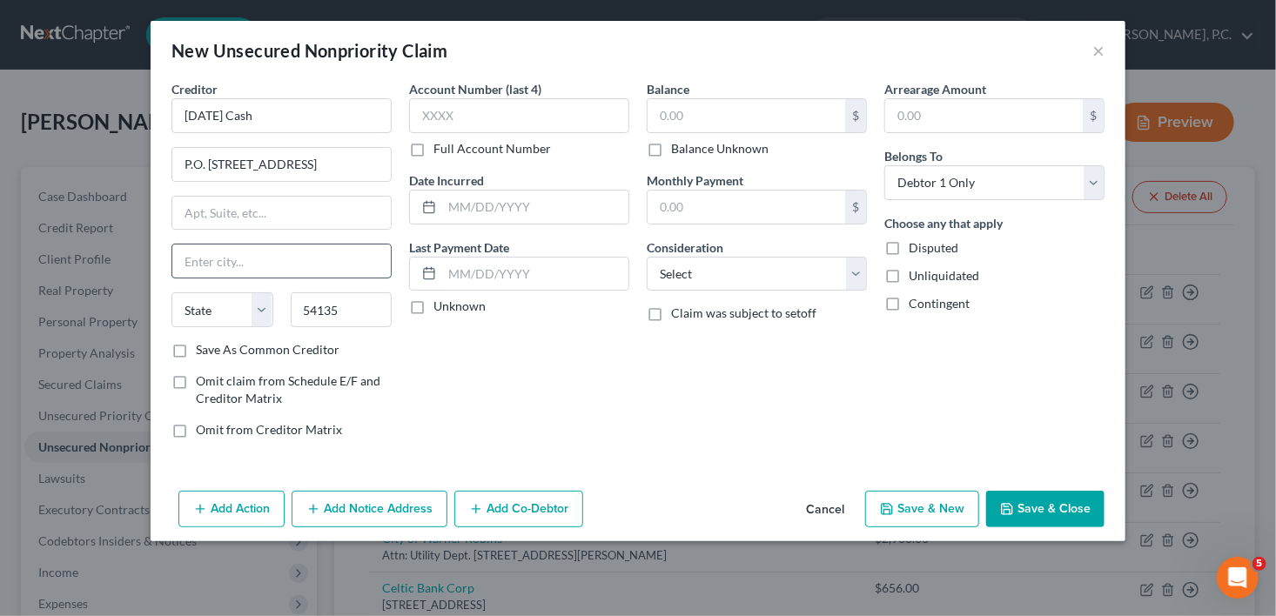
click at [279, 259] on input "text" at bounding box center [281, 261] width 218 height 33
type input "Keshena"
select select "52"
drag, startPoint x: 252, startPoint y: 165, endPoint x: 363, endPoint y: 167, distance: 110.6
click at [363, 167] on input "P.O. [STREET_ADDRESS]" at bounding box center [281, 164] width 218 height 33
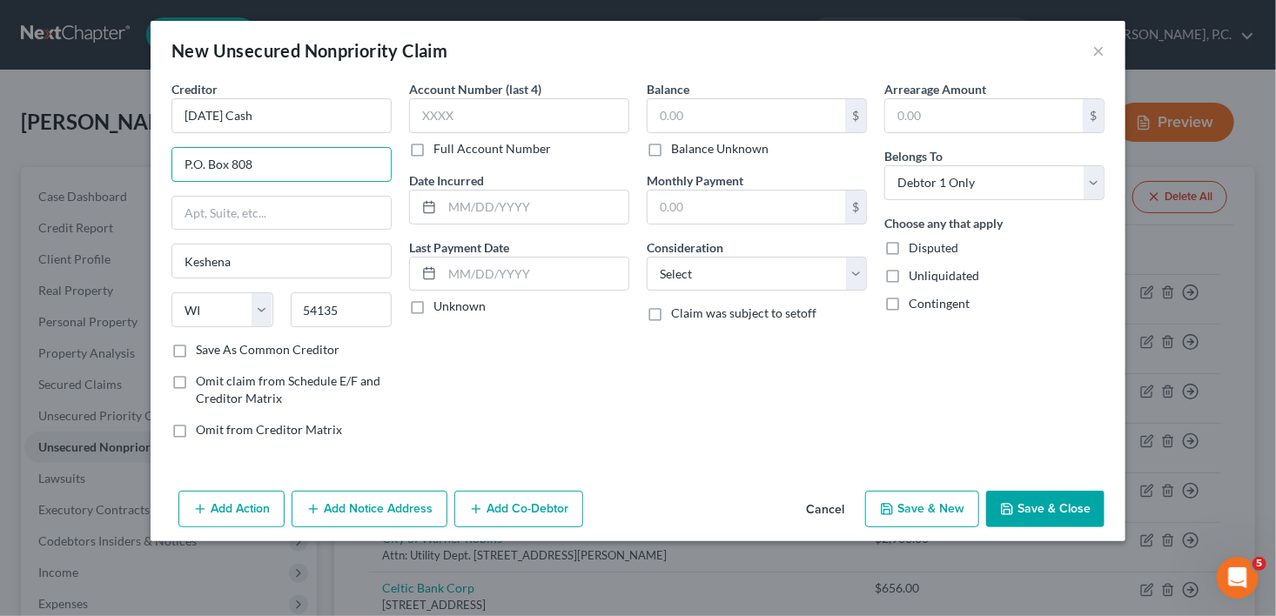
type input "P.O. Box 808"
click at [196, 342] on label "Save As Common Creditor" at bounding box center [268, 349] width 144 height 17
click at [203, 342] on input "Save As Common Creditor" at bounding box center [208, 346] width 11 height 11
checkbox input "true"
click at [729, 106] on input "text" at bounding box center [747, 115] width 198 height 33
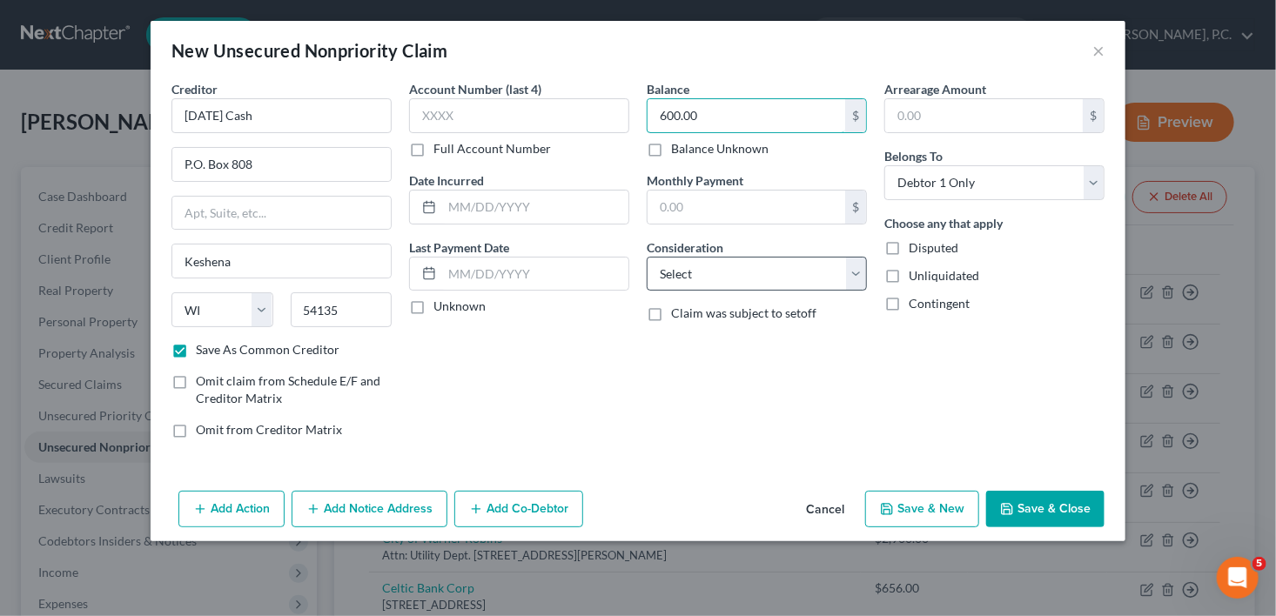
type input "600.00"
click at [680, 260] on select "Select Cable / Satellite Services Collection Agency Credit Card Debt Debt Couns…" at bounding box center [757, 274] width 220 height 35
select select "10"
click at [647, 257] on select "Select Cable / Satellite Services Collection Agency Credit Card Debt Debt Couns…" at bounding box center [757, 274] width 220 height 35
click at [934, 513] on button "Save & New" at bounding box center [922, 509] width 114 height 37
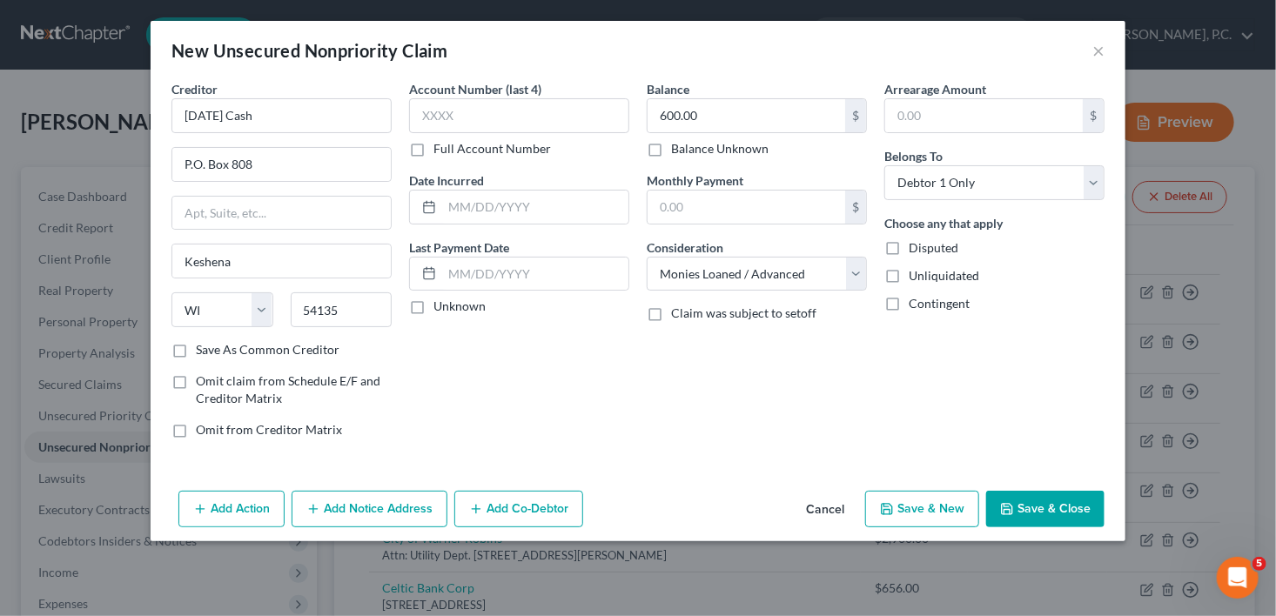
select select "0"
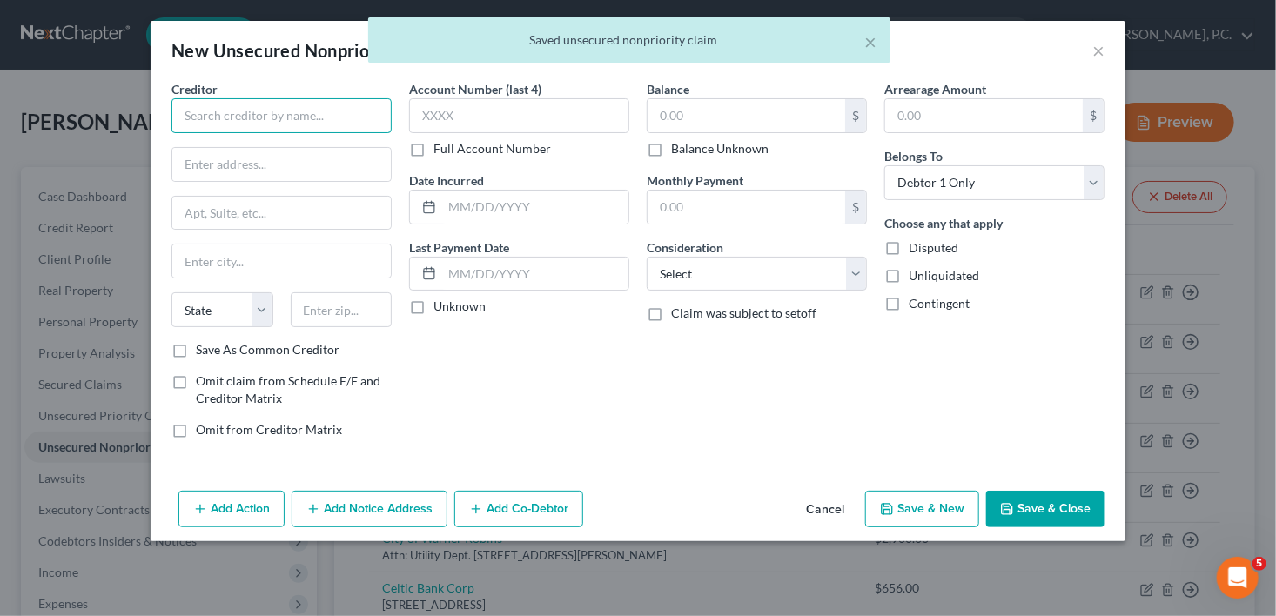
click at [253, 121] on input "text" at bounding box center [281, 115] width 220 height 35
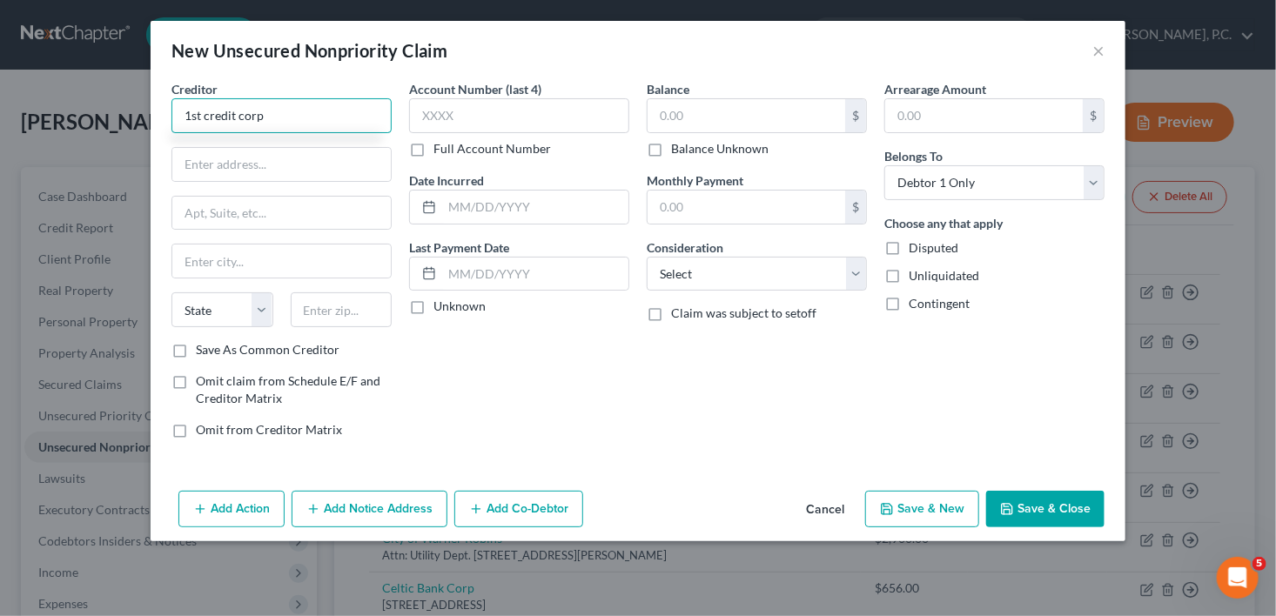
drag, startPoint x: 281, startPoint y: 115, endPoint x: 367, endPoint y: 57, distance: 103.6
click at [157, 111] on div "Creditor * 1st credit corp State [US_STATE] AK AR AZ CA CO [GEOGRAPHIC_DATA] DE…" at bounding box center [638, 282] width 975 height 404
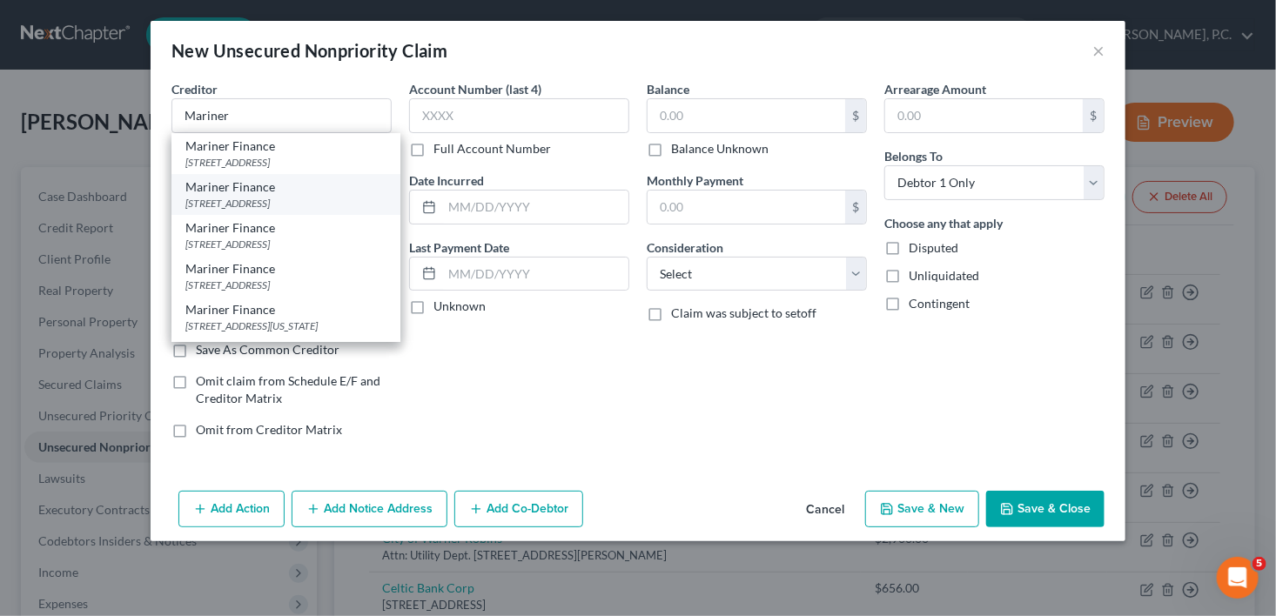
click at [298, 211] on div "[STREET_ADDRESS]" at bounding box center [285, 203] width 201 height 15
type input "Mariner Finance"
type input "[STREET_ADDRESS]"
type input "[GEOGRAPHIC_DATA]"
select select "21"
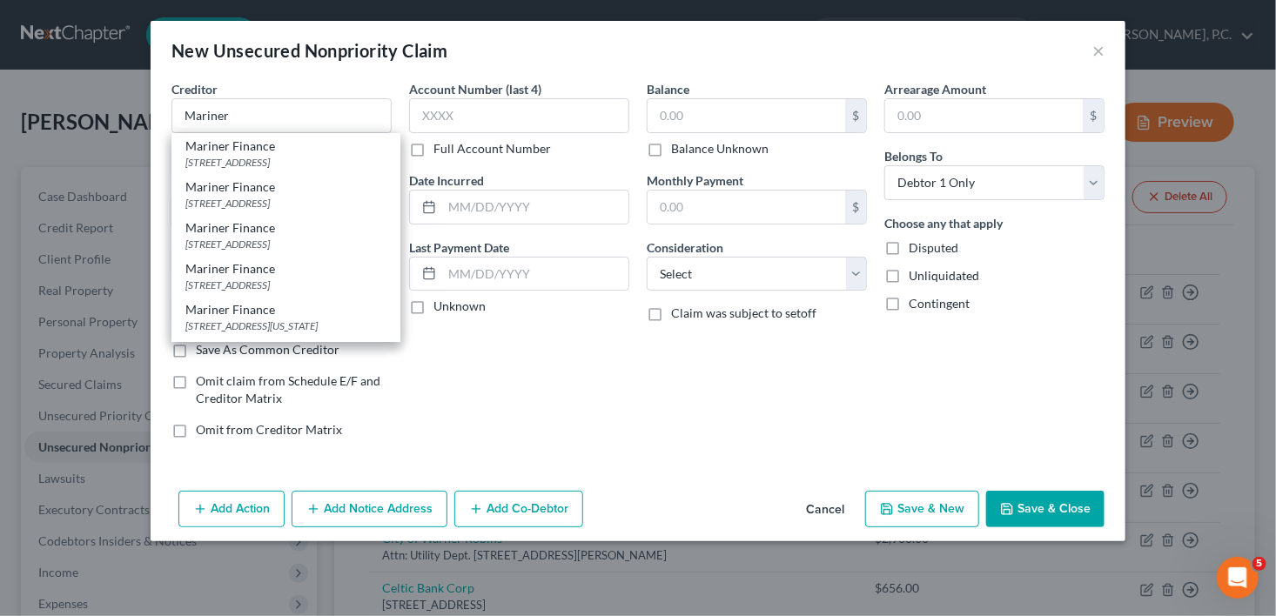
type input "21236"
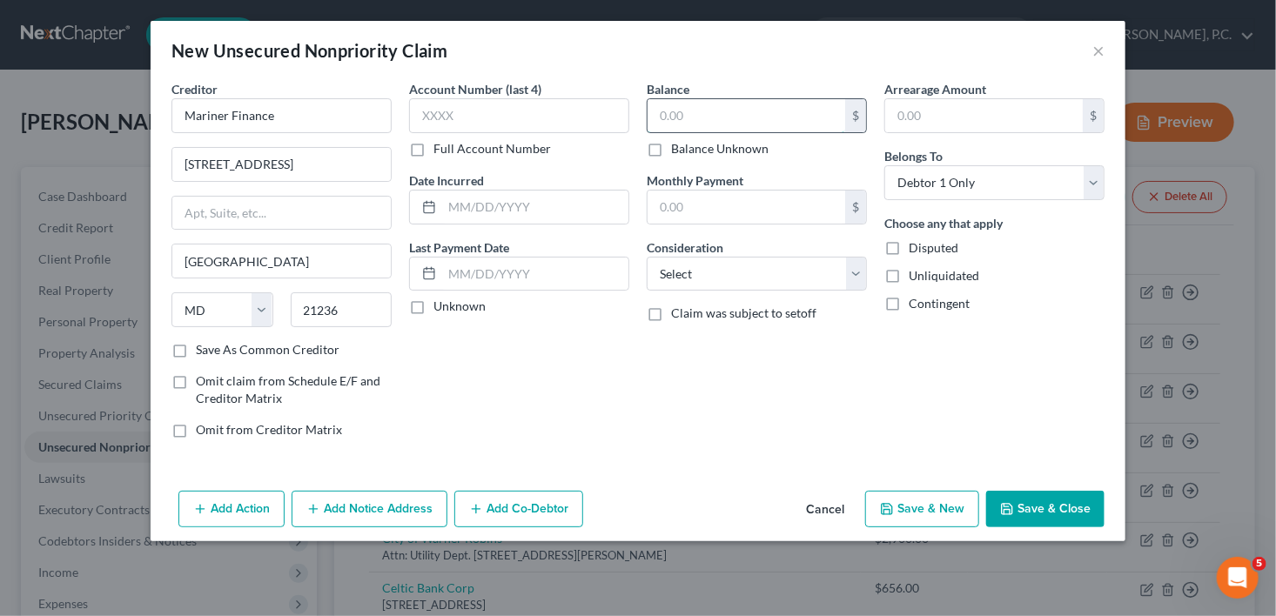
click at [662, 120] on input "text" at bounding box center [747, 115] width 198 height 33
type input "4,191.00"
click at [688, 276] on select "Select Cable / Satellite Services Collection Agency Credit Card Debt Debt Couns…" at bounding box center [757, 274] width 220 height 35
select select "10"
click at [647, 257] on select "Select Cable / Satellite Services Collection Agency Credit Card Debt Debt Couns…" at bounding box center [757, 274] width 220 height 35
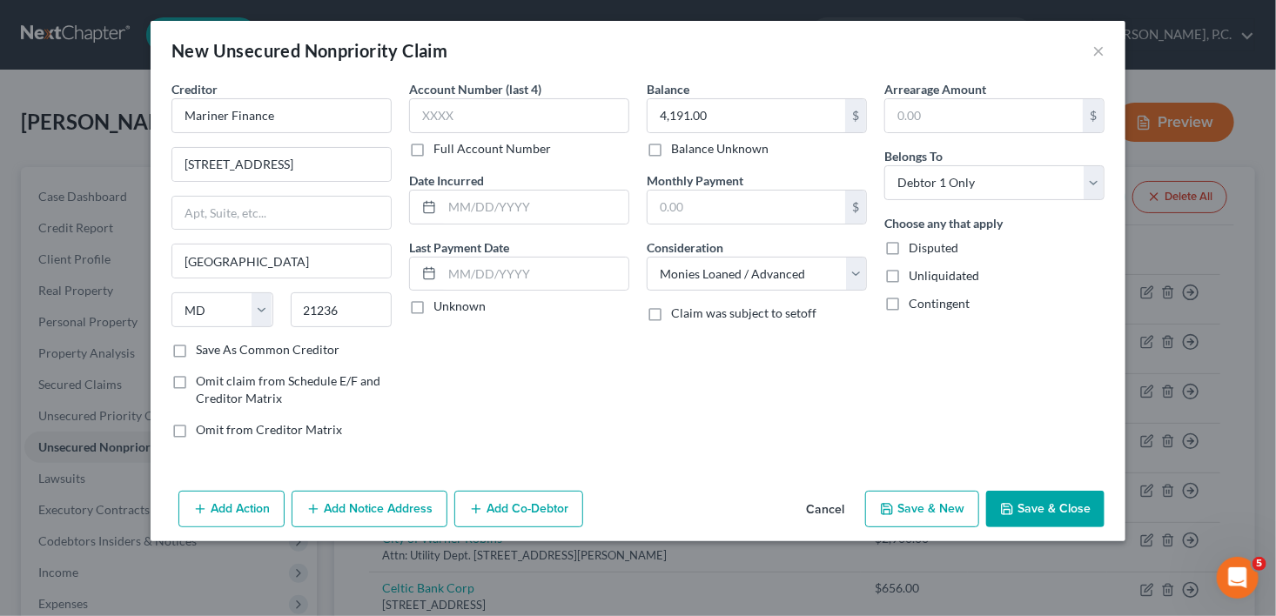
click at [921, 509] on button "Save & New" at bounding box center [922, 509] width 114 height 37
select select "0"
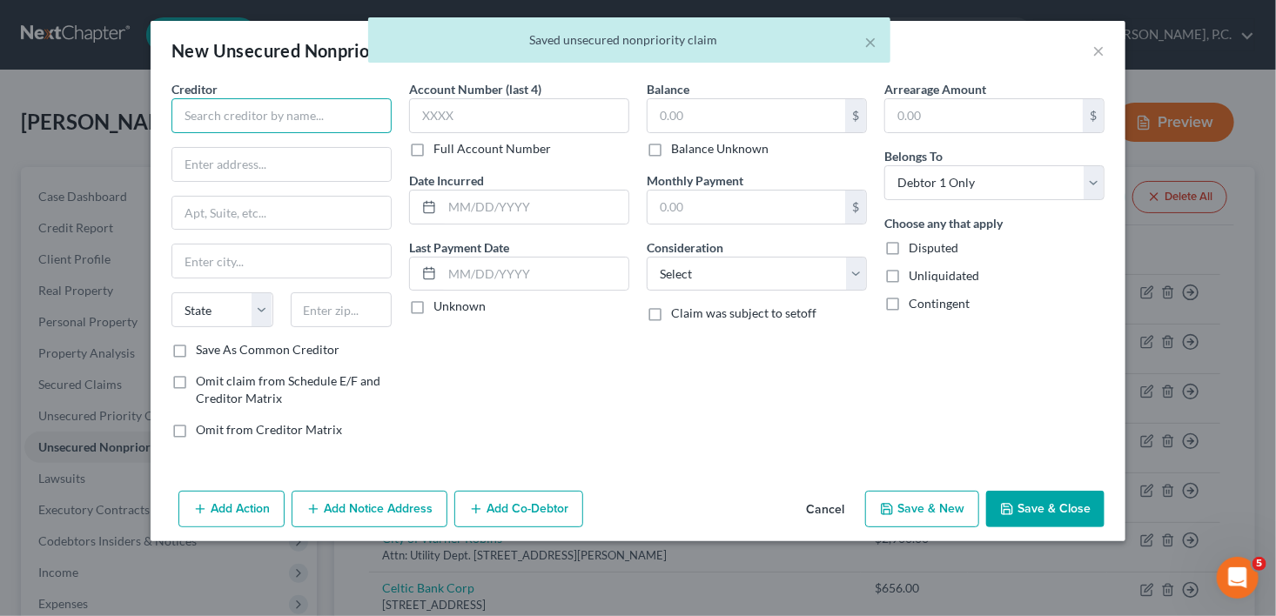
click at [235, 130] on input "text" at bounding box center [281, 115] width 220 height 35
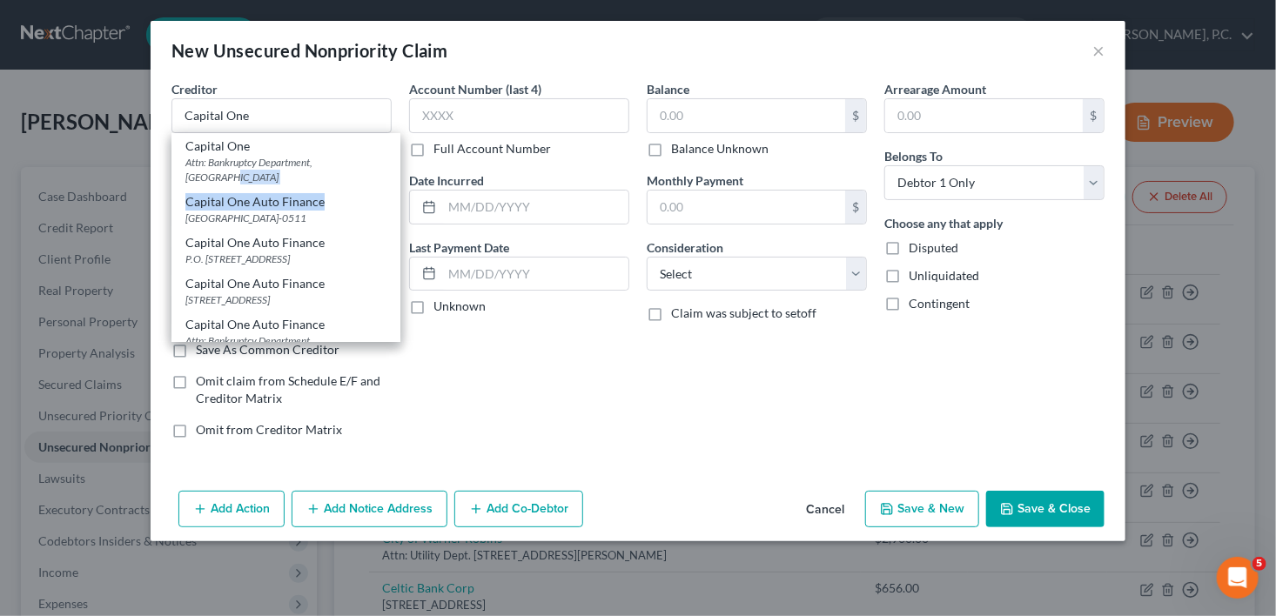
drag, startPoint x: 386, startPoint y: 163, endPoint x: 393, endPoint y: 171, distance: 9.9
click at [392, 193] on div "Capital One Attn: Bankruptcy Department, [GEOGRAPHIC_DATA] Capital One Auto Fin…" at bounding box center [285, 237] width 229 height 209
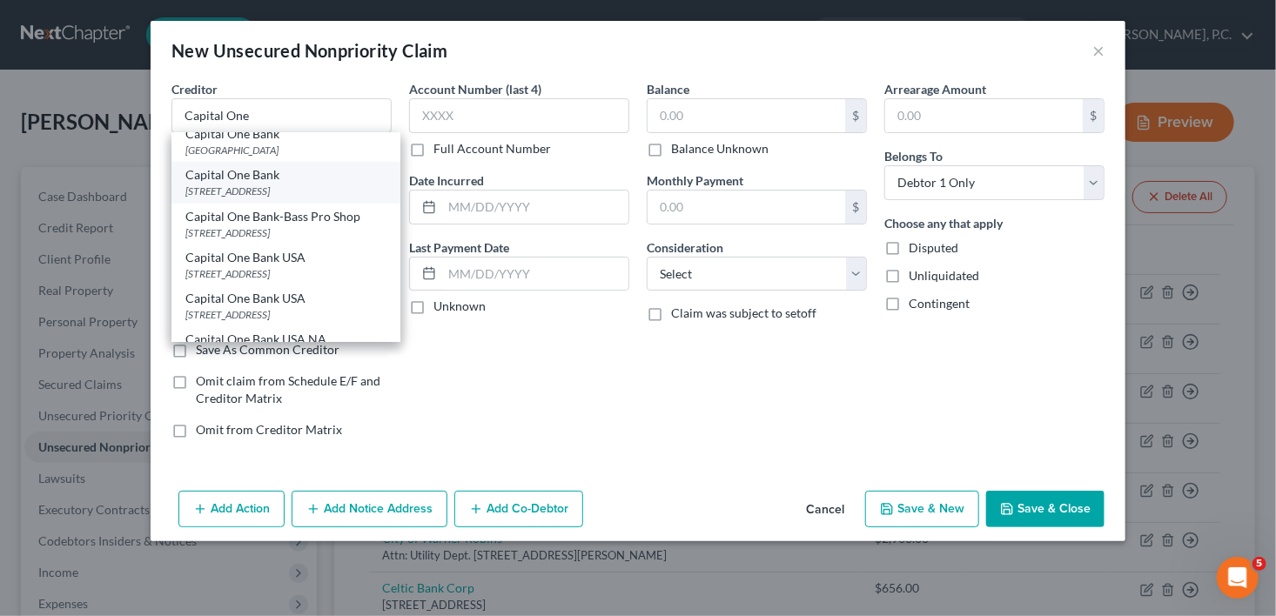
click at [258, 184] on div "Capital One Bank" at bounding box center [285, 174] width 201 height 17
type input "Capital One Bank"
type input "PO Box 30281"
type input "[GEOGRAPHIC_DATA]"
select select "46"
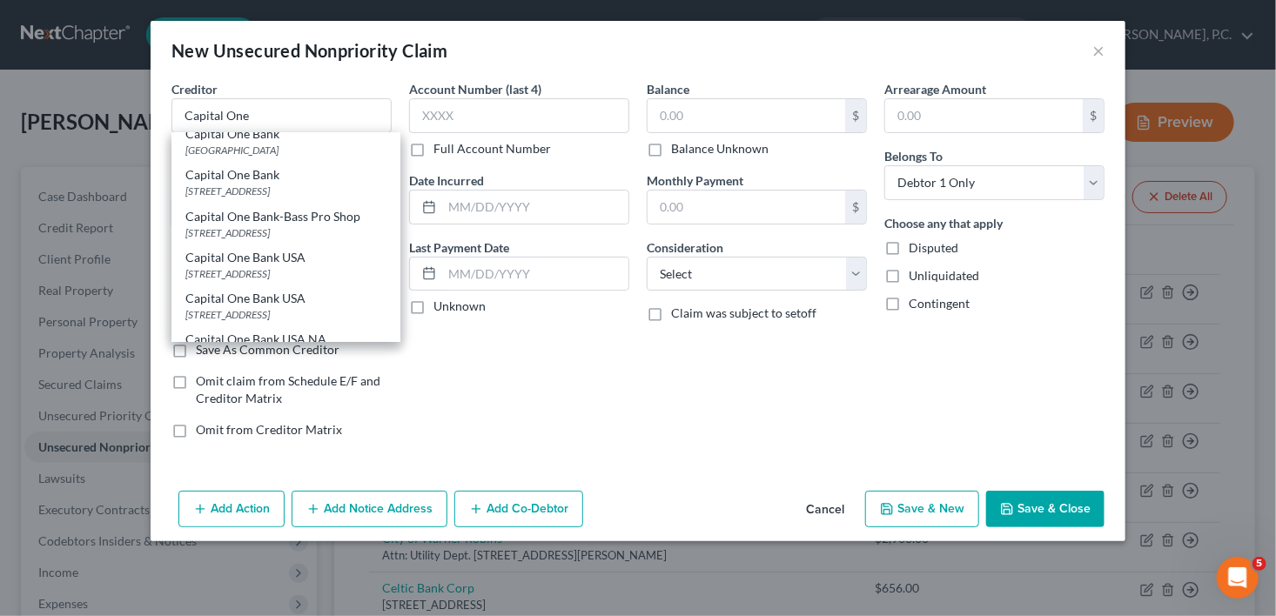
type input "84130"
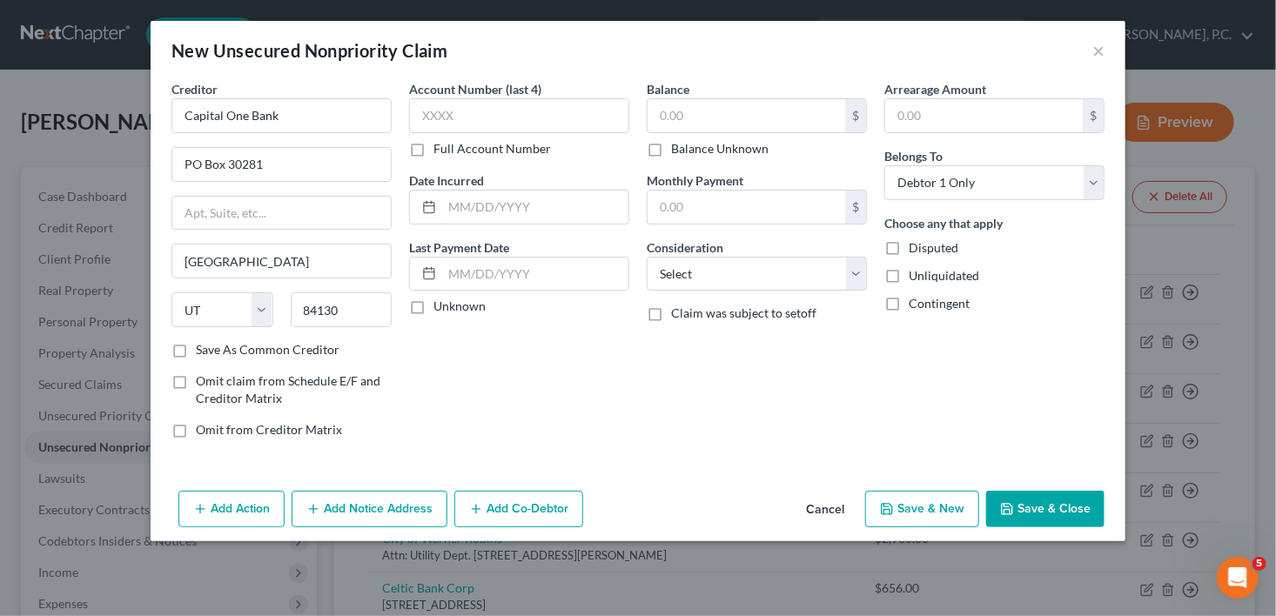
scroll to position [0, 0]
click at [671, 148] on label "Balance Unknown" at bounding box center [719, 148] width 97 height 17
click at [678, 148] on input "Balance Unknown" at bounding box center [683, 145] width 11 height 11
checkbox input "true"
type input "0.00"
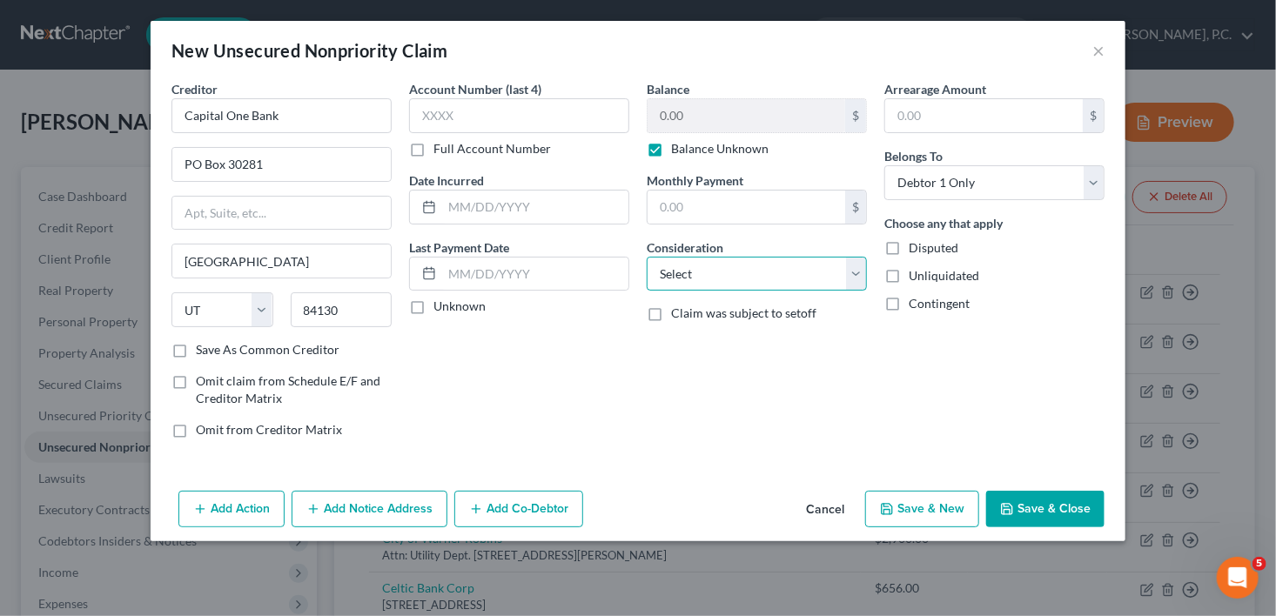
drag, startPoint x: 688, startPoint y: 278, endPoint x: 703, endPoint y: 293, distance: 22.2
click at [688, 278] on select "Select Cable / Satellite Services Collection Agency Credit Card Debt Debt Couns…" at bounding box center [757, 274] width 220 height 35
select select "2"
click at [647, 257] on select "Select Cable / Satellite Services Collection Agency Credit Card Debt Debt Couns…" at bounding box center [757, 274] width 220 height 35
click at [902, 503] on button "Save & New" at bounding box center [922, 509] width 114 height 37
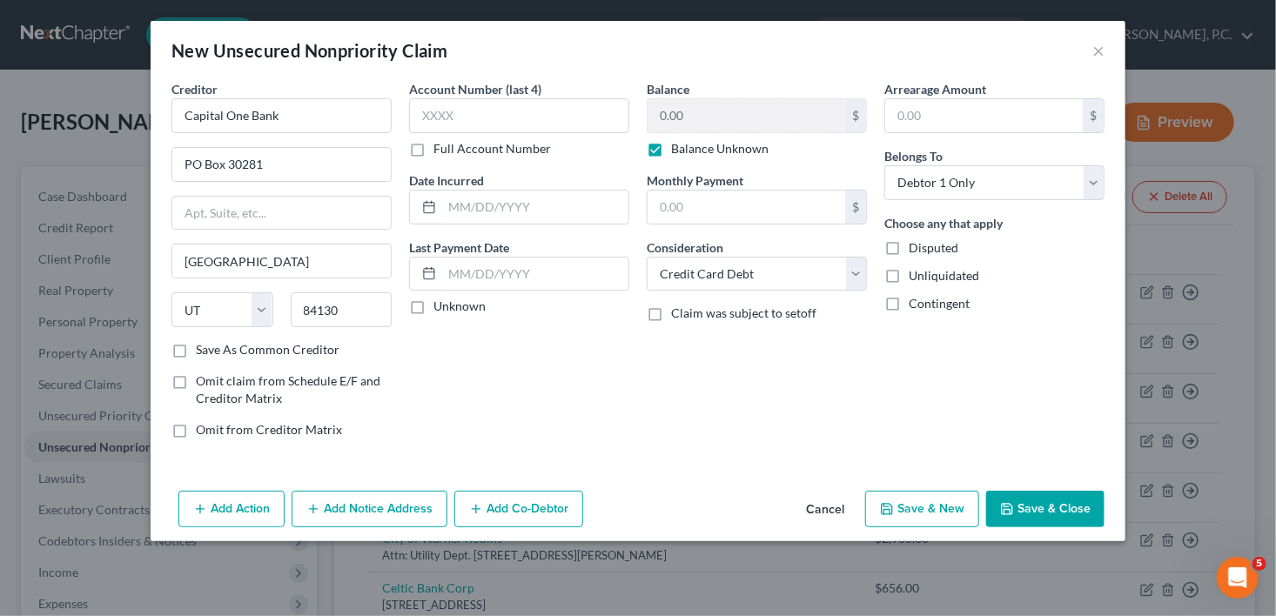
select select "0"
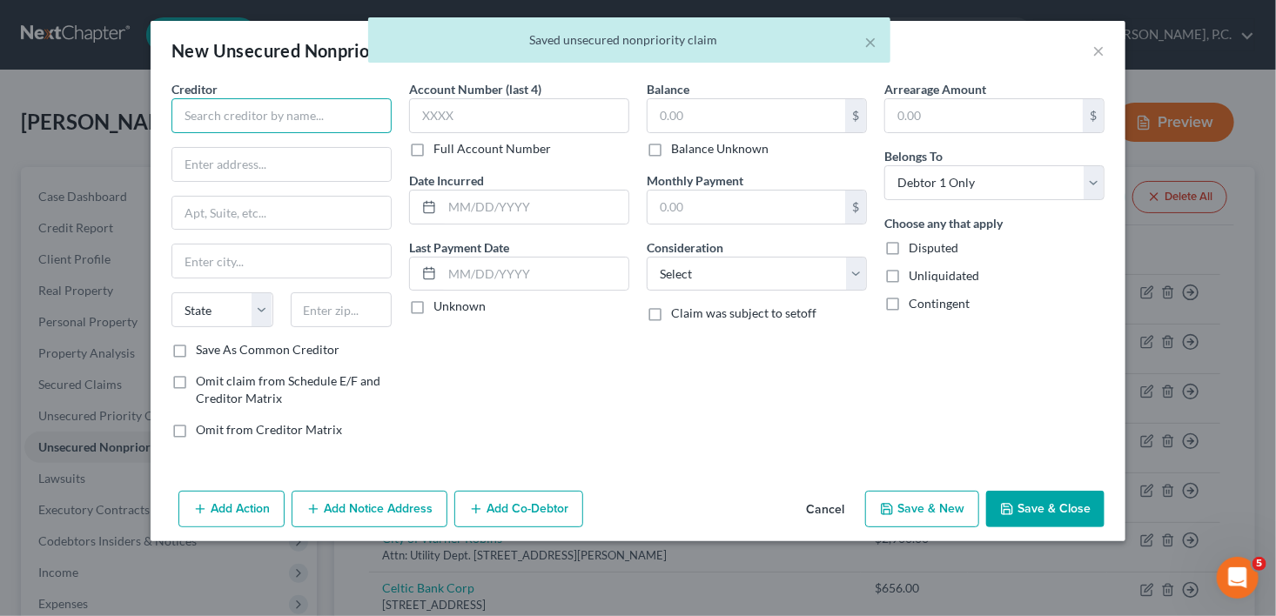
click at [235, 123] on input "text" at bounding box center [281, 115] width 220 height 35
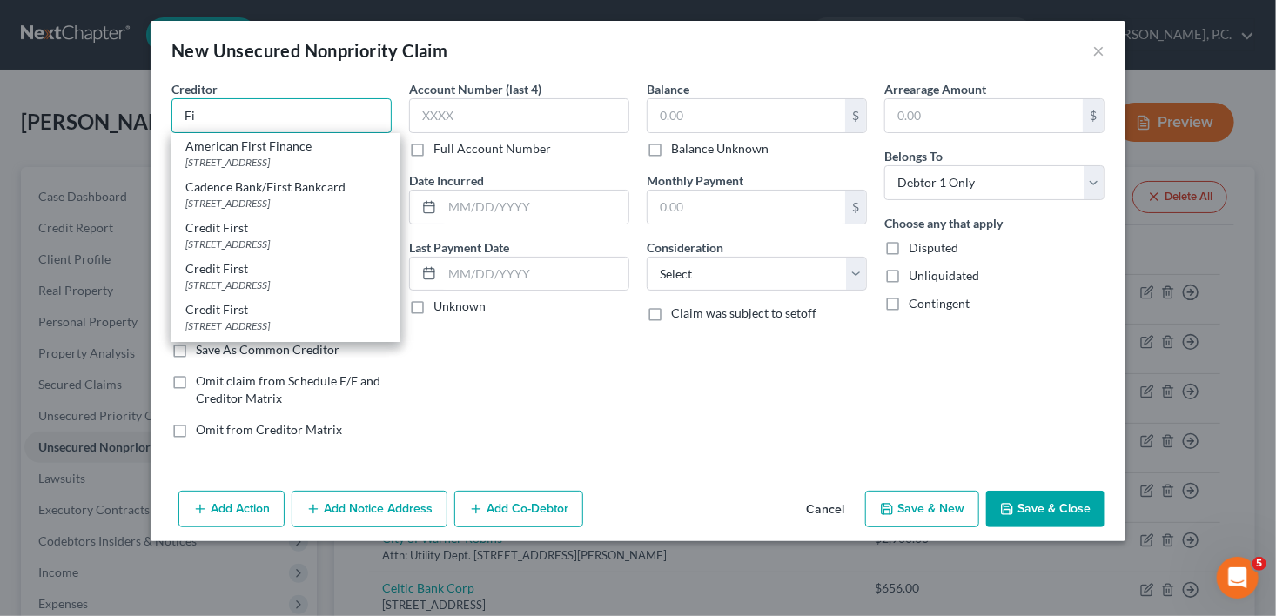
type input "F"
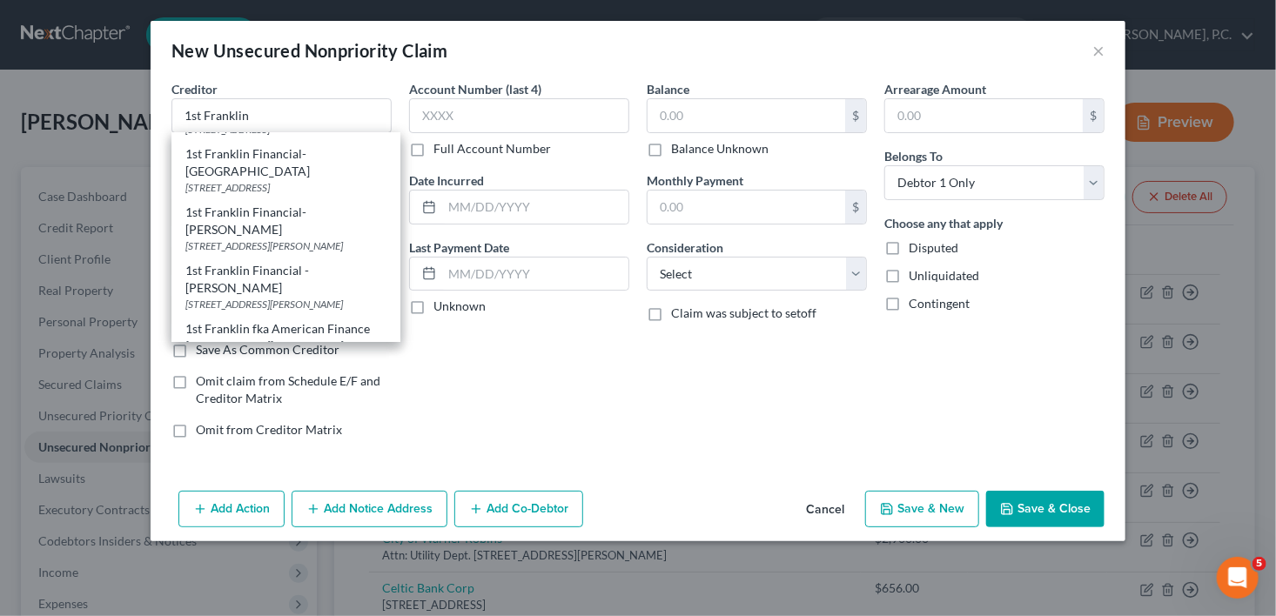
scroll to position [1945, 0]
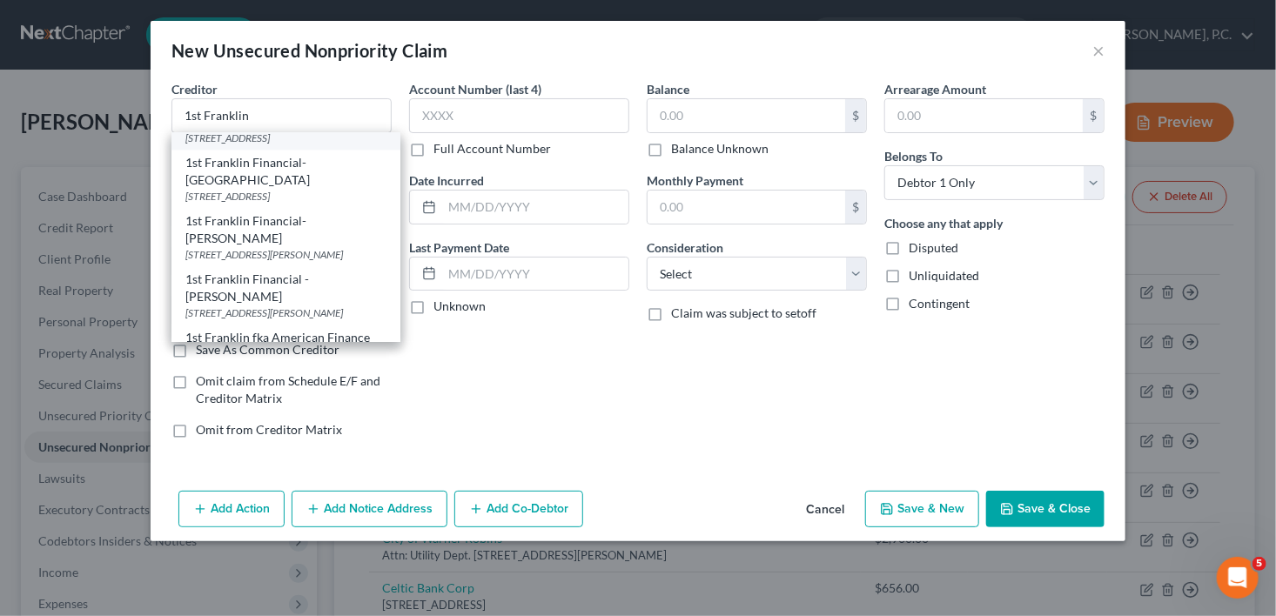
click at [313, 145] on div "[STREET_ADDRESS]" at bounding box center [285, 138] width 201 height 15
type input "1st Franklin Financial- Main Office"
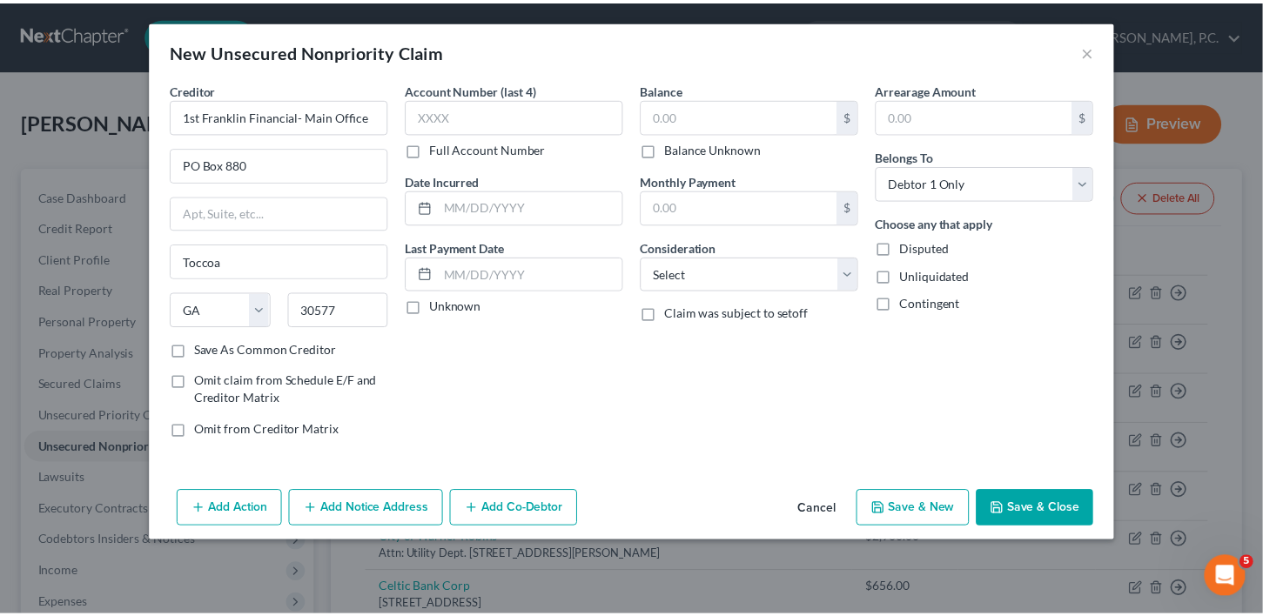
scroll to position [0, 0]
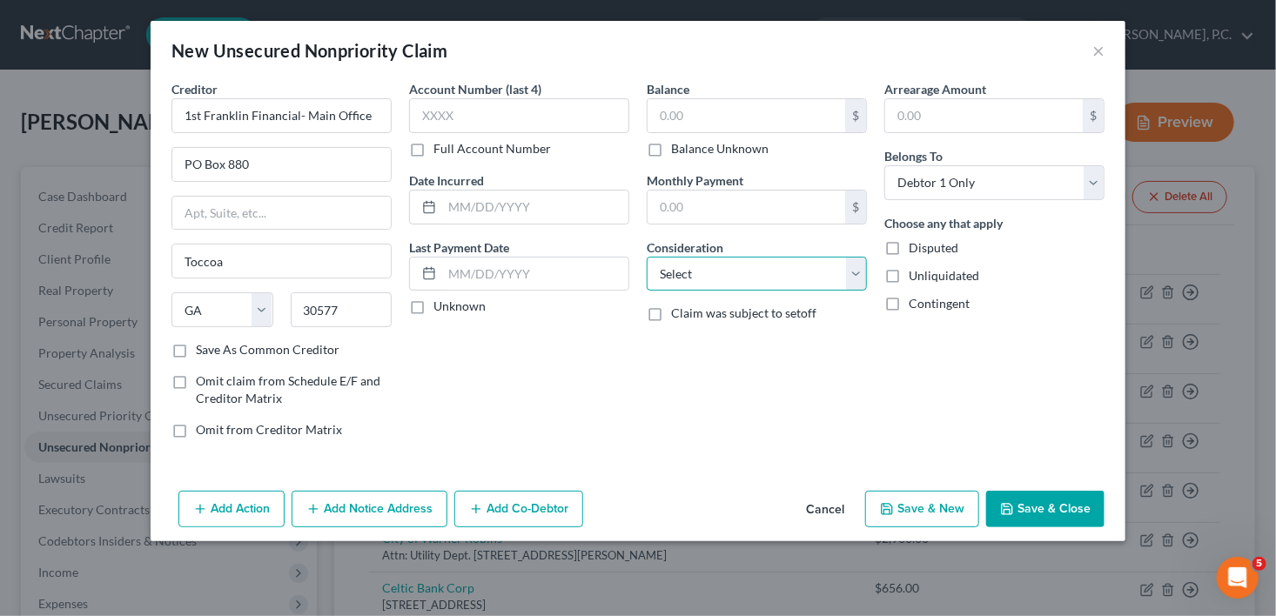
click at [667, 280] on select "Select Cable / Satellite Services Collection Agency Credit Card Debt Debt Couns…" at bounding box center [757, 274] width 220 height 35
click at [647, 257] on select "Select Cable / Satellite Services Collection Agency Credit Card Debt Debt Couns…" at bounding box center [757, 274] width 220 height 35
click at [671, 150] on label "Balance Unknown" at bounding box center [719, 148] width 97 height 17
click at [678, 150] on input "Balance Unknown" at bounding box center [683, 145] width 11 height 11
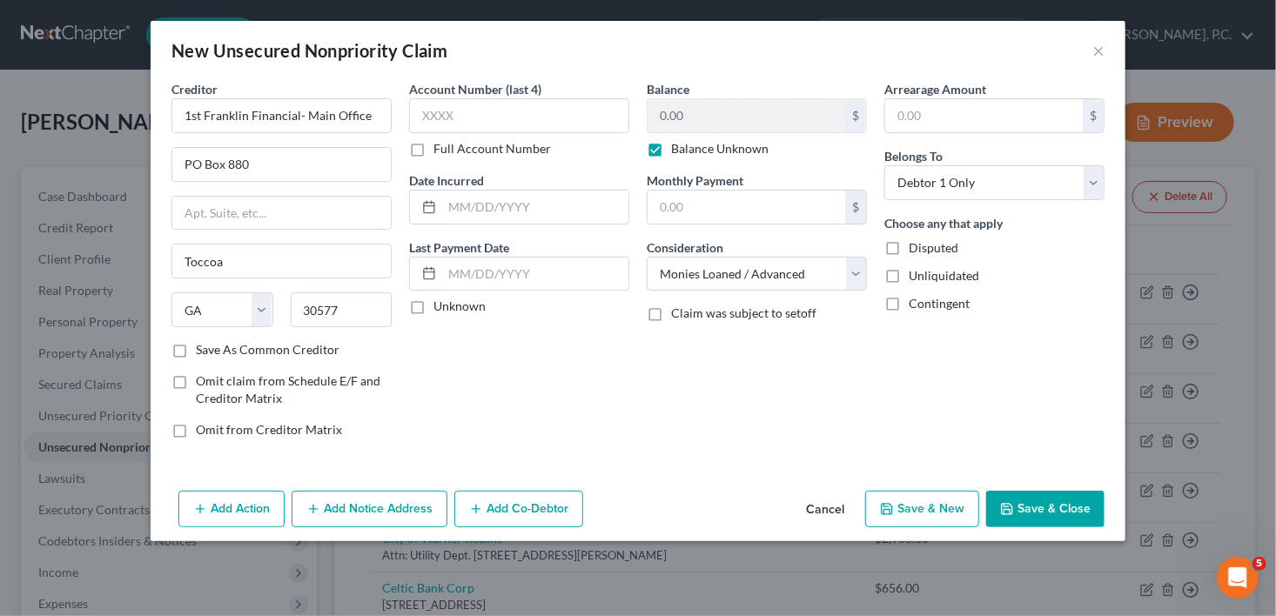
click at [1031, 496] on button "Save & Close" at bounding box center [1045, 509] width 118 height 37
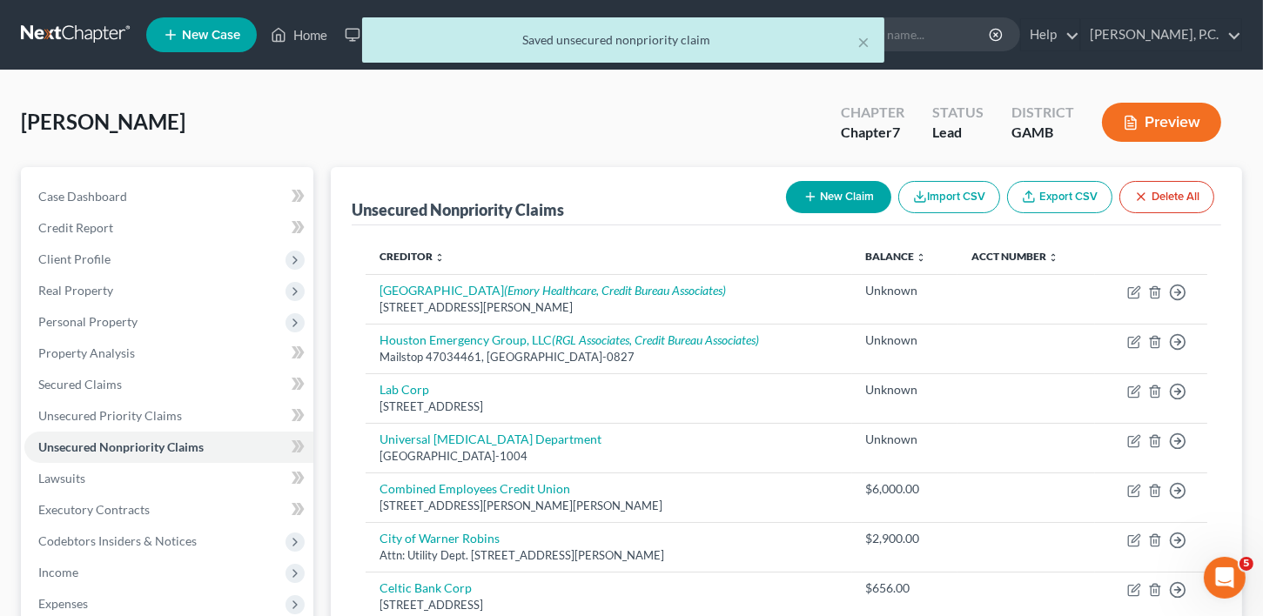
click at [820, 182] on button "New Claim" at bounding box center [838, 197] width 105 height 32
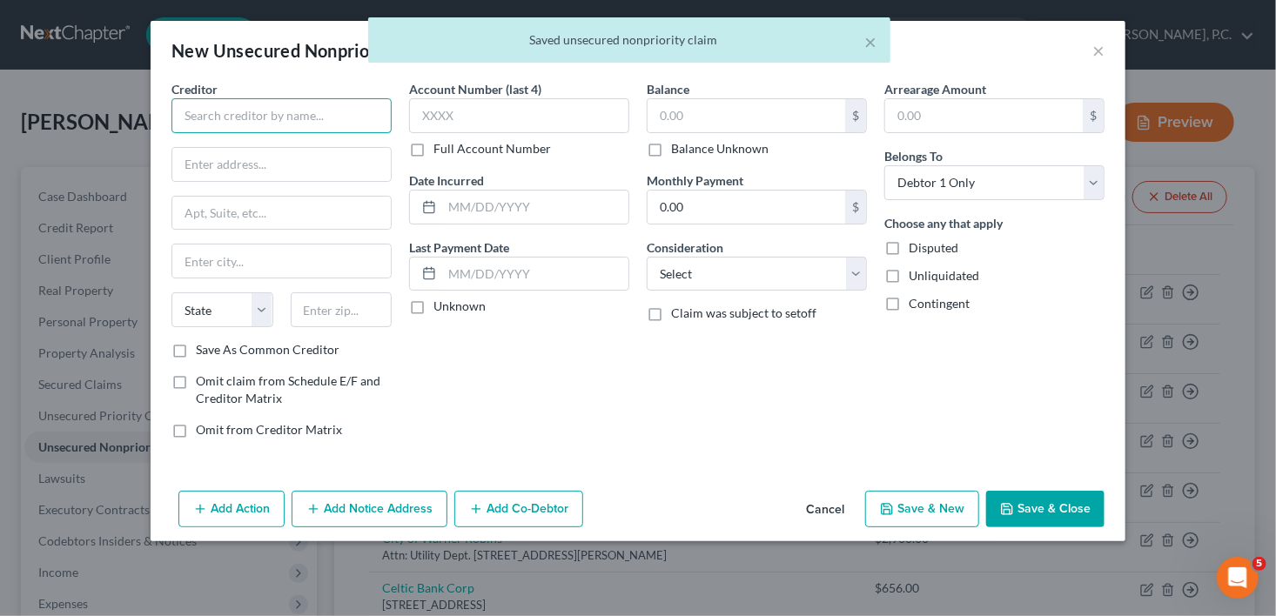
click at [238, 118] on input "text" at bounding box center [281, 115] width 220 height 35
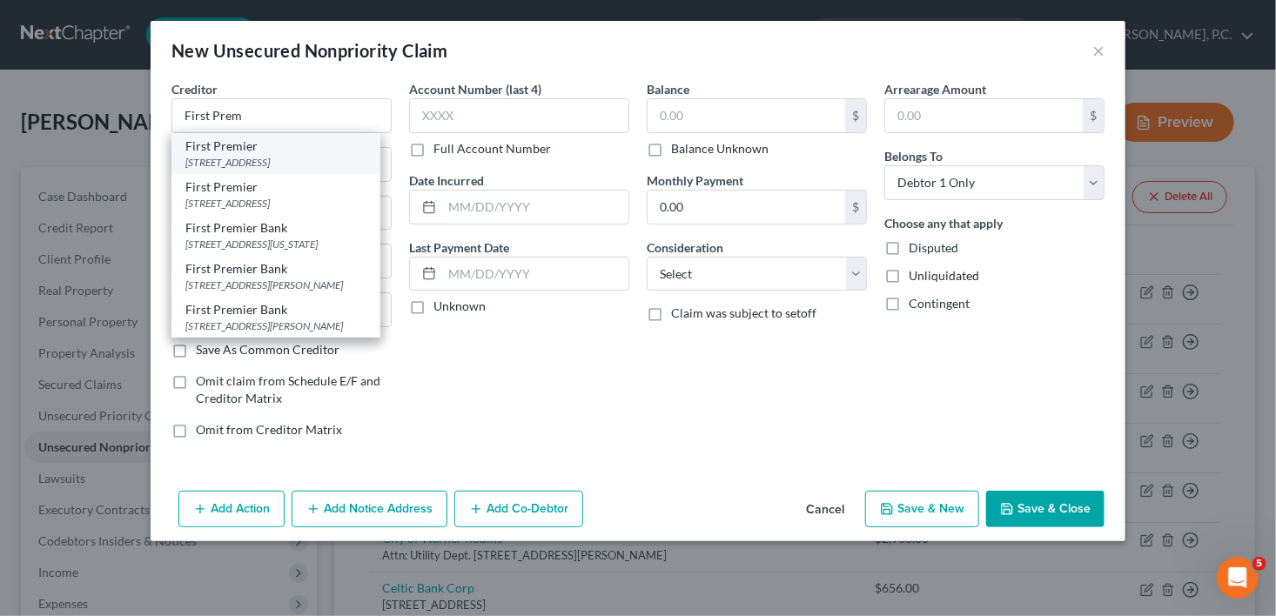
click at [247, 155] on div "[STREET_ADDRESS]" at bounding box center [275, 162] width 181 height 15
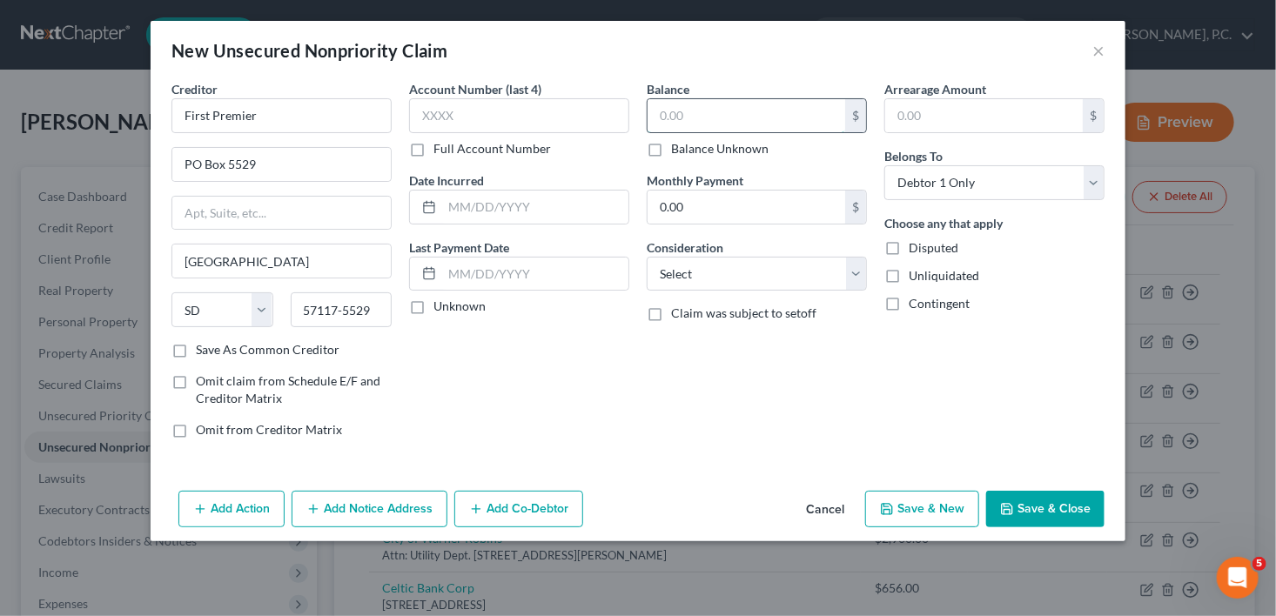
click at [686, 113] on input "text" at bounding box center [747, 115] width 198 height 33
click at [688, 272] on select "Select Cable / Satellite Services Collection Agency Credit Card Debt Debt Couns…" at bounding box center [757, 274] width 220 height 35
click at [647, 257] on select "Select Cable / Satellite Services Collection Agency Credit Card Debt Debt Couns…" at bounding box center [757, 274] width 220 height 35
click at [1038, 501] on button "Save & Close" at bounding box center [1045, 509] width 118 height 37
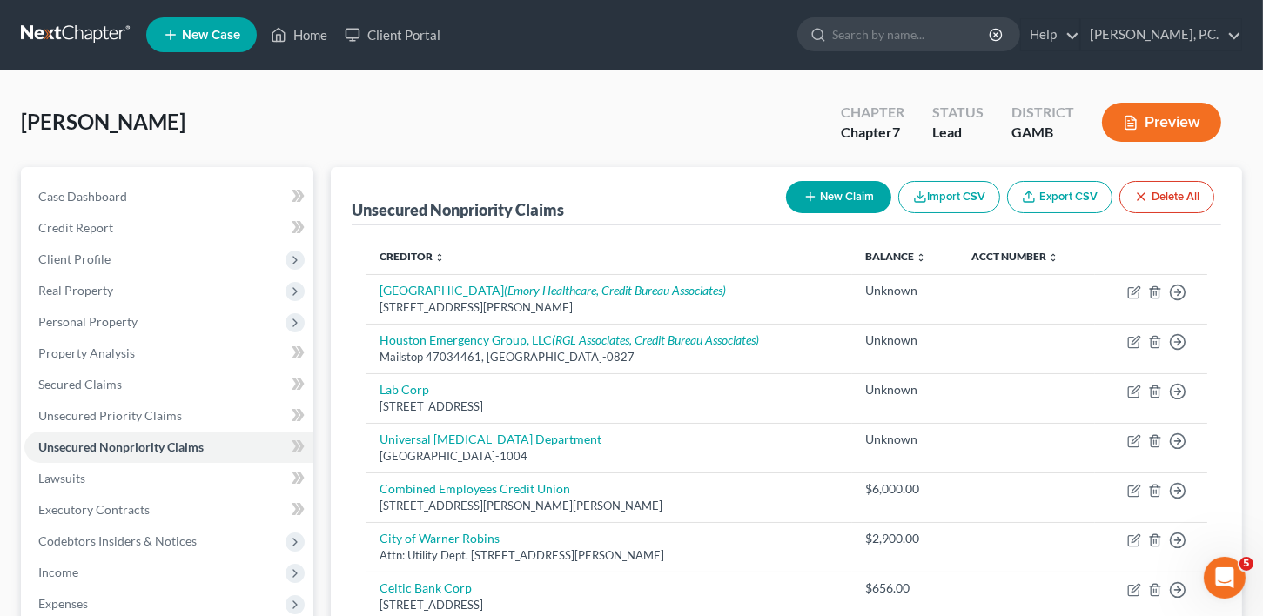
click at [836, 205] on button "New Claim" at bounding box center [838, 197] width 105 height 32
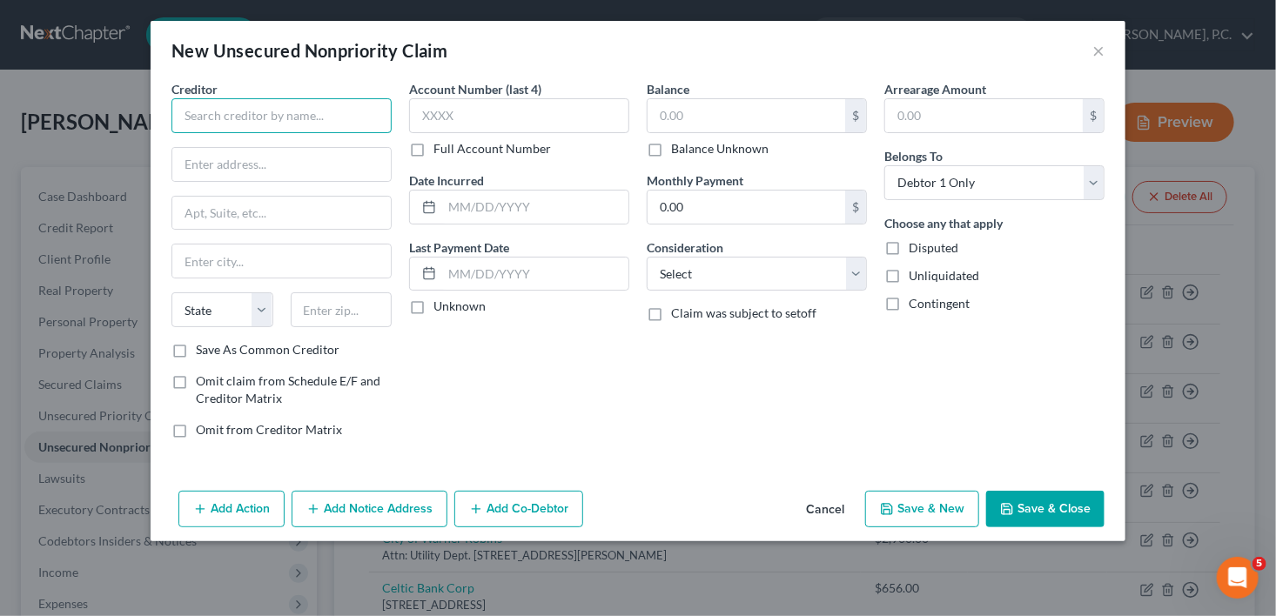
click at [297, 114] on input "text" at bounding box center [281, 115] width 220 height 35
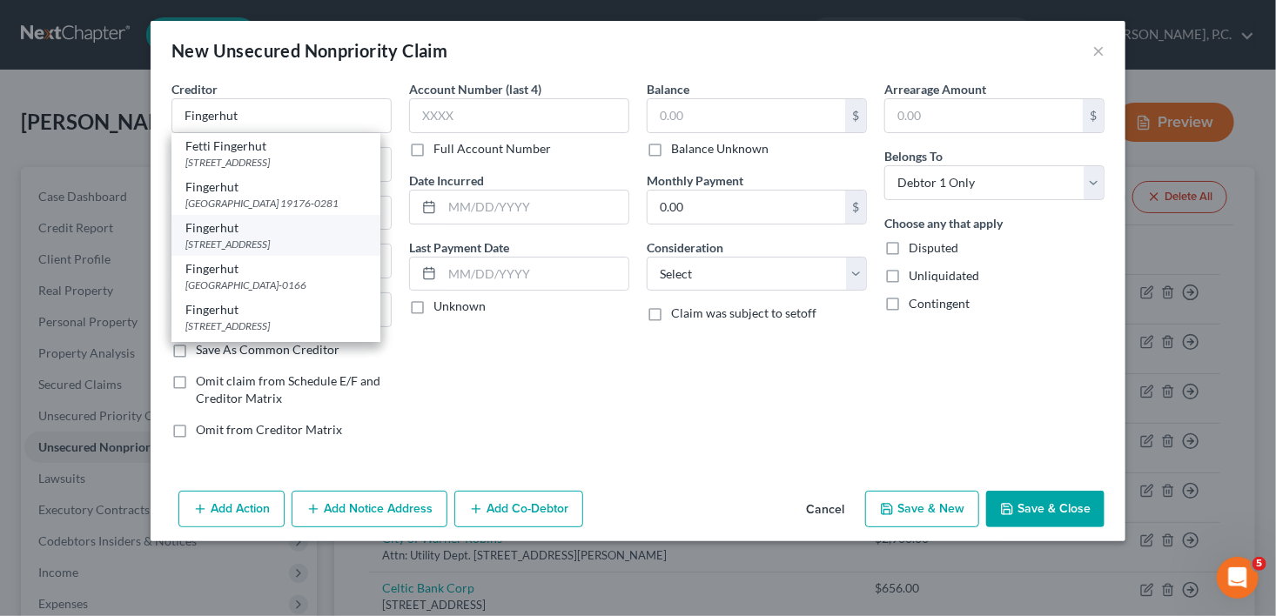
click at [277, 252] on div "[STREET_ADDRESS]" at bounding box center [275, 244] width 181 height 15
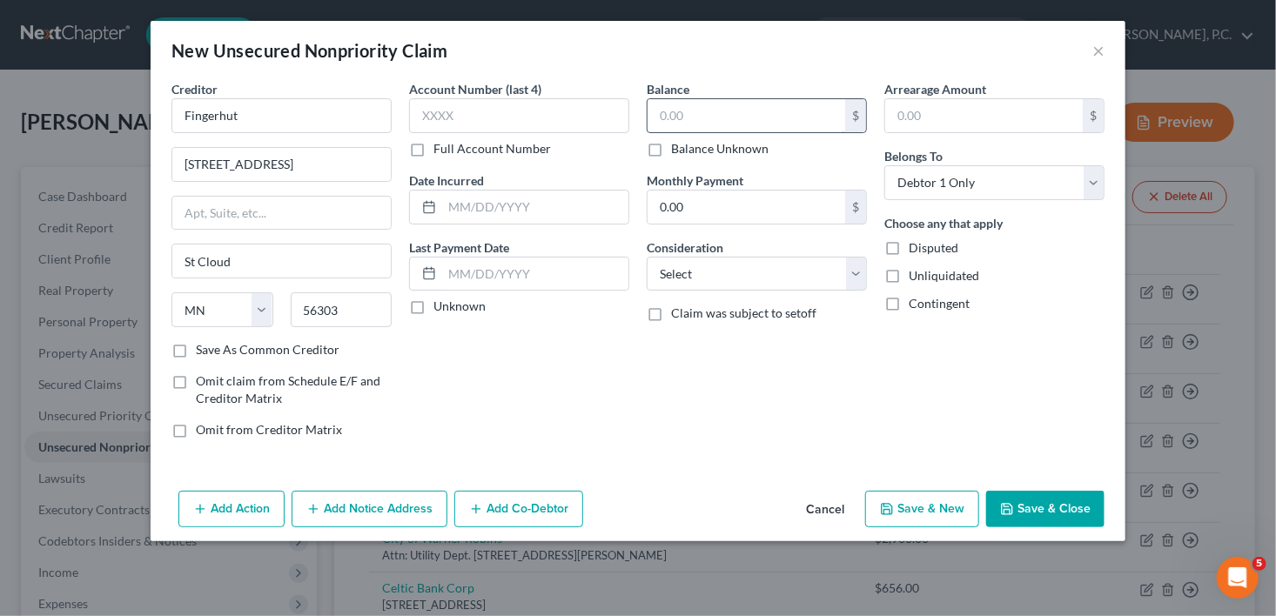
click at [672, 106] on input "text" at bounding box center [747, 115] width 198 height 33
click at [669, 272] on select "Select Cable / Satellite Services Collection Agency Credit Card Debt Debt Couns…" at bounding box center [757, 274] width 220 height 35
click at [647, 257] on select "Select Cable / Satellite Services Collection Agency Credit Card Debt Debt Couns…" at bounding box center [757, 274] width 220 height 35
click at [1025, 494] on button "Save & Close" at bounding box center [1045, 509] width 118 height 37
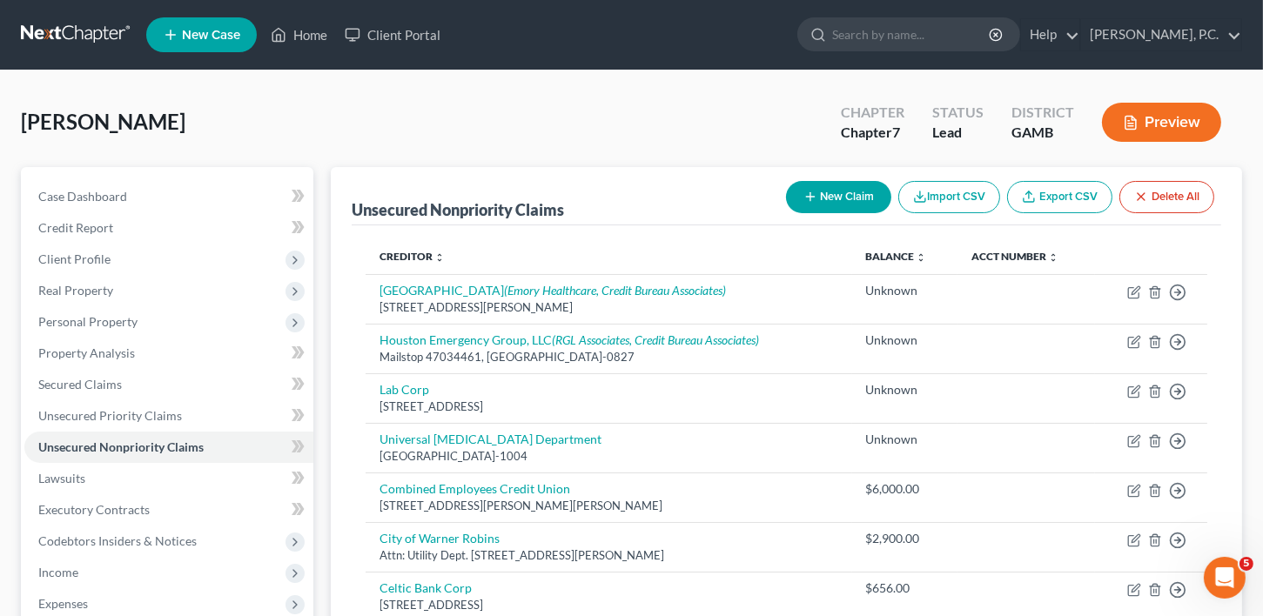
click at [823, 179] on div "New Claim Import CSV Export CSV Delete All" at bounding box center [1000, 197] width 442 height 46
click at [813, 190] on icon "button" at bounding box center [810, 197] width 14 height 14
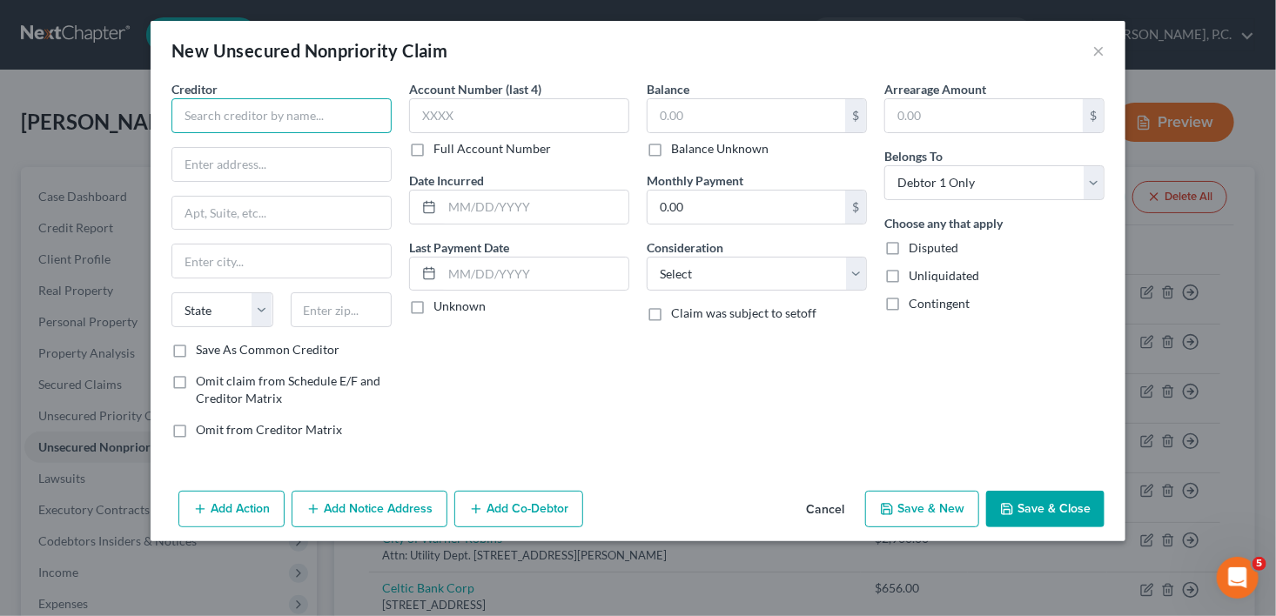
click at [286, 115] on input "text" at bounding box center [281, 115] width 220 height 35
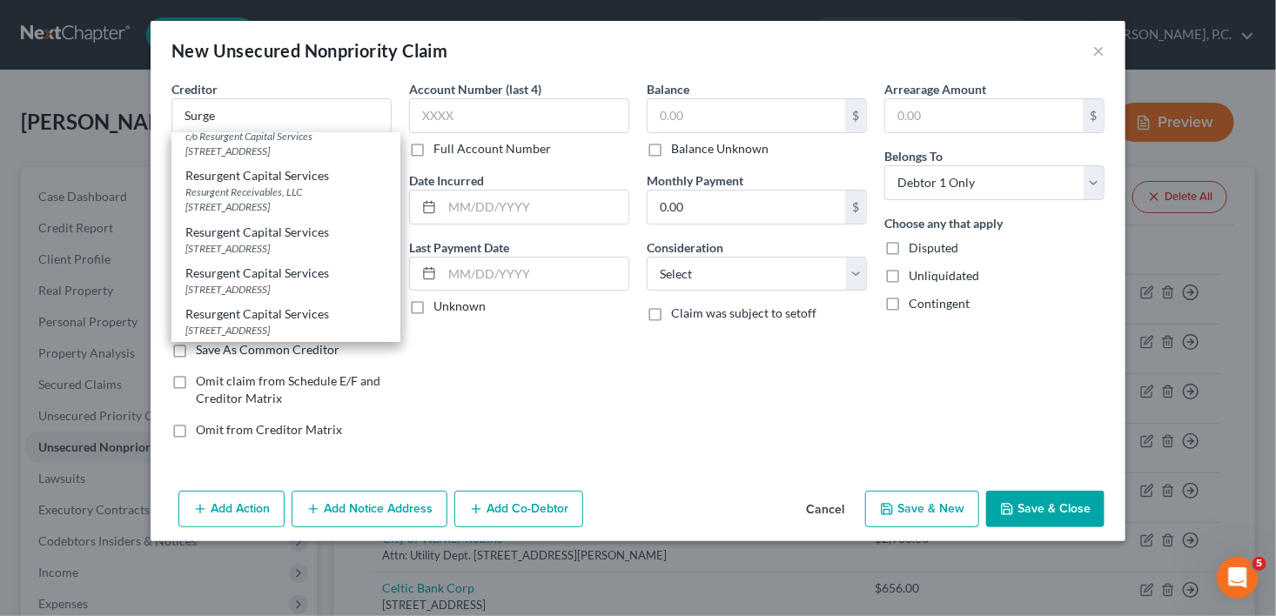
scroll to position [782, 0]
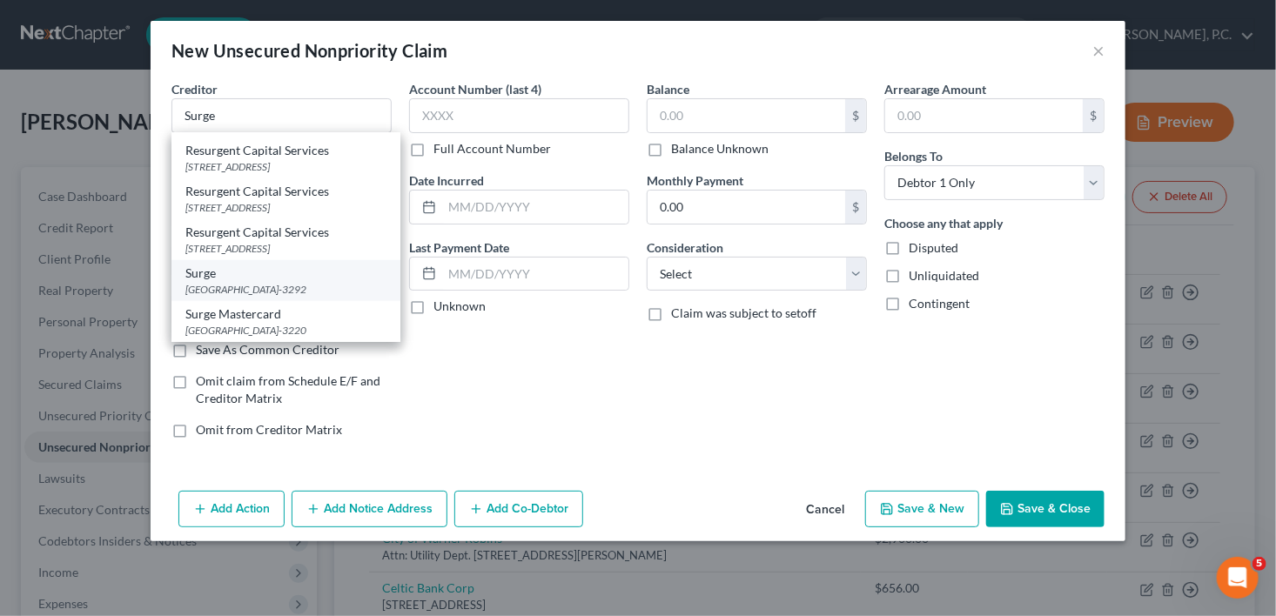
click at [275, 289] on div "[GEOGRAPHIC_DATA]-3292" at bounding box center [285, 289] width 201 height 15
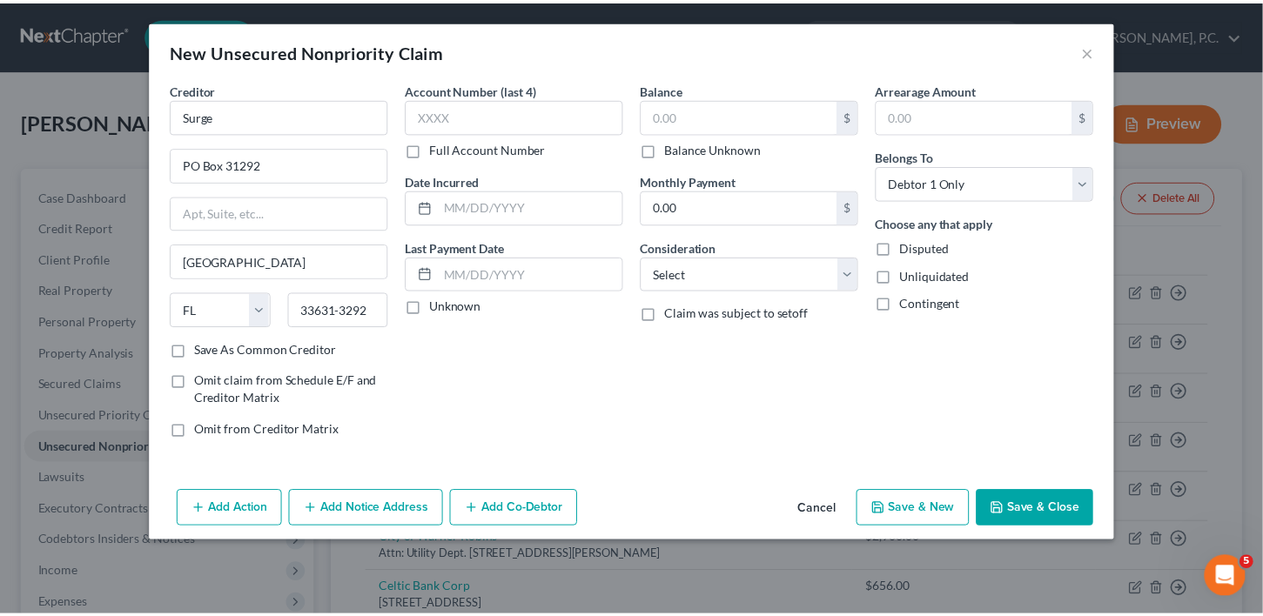
scroll to position [0, 0]
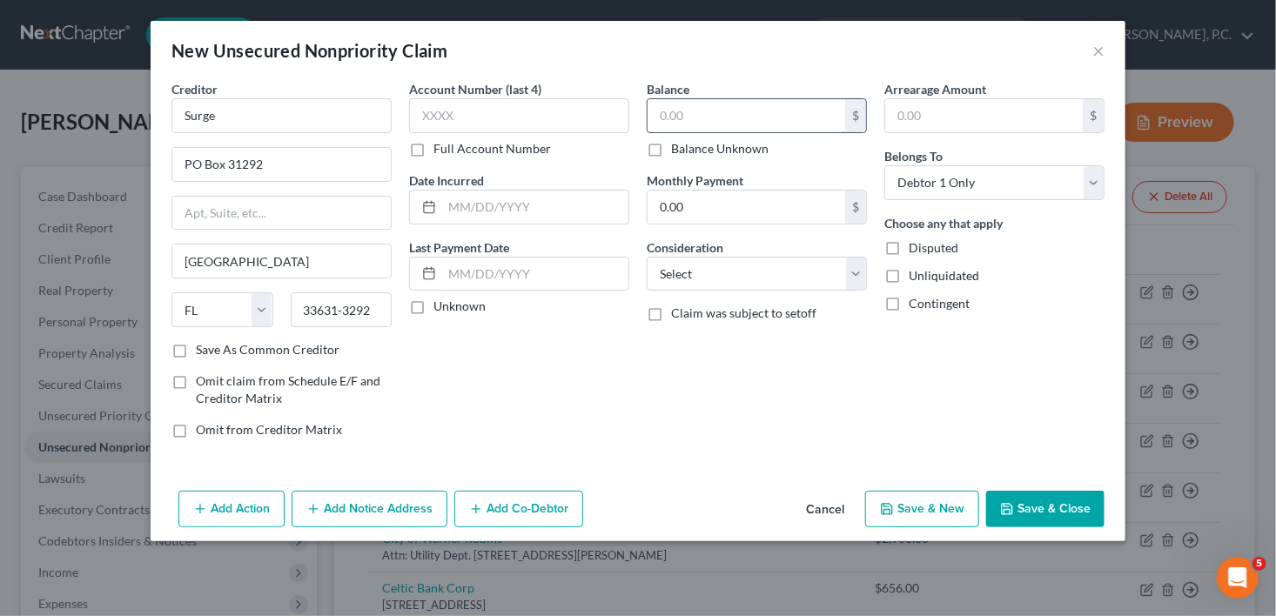
click at [668, 122] on input "text" at bounding box center [747, 115] width 198 height 33
click at [742, 288] on select "Select Cable / Satellite Services Collection Agency Credit Card Debt Debt Couns…" at bounding box center [757, 274] width 220 height 35
click at [647, 257] on select "Select Cable / Satellite Services Collection Agency Credit Card Debt Debt Couns…" at bounding box center [757, 274] width 220 height 35
click at [913, 490] on div "Add Action Add Notice Address Add Co-Debtor Cancel Save & New Save & Close" at bounding box center [638, 512] width 975 height 57
click at [917, 497] on button "Save & New" at bounding box center [922, 509] width 114 height 37
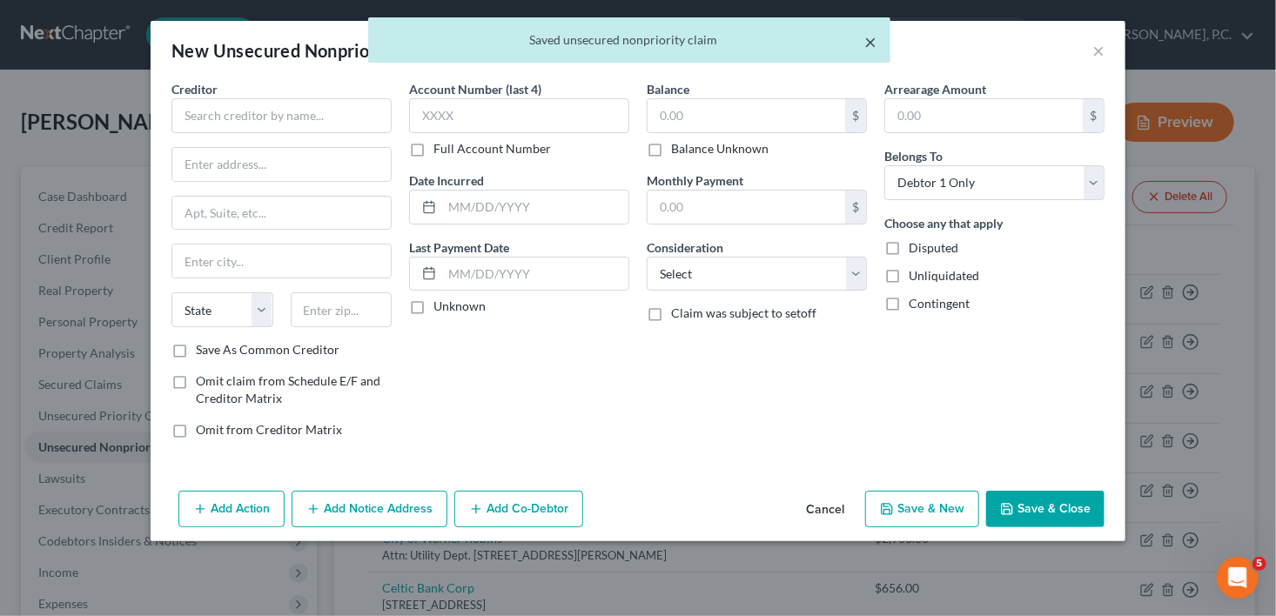
click at [867, 44] on button "×" at bounding box center [870, 41] width 12 height 21
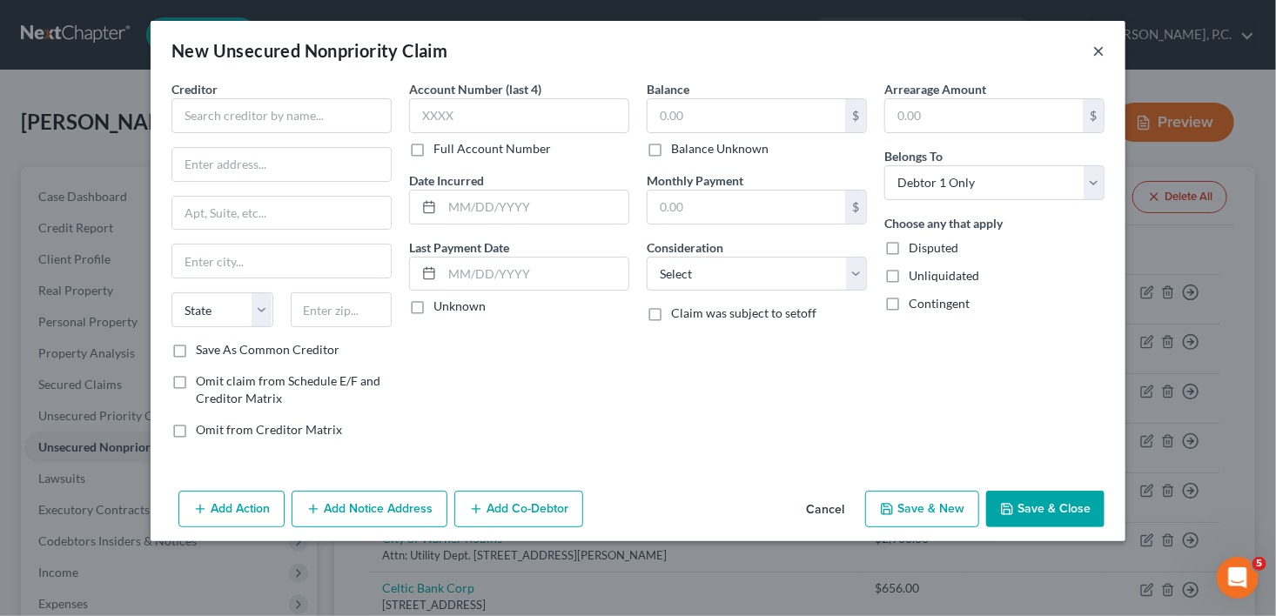
drag, startPoint x: 1098, startPoint y: 49, endPoint x: 777, endPoint y: 32, distance: 320.8
click at [1099, 49] on button "×" at bounding box center [1098, 50] width 12 height 21
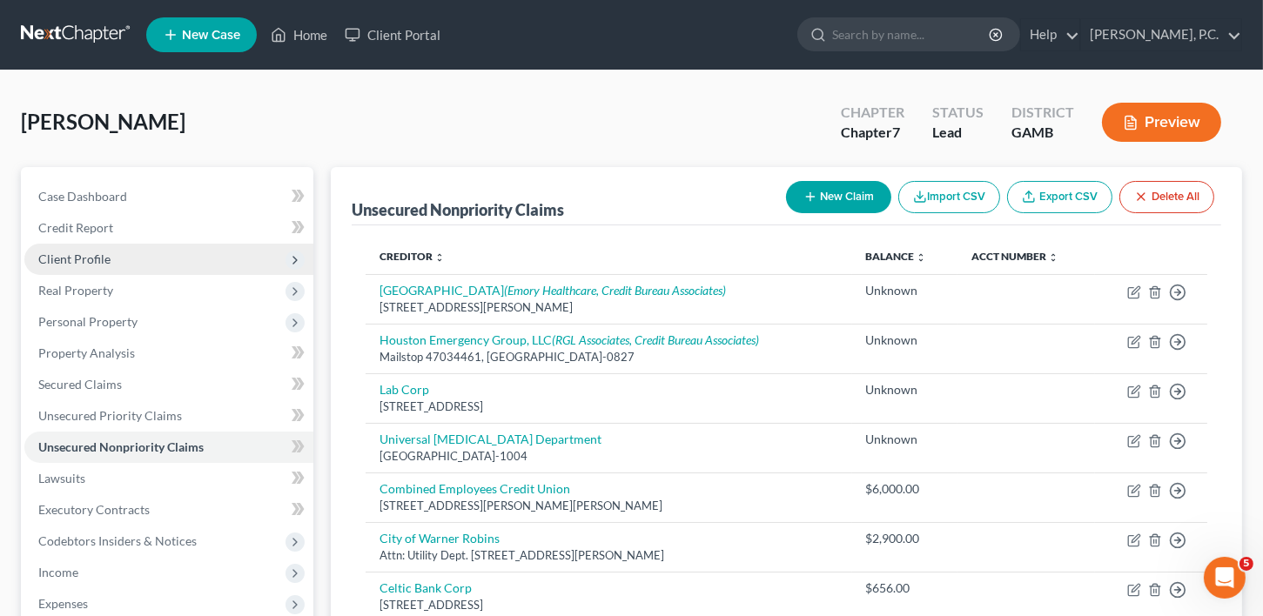
click at [80, 260] on span "Client Profile" at bounding box center [74, 259] width 72 height 15
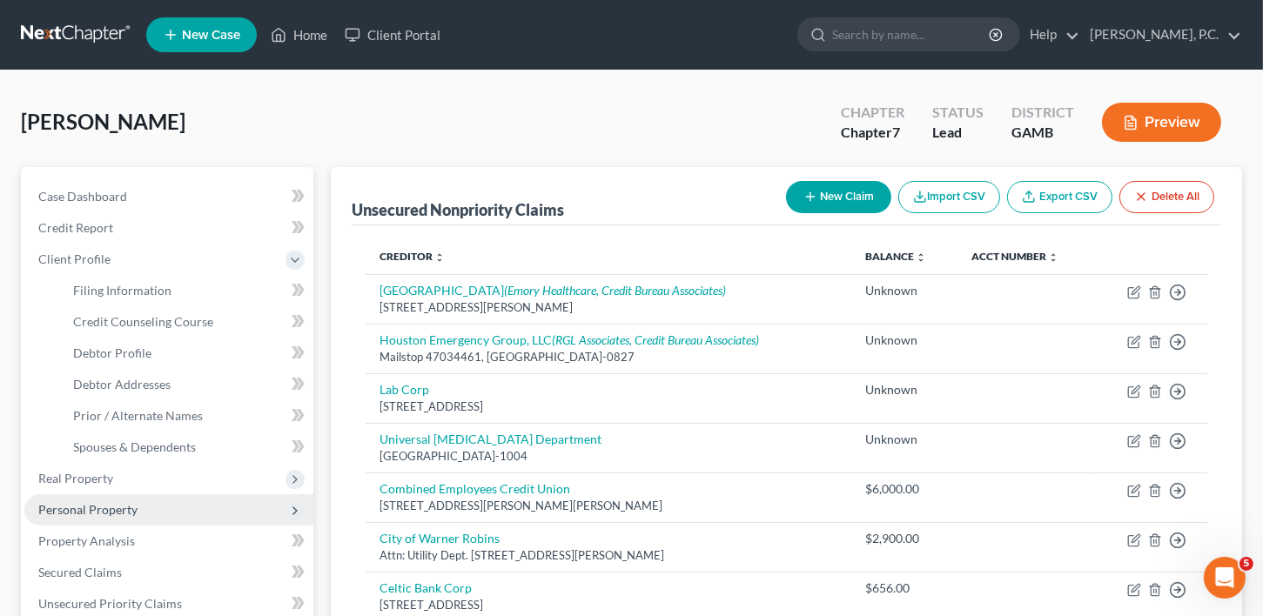
click at [71, 516] on span "Personal Property" at bounding box center [168, 509] width 289 height 31
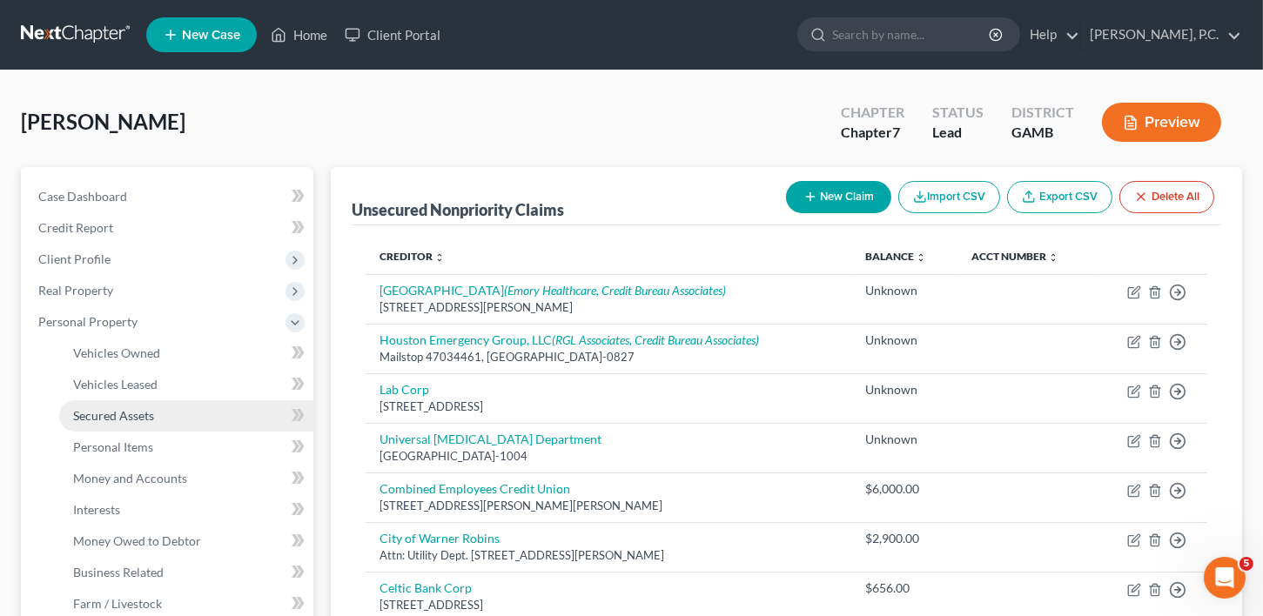
click at [118, 420] on span "Secured Assets" at bounding box center [113, 415] width 81 height 15
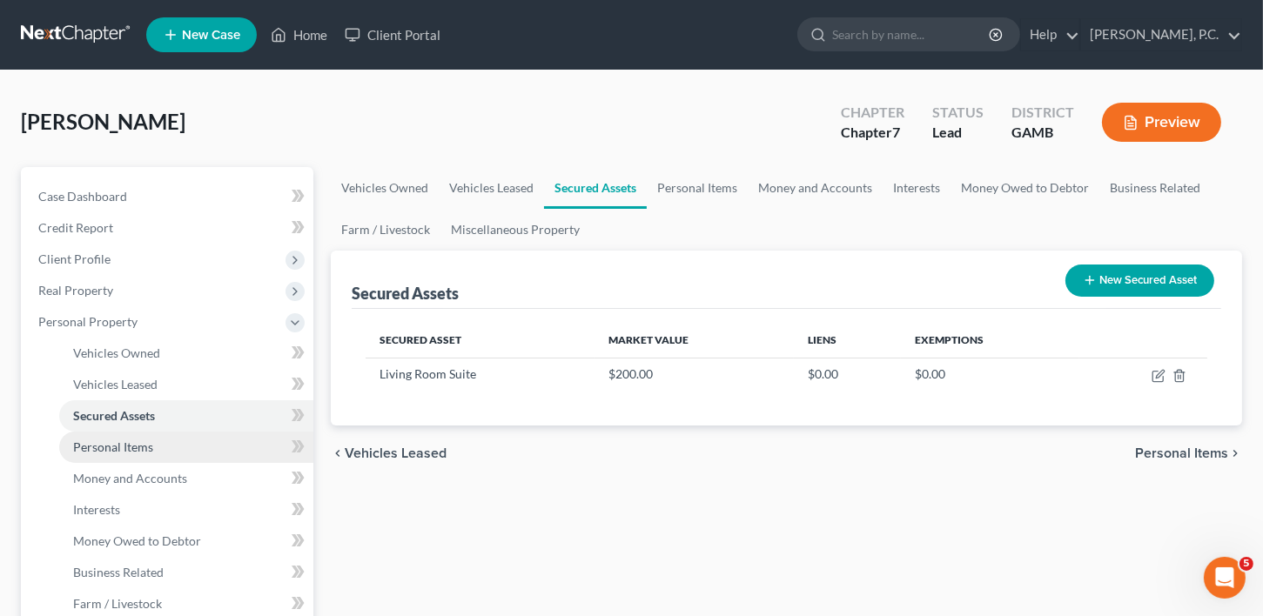
click at [120, 446] on span "Personal Items" at bounding box center [113, 447] width 80 height 15
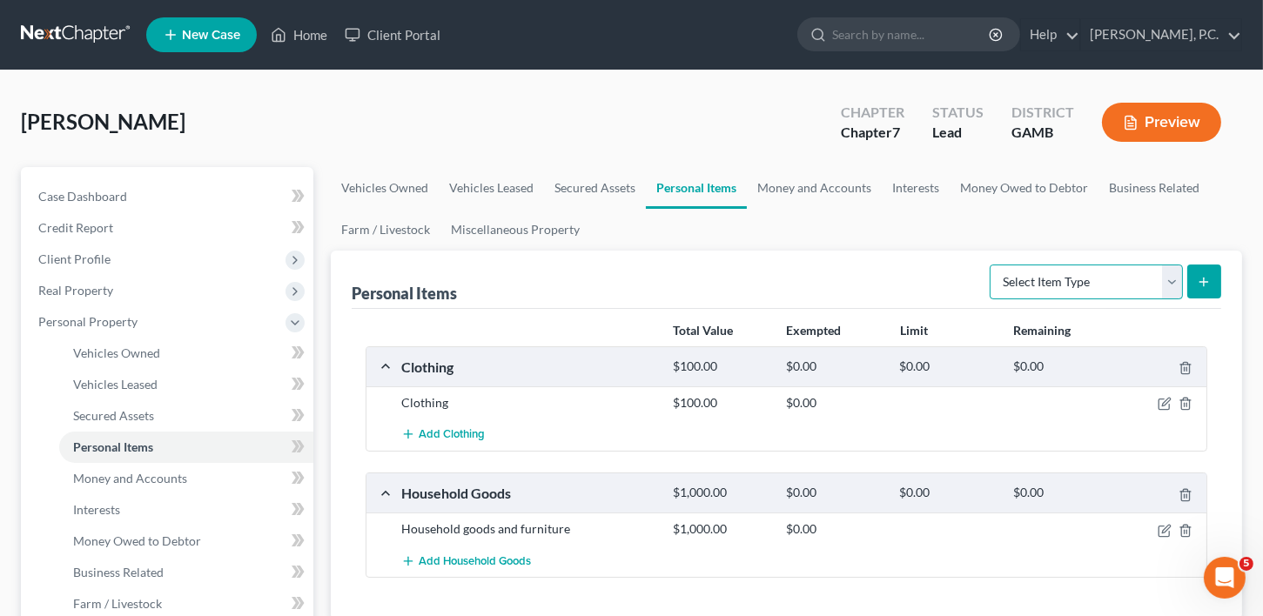
click at [1078, 276] on select "Select Item Type Clothing Collectibles Of Value Electronics Firearms Household …" at bounding box center [1086, 282] width 193 height 35
click at [991, 265] on select "Select Item Type Clothing Collectibles Of Value Electronics Firearms Household …" at bounding box center [1086, 282] width 193 height 35
click at [1203, 281] on icon "submit" at bounding box center [1204, 282] width 14 height 14
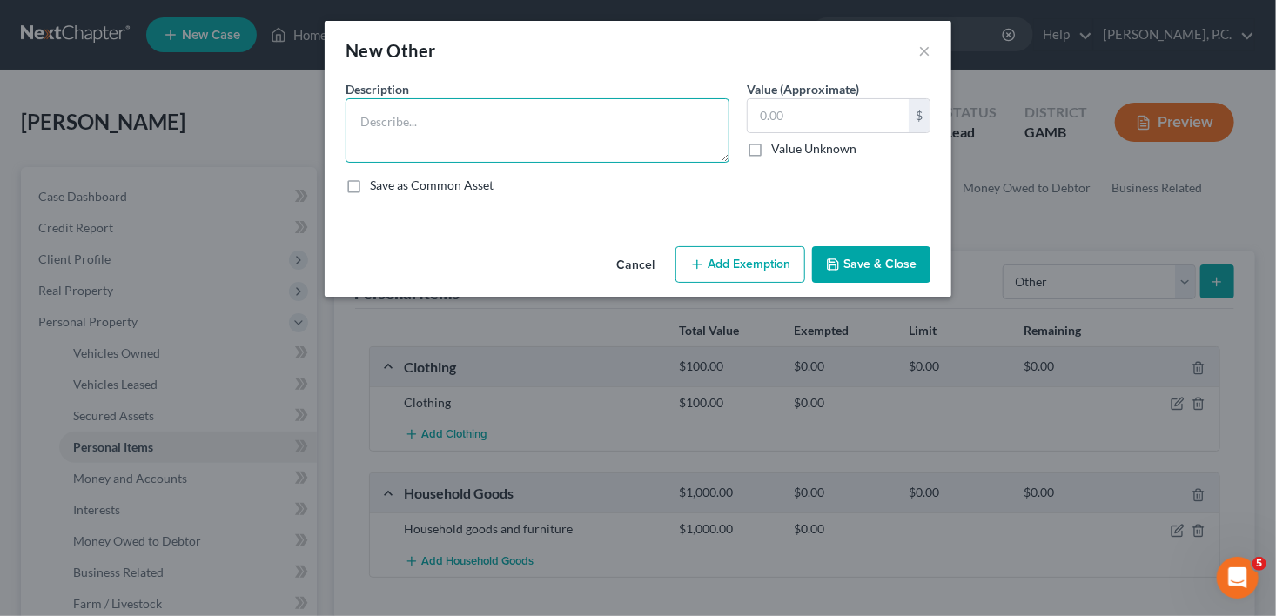
click at [385, 124] on textarea at bounding box center [538, 130] width 384 height 64
click at [424, 125] on textarea "2013 Huscavanna Zero Turn Lawnmower" at bounding box center [538, 130] width 384 height 64
click at [657, 135] on textarea "2013 Huscarvanna Zero Turn Lawnmower" at bounding box center [538, 130] width 384 height 64
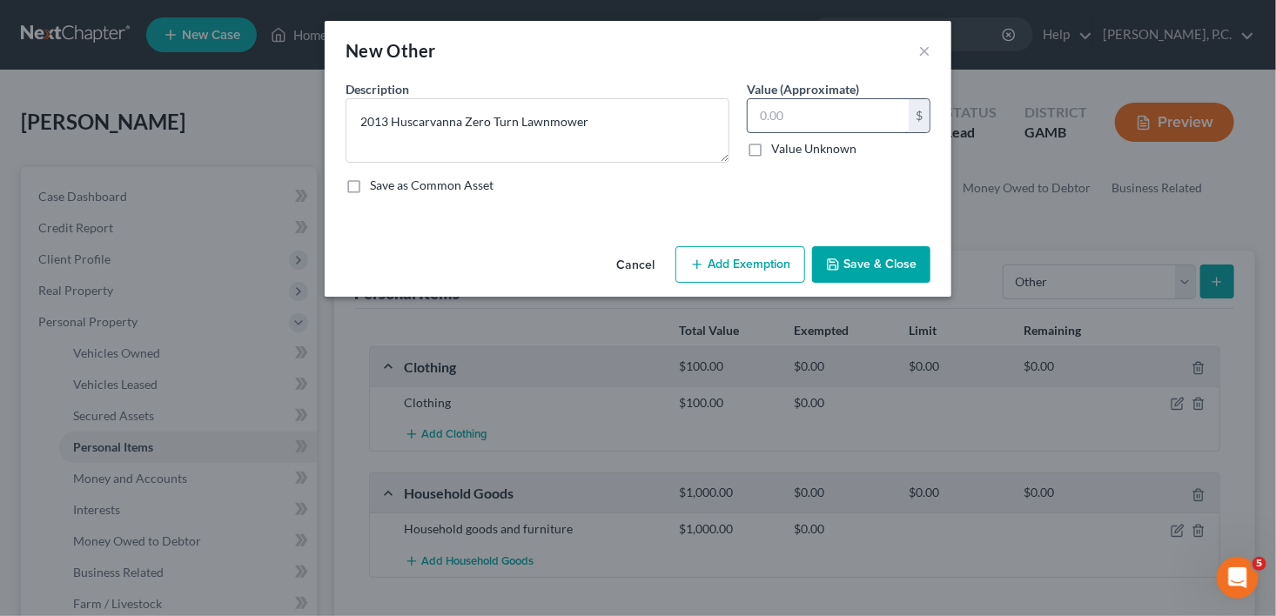
click at [795, 111] on input "text" at bounding box center [828, 115] width 161 height 33
drag, startPoint x: 876, startPoint y: 246, endPoint x: 872, endPoint y: 292, distance: 46.3
click at [873, 260] on button "Save & Close" at bounding box center [871, 264] width 118 height 37
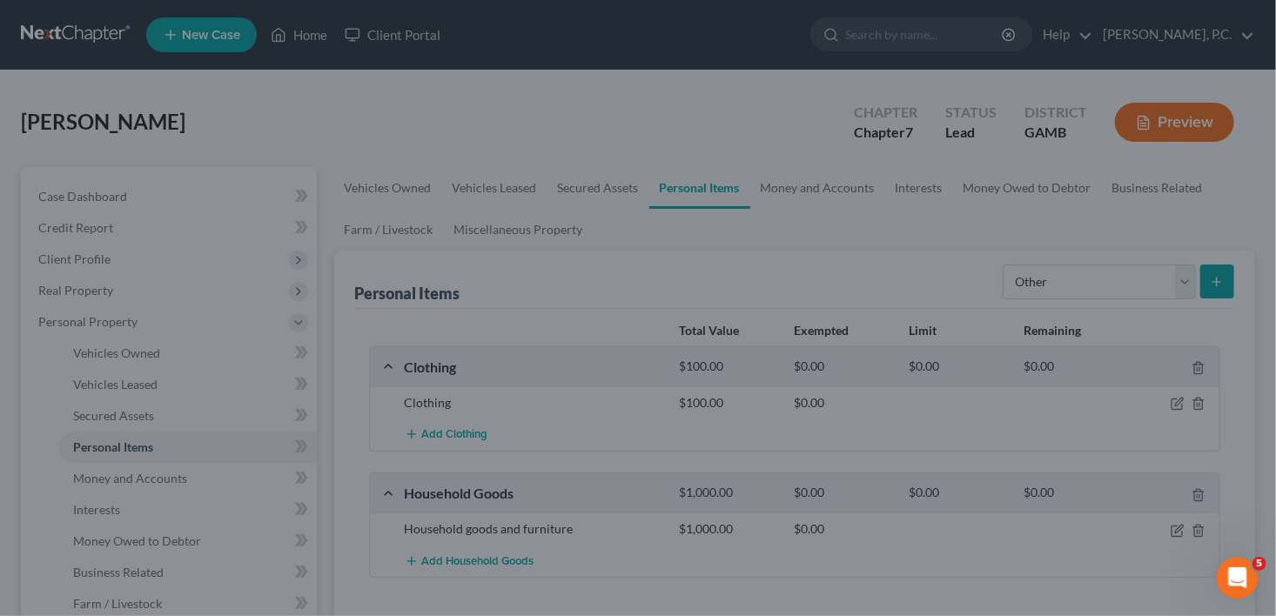
click at [870, 295] on div "New Other × An exemption set must first be selected from the Filing Information…" at bounding box center [638, 308] width 1276 height 616
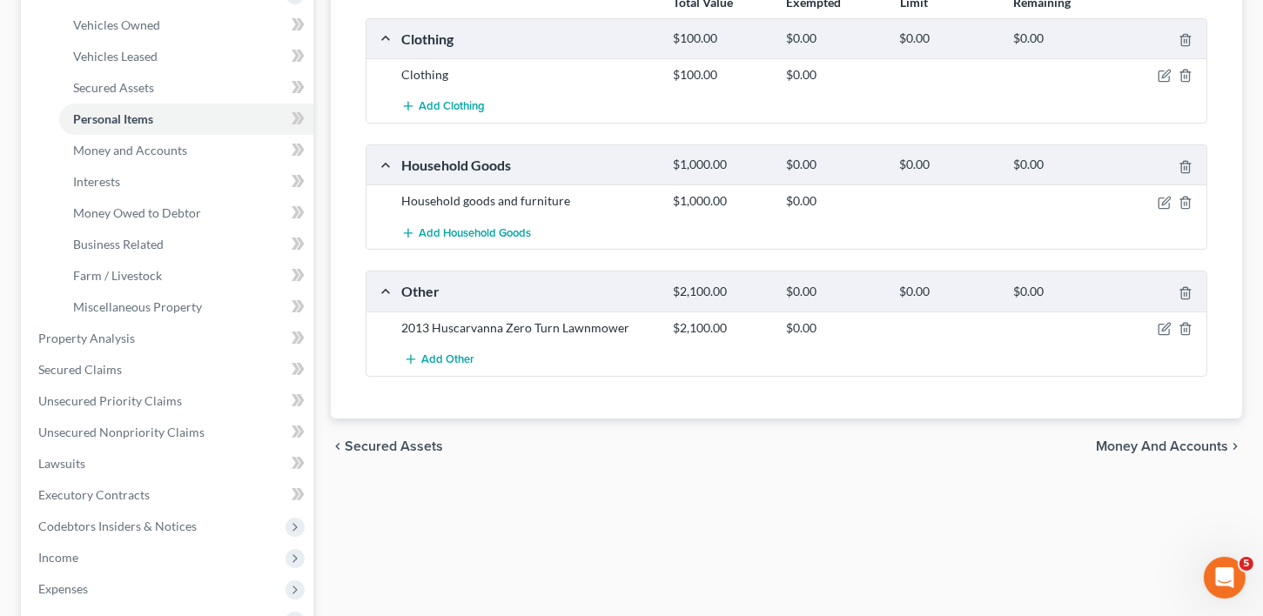
scroll to position [341, 0]
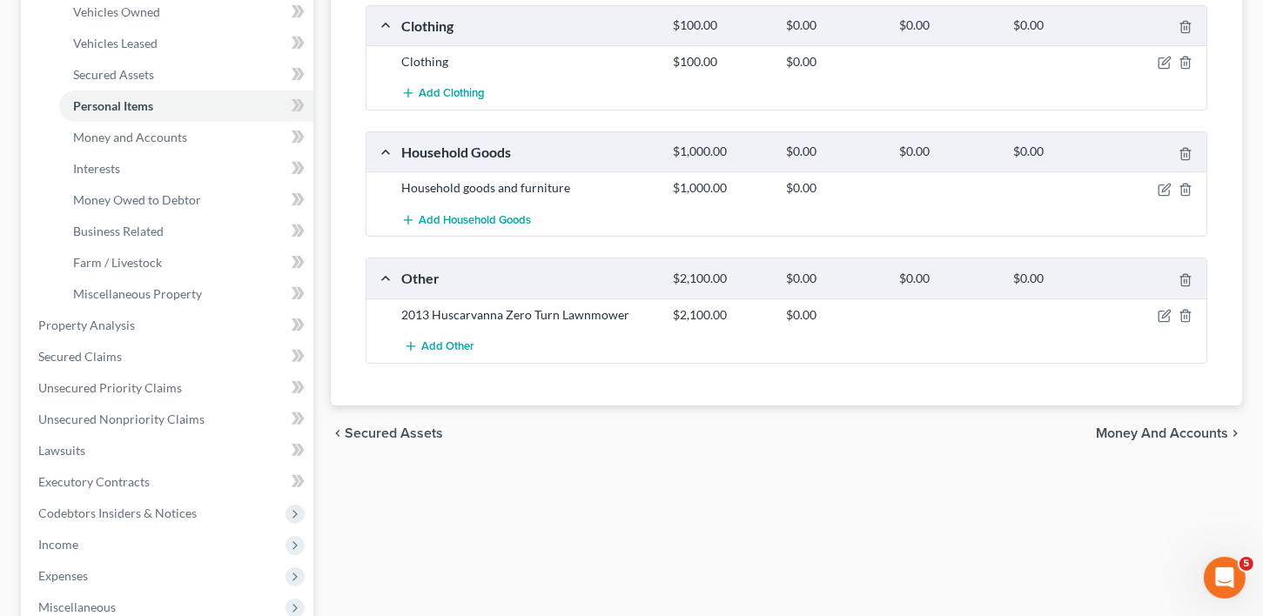
click at [1138, 431] on span "Money and Accounts" at bounding box center [1162, 434] width 132 height 14
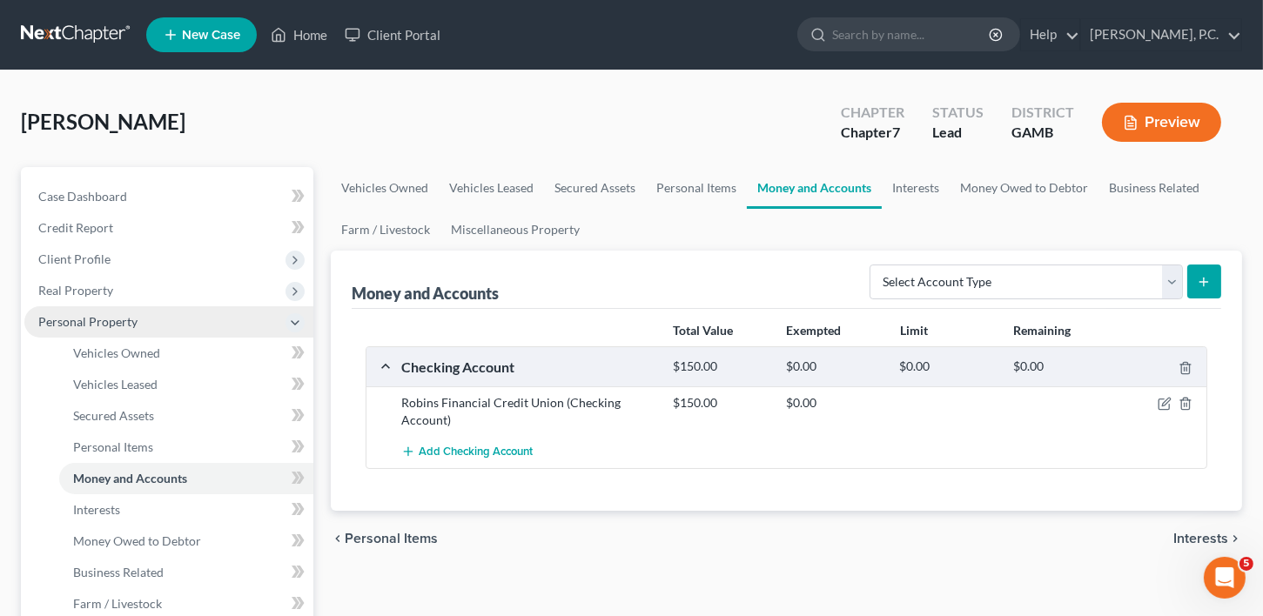
click at [95, 315] on span "Personal Property" at bounding box center [87, 321] width 99 height 15
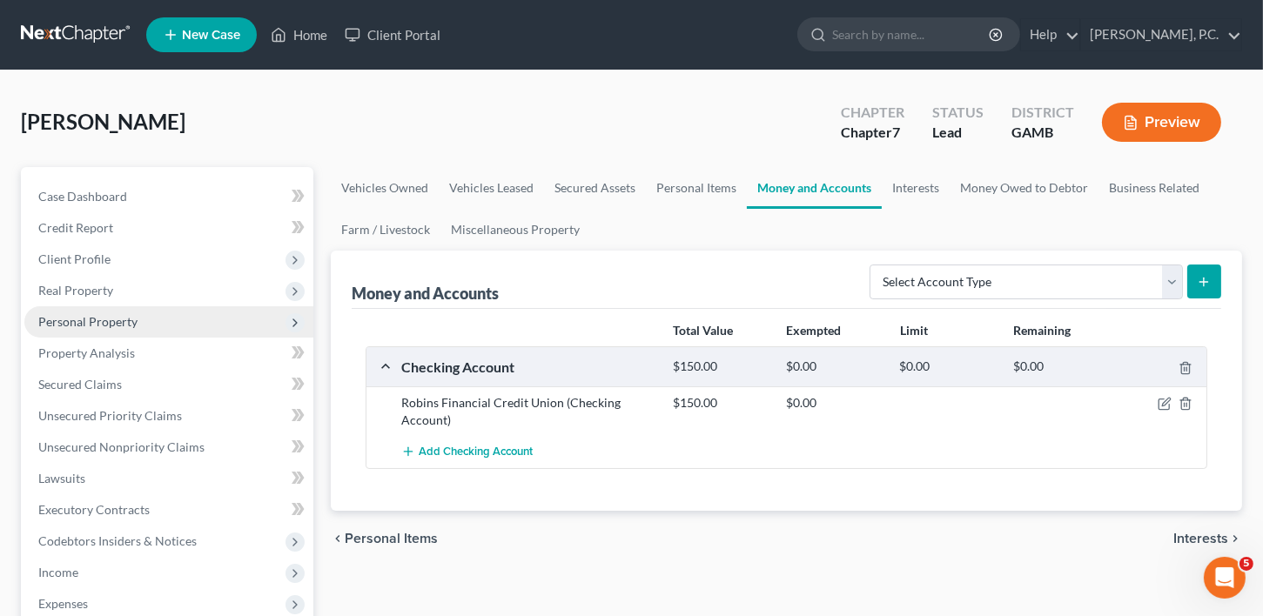
click at [95, 315] on span "Personal Property" at bounding box center [87, 321] width 99 height 15
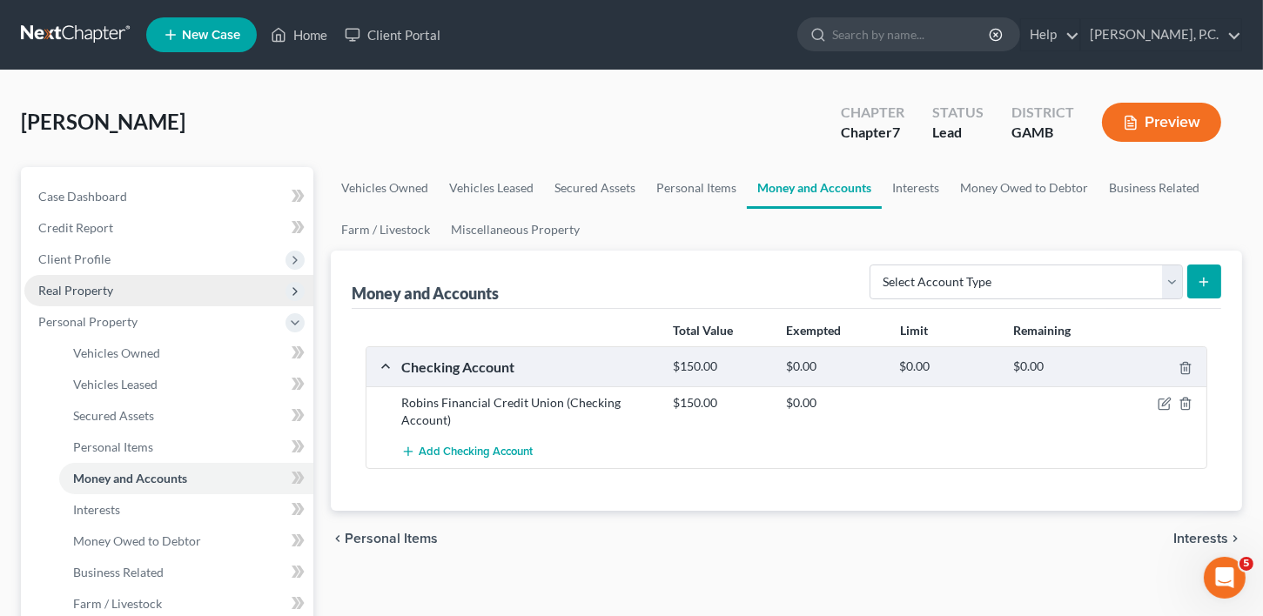
click at [84, 292] on span "Real Property" at bounding box center [75, 290] width 75 height 15
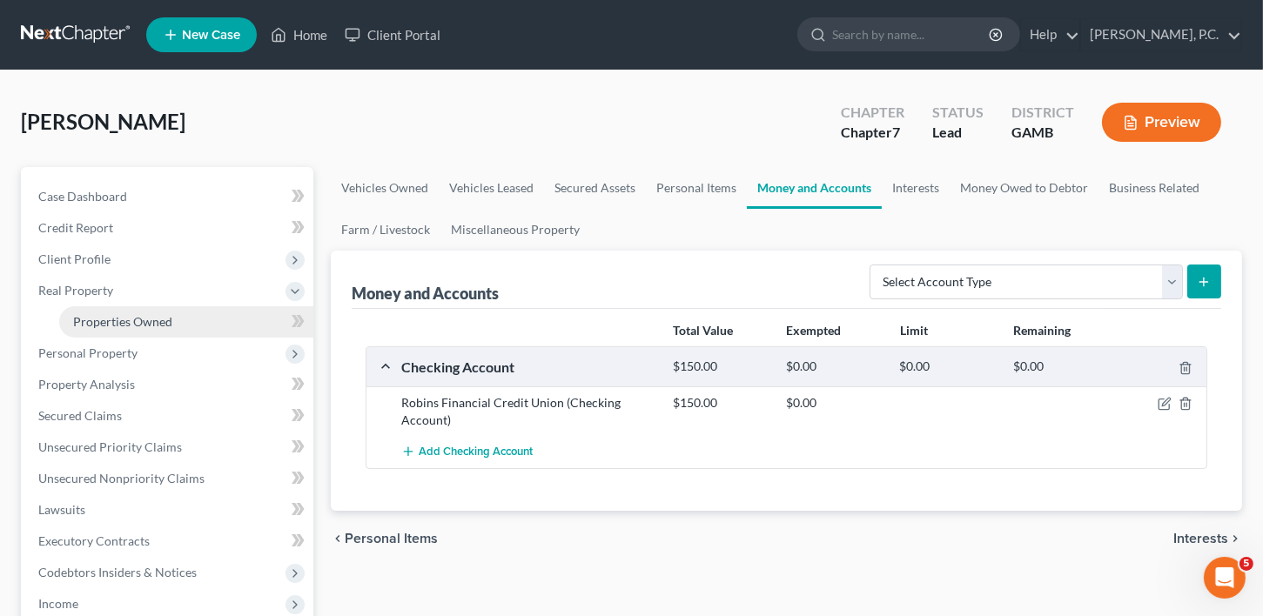
click at [97, 317] on span "Properties Owned" at bounding box center [122, 321] width 99 height 15
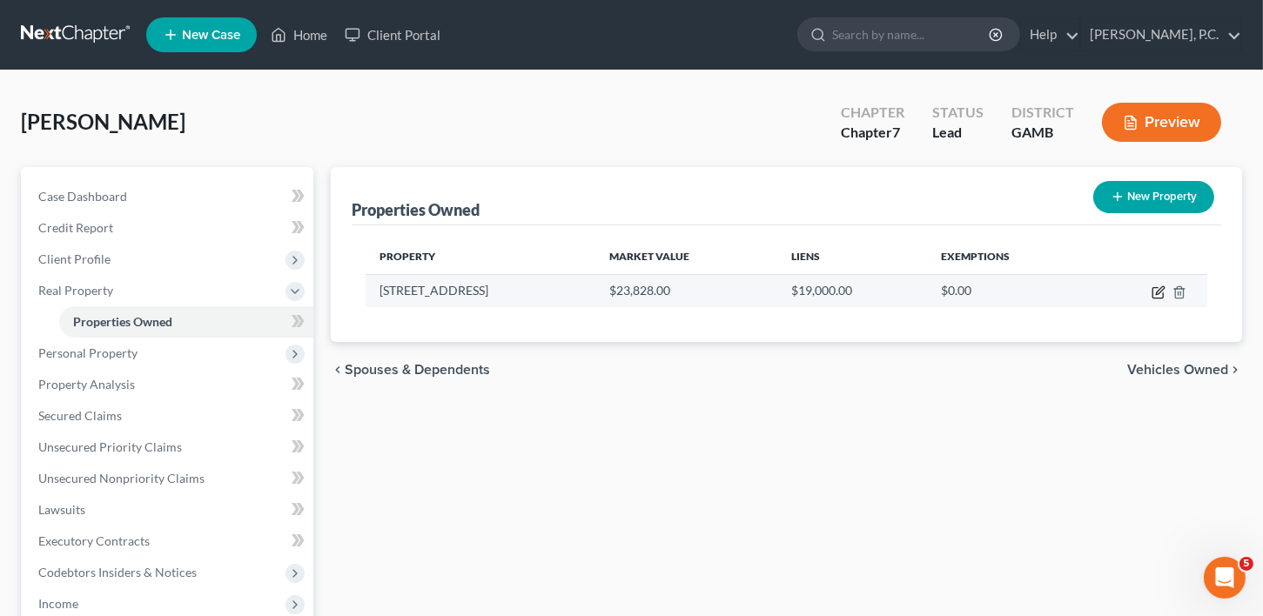
click at [1161, 291] on icon "button" at bounding box center [1160, 290] width 8 height 8
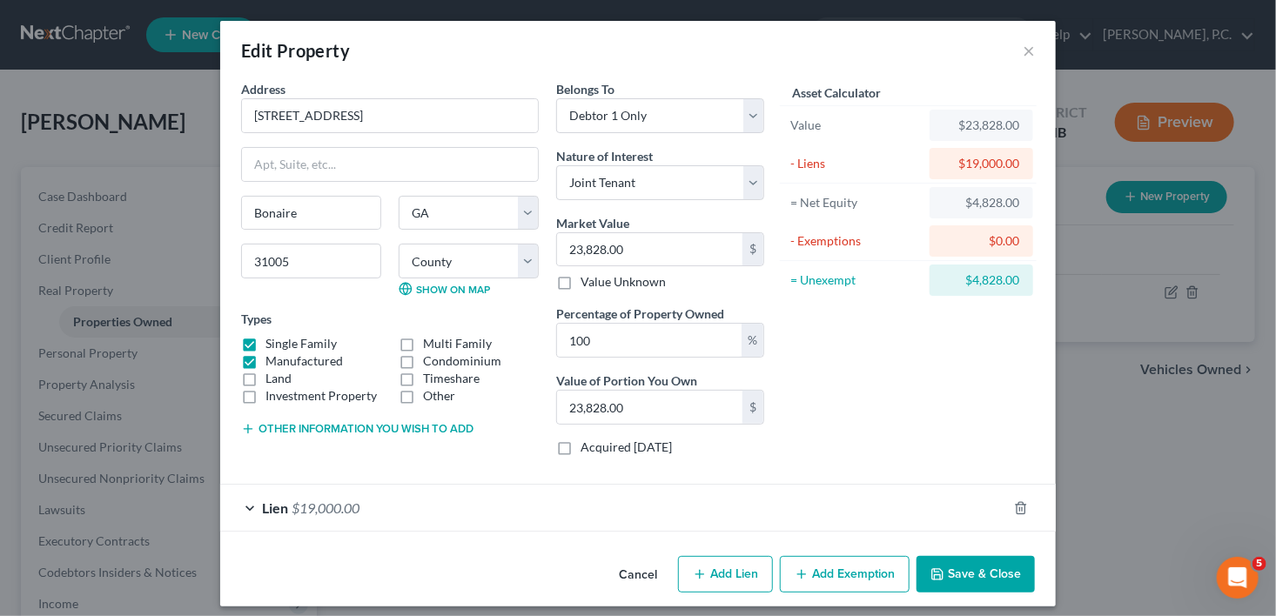
click at [360, 423] on button "Other information you wish to add" at bounding box center [357, 429] width 232 height 14
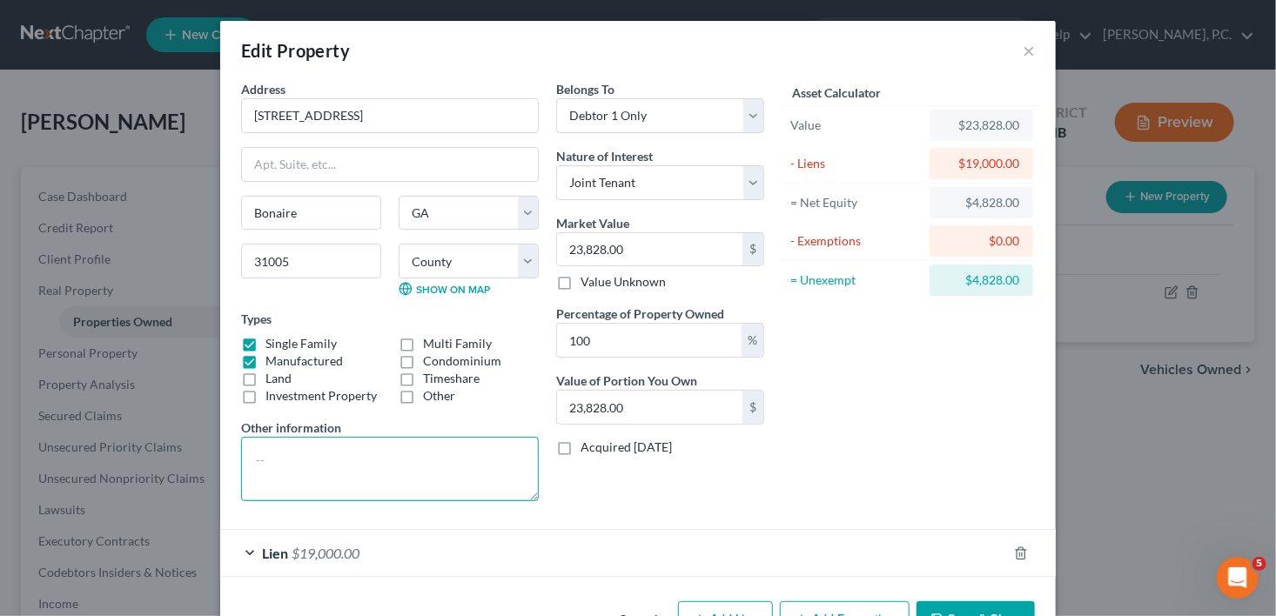
click at [312, 447] on textarea at bounding box center [390, 469] width 298 height 64
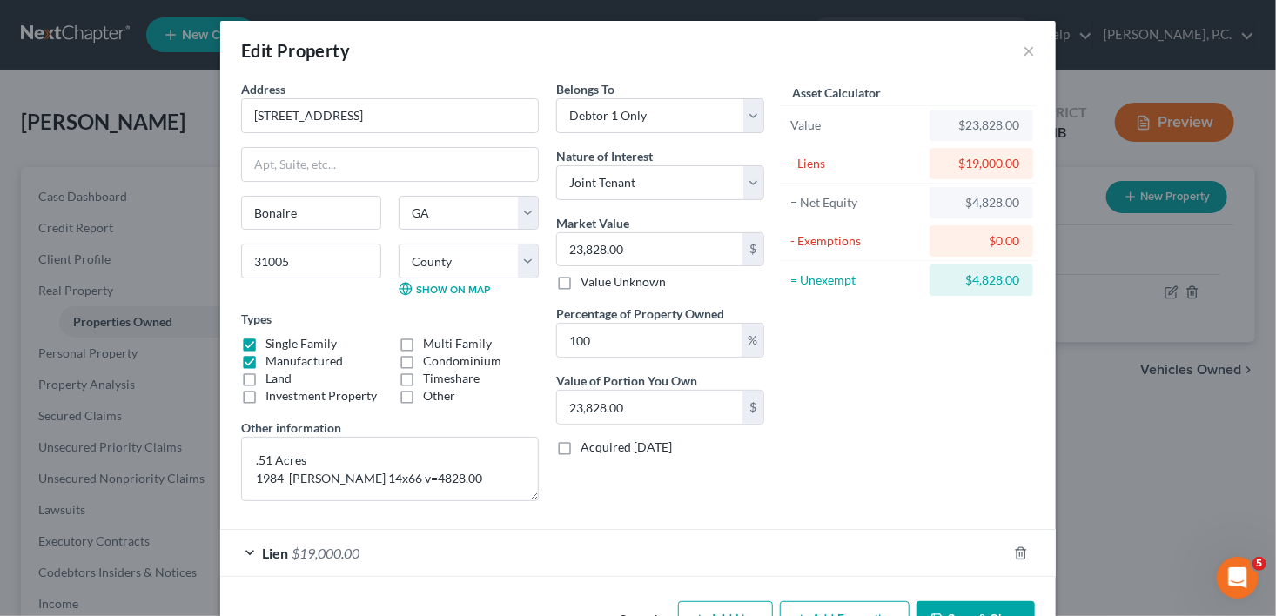
click at [967, 601] on button "Save & Close" at bounding box center [976, 619] width 118 height 37
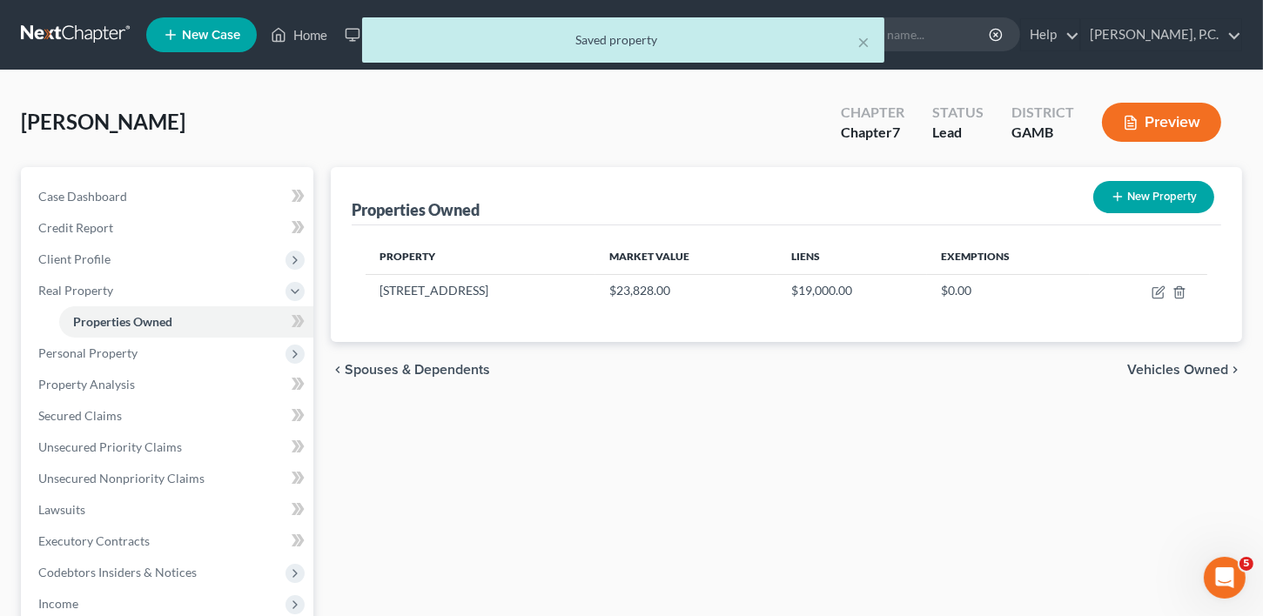
click at [1164, 367] on span "Vehicles Owned" at bounding box center [1177, 370] width 101 height 14
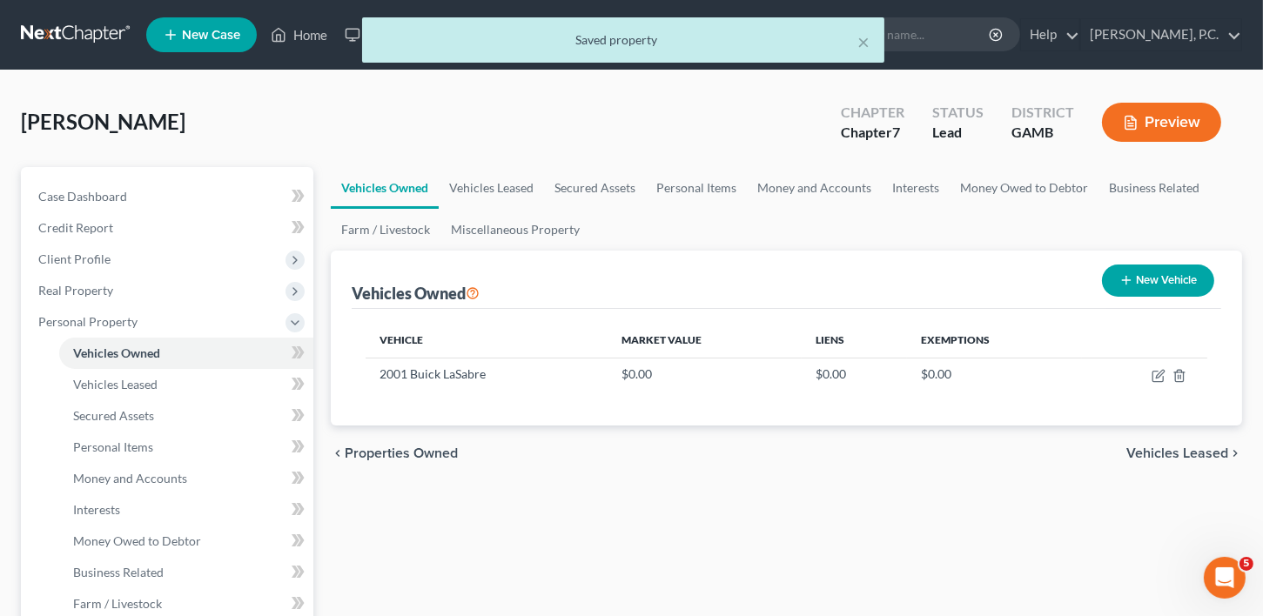
click at [1164, 449] on span "Vehicles Leased" at bounding box center [1177, 454] width 102 height 14
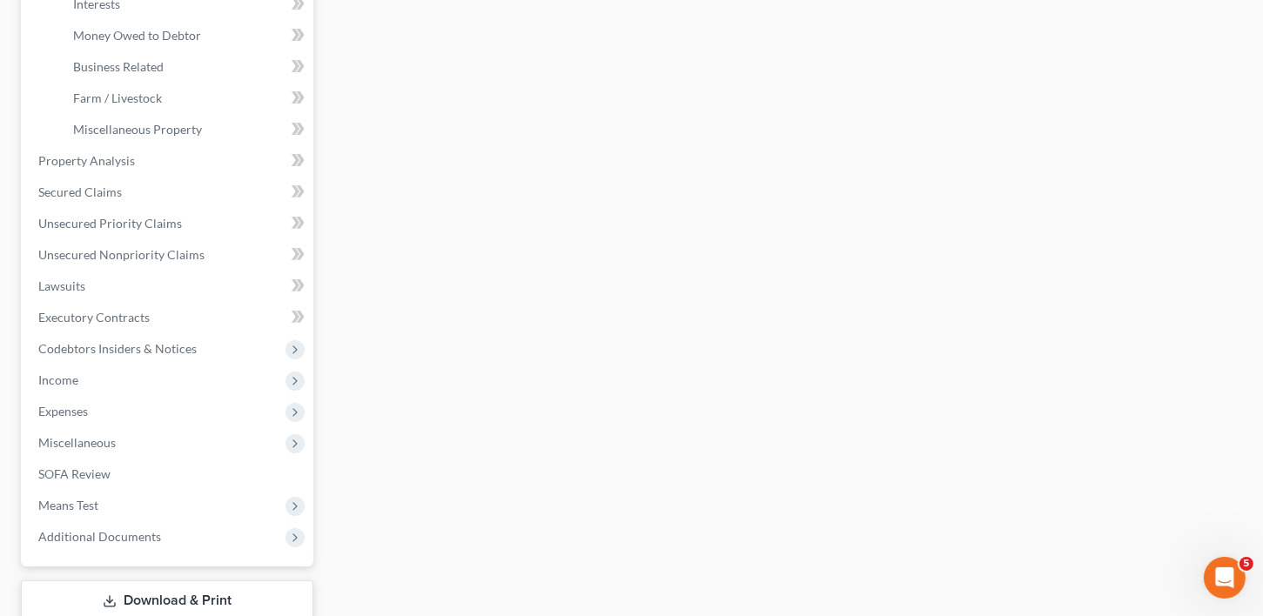
scroll to position [502, 0]
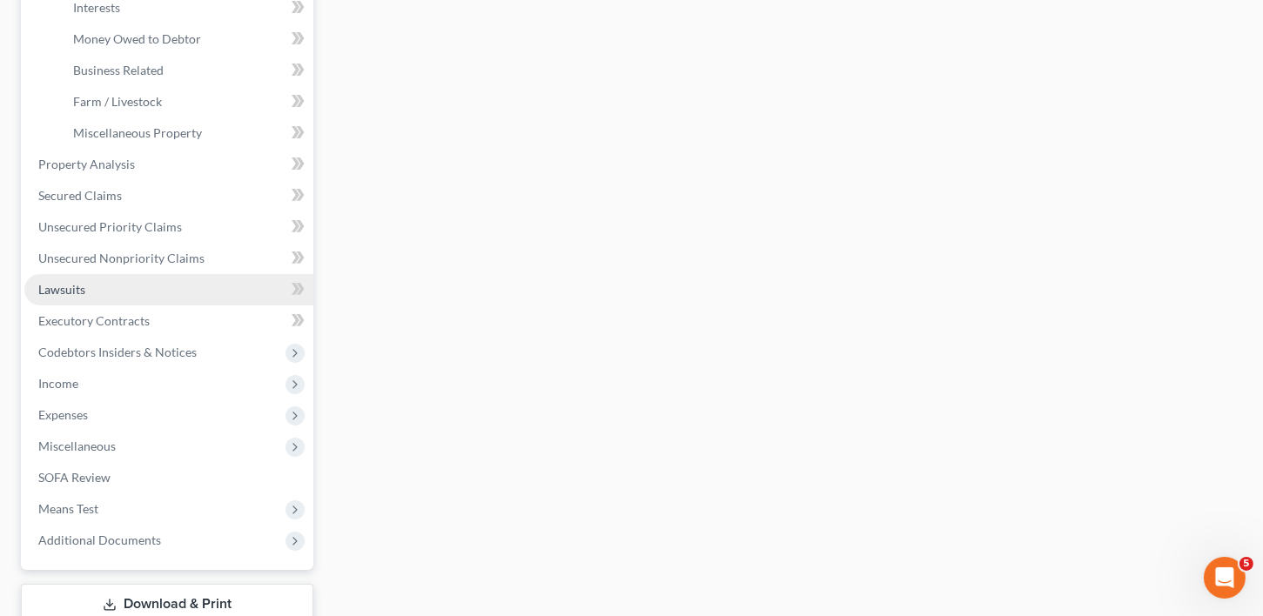
click at [61, 289] on span "Lawsuits" at bounding box center [61, 289] width 47 height 15
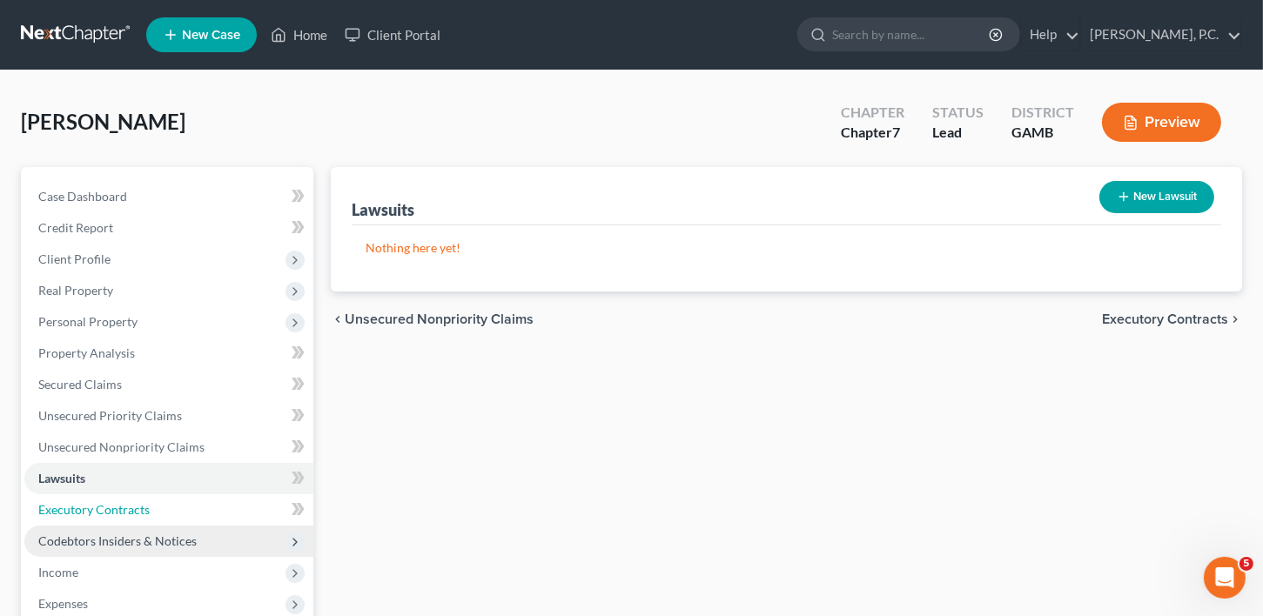
drag, startPoint x: 82, startPoint y: 514, endPoint x: 84, endPoint y: 532, distance: 18.5
click at [82, 514] on span "Executory Contracts" at bounding box center [93, 509] width 111 height 15
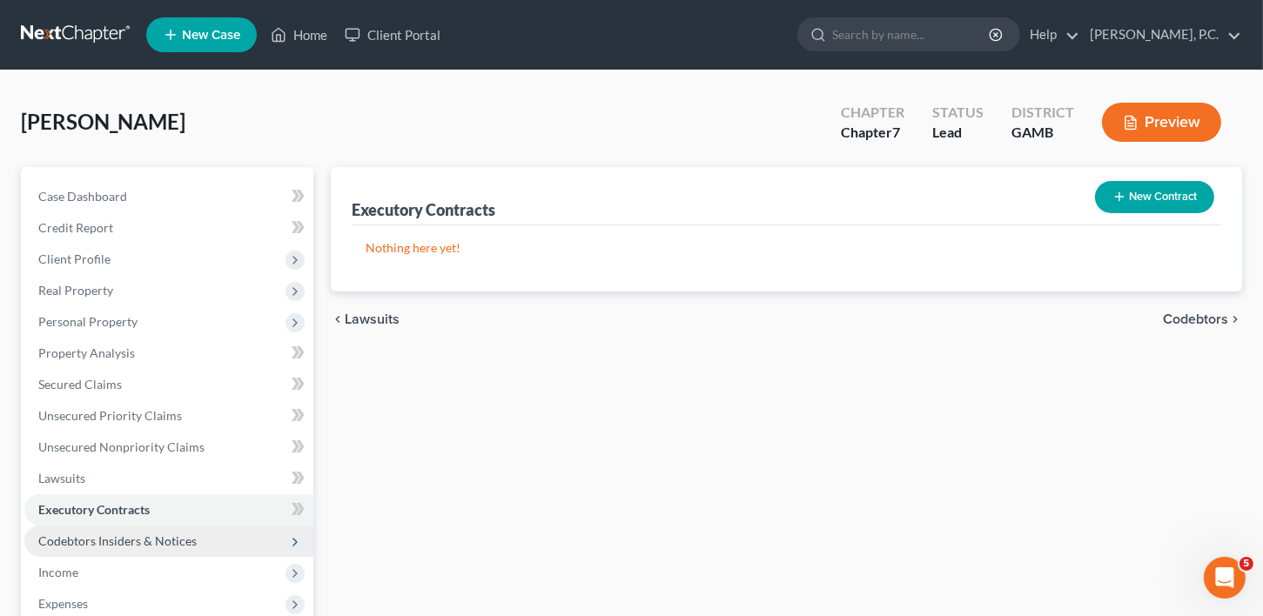
click at [85, 536] on span "Codebtors Insiders & Notices" at bounding box center [117, 541] width 158 height 15
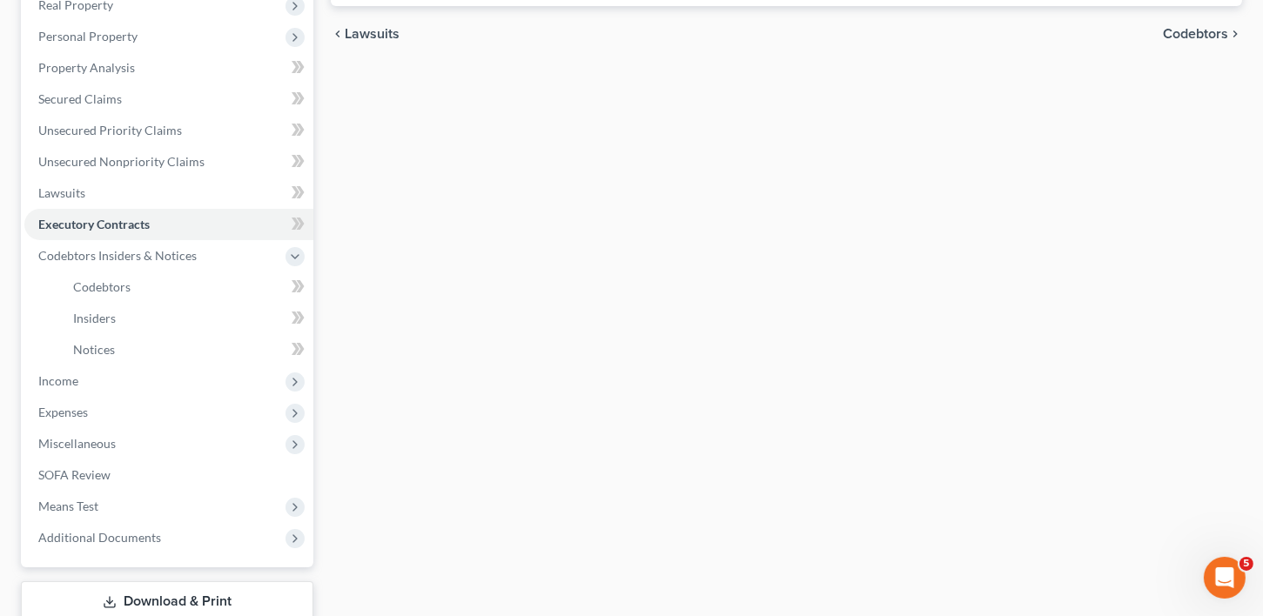
scroll to position [306, 0]
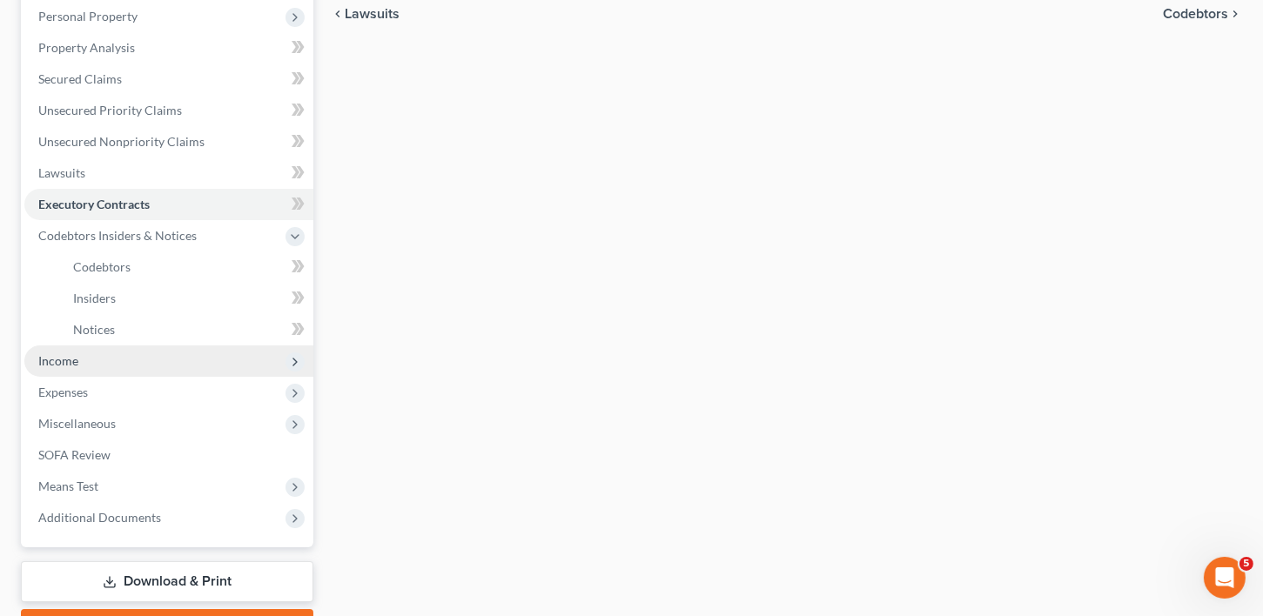
click at [58, 362] on span "Income" at bounding box center [58, 360] width 40 height 15
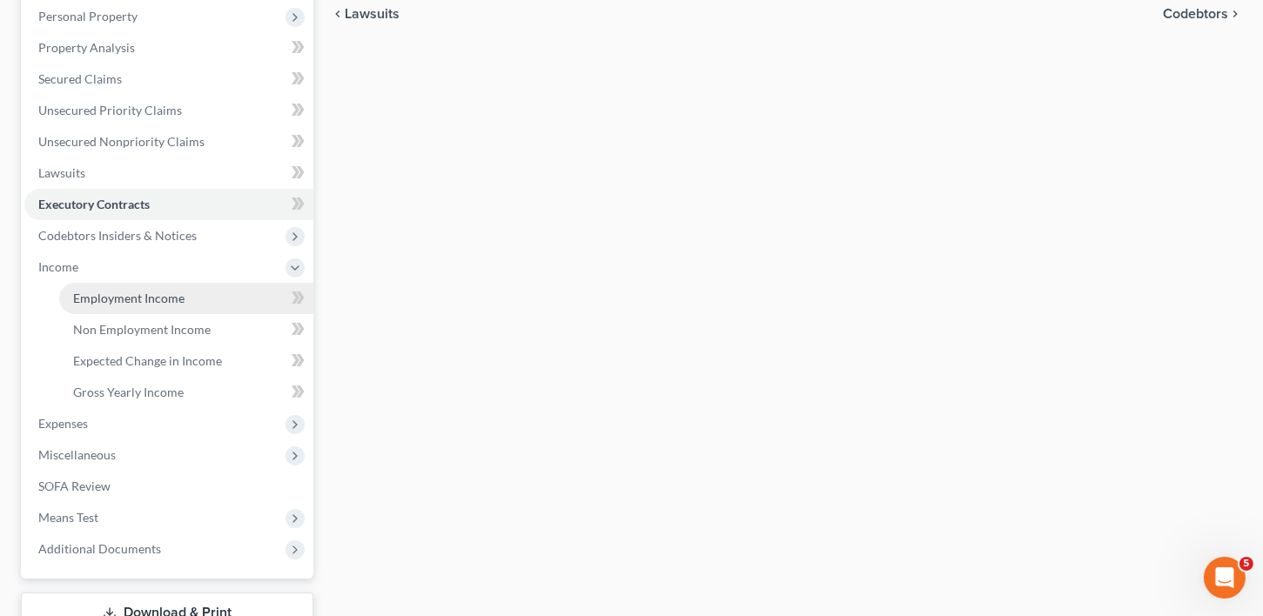
click at [104, 296] on span "Employment Income" at bounding box center [128, 298] width 111 height 15
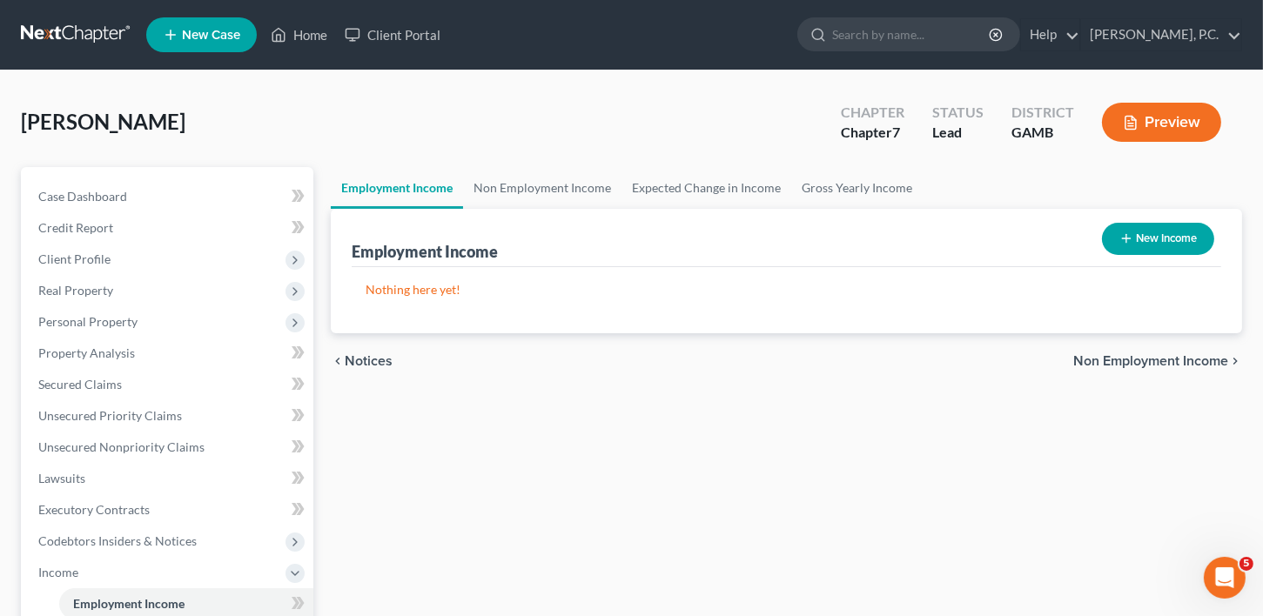
click at [1123, 251] on button "New Income" at bounding box center [1158, 239] width 112 height 32
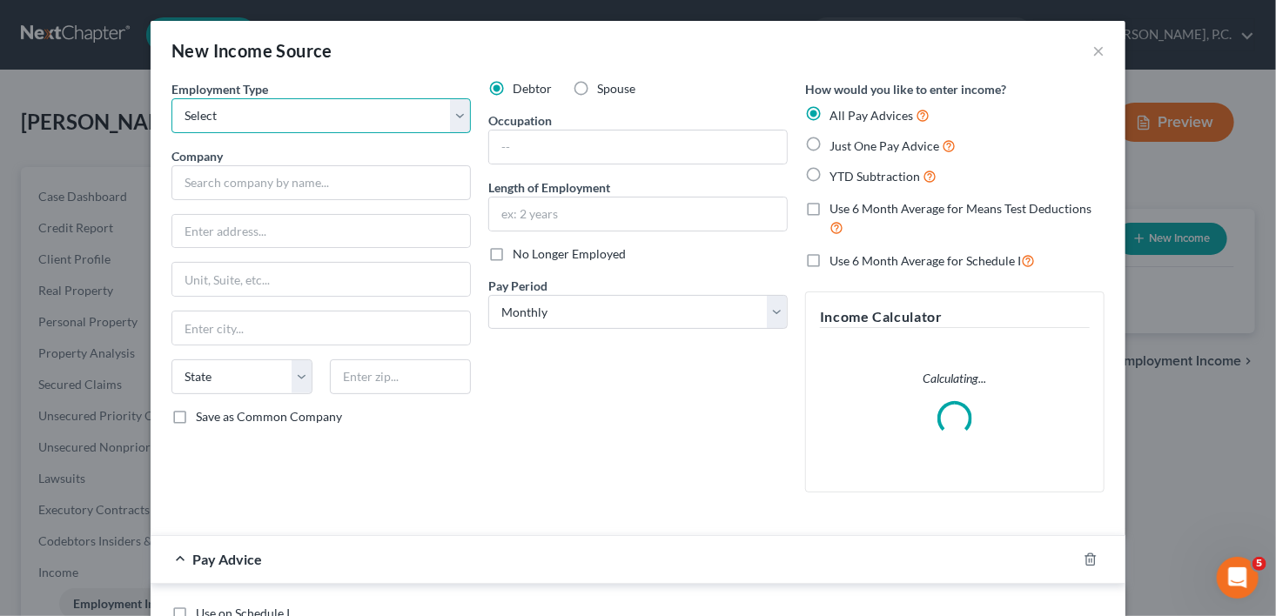
drag, startPoint x: 238, startPoint y: 112, endPoint x: 246, endPoint y: 131, distance: 21.0
click at [238, 112] on select "Select Full or [DEMOGRAPHIC_DATA] Employment Self Employment" at bounding box center [320, 115] width 299 height 35
click at [171, 98] on select "Select Full or [DEMOGRAPHIC_DATA] Employment Self Employment" at bounding box center [320, 115] width 299 height 35
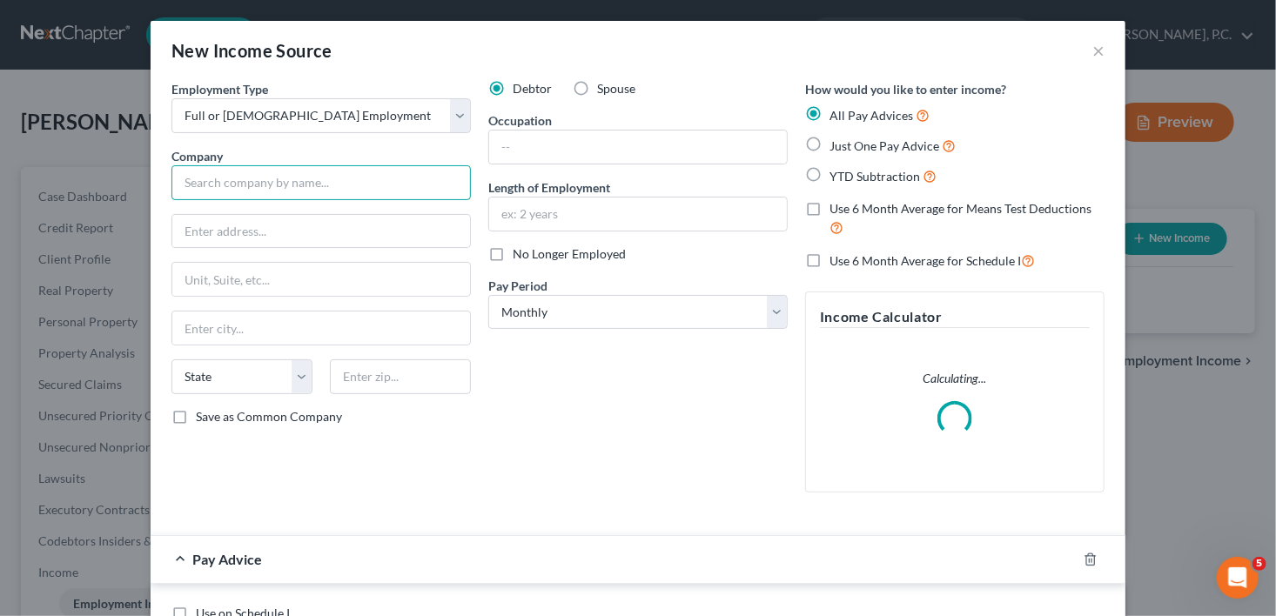
click at [249, 185] on input "text" at bounding box center [320, 182] width 299 height 35
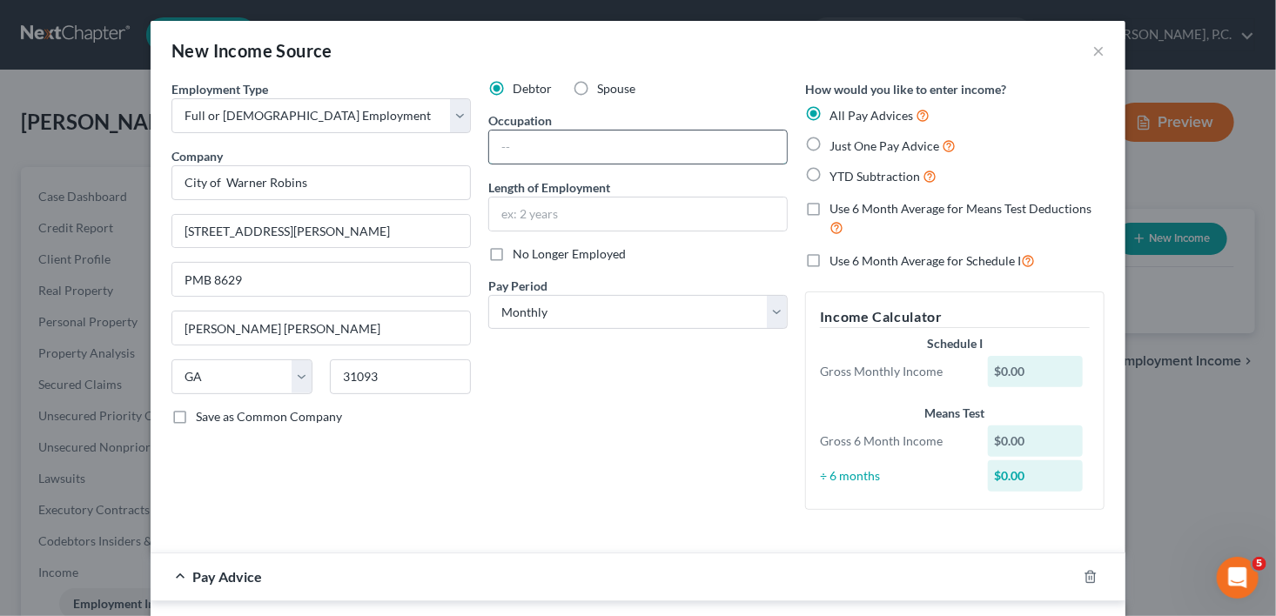
click at [512, 151] on input "text" at bounding box center [638, 147] width 298 height 33
click at [522, 214] on input "text" at bounding box center [638, 214] width 298 height 33
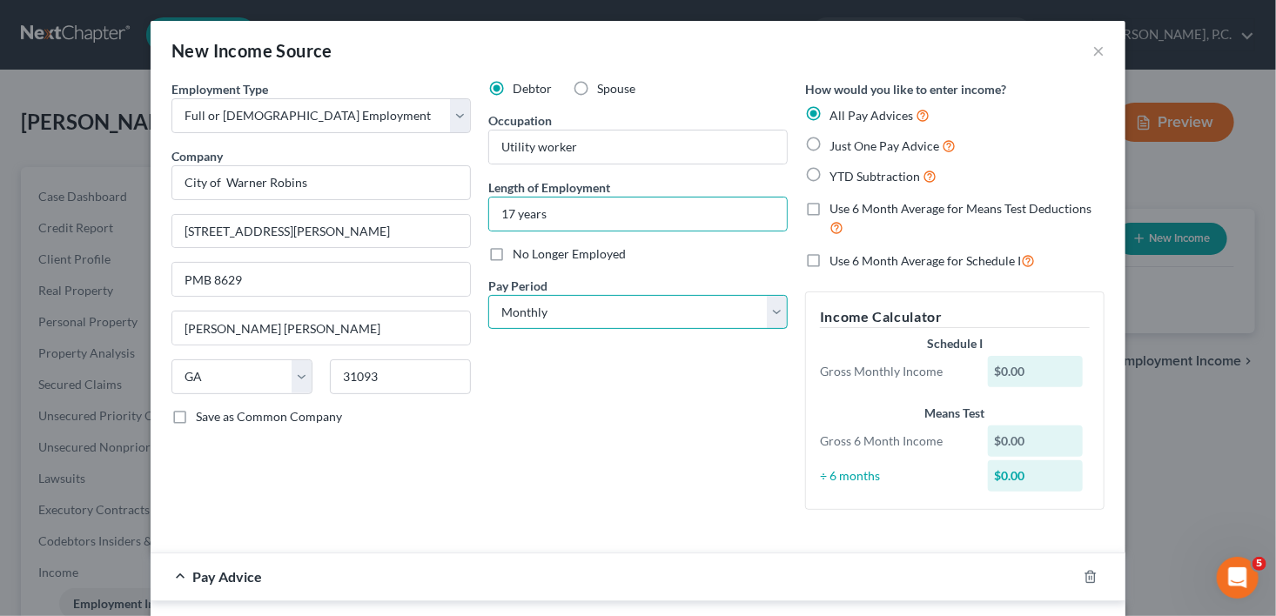
click at [545, 298] on select "Select Monthly Twice Monthly Every Other Week Weekly" at bounding box center [637, 312] width 299 height 35
click at [488, 295] on select "Select Monthly Twice Monthly Every Other Week Weekly" at bounding box center [637, 312] width 299 height 35
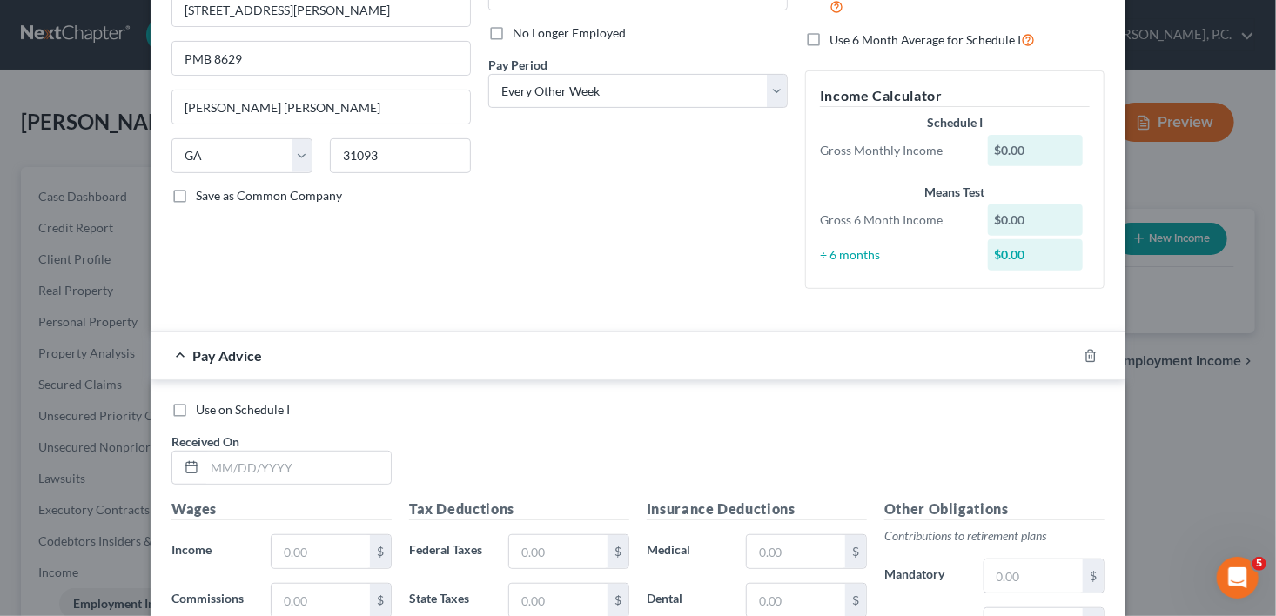
scroll to position [224, 0]
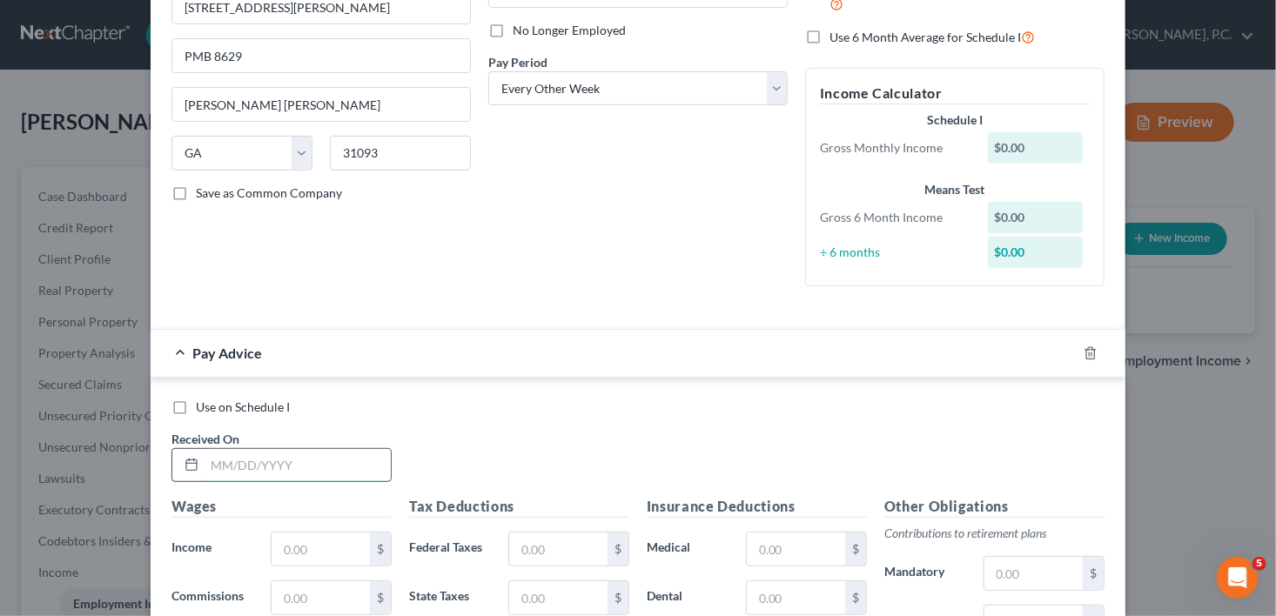
click at [239, 474] on input "text" at bounding box center [298, 465] width 186 height 33
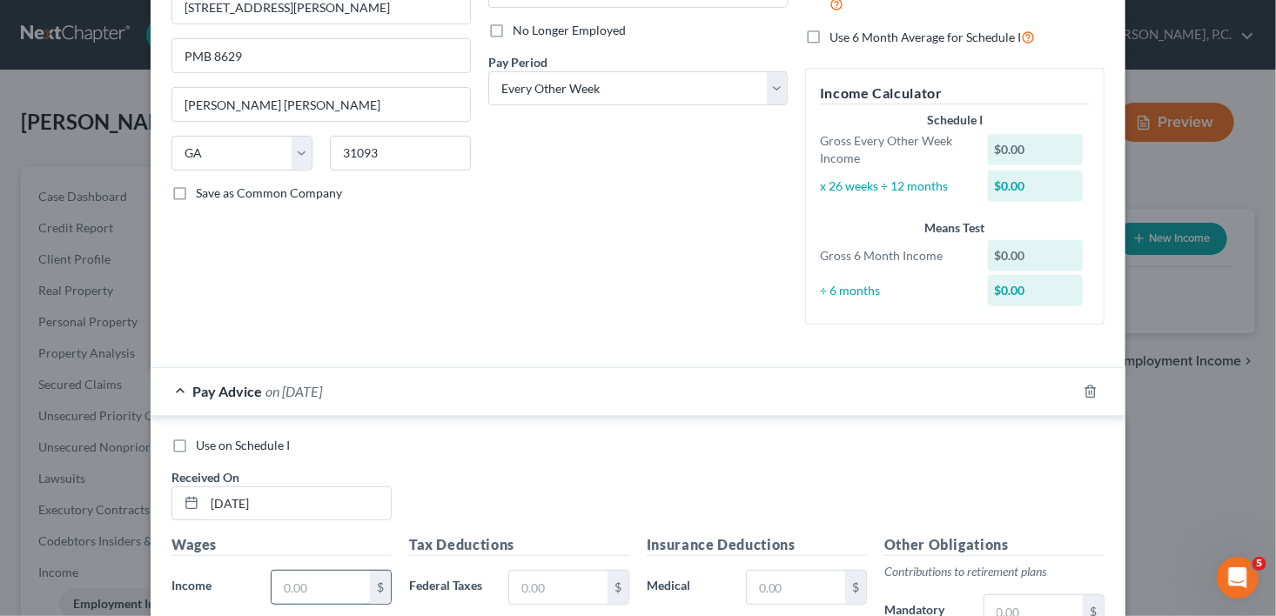
click at [336, 579] on input "text" at bounding box center [321, 587] width 98 height 33
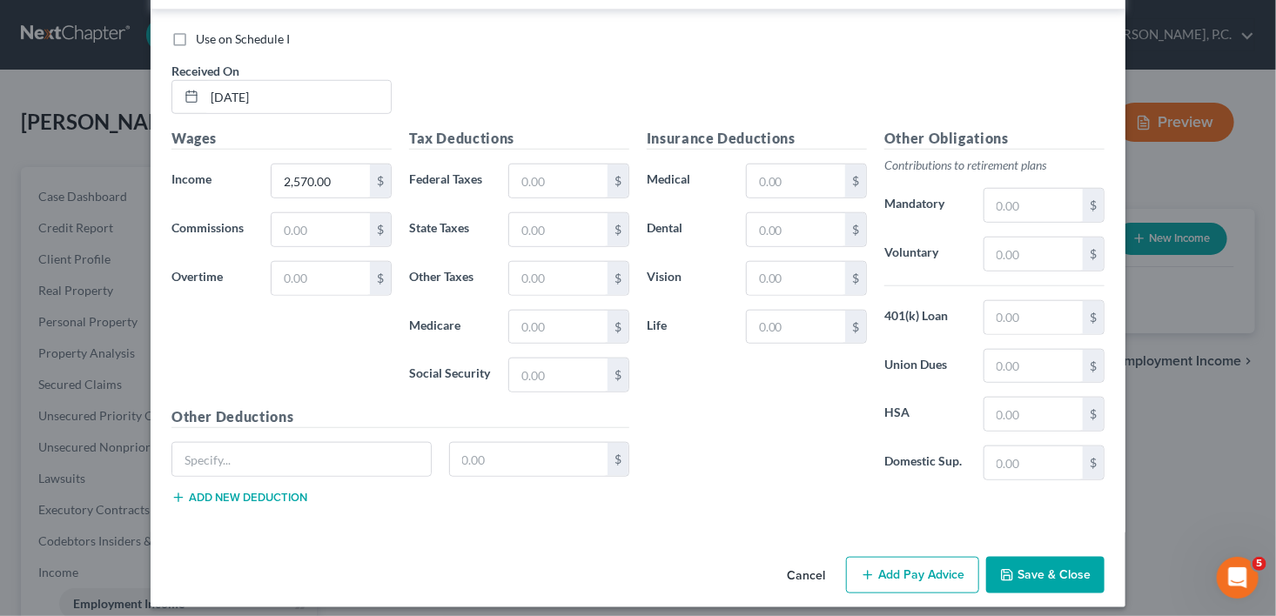
scroll to position [637, 0]
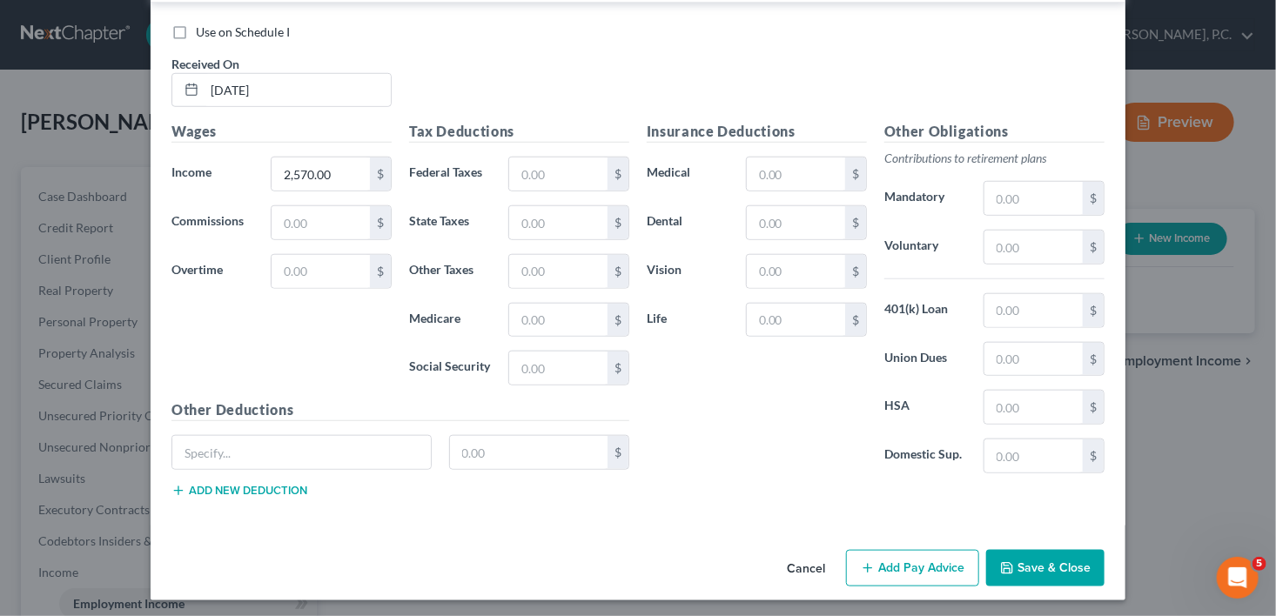
click at [1038, 557] on button "Save & Close" at bounding box center [1045, 568] width 118 height 37
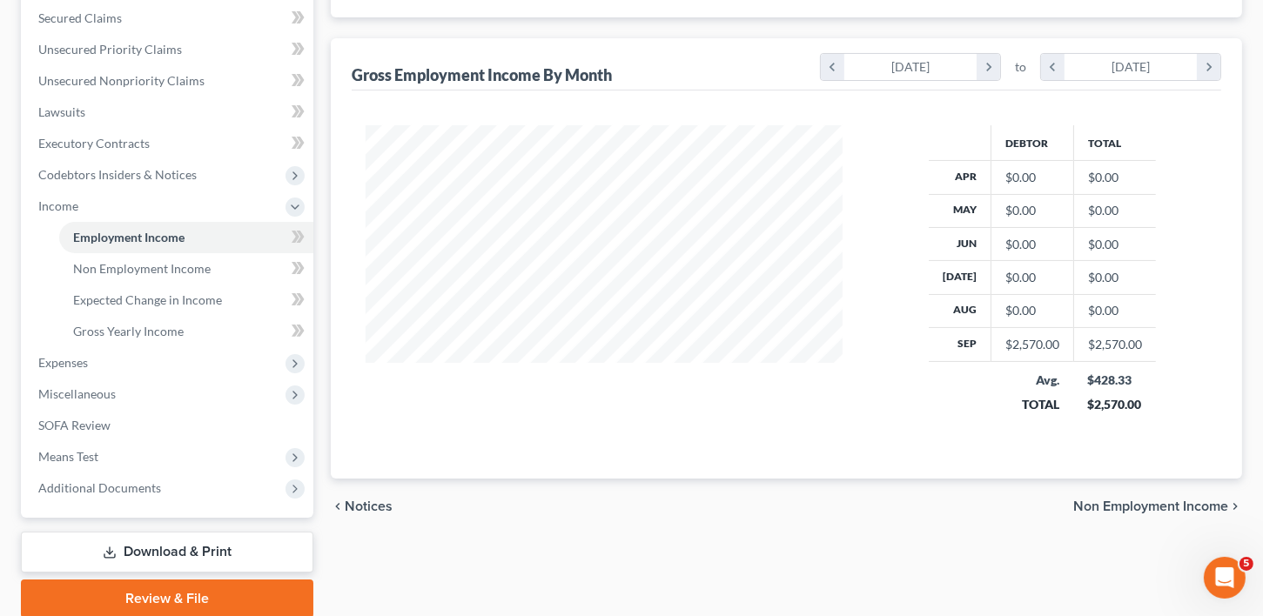
scroll to position [417, 0]
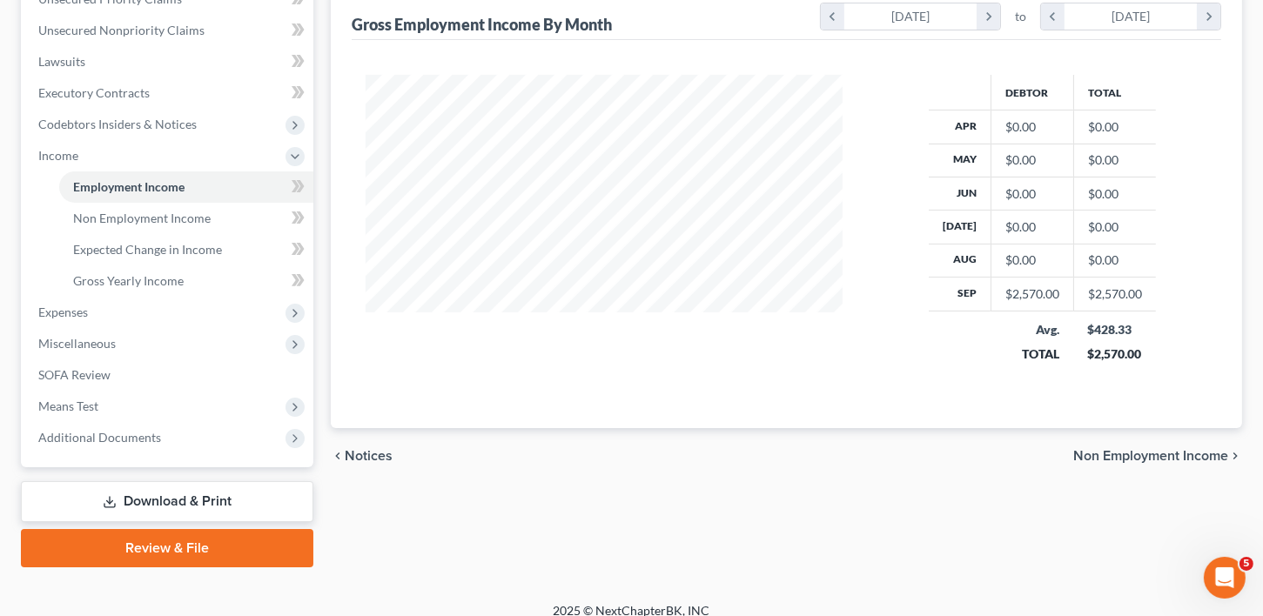
click at [1145, 440] on div "chevron_left Notices Non Employment Income chevron_right" at bounding box center [786, 456] width 911 height 56
click at [1145, 449] on span "Non Employment Income" at bounding box center [1150, 456] width 155 height 14
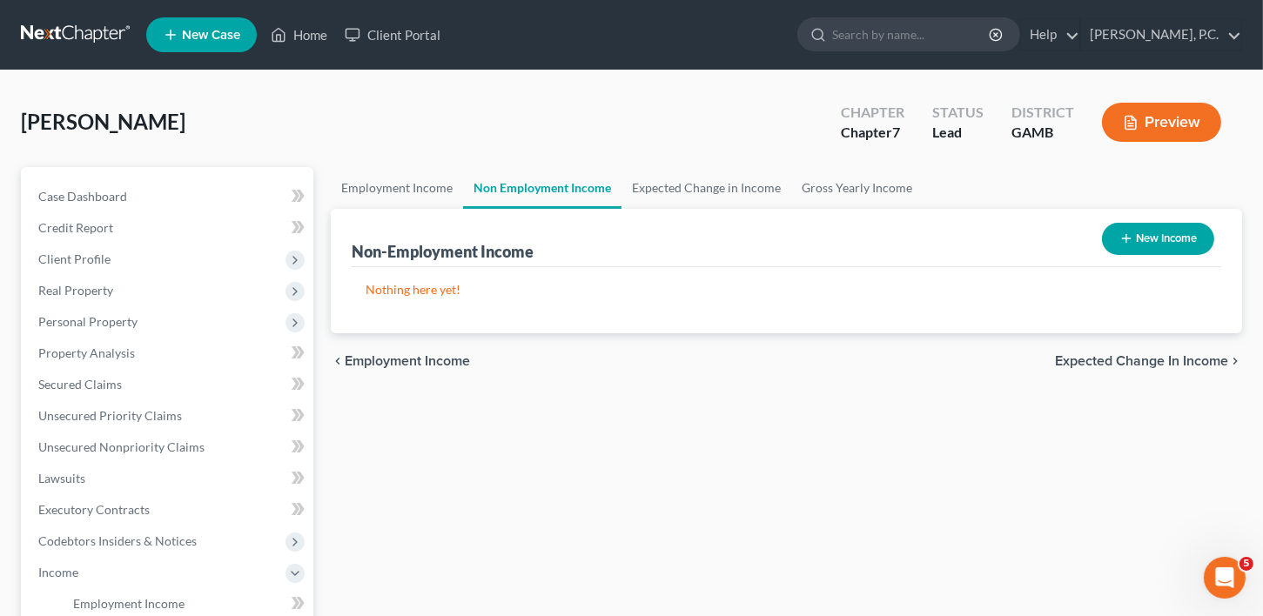
click at [1135, 362] on span "Expected Change in Income" at bounding box center [1141, 361] width 173 height 14
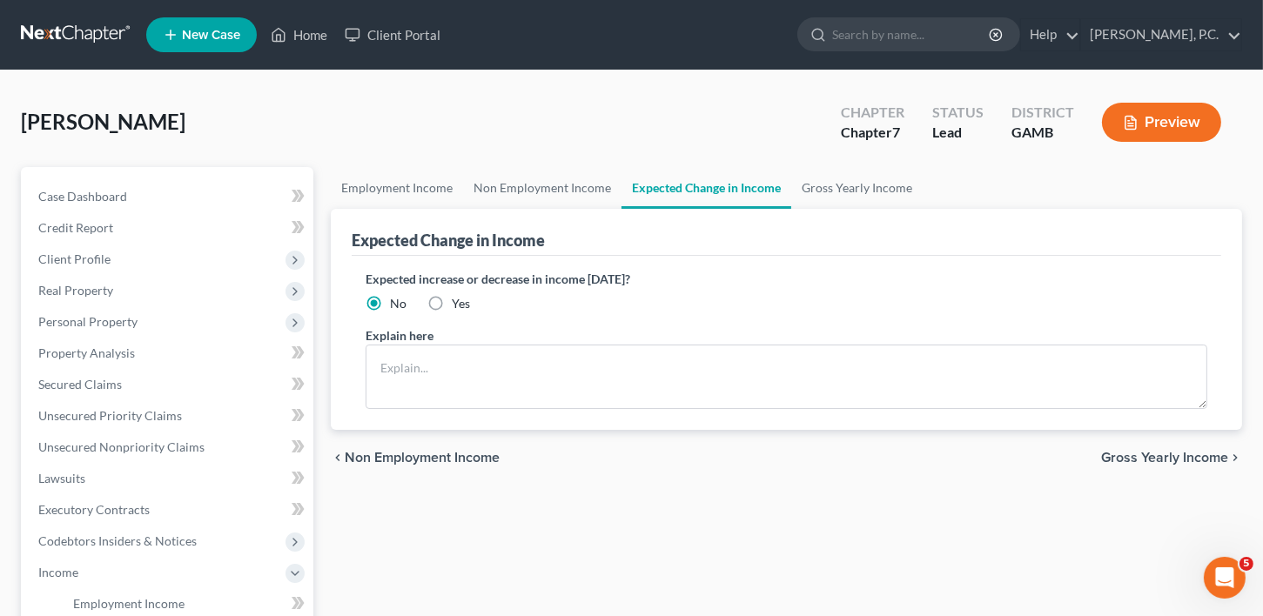
click at [1198, 457] on span "Gross Yearly Income" at bounding box center [1164, 458] width 127 height 14
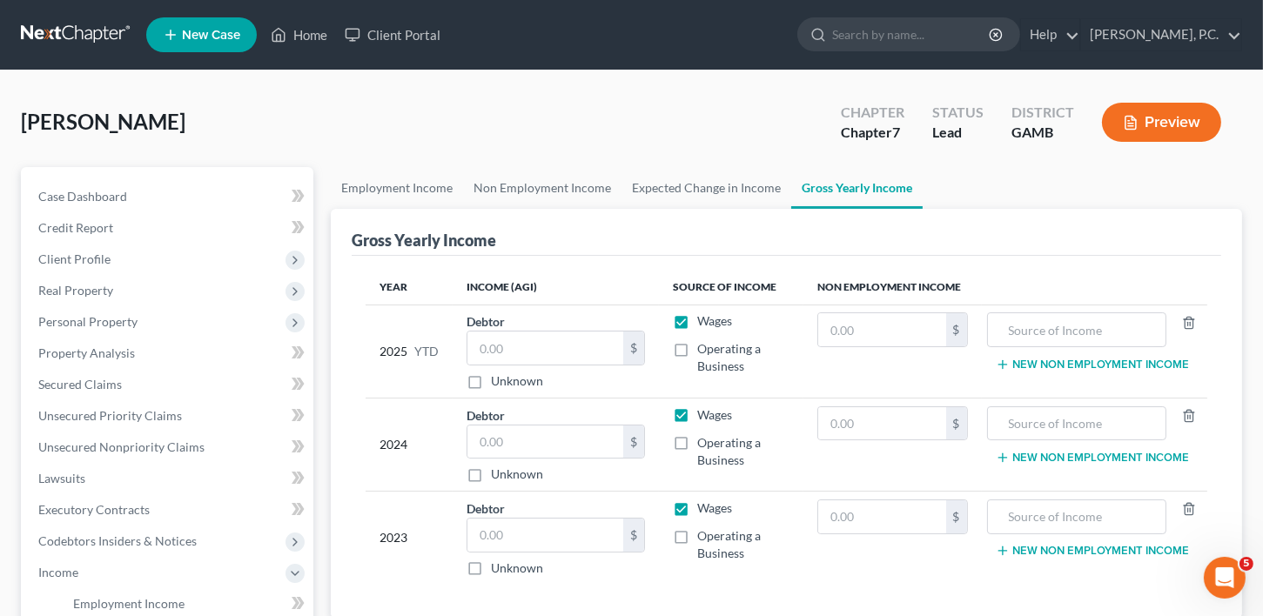
click at [819, 333] on td "$" at bounding box center [892, 351] width 178 height 93
click at [480, 354] on input "text" at bounding box center [545, 348] width 157 height 33
click at [502, 443] on input "text" at bounding box center [545, 442] width 157 height 33
click at [520, 539] on input "text" at bounding box center [545, 535] width 157 height 33
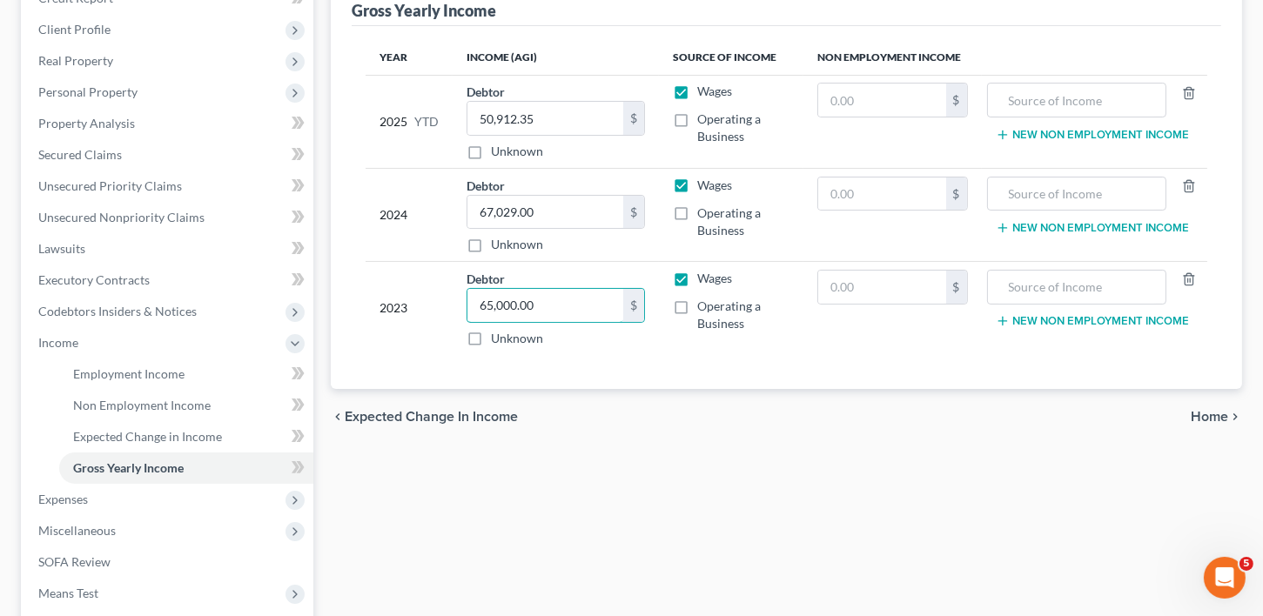
scroll to position [283, 0]
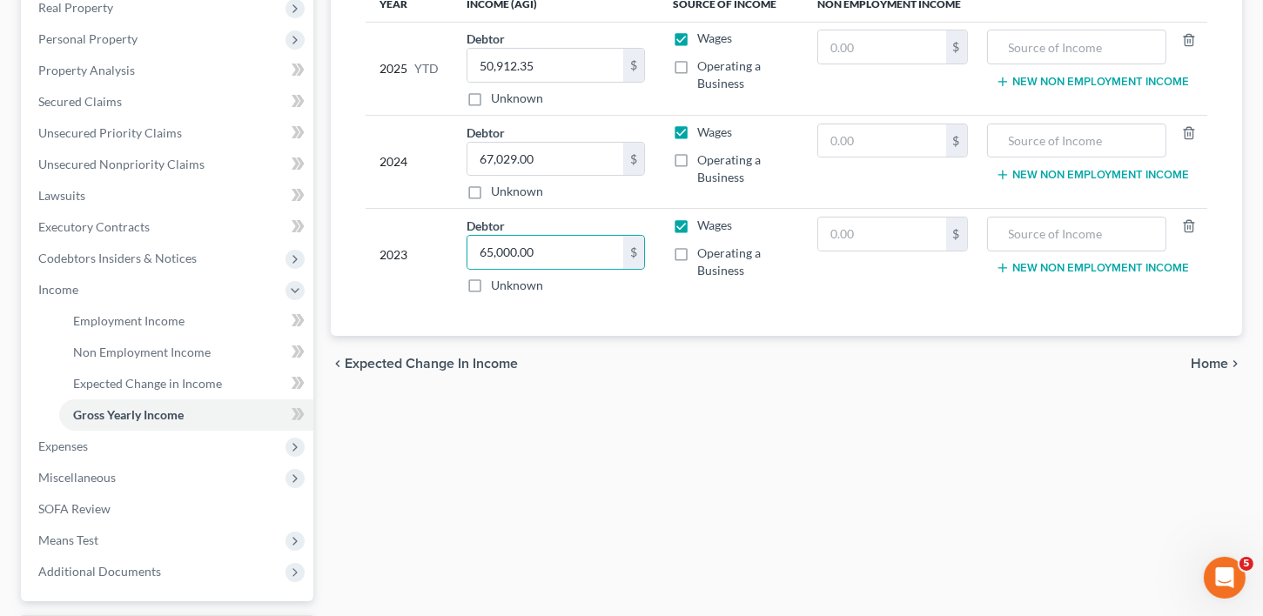
click at [1226, 359] on span "Home" at bounding box center [1209, 364] width 37 height 14
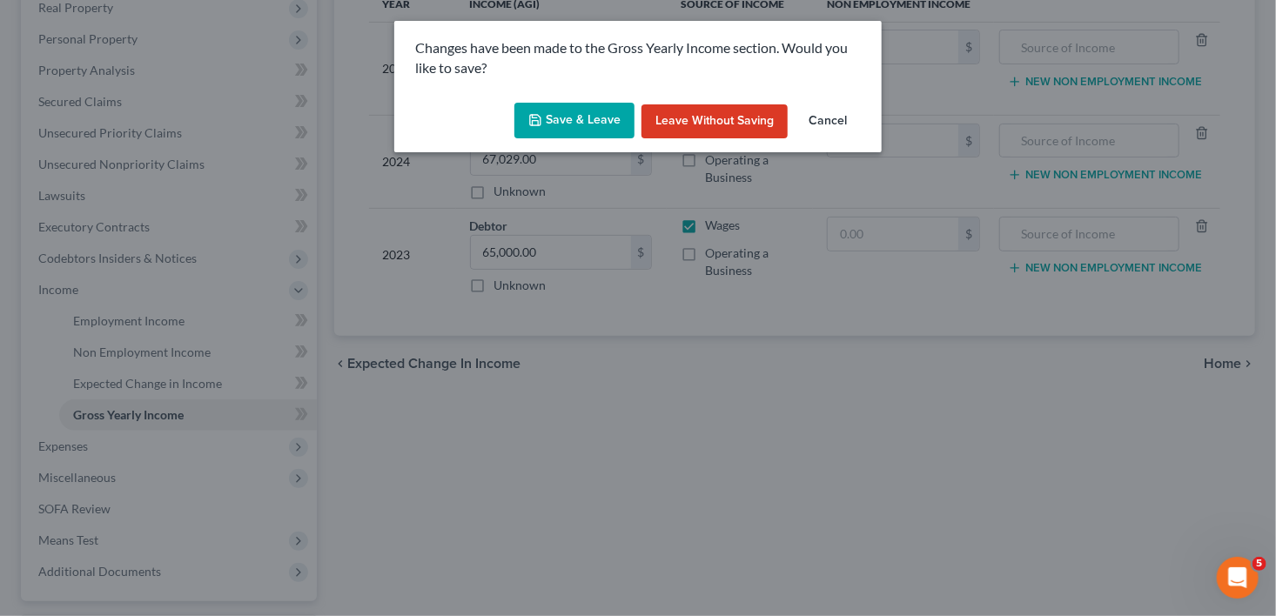
click at [596, 110] on button "Save & Leave" at bounding box center [574, 121] width 120 height 37
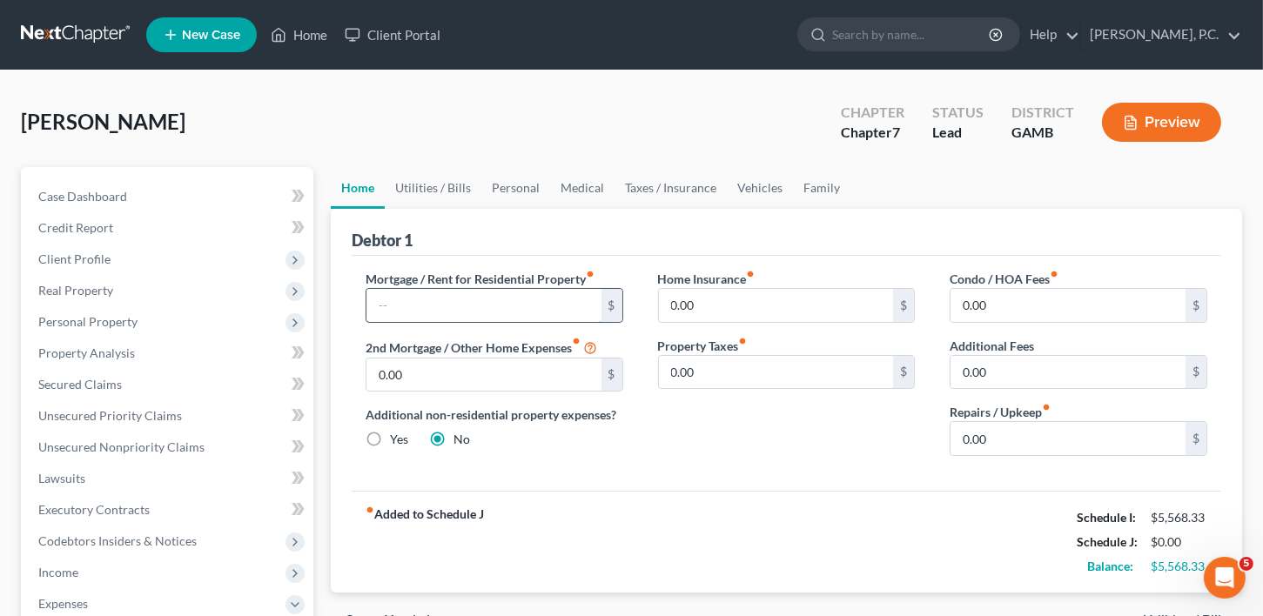
click at [397, 308] on input "text" at bounding box center [483, 305] width 235 height 33
click at [1000, 433] on input "0.00" at bounding box center [1068, 438] width 235 height 33
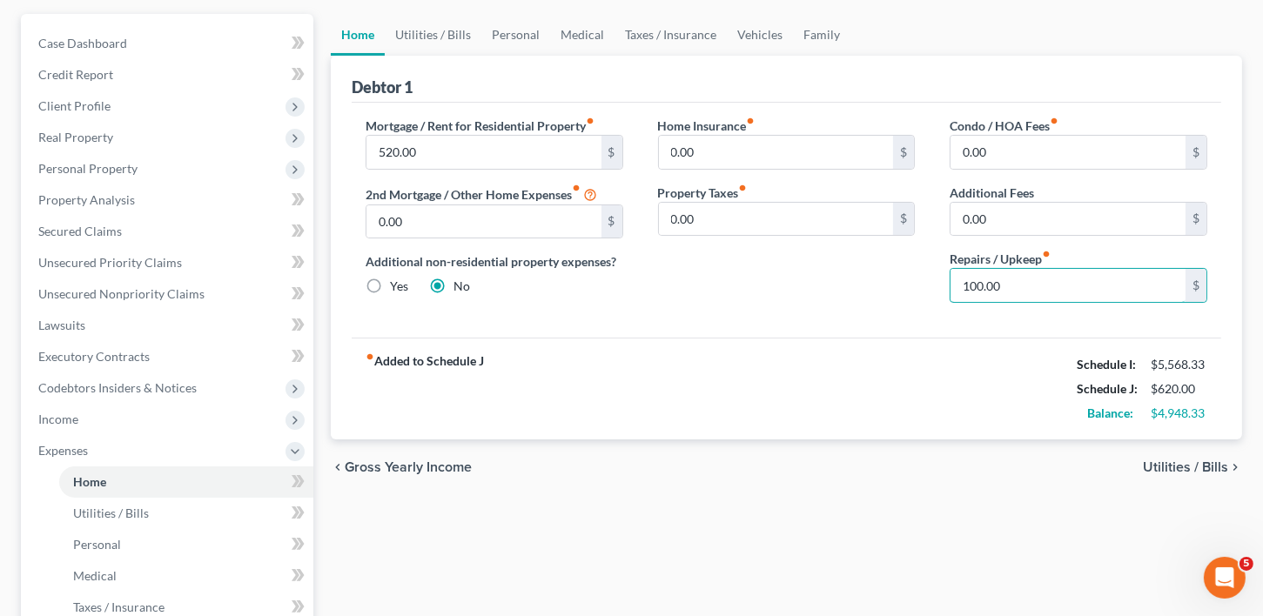
scroll to position [154, 0]
click at [1195, 451] on div "chevron_left Gross Yearly Income Utilities / Bills chevron_right" at bounding box center [786, 467] width 911 height 56
click at [1197, 460] on span "Utilities / Bills" at bounding box center [1185, 467] width 85 height 14
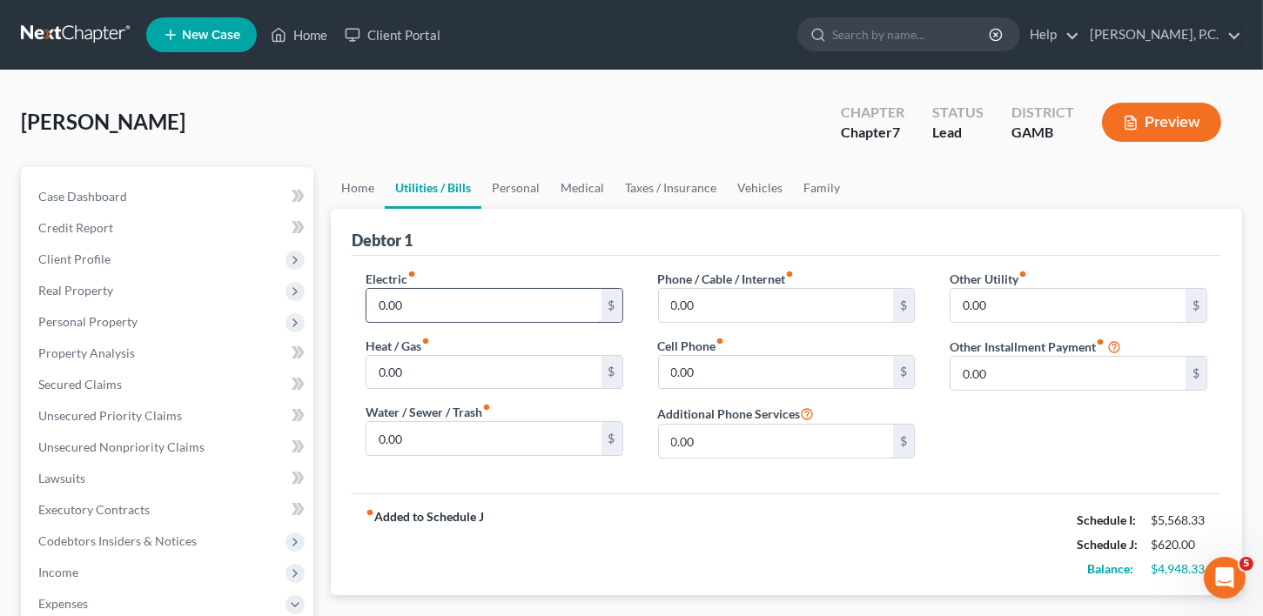
click at [379, 312] on input "0.00" at bounding box center [483, 305] width 235 height 33
click at [427, 443] on input "0.00" at bounding box center [483, 438] width 235 height 33
click at [701, 367] on input "0.00" at bounding box center [776, 372] width 235 height 33
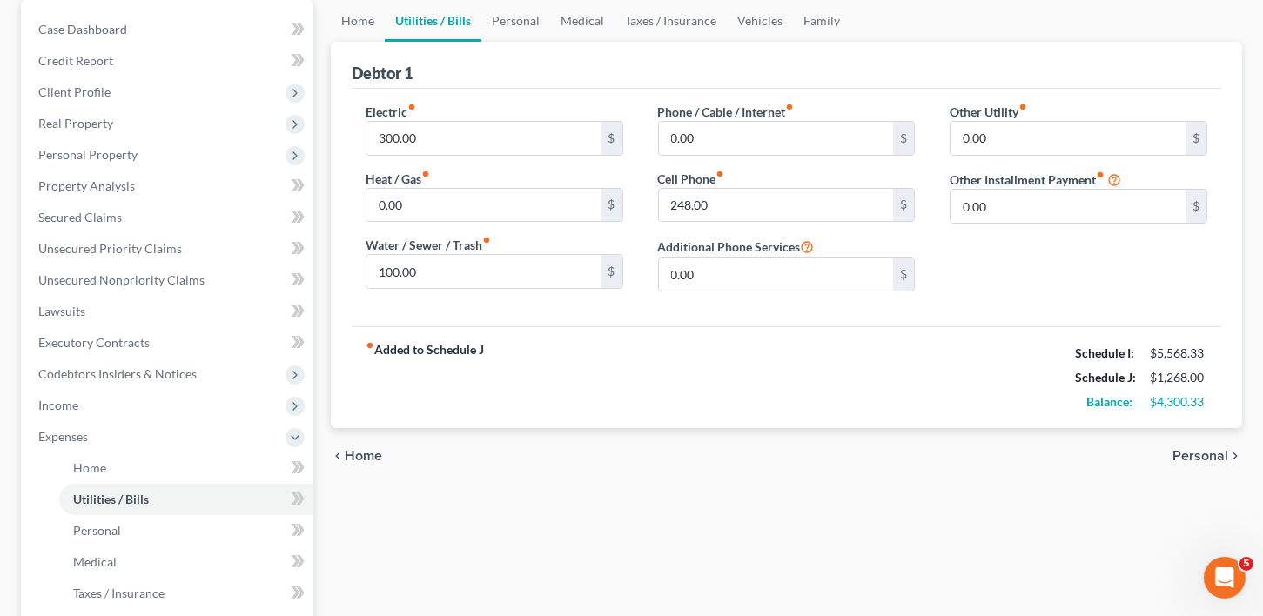
drag, startPoint x: 1199, startPoint y: 442, endPoint x: 1201, endPoint y: 451, distance: 8.9
click at [1199, 443] on div "chevron_left Home Personal chevron_right" at bounding box center [786, 456] width 911 height 56
click at [1201, 453] on span "Personal" at bounding box center [1201, 456] width 56 height 14
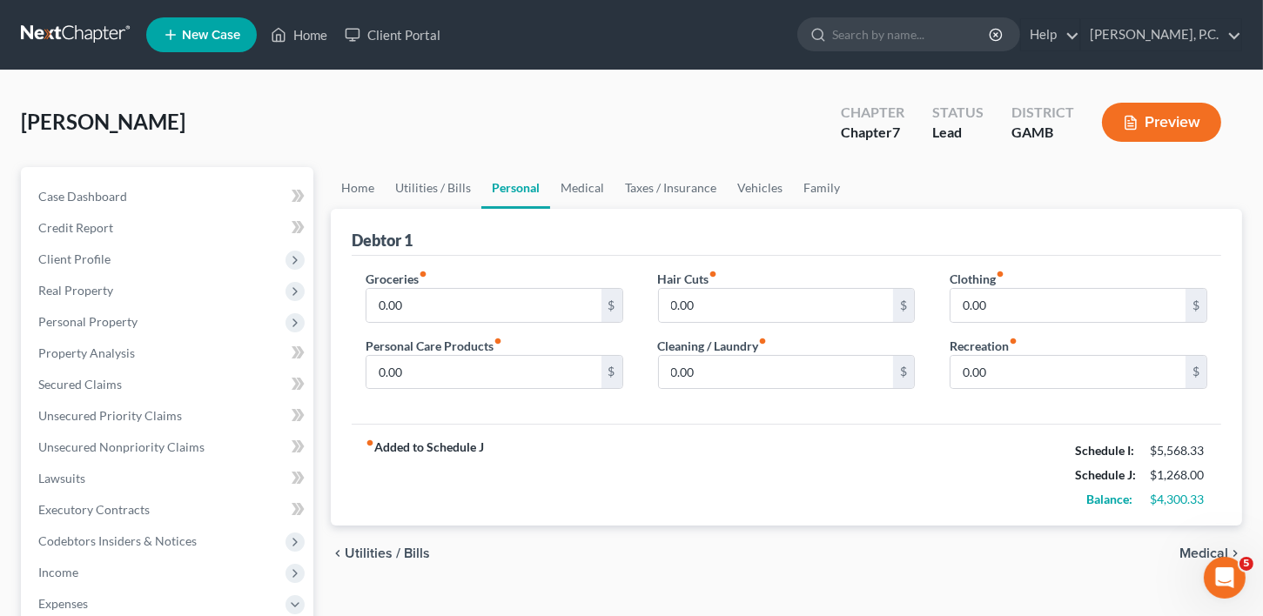
click at [432, 328] on div "Groceries fiber_manual_record 0.00 $ Personal Care Products fiber_manual_record…" at bounding box center [494, 337] width 292 height 134
click at [421, 301] on input "0.00" at bounding box center [483, 305] width 235 height 33
click at [420, 371] on input "0.00" at bounding box center [483, 372] width 235 height 33
click at [993, 380] on input "0.00" at bounding box center [1068, 372] width 235 height 33
click at [995, 308] on input "0.00" at bounding box center [1068, 305] width 235 height 33
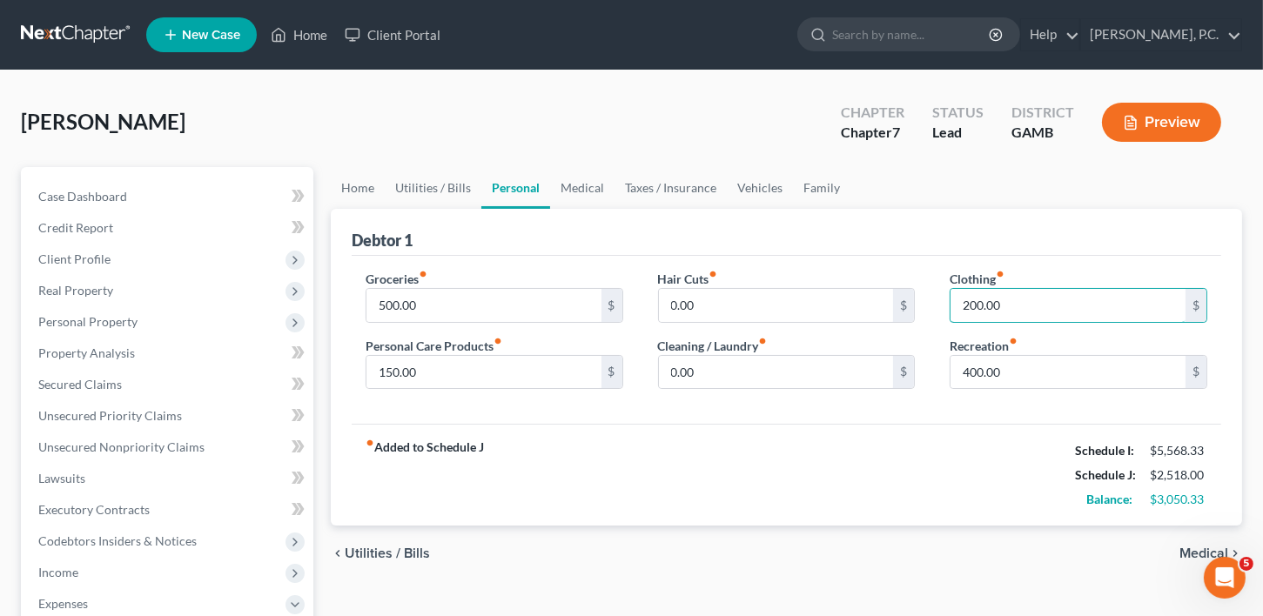
scroll to position [293, 0]
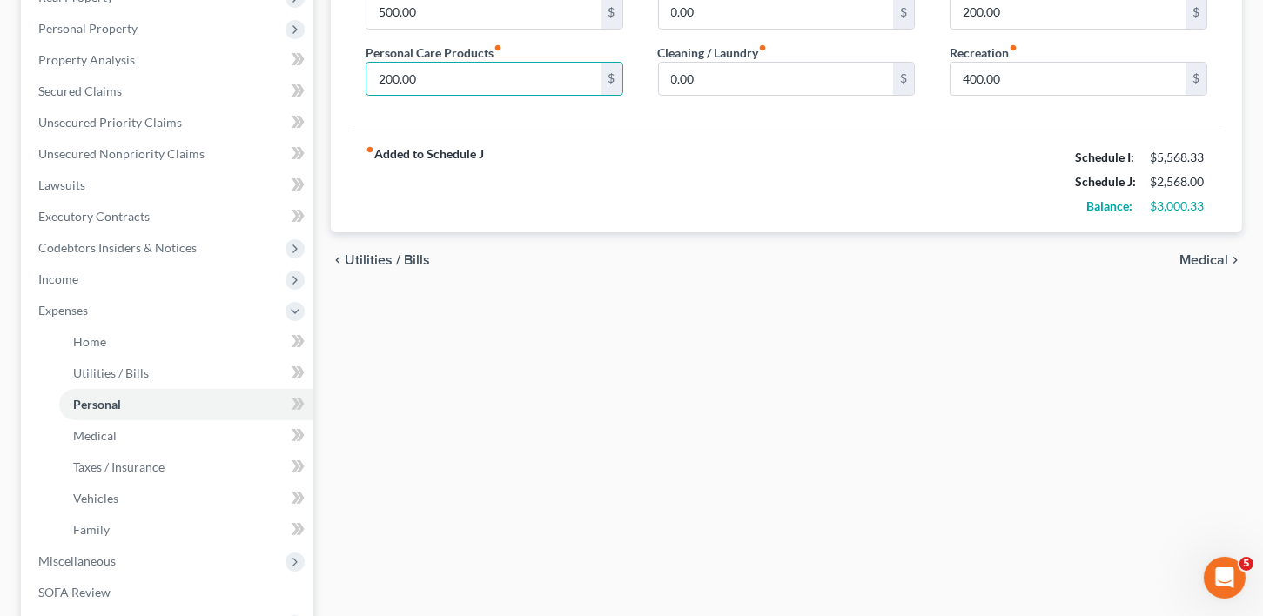
click at [1198, 253] on span "Medical" at bounding box center [1203, 260] width 49 height 14
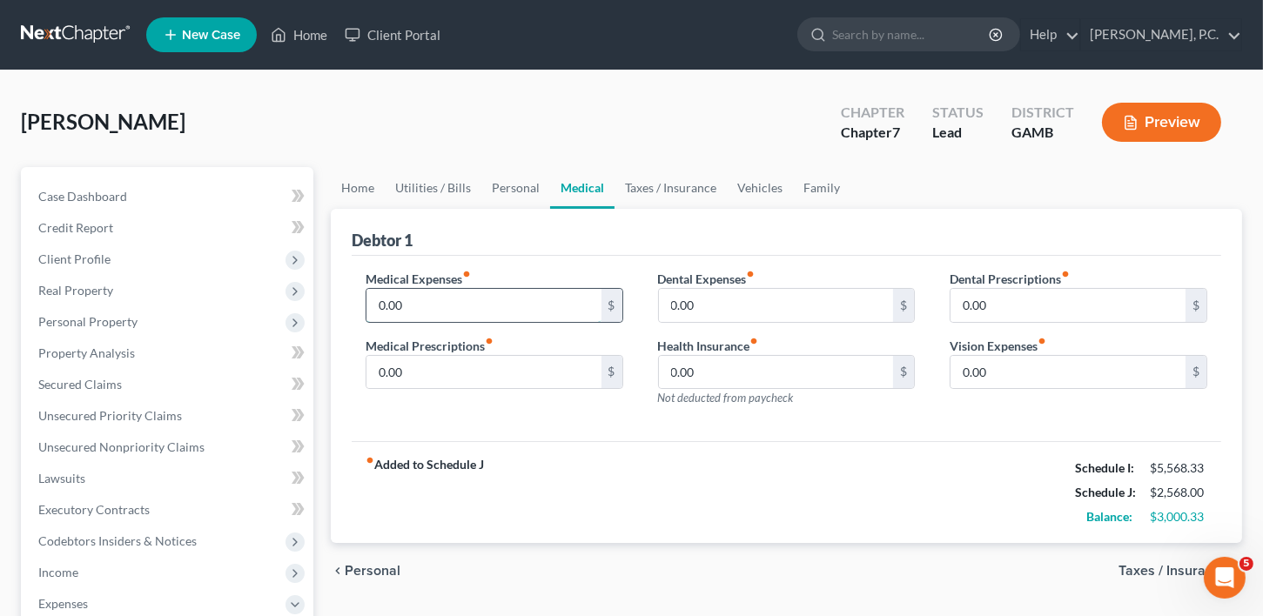
click at [418, 299] on input "0.00" at bounding box center [483, 305] width 235 height 33
click at [439, 378] on input "0.00" at bounding box center [483, 372] width 235 height 33
click at [1165, 569] on span "Taxes / Insurance" at bounding box center [1174, 571] width 110 height 14
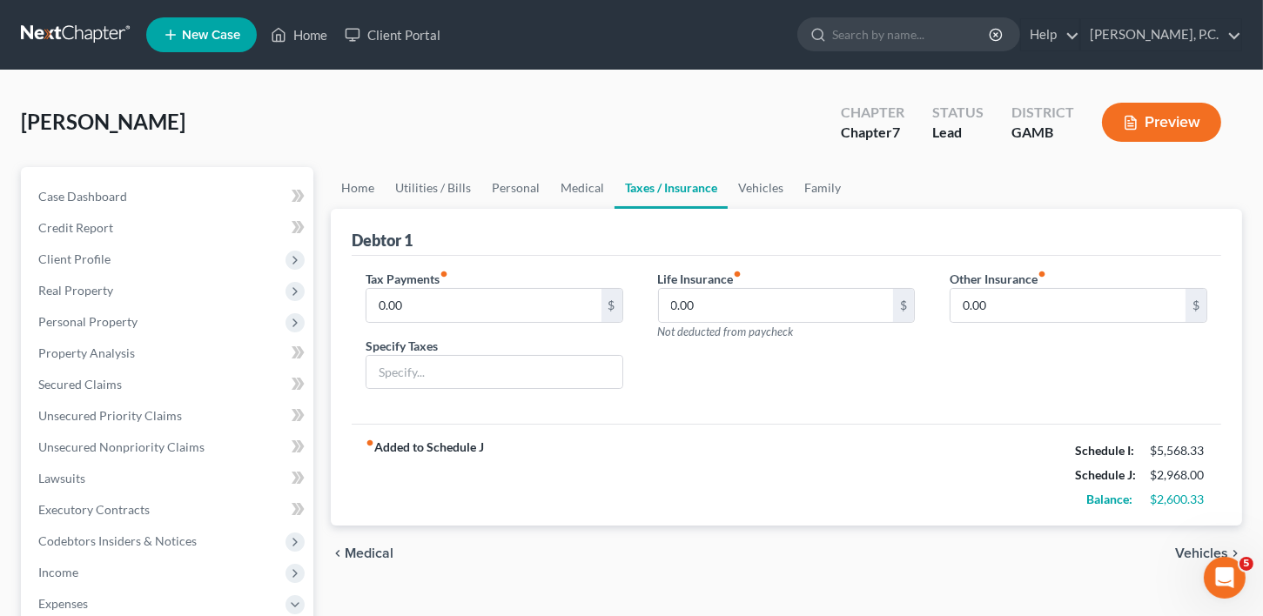
click at [1185, 548] on span "Vehicles" at bounding box center [1201, 554] width 53 height 14
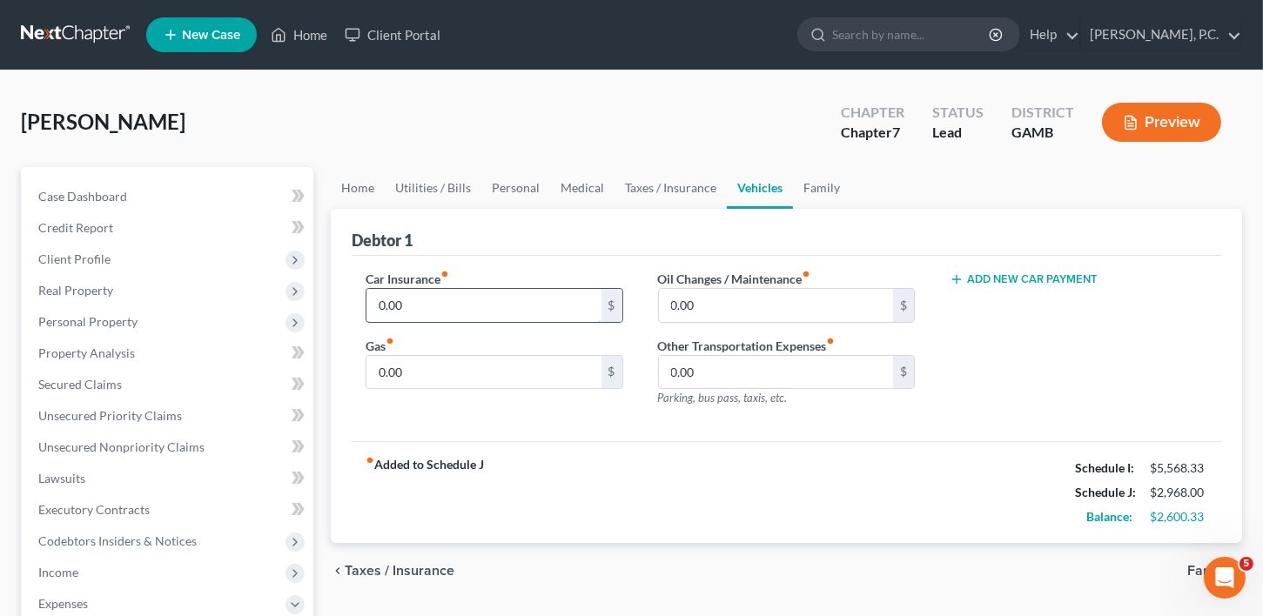
click at [427, 312] on input "0.00" at bounding box center [483, 305] width 235 height 33
click at [414, 371] on input "0.00" at bounding box center [483, 372] width 235 height 33
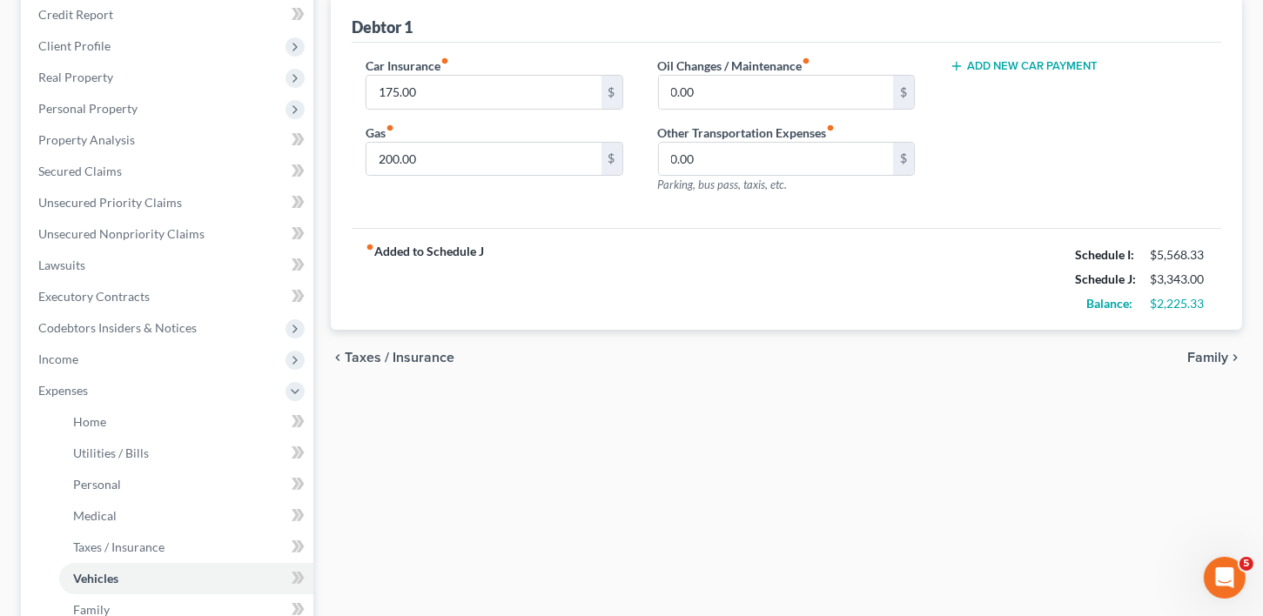
click at [1199, 353] on span "Family" at bounding box center [1207, 358] width 41 height 14
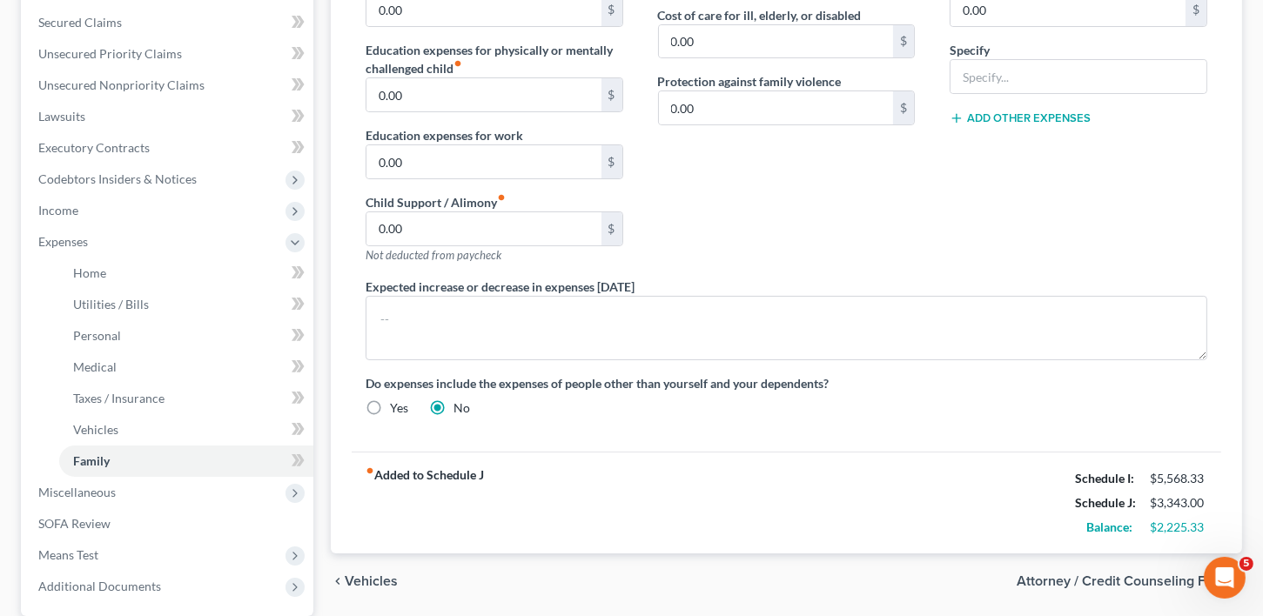
scroll to position [393, 0]
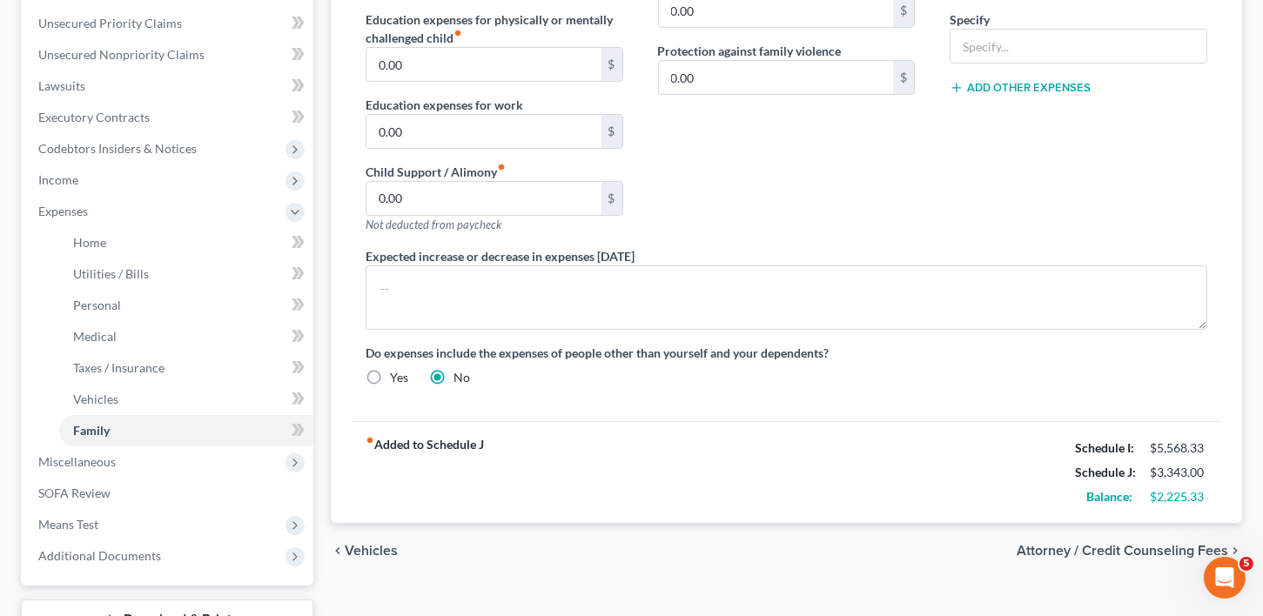
click at [1167, 547] on span "Attorney / Credit Counseling Fees" at bounding box center [1123, 551] width 212 height 14
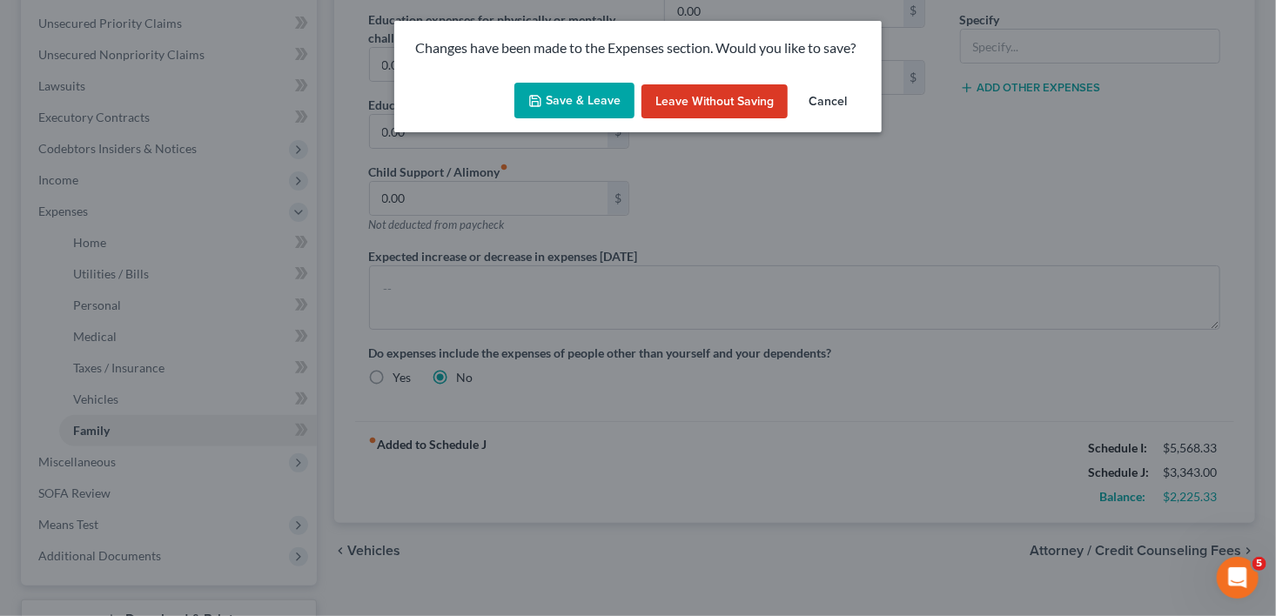
click at [569, 105] on button "Save & Leave" at bounding box center [574, 101] width 120 height 37
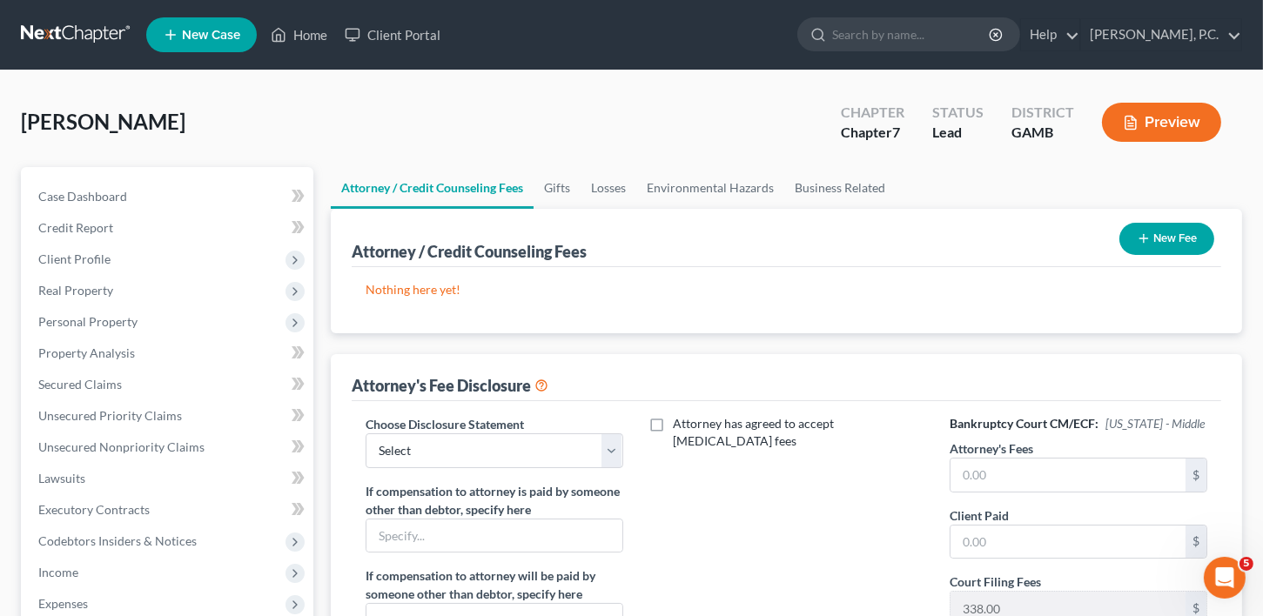
click at [1164, 230] on button "New Fee" at bounding box center [1166, 239] width 95 height 32
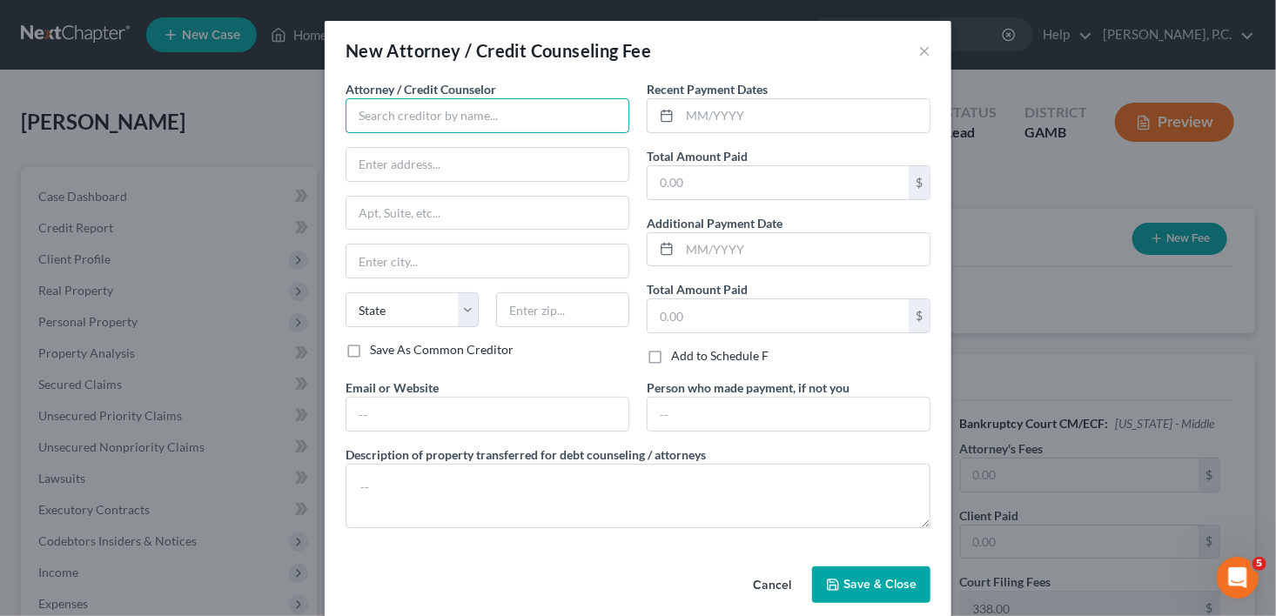
click at [400, 114] on input "text" at bounding box center [488, 115] width 284 height 35
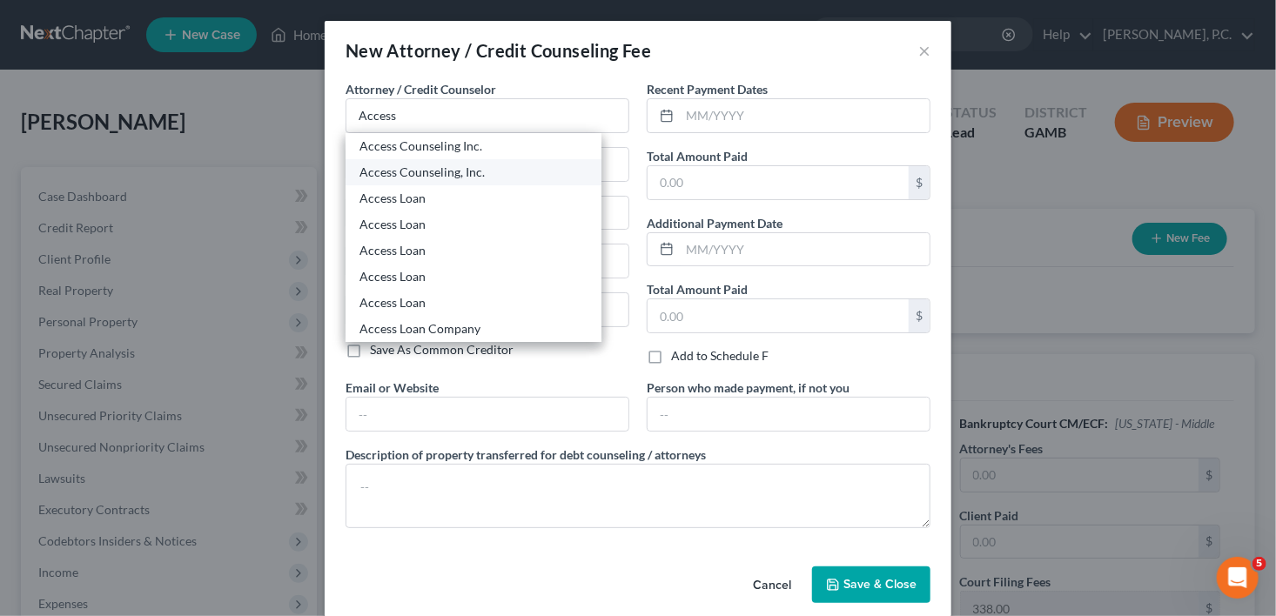
click at [431, 164] on div "Access Counseling, Inc." at bounding box center [473, 172] width 228 height 17
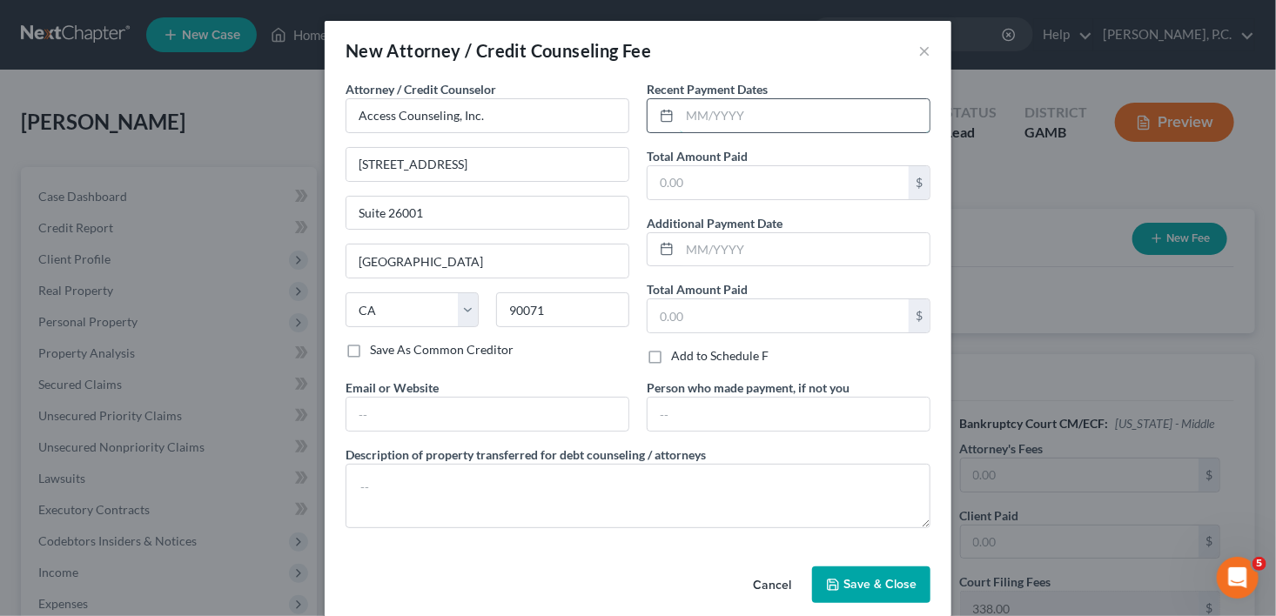
click at [737, 116] on input "text" at bounding box center [805, 115] width 250 height 33
click at [721, 168] on input "text" at bounding box center [778, 182] width 261 height 33
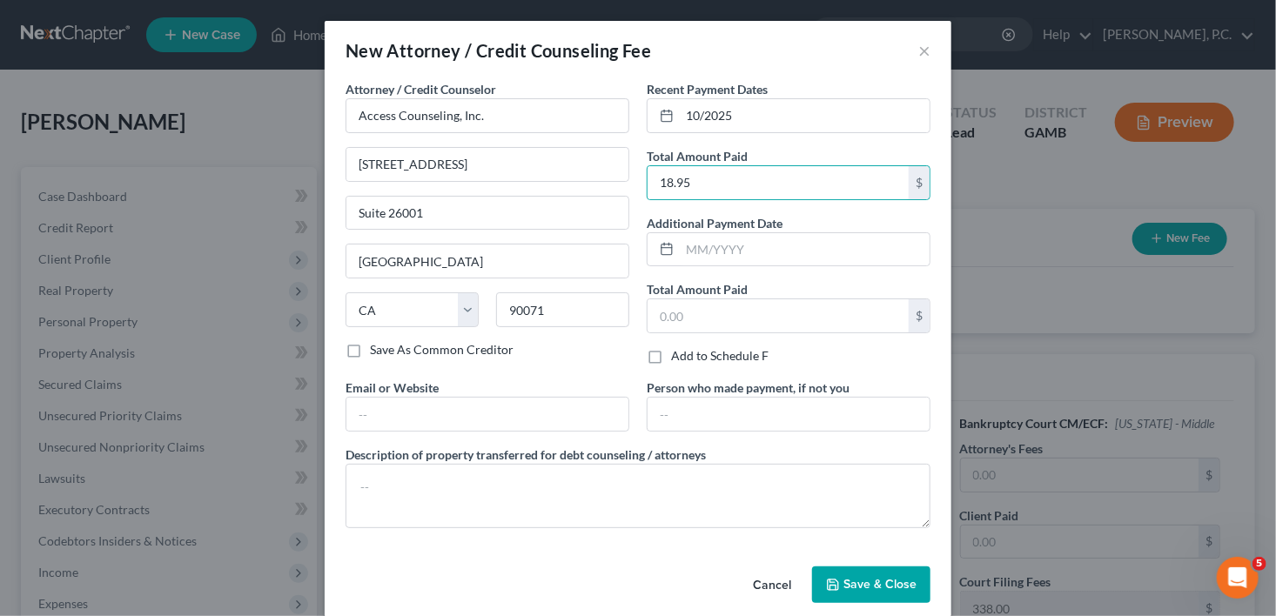
click at [859, 587] on span "Save & Close" at bounding box center [879, 584] width 73 height 15
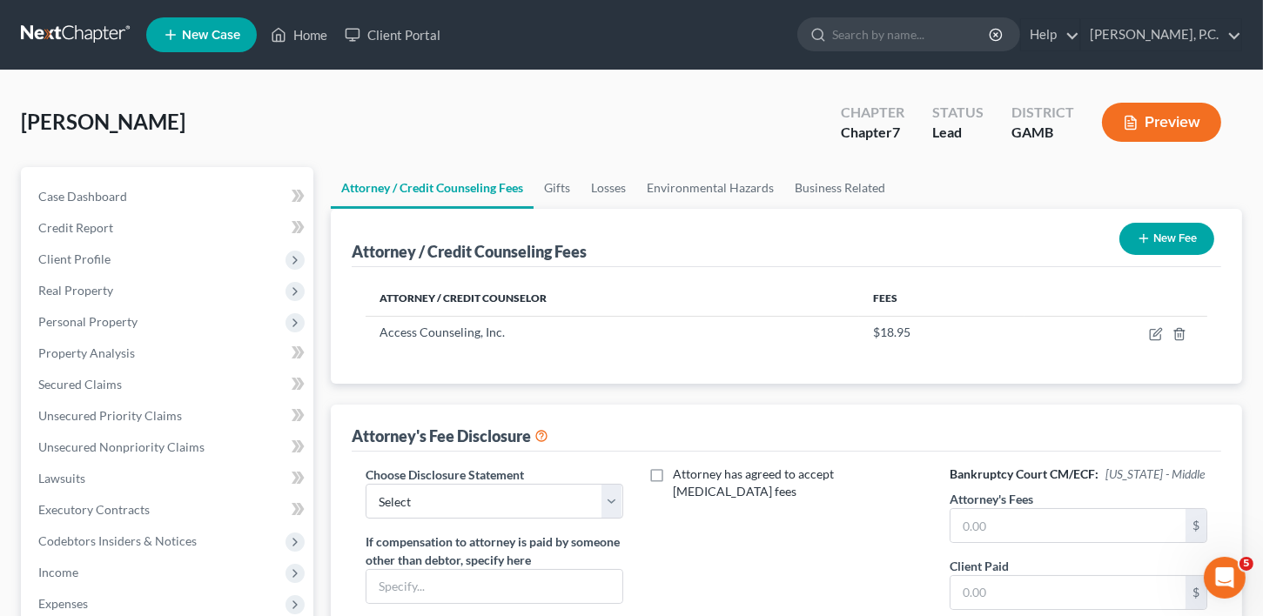
click at [990, 480] on h6 "Bankruptcy Court CM/ECF: [US_STATE] - Middle" at bounding box center [1079, 474] width 258 height 17
click at [980, 521] on input "text" at bounding box center [1068, 525] width 235 height 33
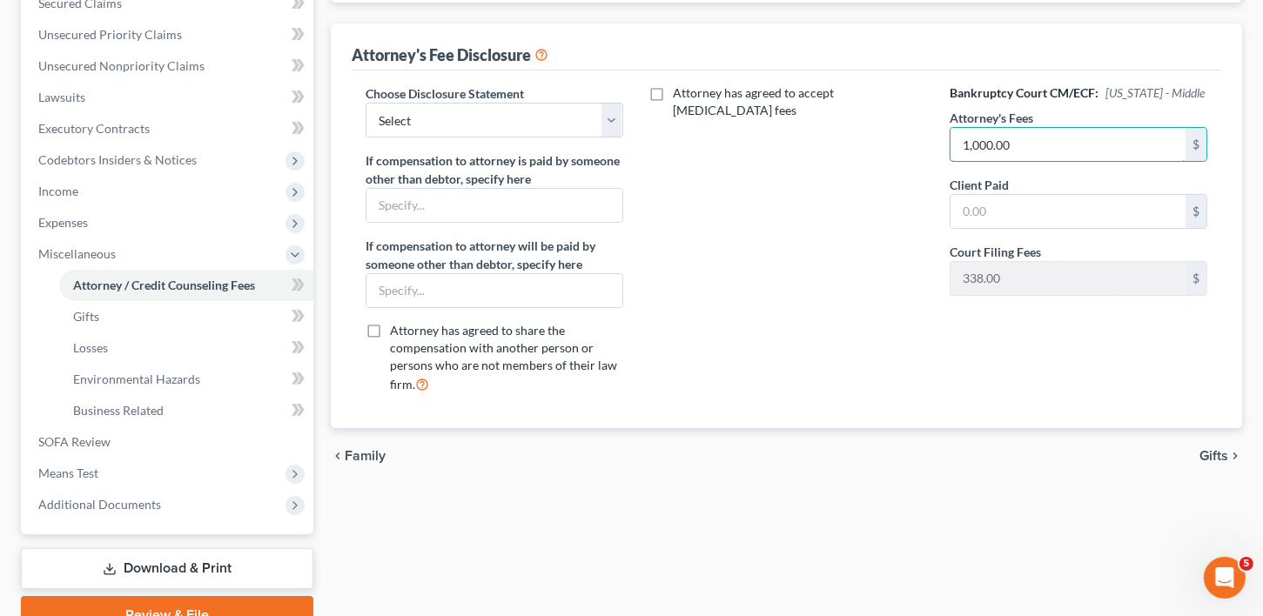
scroll to position [423, 0]
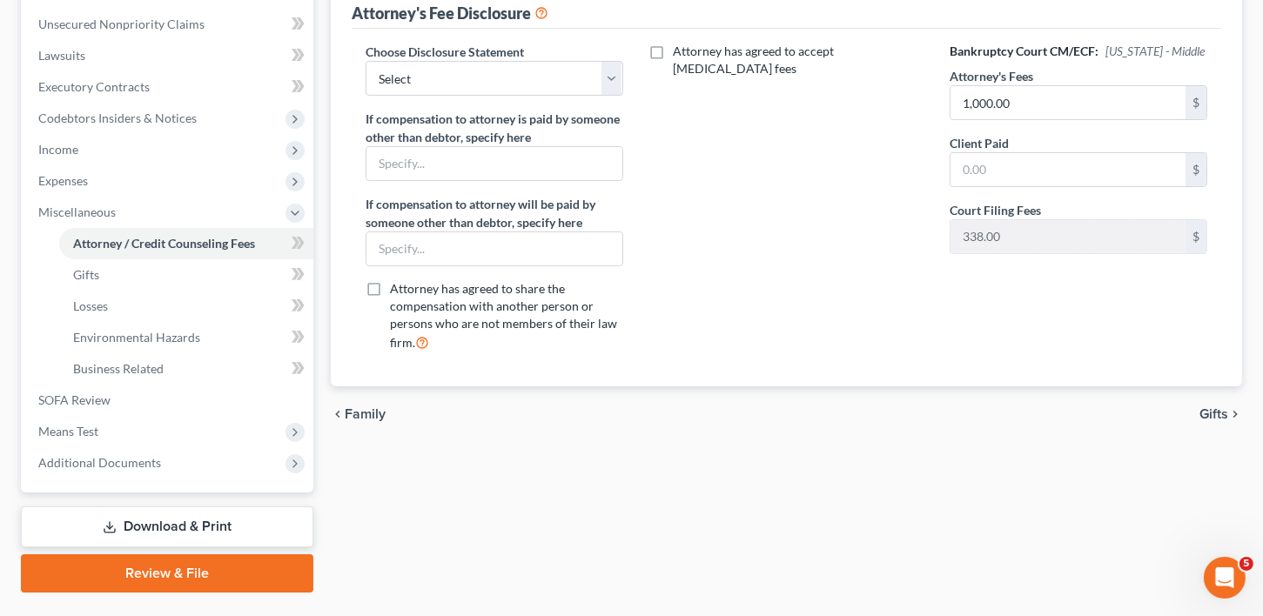
click at [1206, 412] on span "Gifts" at bounding box center [1213, 414] width 29 height 14
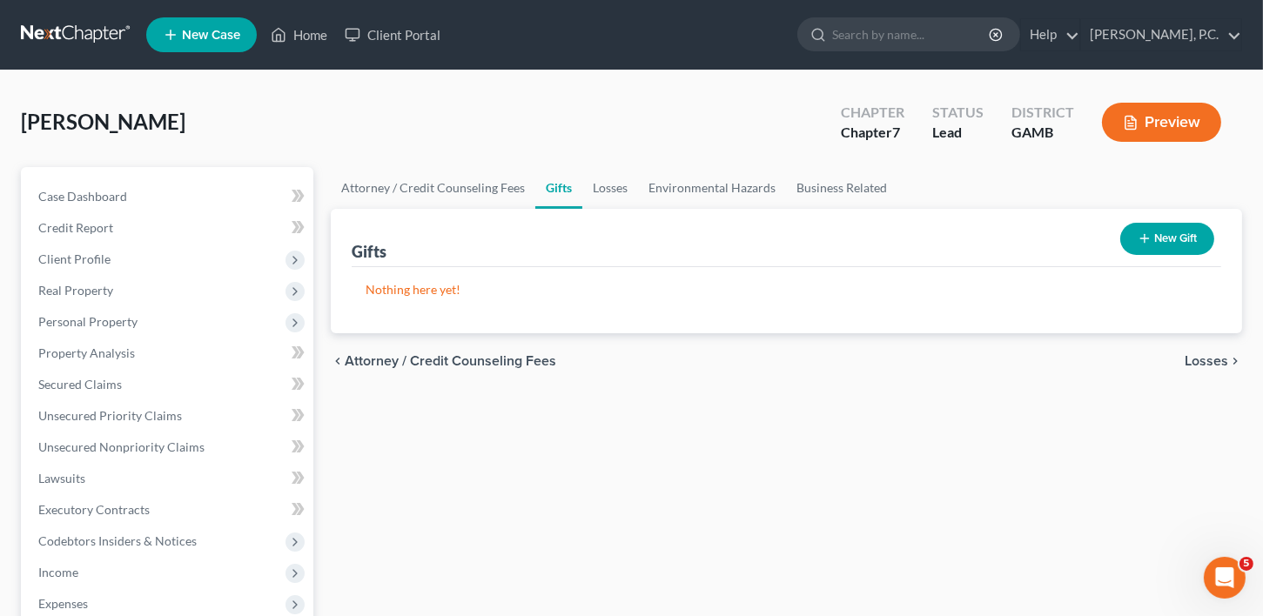
click at [1209, 362] on span "Losses" at bounding box center [1207, 361] width 44 height 14
click at [1209, 362] on span "Environmental Hazards" at bounding box center [1155, 361] width 146 height 14
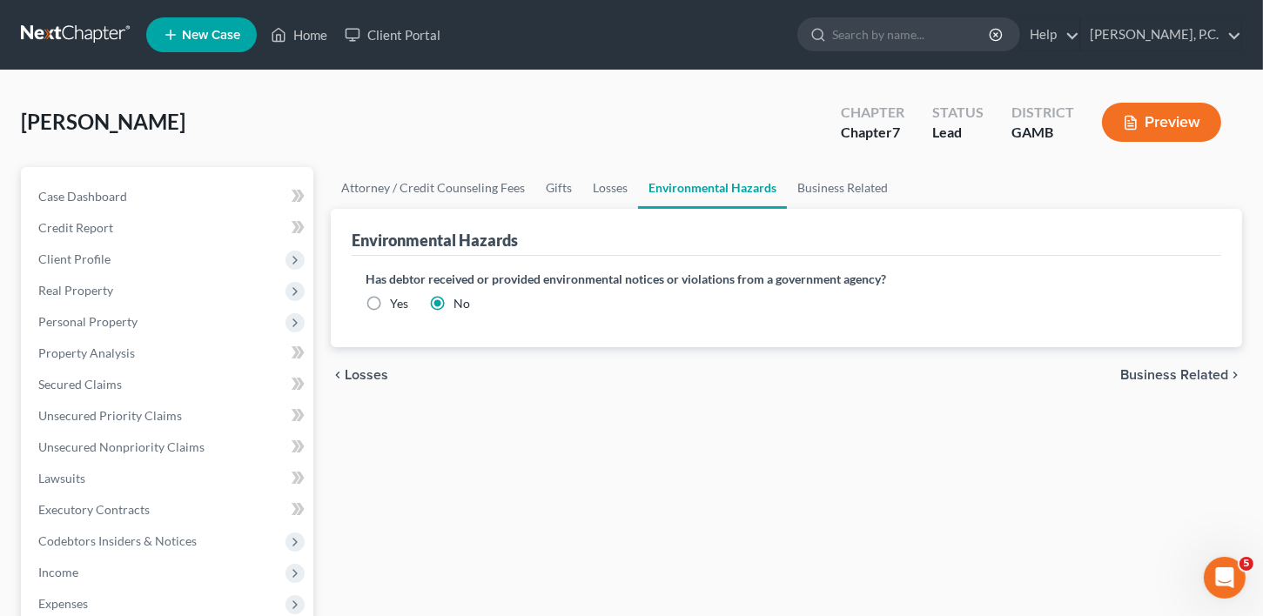
click at [1192, 382] on div "chevron_left Losses Business Related chevron_right" at bounding box center [786, 375] width 911 height 56
click at [1192, 373] on span "Business Related" at bounding box center [1174, 375] width 108 height 14
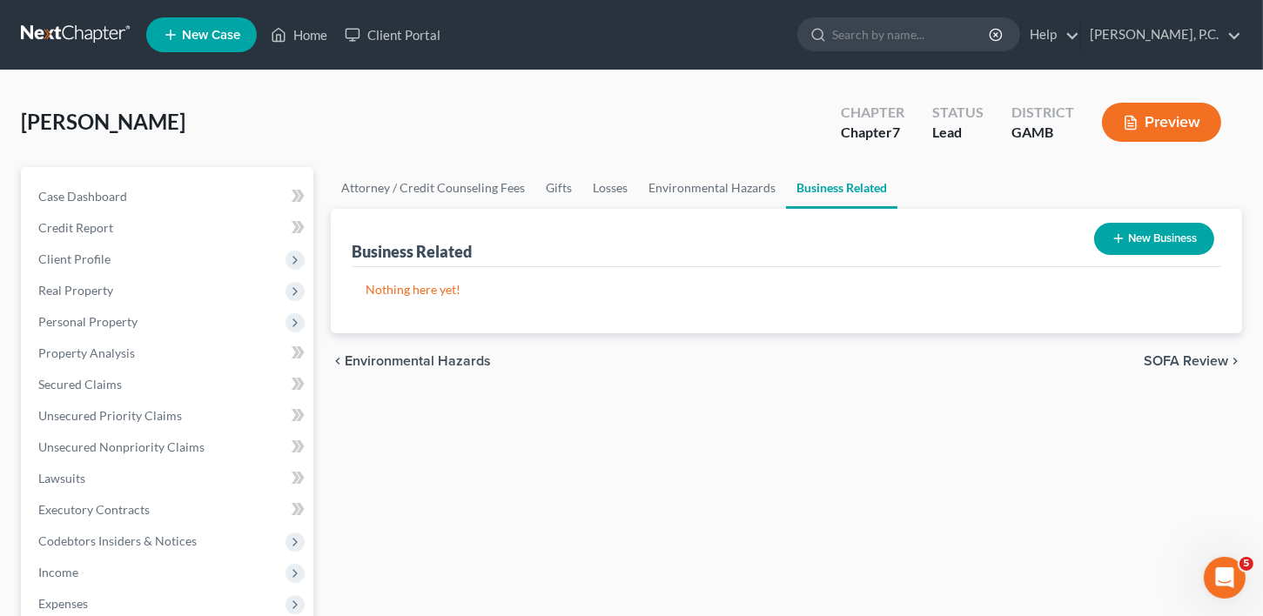
click at [1192, 359] on span "SOFA Review" at bounding box center [1186, 361] width 84 height 14
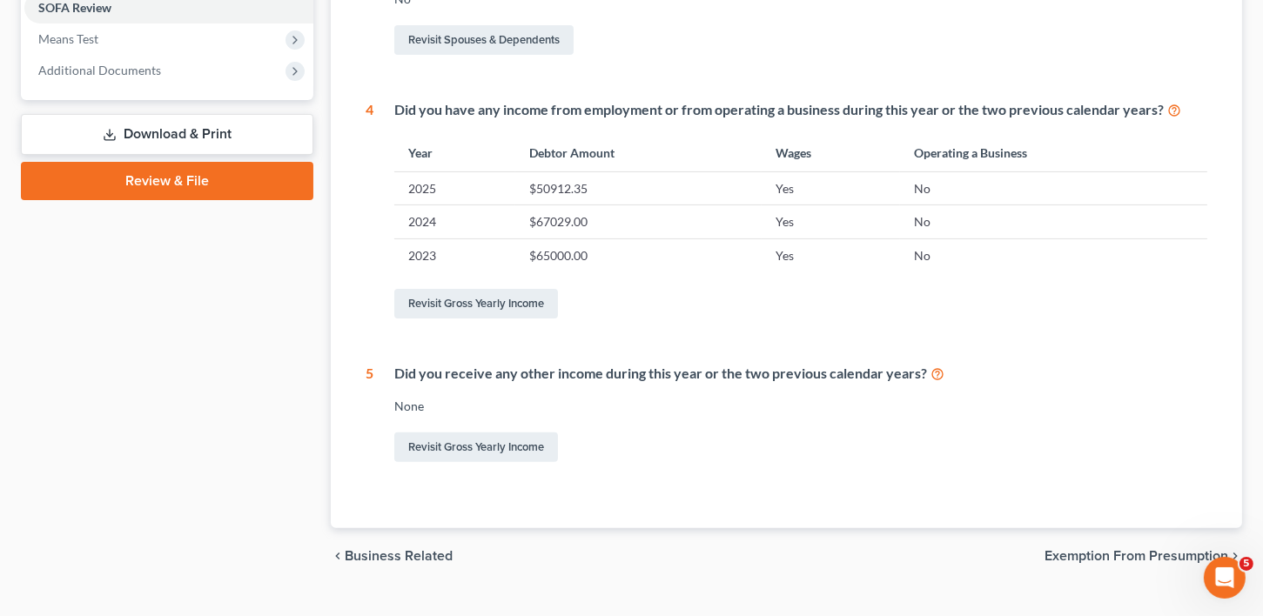
scroll to position [687, 0]
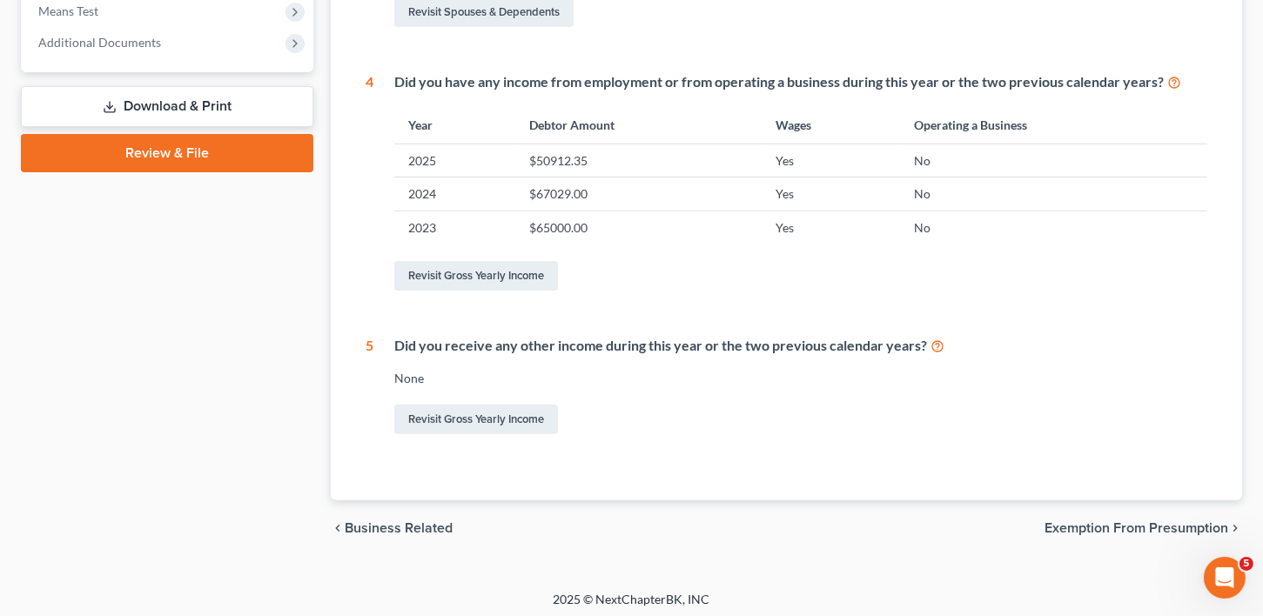
click at [1132, 521] on span "Exemption from Presumption" at bounding box center [1137, 528] width 184 height 14
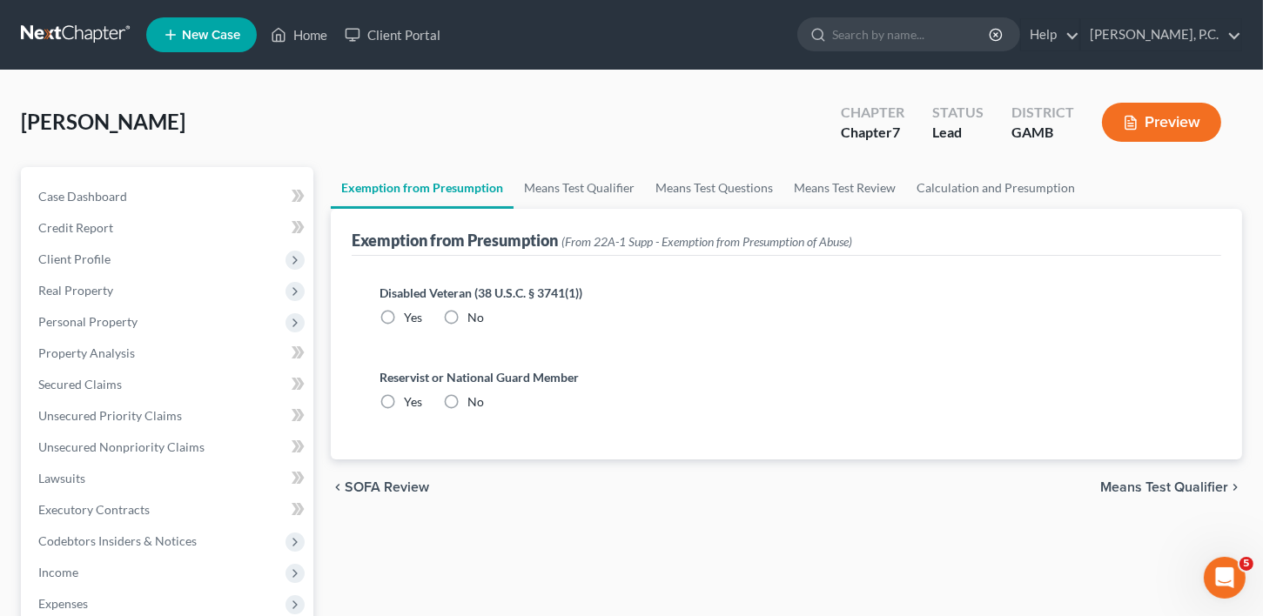
click at [467, 319] on label "No" at bounding box center [475, 317] width 17 height 17
click at [474, 319] on input "No" at bounding box center [479, 314] width 11 height 11
click at [467, 395] on label "No" at bounding box center [475, 401] width 17 height 17
click at [474, 395] on input "No" at bounding box center [479, 398] width 11 height 11
click at [320, 28] on link "Home" at bounding box center [299, 34] width 74 height 31
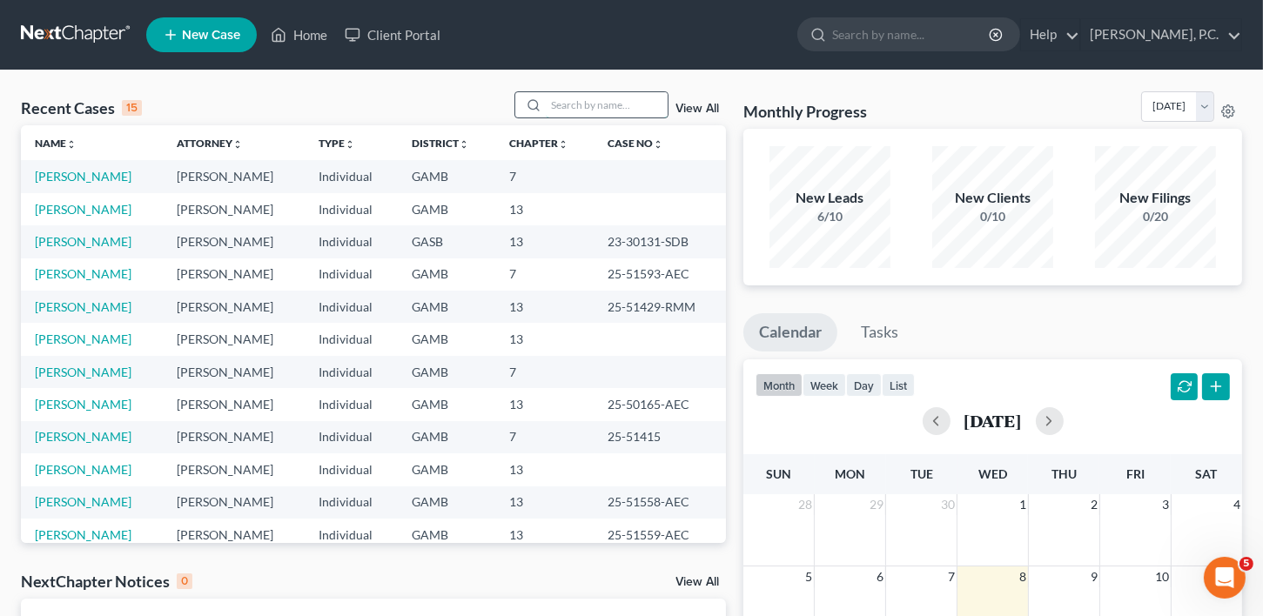
click at [574, 109] on input "search" at bounding box center [607, 104] width 122 height 25
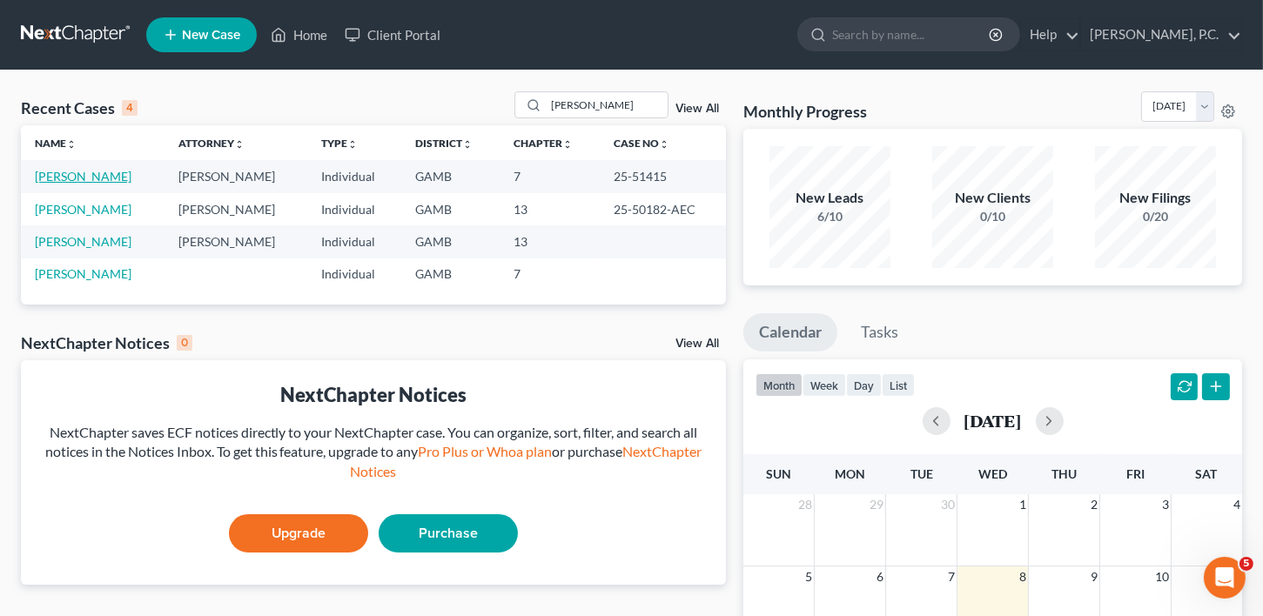
click at [71, 171] on link "[PERSON_NAME]" at bounding box center [83, 176] width 97 height 15
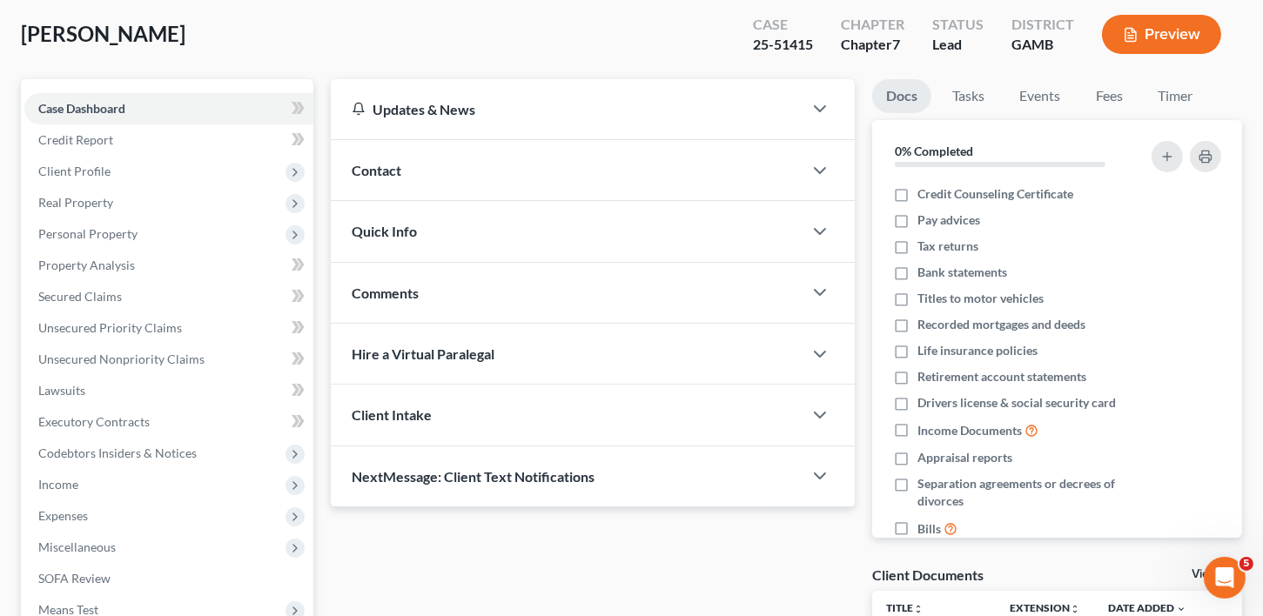
scroll to position [306, 0]
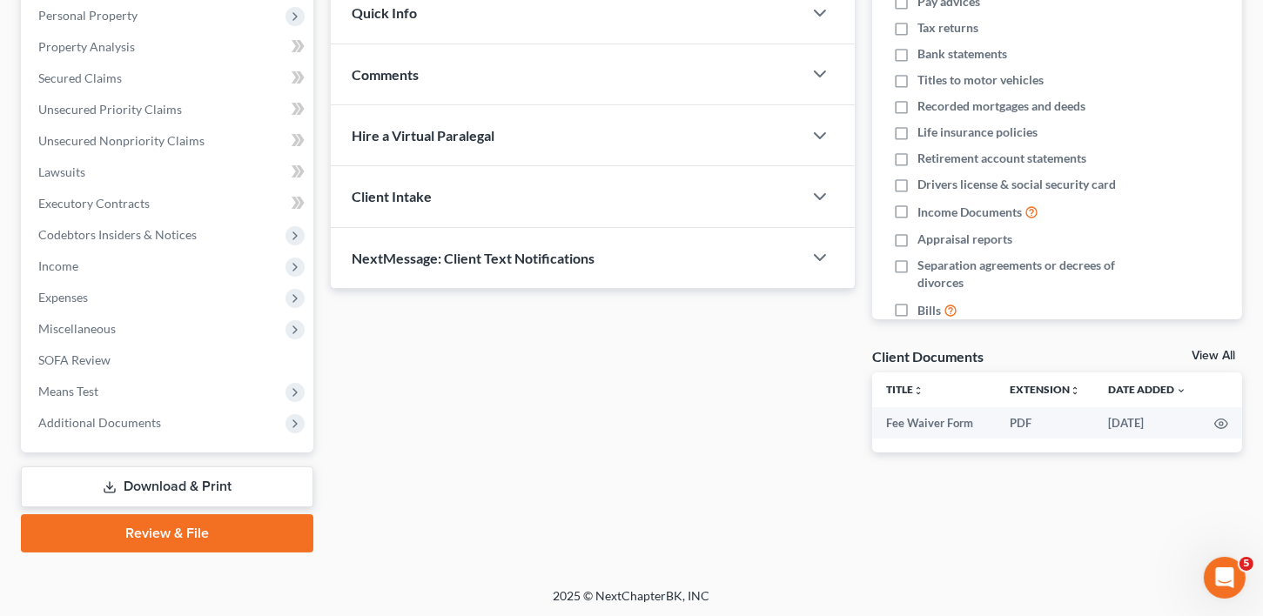
click at [202, 488] on link "Download & Print" at bounding box center [167, 487] width 292 height 41
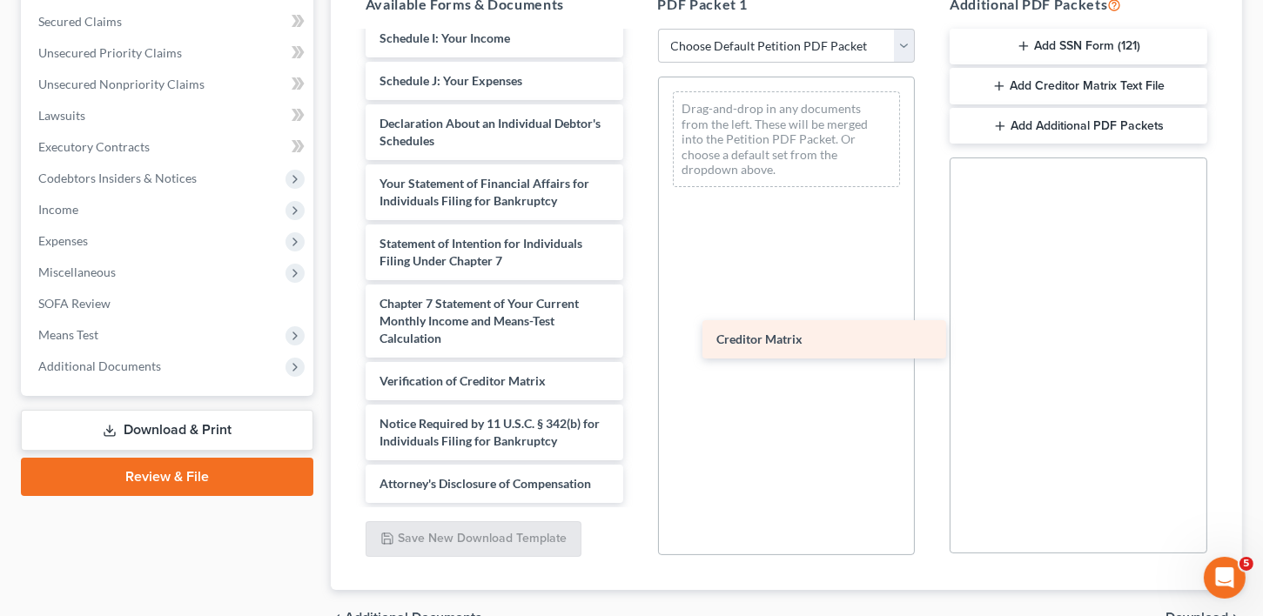
scroll to position [485, 0]
drag, startPoint x: 480, startPoint y: 330, endPoint x: 874, endPoint y: 334, distance: 394.3
click at [637, 334] on div "Creditor Matrix Fee Waiver Form Voluntary Petition for Individuals Filing for B…" at bounding box center [495, 25] width 286 height 955
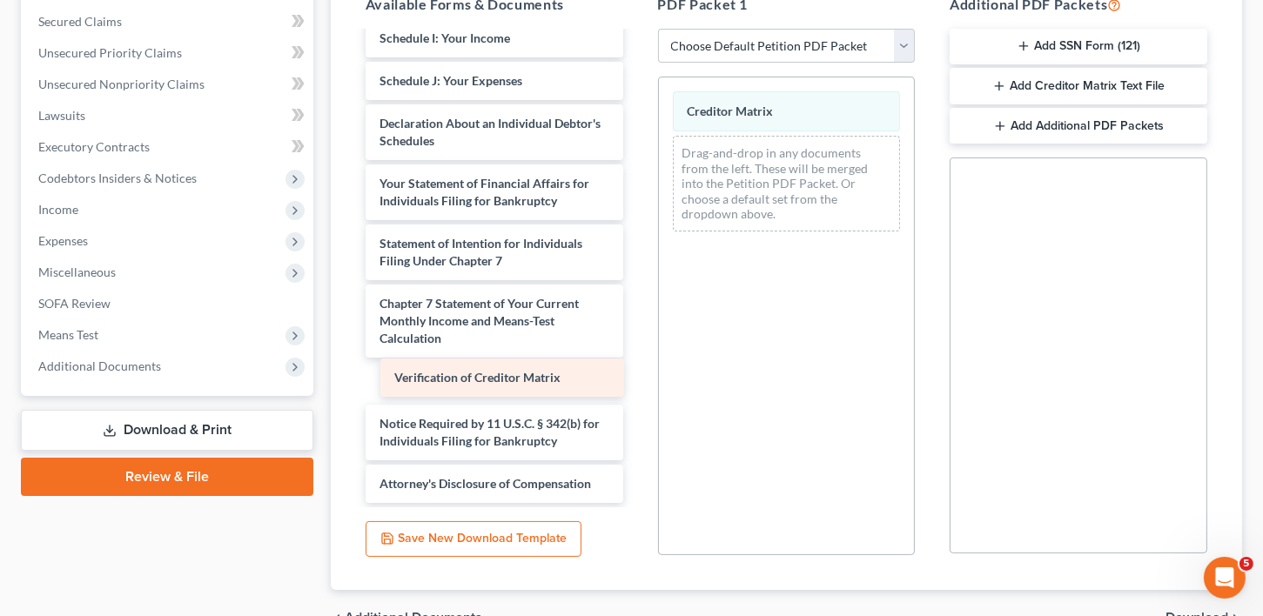
scroll to position [442, 0]
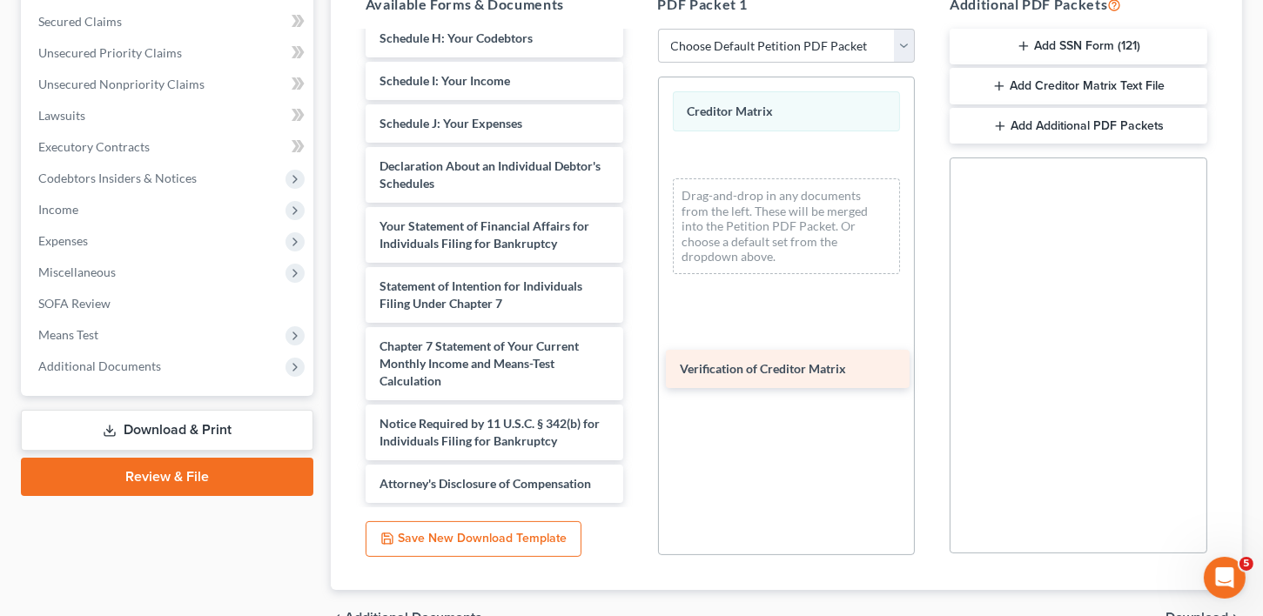
drag, startPoint x: 571, startPoint y: 377, endPoint x: 872, endPoint y: 367, distance: 301.3
click at [637, 367] on div "Verification of Creditor Matrix Fee Waiver Form Voluntary Petition for Individu…" at bounding box center [495, 47] width 286 height 912
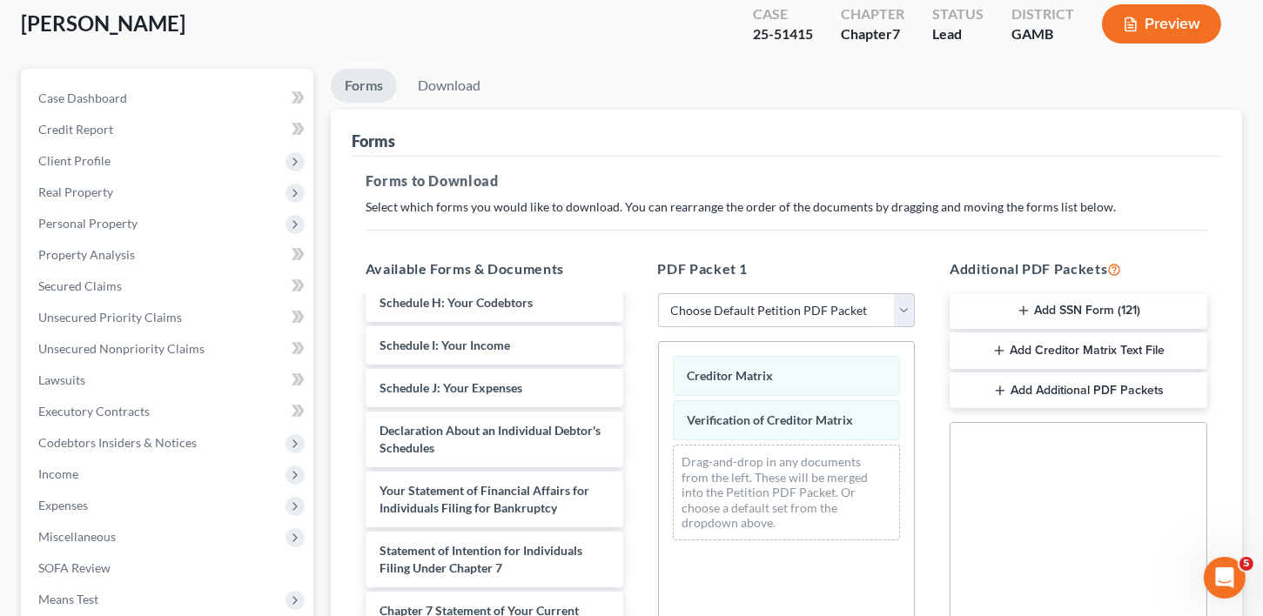
scroll to position [96, 0]
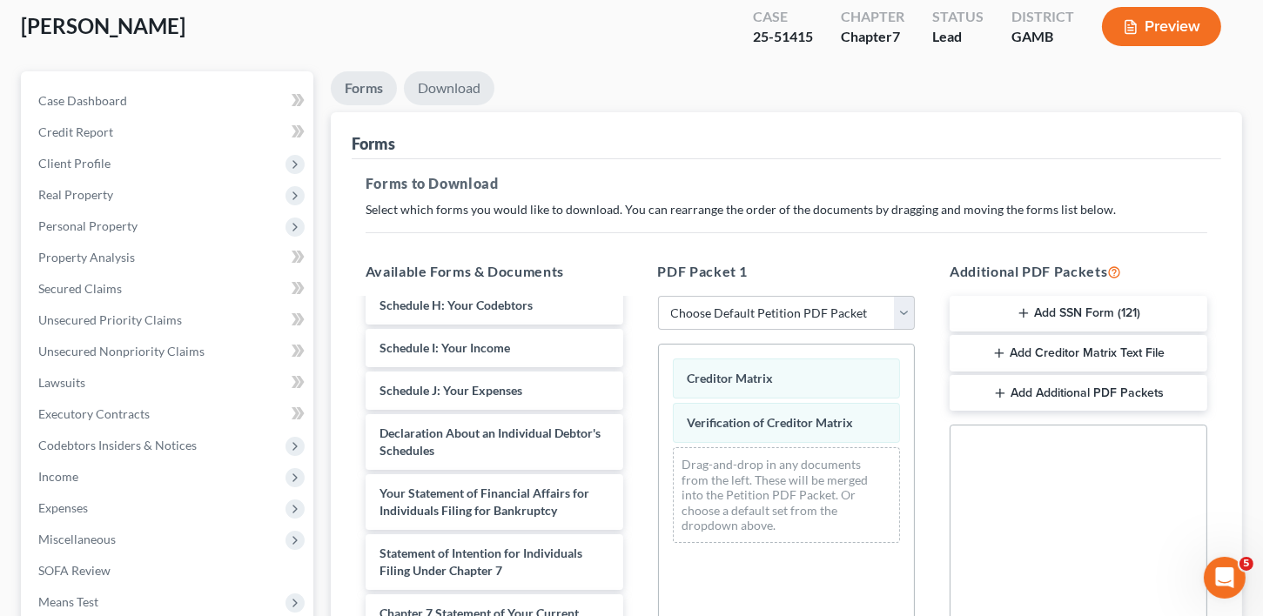
click at [457, 84] on link "Download" at bounding box center [449, 88] width 91 height 34
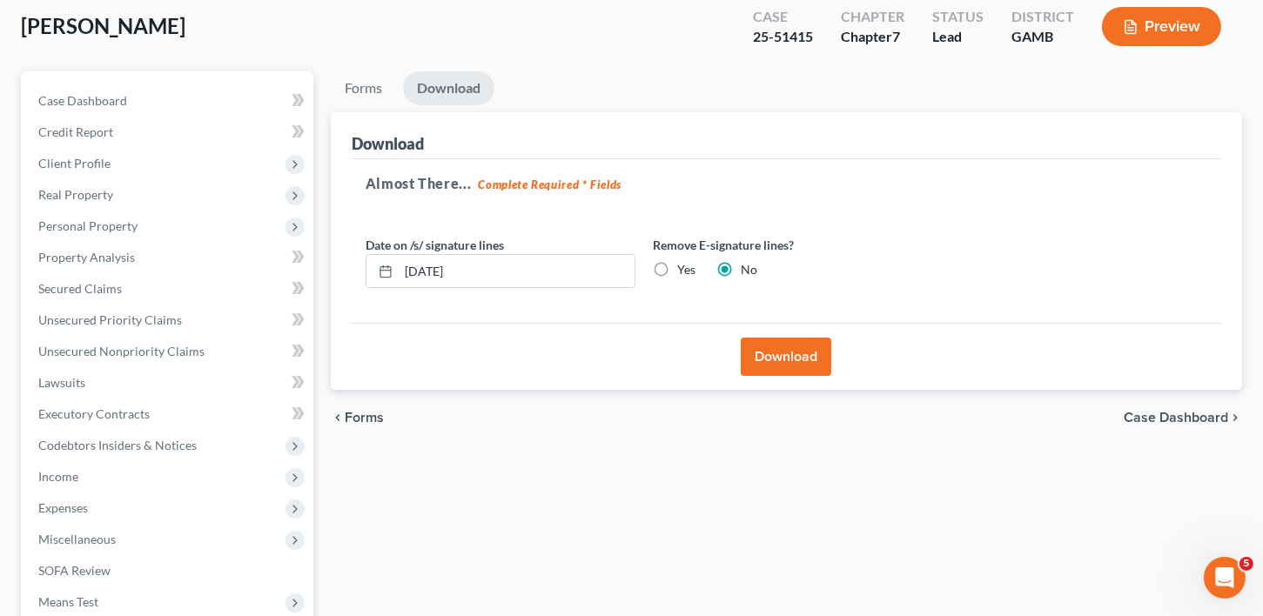
click at [801, 348] on button "Download" at bounding box center [786, 357] width 91 height 38
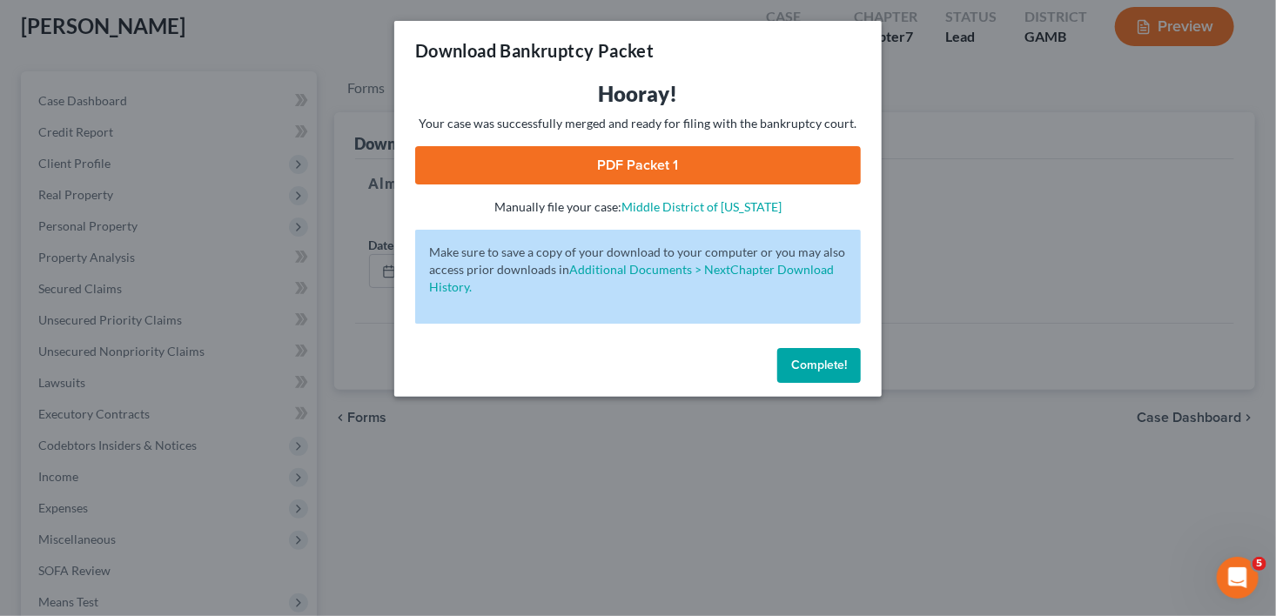
click at [623, 165] on link "PDF Packet 1" at bounding box center [638, 165] width 446 height 38
click at [842, 356] on button "Complete!" at bounding box center [819, 365] width 84 height 35
